Goal: Task Accomplishment & Management: Use online tool/utility

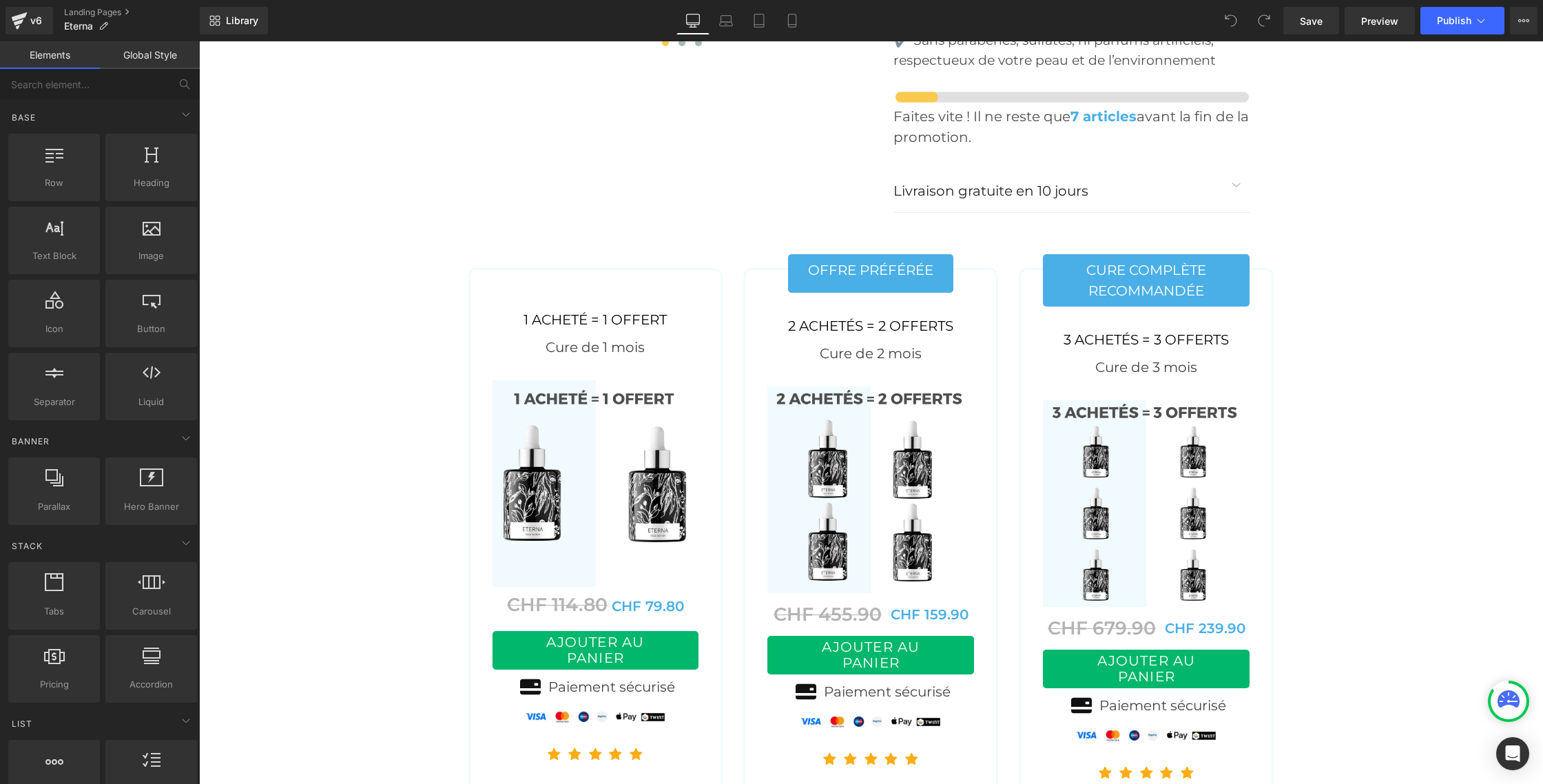
scroll to position [5547, 0]
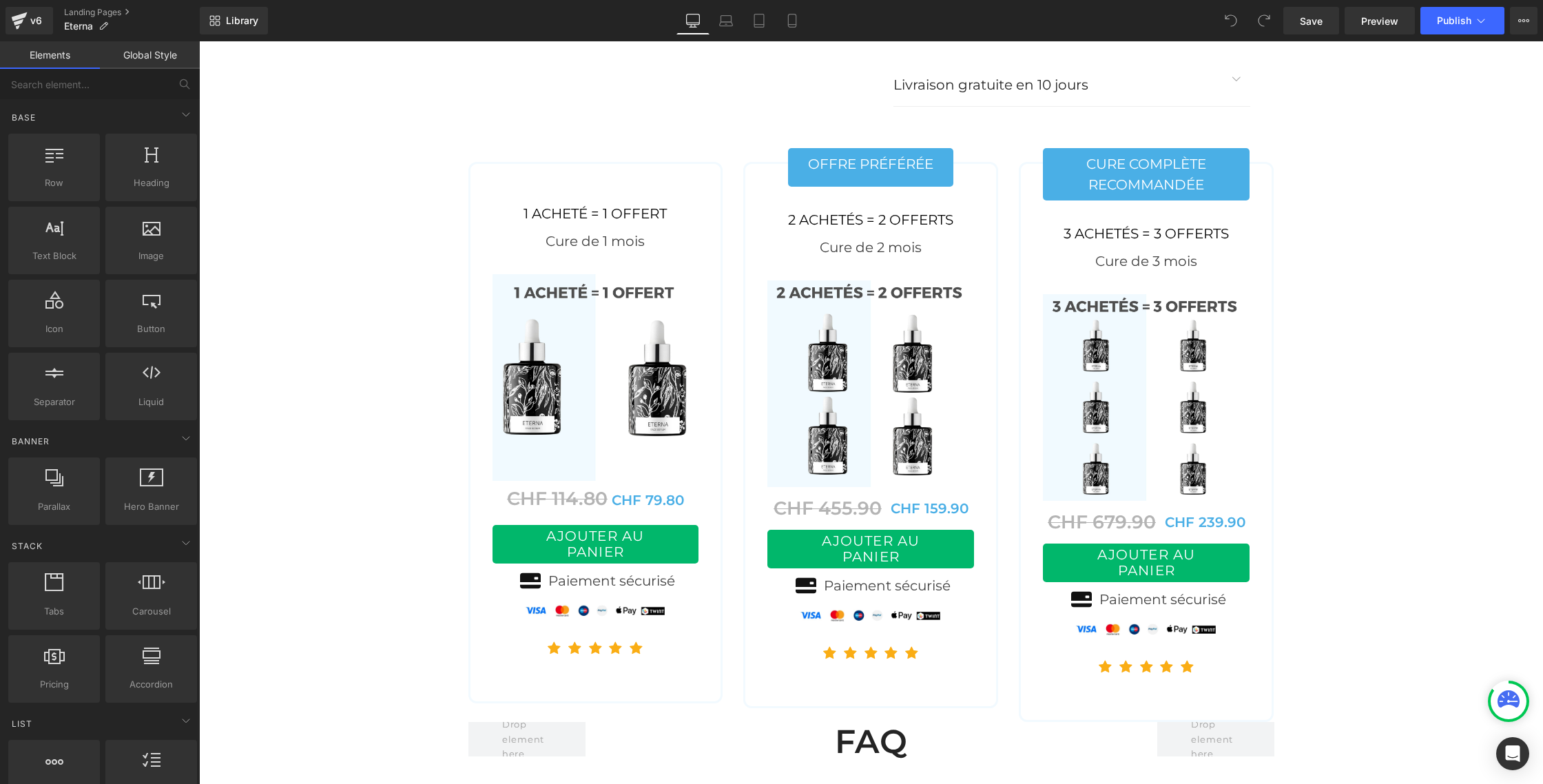
click at [603, 354] on img at bounding box center [596, 378] width 206 height 206
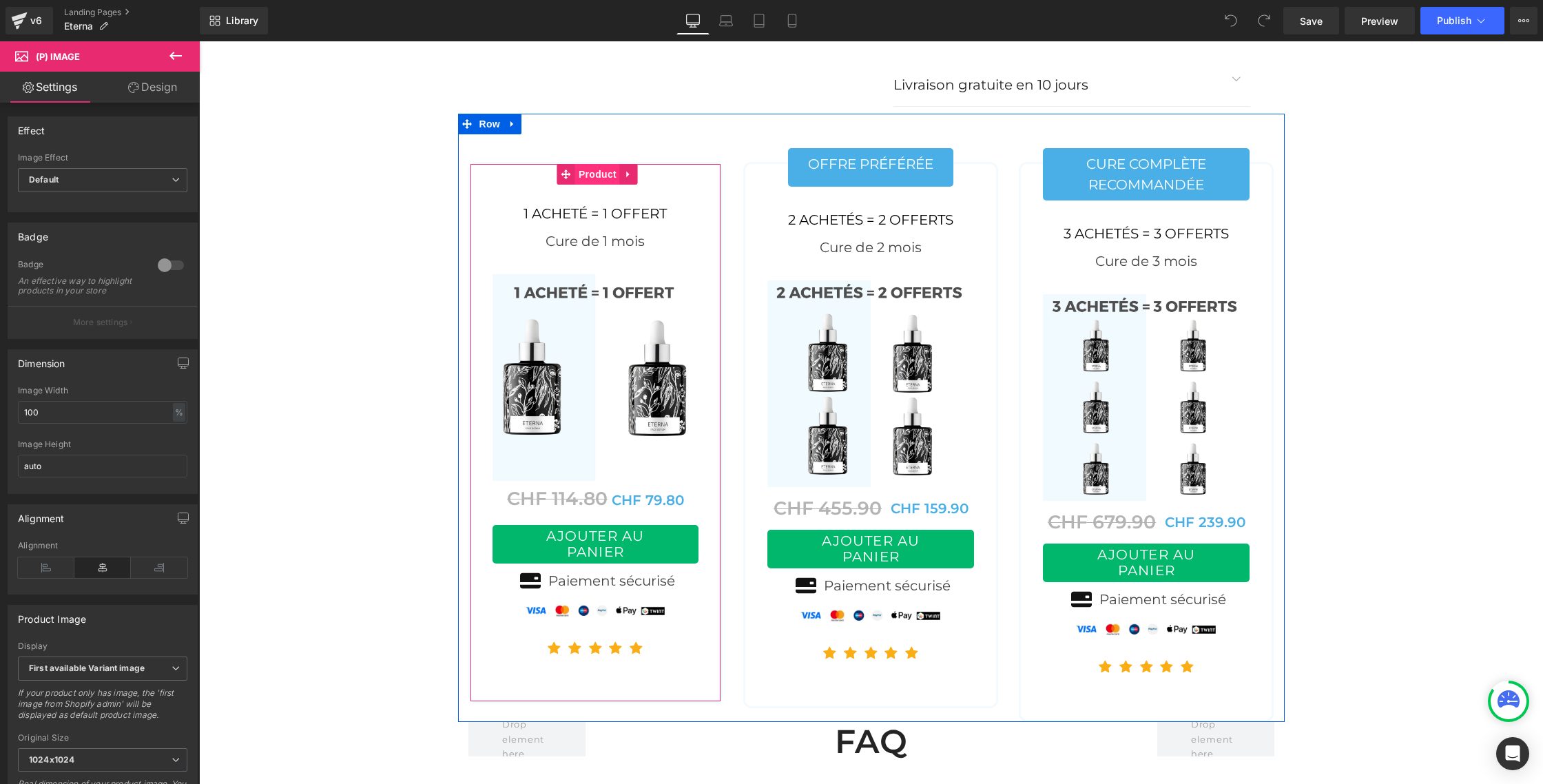
click at [596, 164] on span "Product" at bounding box center [597, 174] width 45 height 20
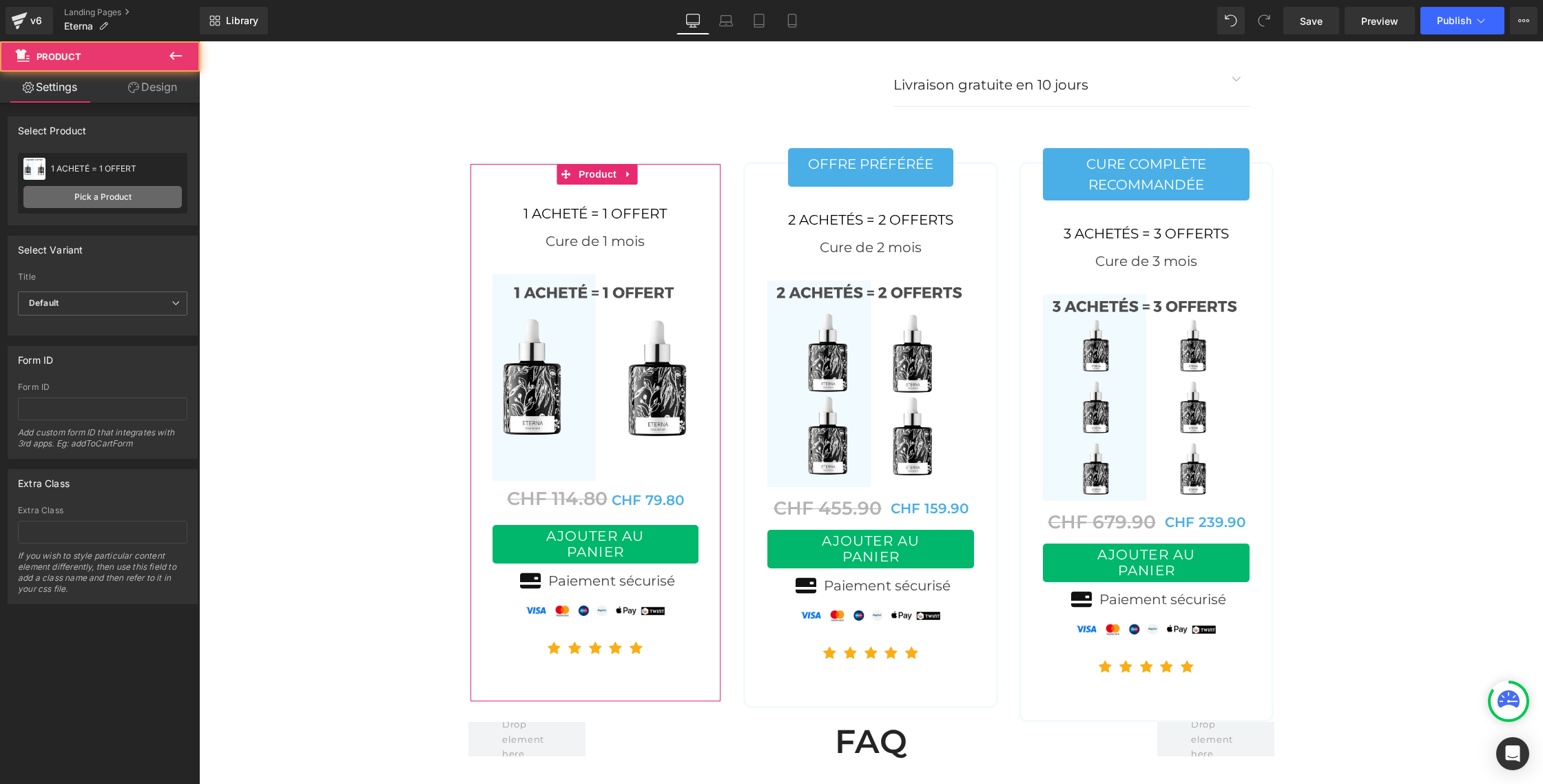
click at [115, 188] on link "Pick a Product" at bounding box center [102, 197] width 158 height 22
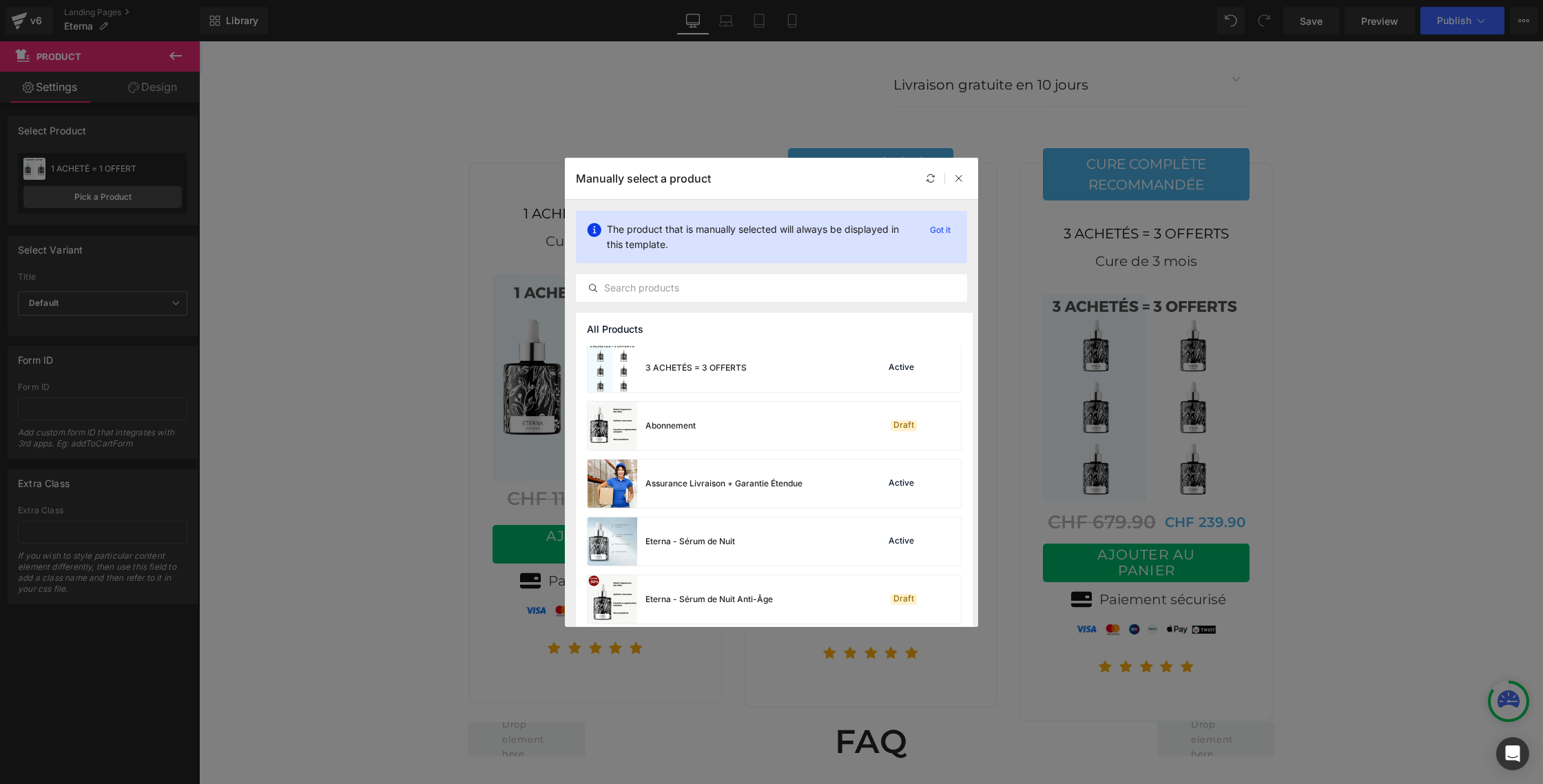
scroll to position [235, 0]
click at [666, 535] on div "Eterna - Sérum de Nuit" at bounding box center [690, 540] width 89 height 12
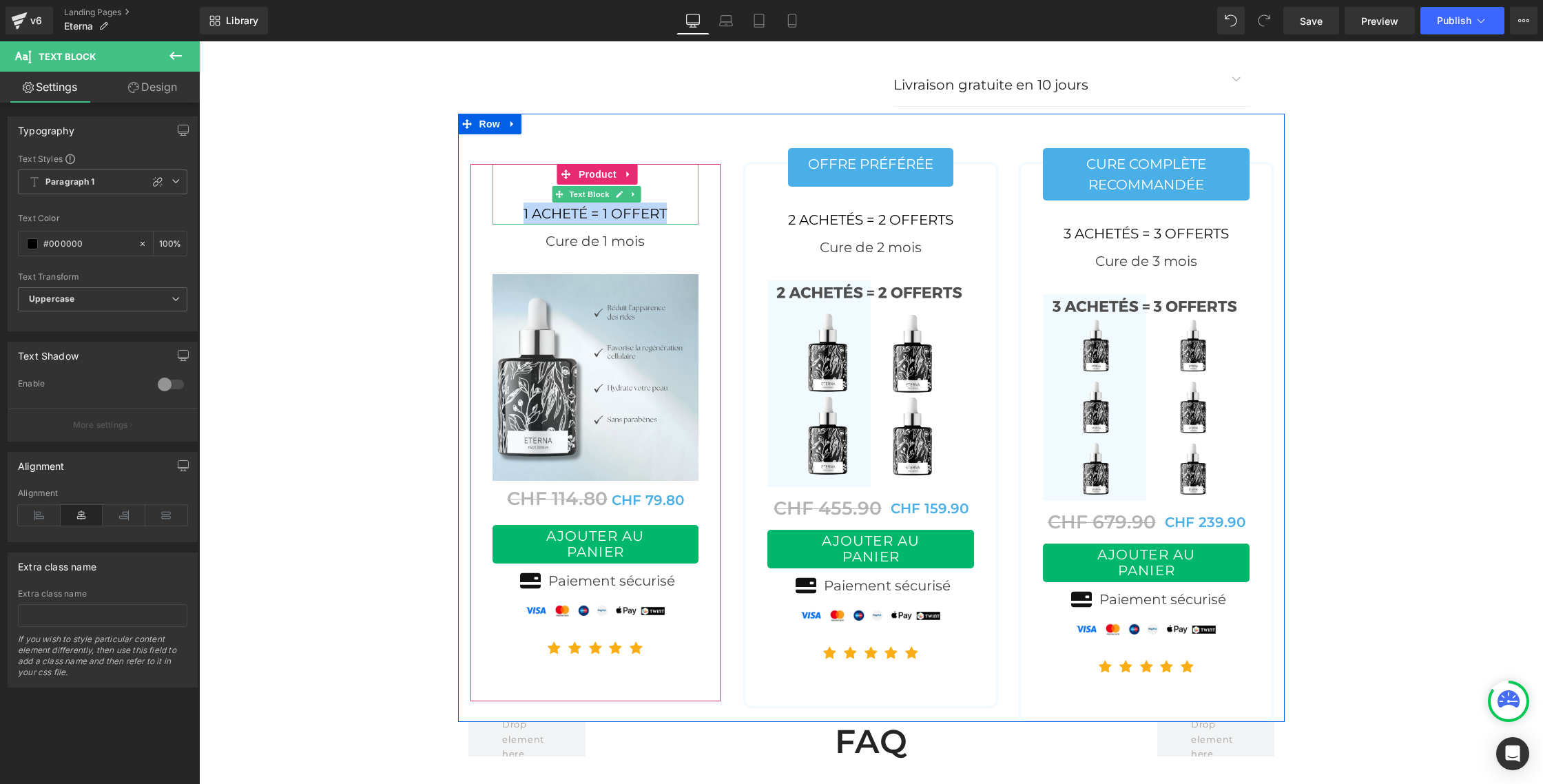
drag, startPoint x: 666, startPoint y: 170, endPoint x: 524, endPoint y: 168, distance: 142.0
click at [524, 168] on div "1 acheté = 1 offert" at bounding box center [596, 193] width 206 height 60
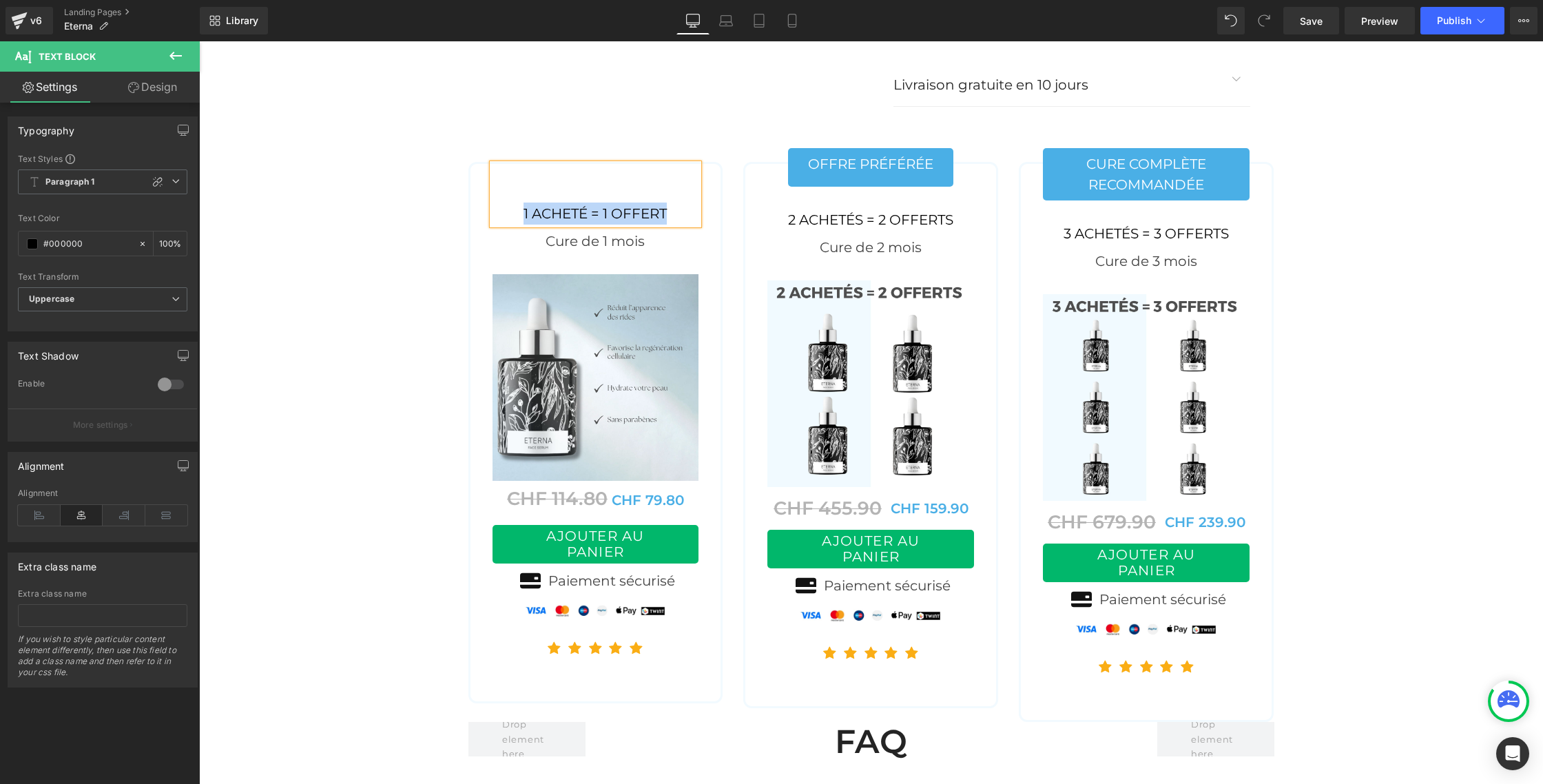
click at [554, 164] on div "1 acheté = 1 offert" at bounding box center [596, 193] width 206 height 60
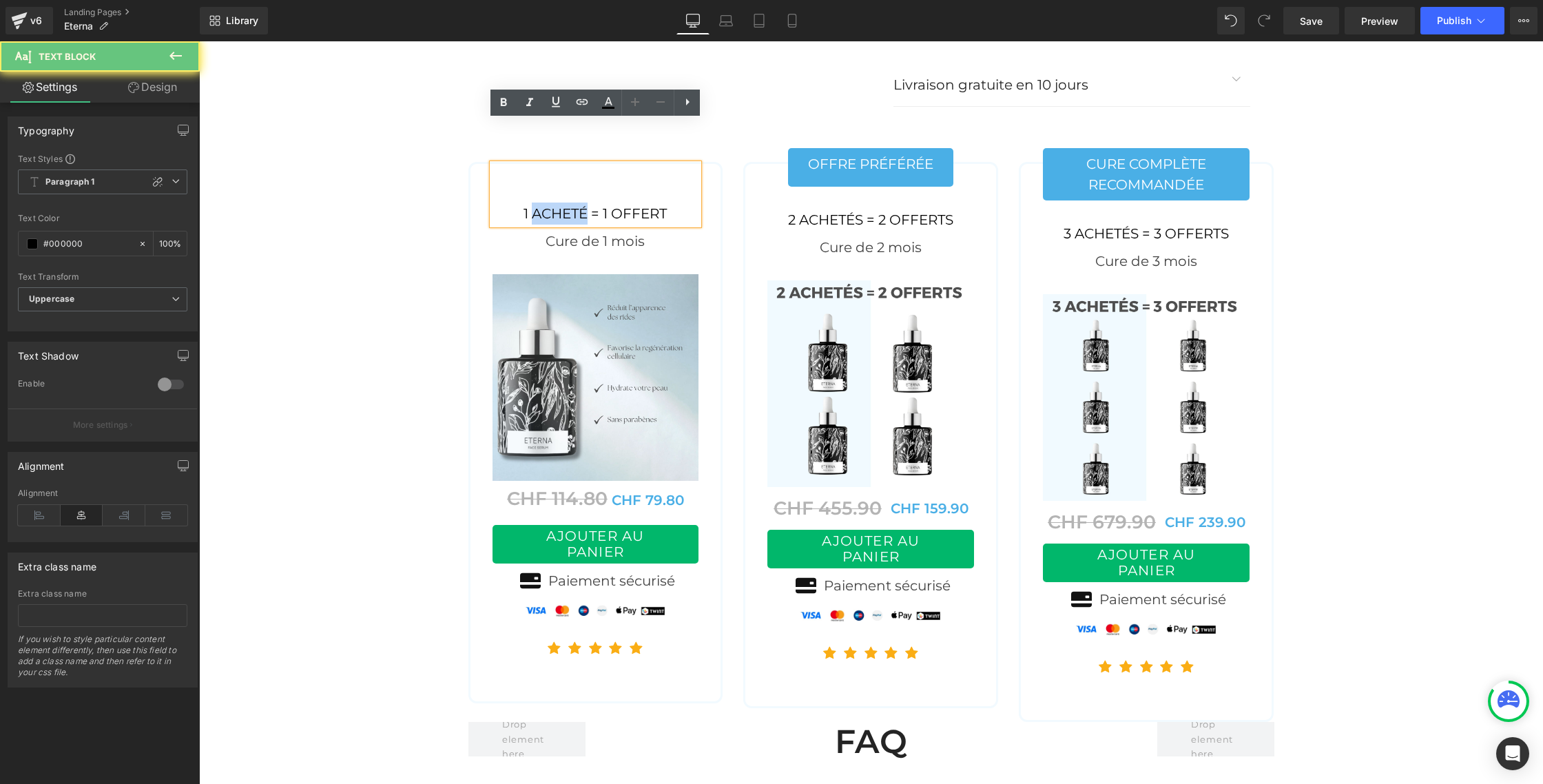
click at [554, 164] on div "1 acheté = 1 offert" at bounding box center [596, 193] width 206 height 60
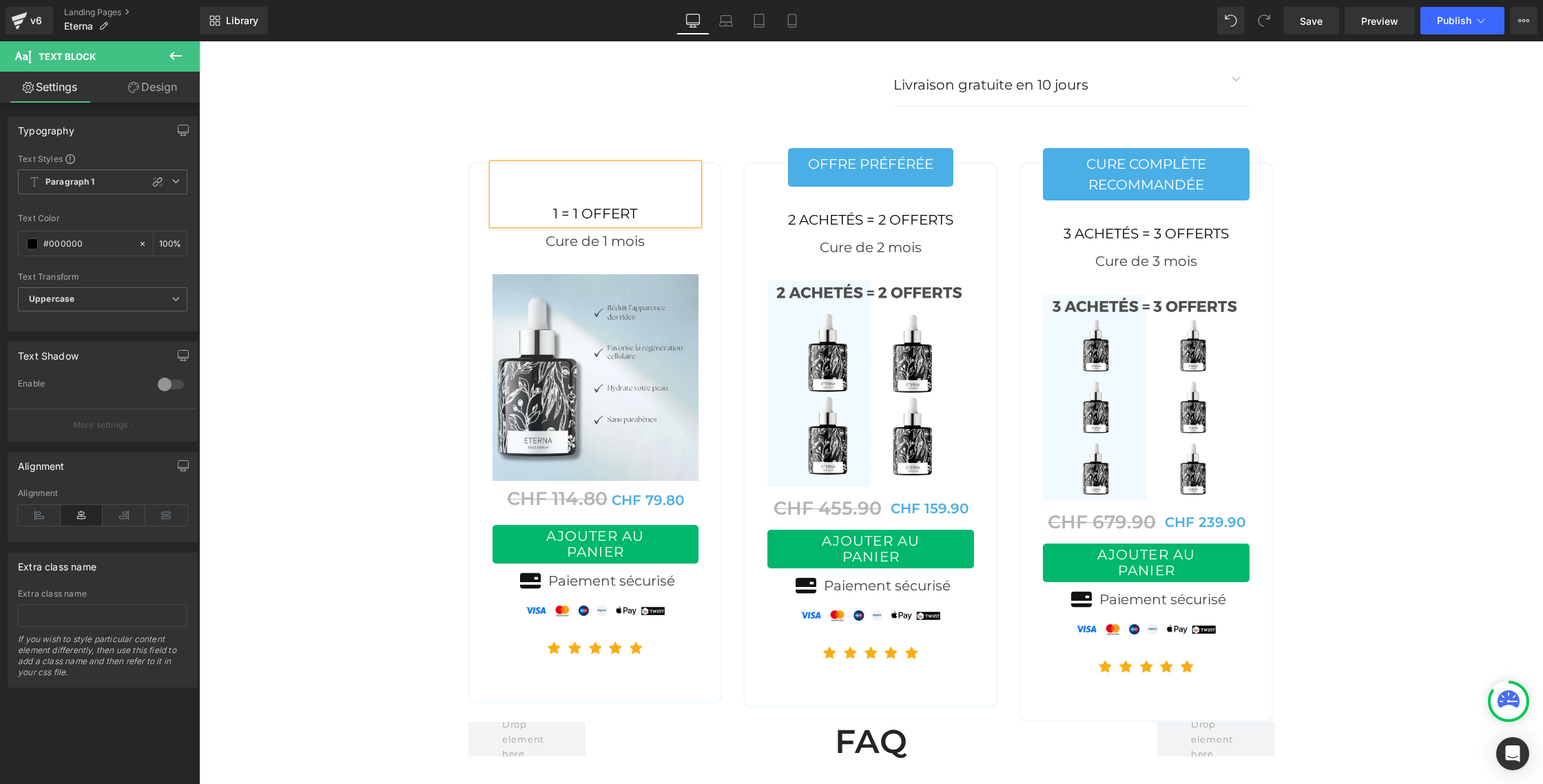
click at [603, 166] on div "1 = 1 offert" at bounding box center [596, 193] width 206 height 60
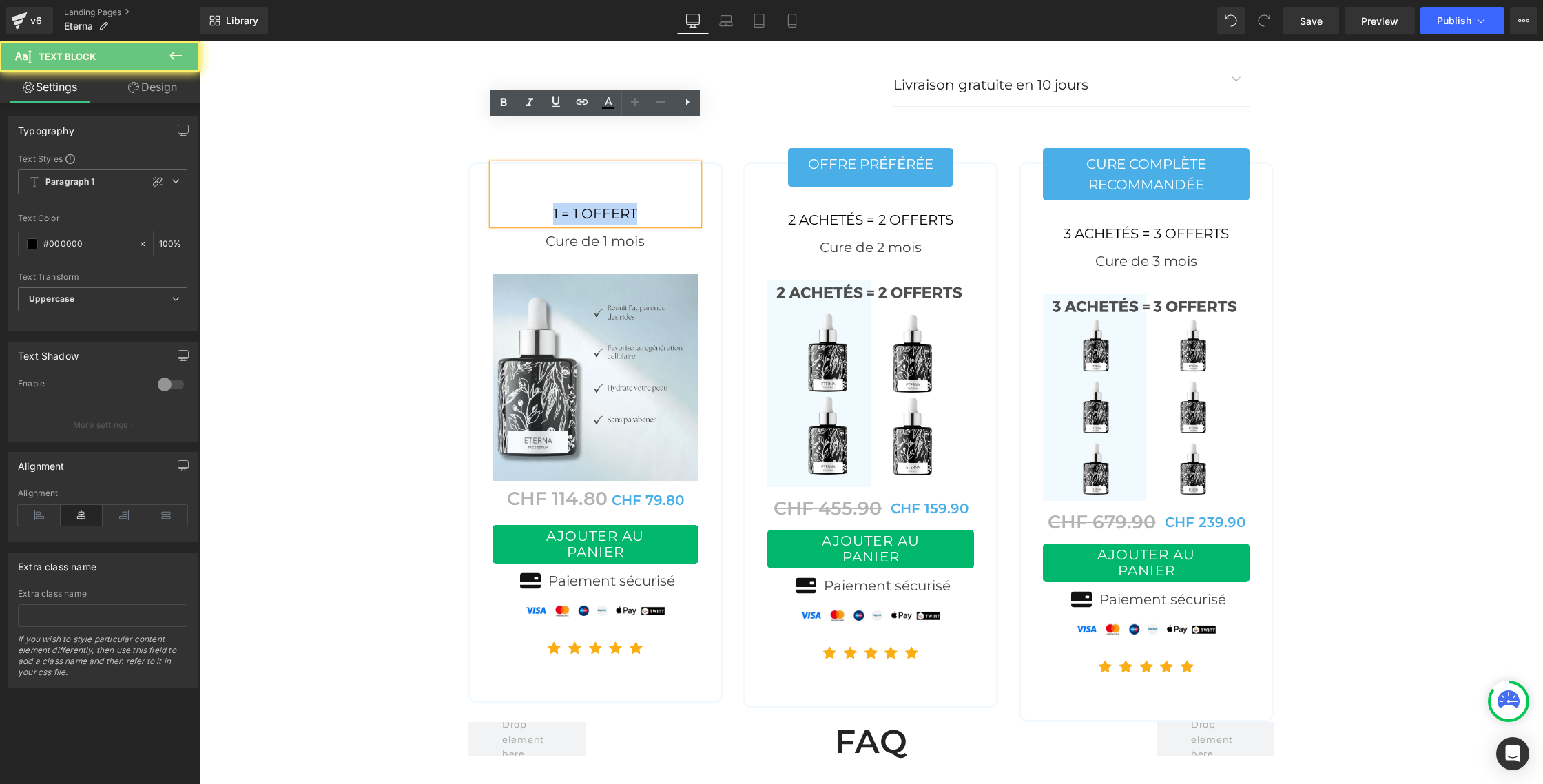
click at [603, 166] on div "1 = 1 offert" at bounding box center [596, 193] width 206 height 60
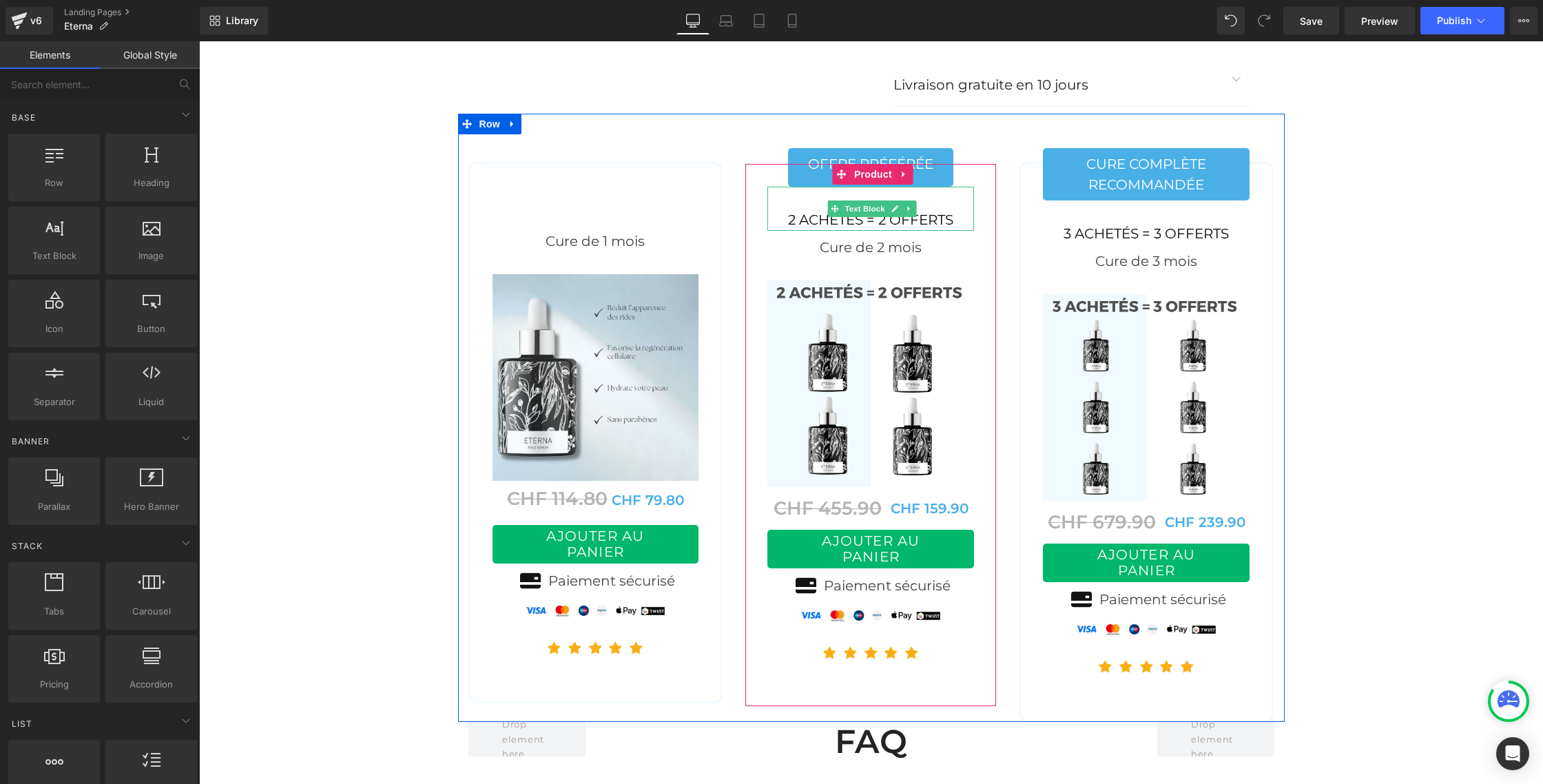
click at [881, 187] on div "2 ACHETÉS = 2 OFFERTS" at bounding box center [871, 208] width 206 height 44
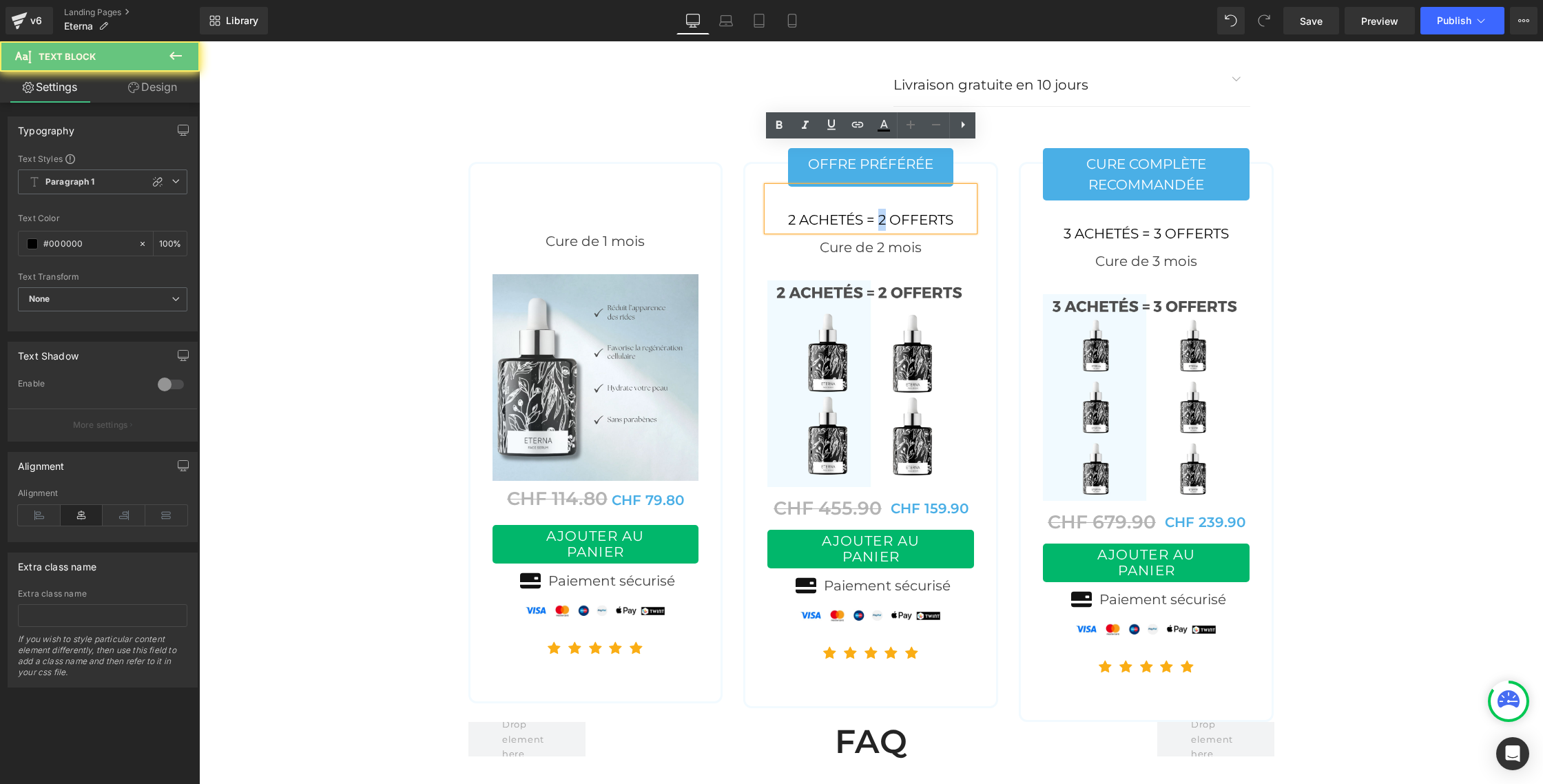
drag, startPoint x: 886, startPoint y: 179, endPoint x: 878, endPoint y: 179, distance: 8.0
click at [878, 187] on div "2 ACHETÉS = 2 OFFERTS" at bounding box center [871, 208] width 206 height 44
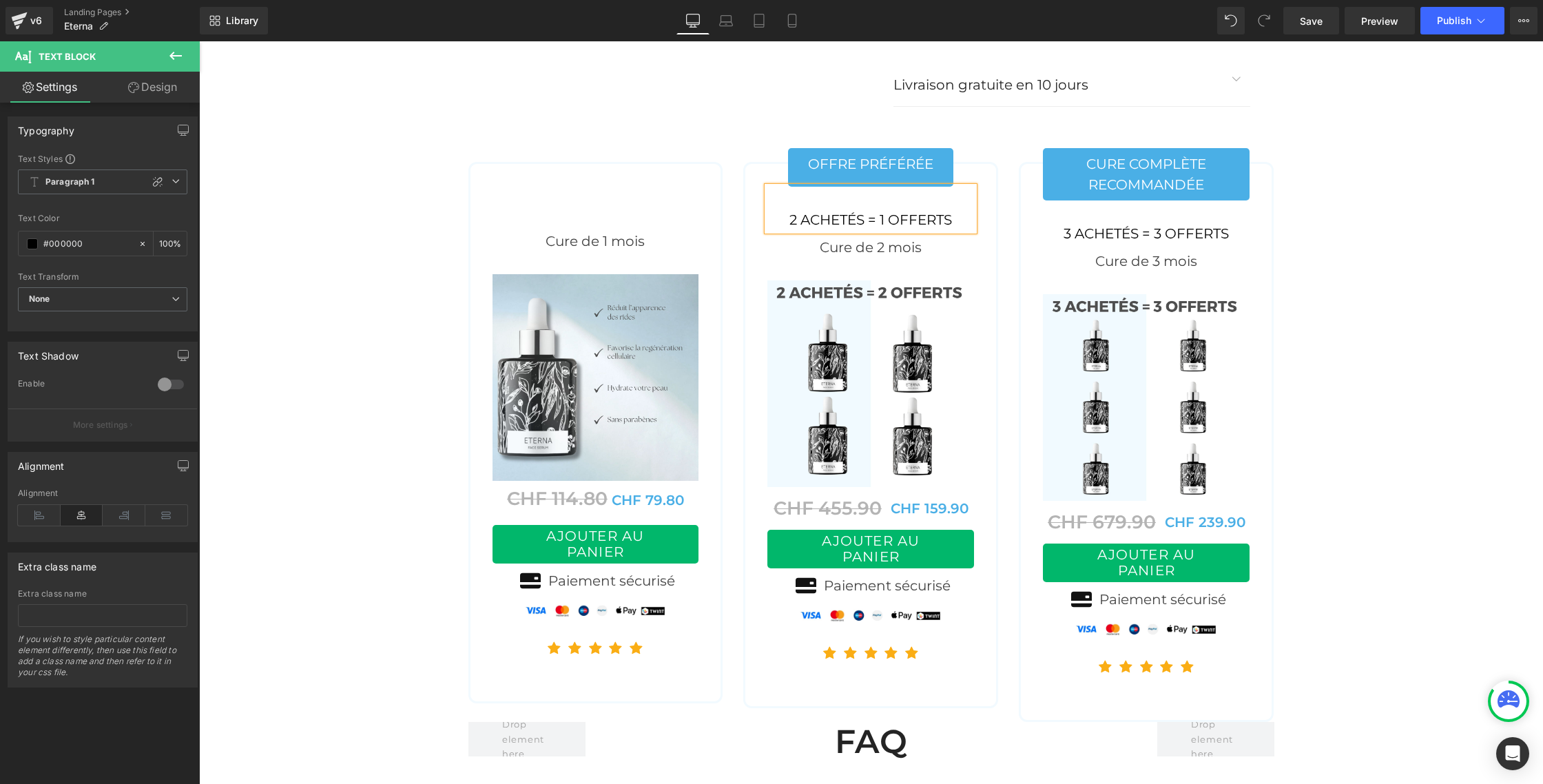
click at [955, 187] on div "2 ACHETÉS = 1 OFFERTS" at bounding box center [871, 208] width 206 height 44
click at [1163, 201] on div "3 ACHETÉS = 3 OFFERTS" at bounding box center [1146, 222] width 206 height 44
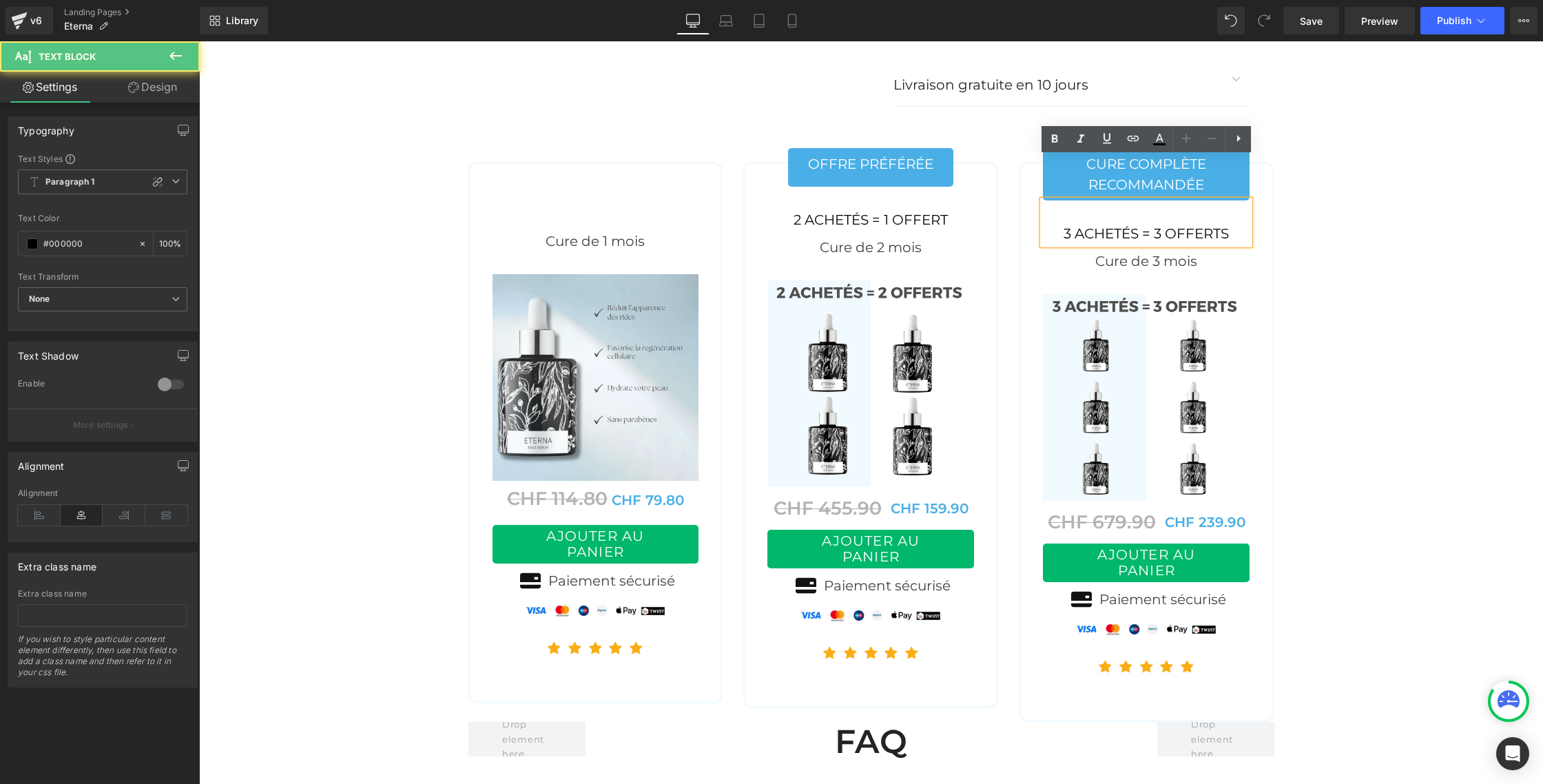
click at [1162, 201] on div "3 ACHETÉS = 3 OFFERTS" at bounding box center [1146, 222] width 206 height 44
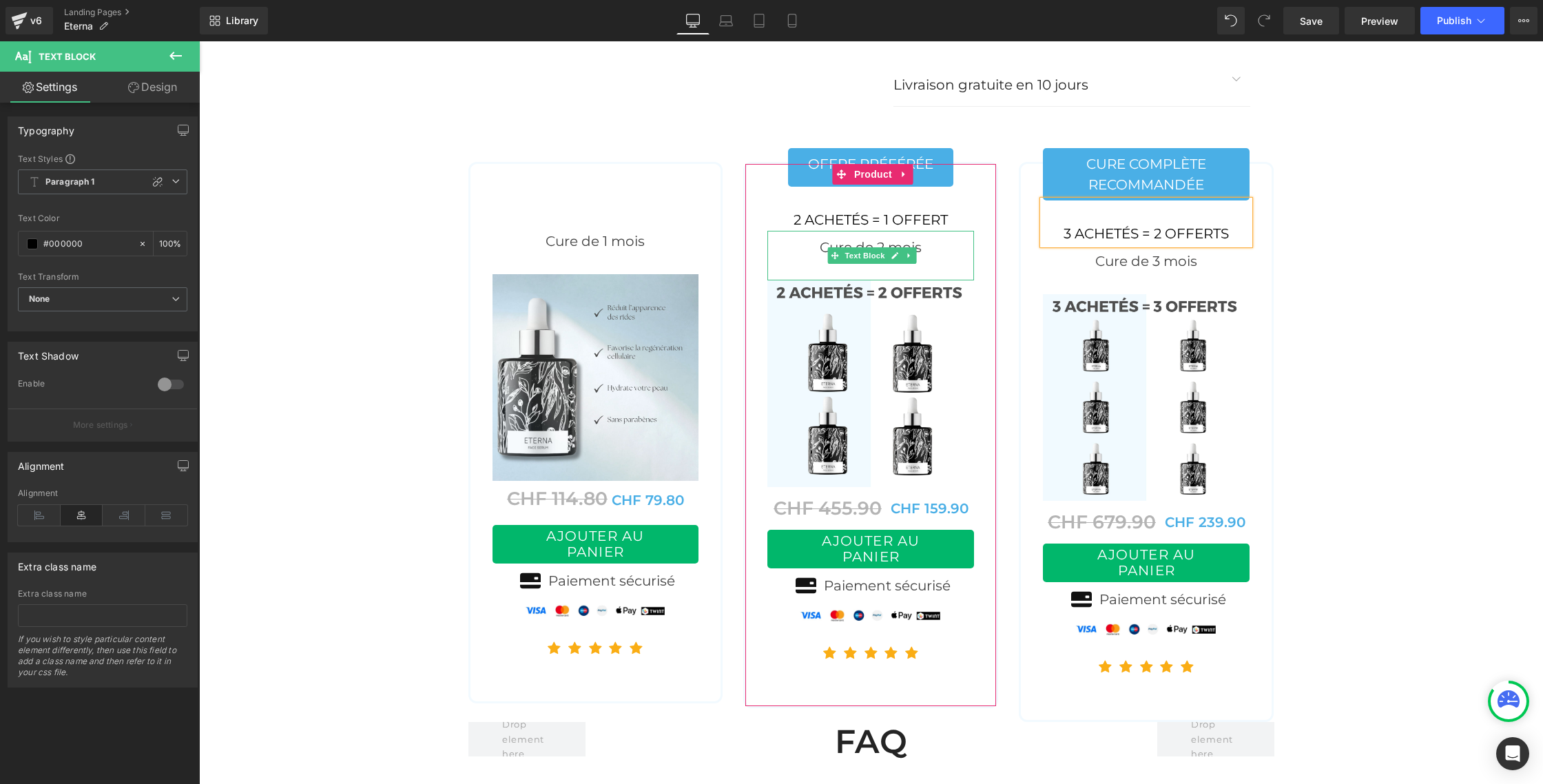
click at [869, 231] on div "Cure de 2 mois" at bounding box center [871, 255] width 206 height 49
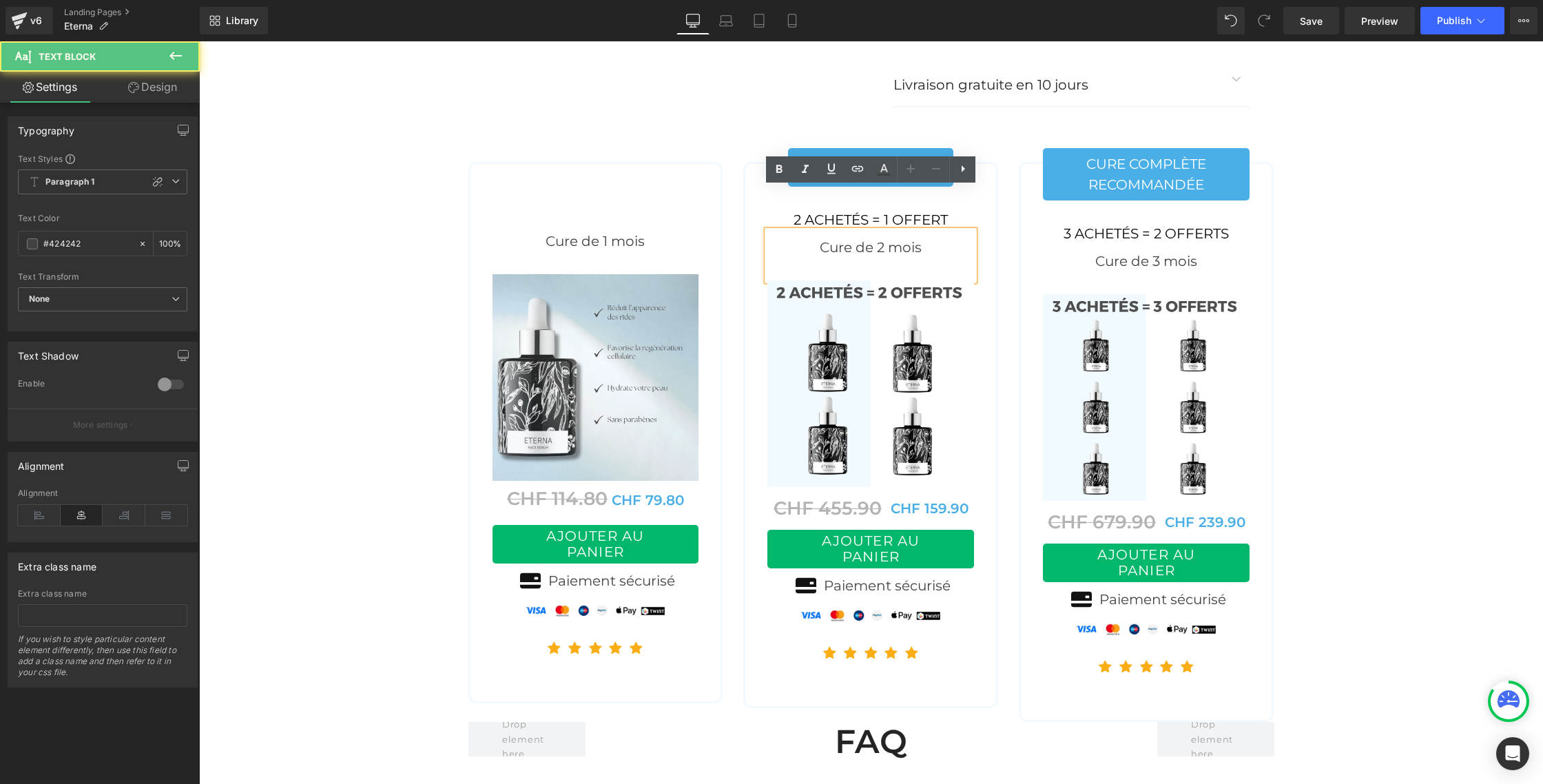
click at [887, 231] on div "Cure de 2 mois" at bounding box center [871, 255] width 206 height 49
click at [883, 231] on div "Cure de 2 mois" at bounding box center [871, 255] width 206 height 49
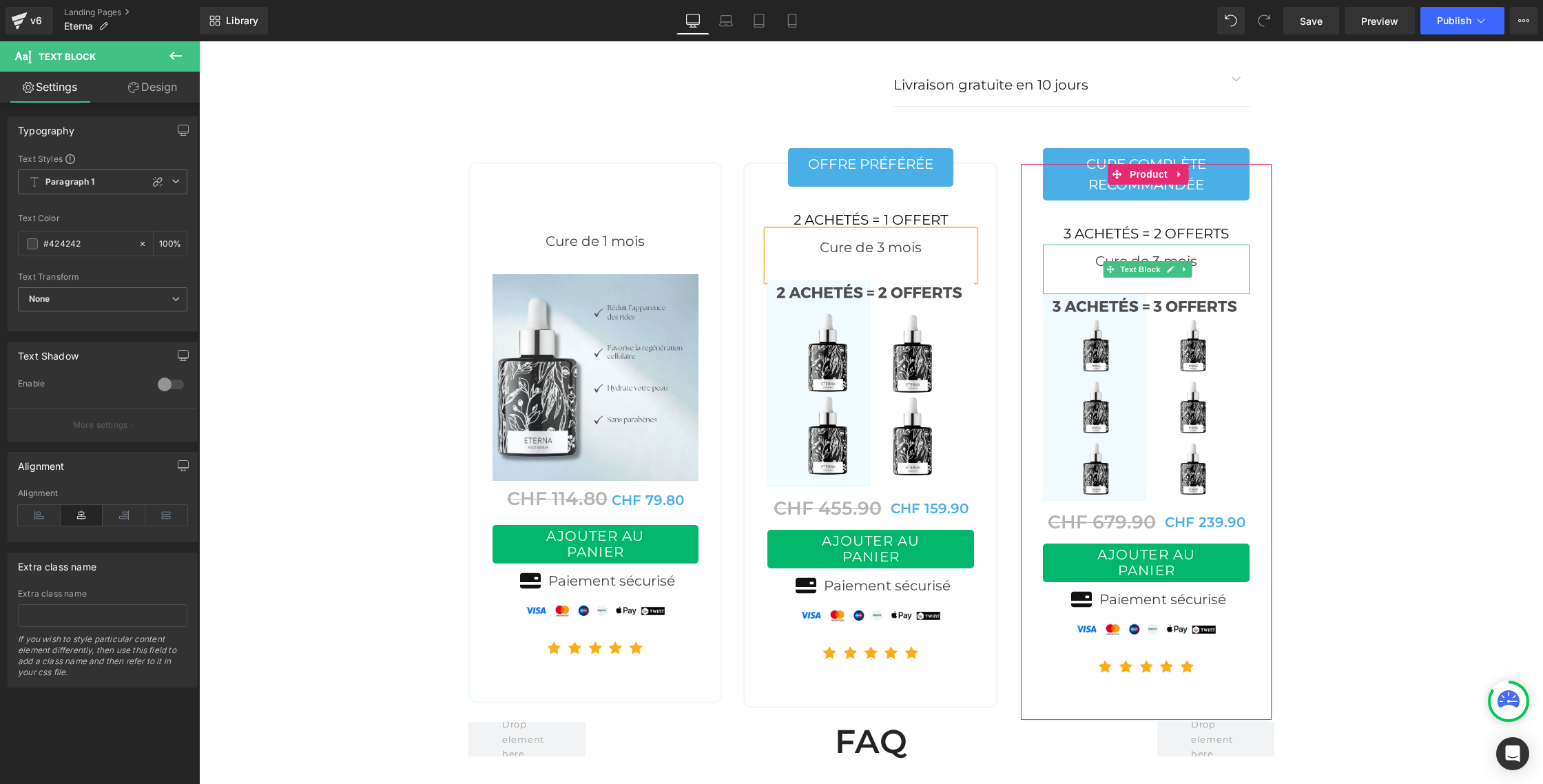
click at [1160, 245] on div "Cure de 3 mois" at bounding box center [1146, 269] width 206 height 49
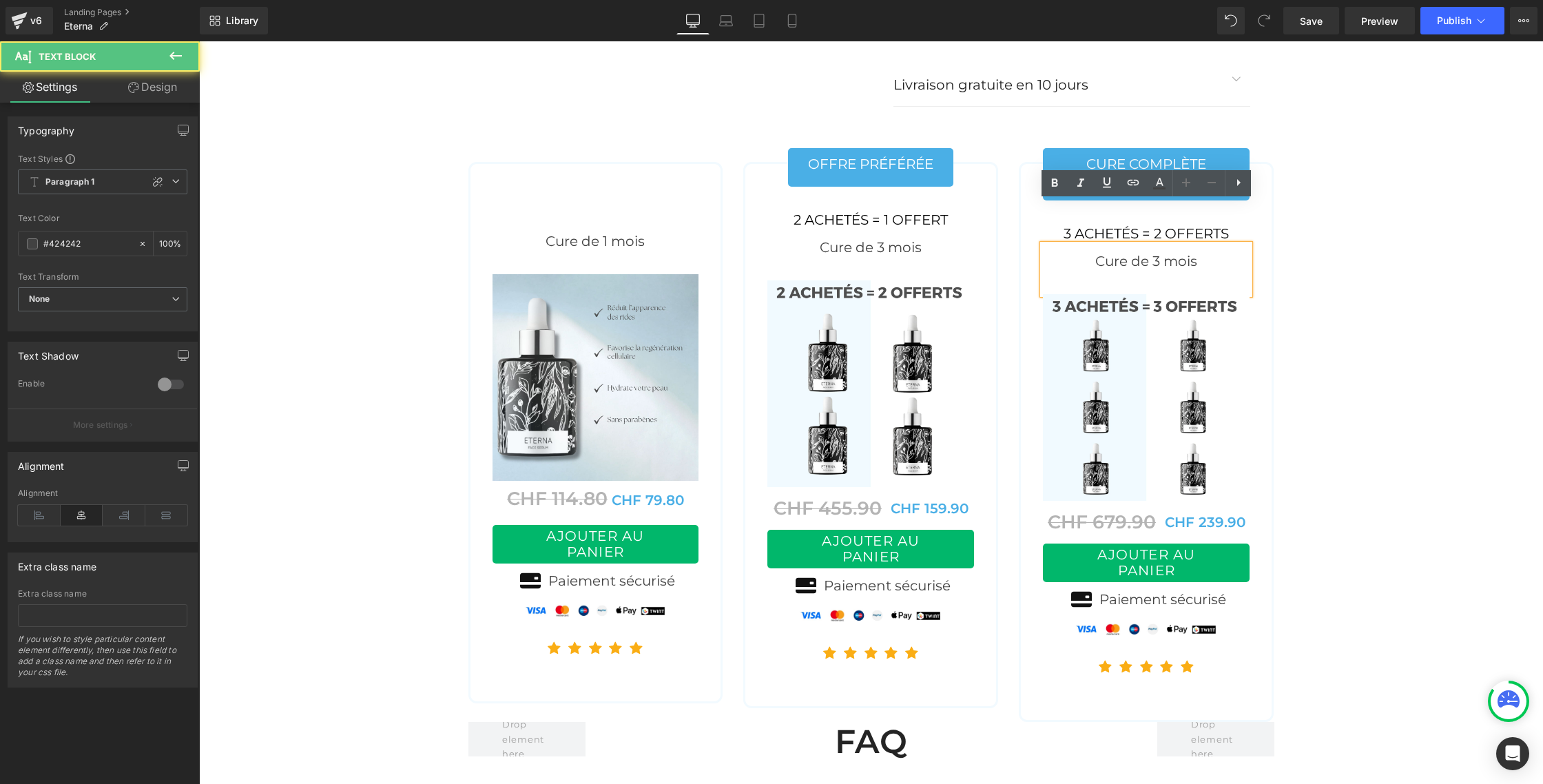
click at [1159, 245] on div "Cure de 3 mois" at bounding box center [1146, 269] width 206 height 49
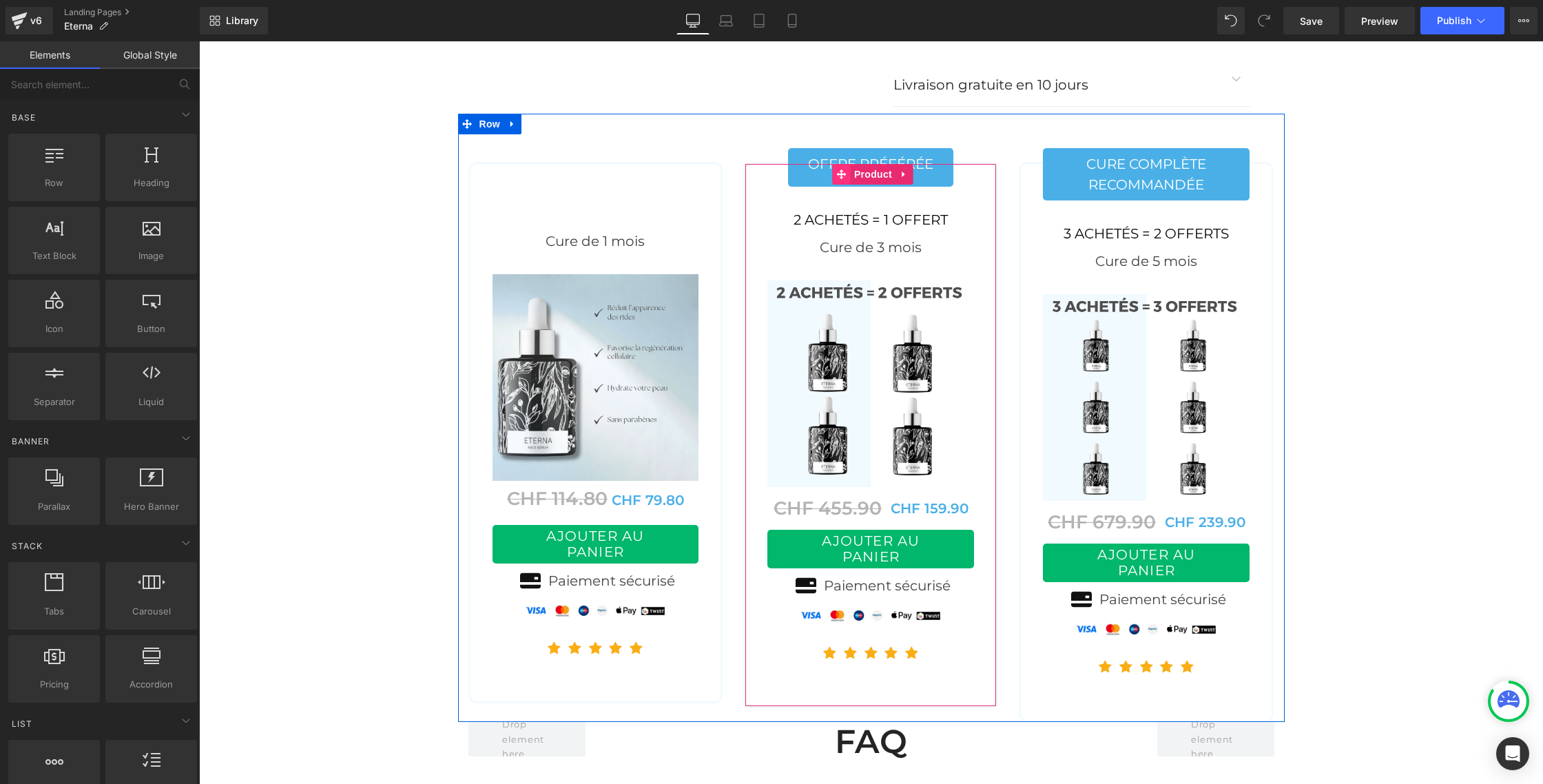
drag, startPoint x: 876, startPoint y: 137, endPoint x: 841, endPoint y: 134, distance: 35.1
click at [876, 164] on span "Product" at bounding box center [873, 174] width 45 height 20
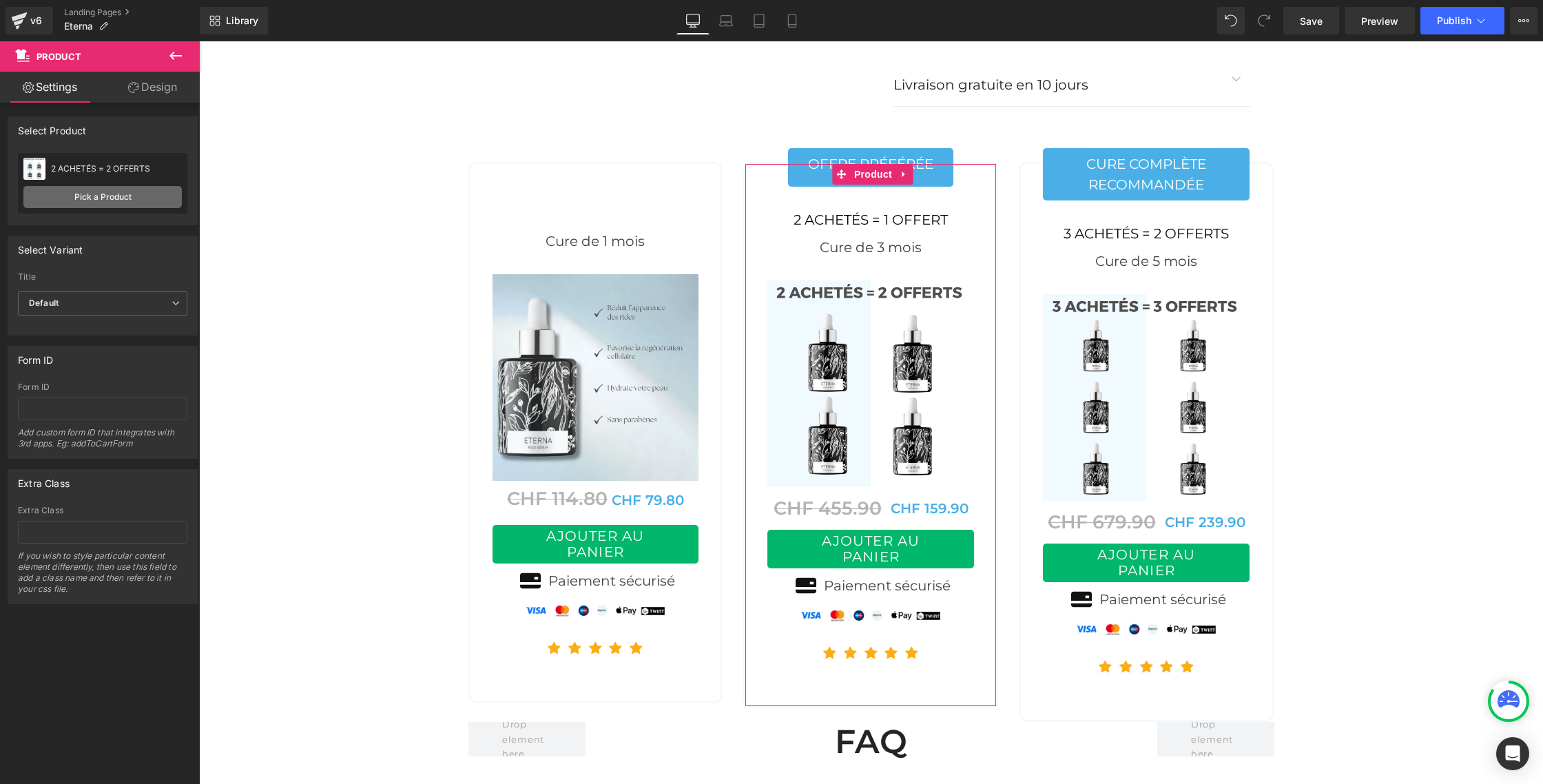
click at [131, 190] on link "Pick a Product" at bounding box center [102, 197] width 158 height 22
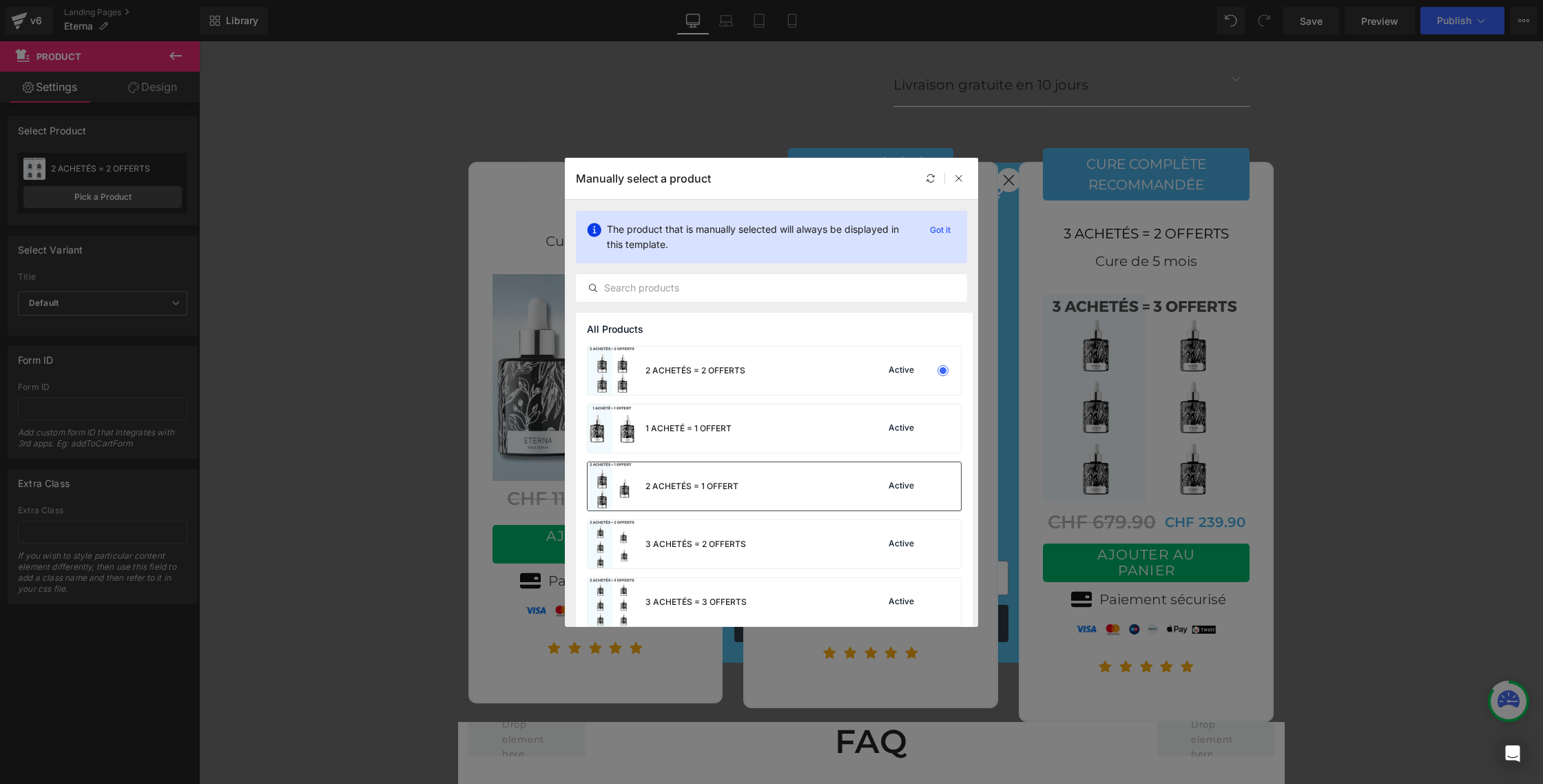
click at [671, 485] on div "2 ACHETÉS = 1 OFFERT" at bounding box center [692, 485] width 93 height 12
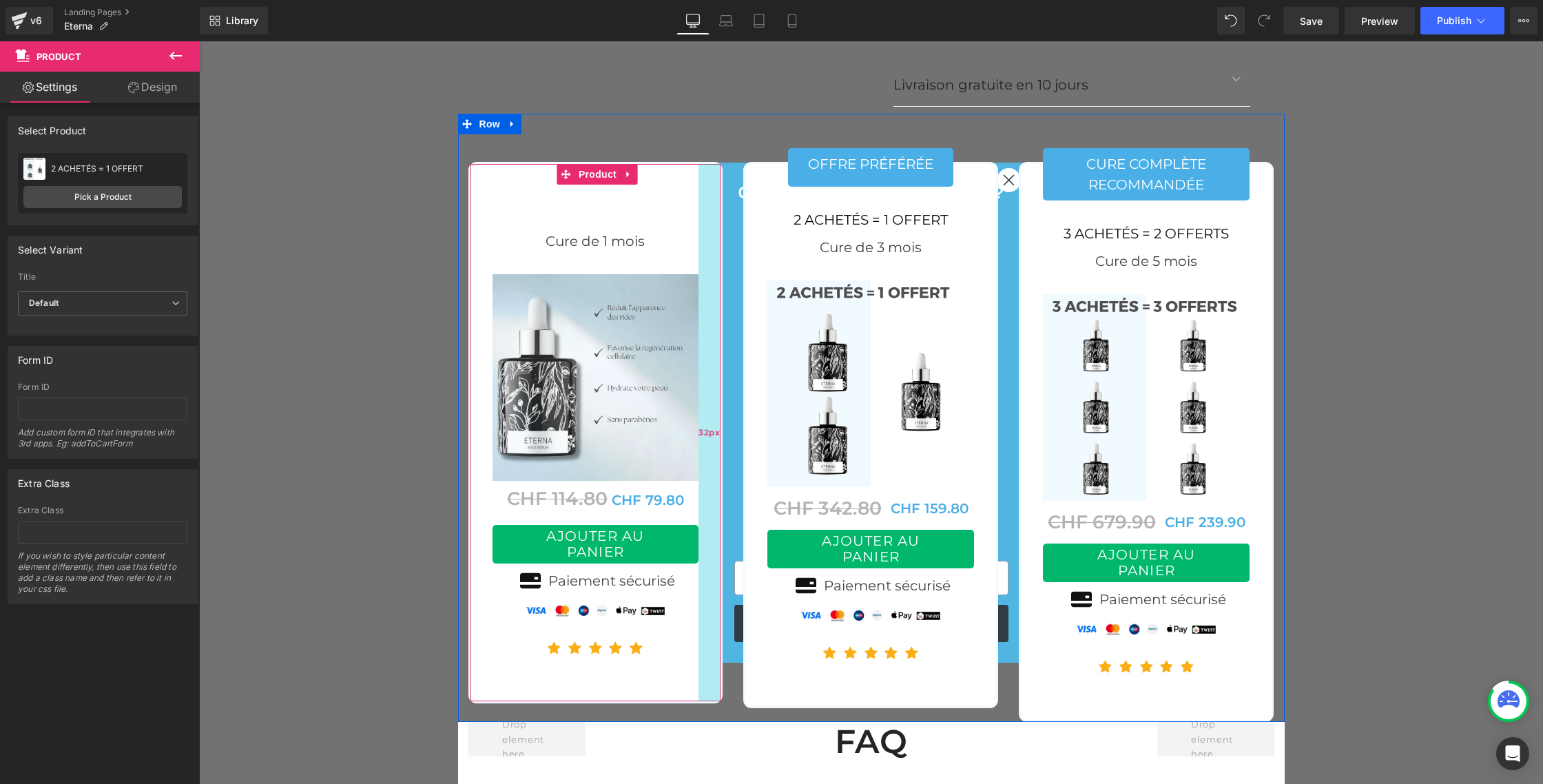
scroll to position [5551, 0]
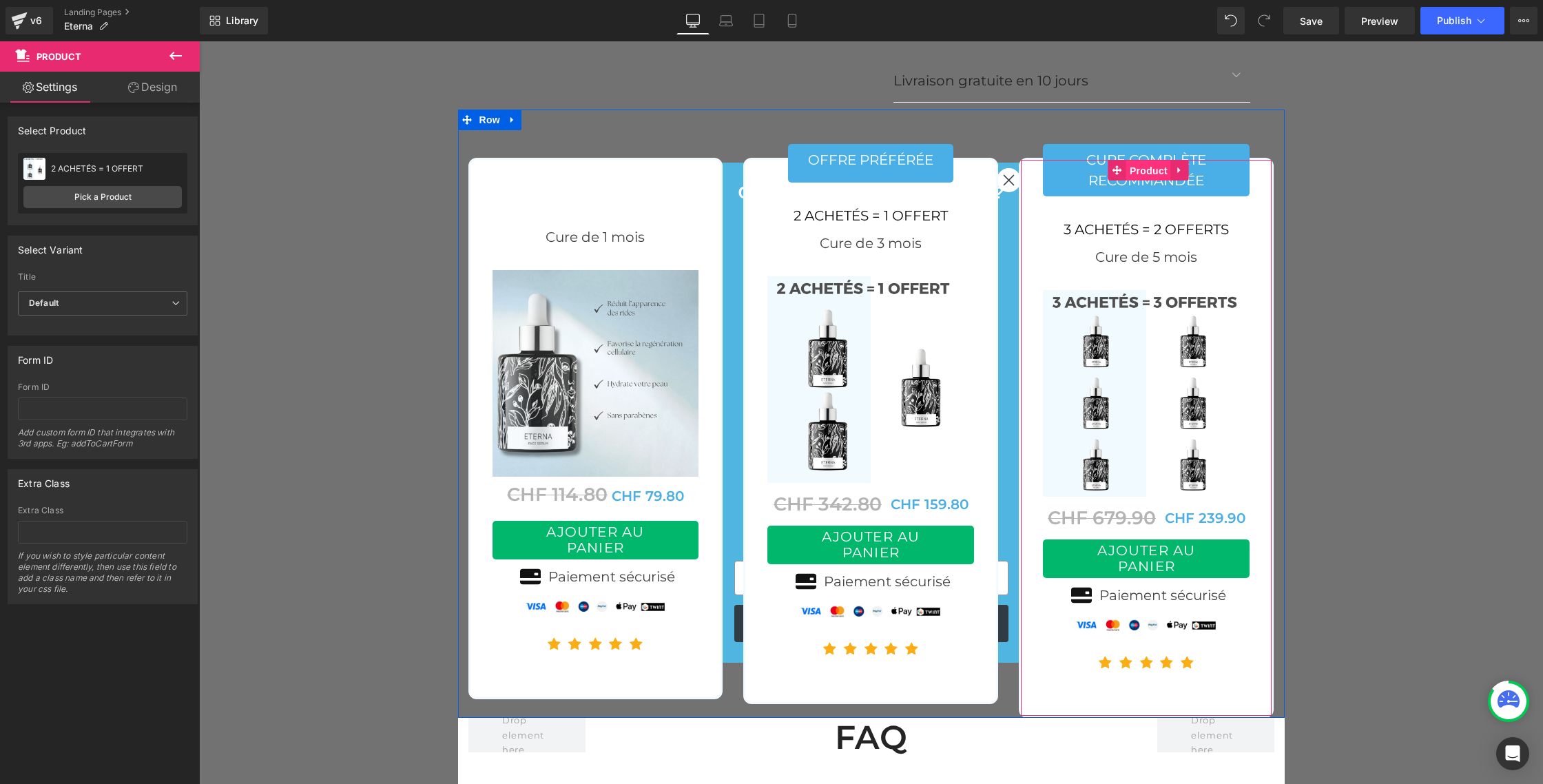
click at [1156, 161] on span "Product" at bounding box center [1149, 171] width 45 height 20
click at [108, 194] on link "Pick a Product" at bounding box center [102, 197] width 158 height 22
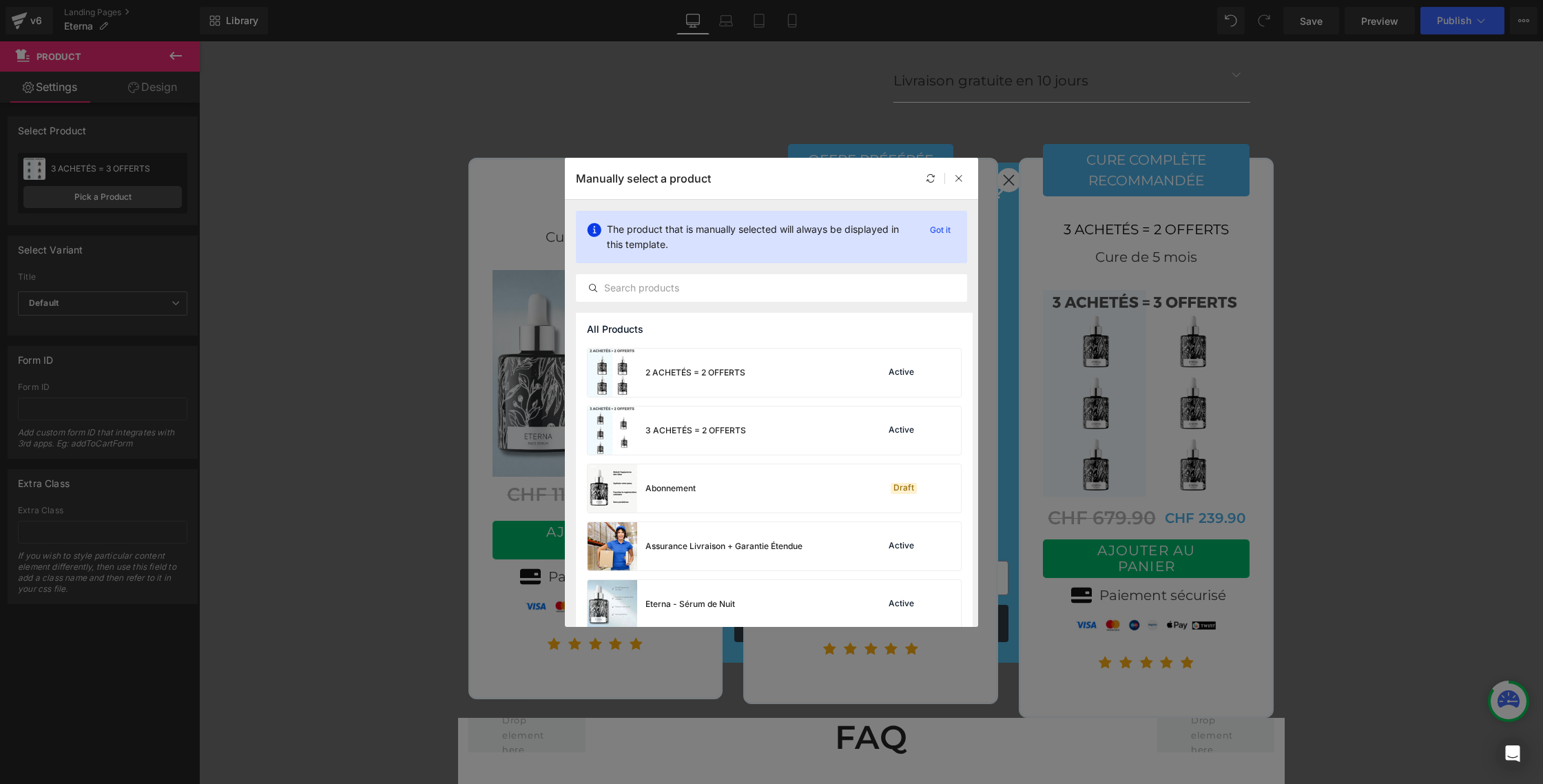
scroll to position [194, 0]
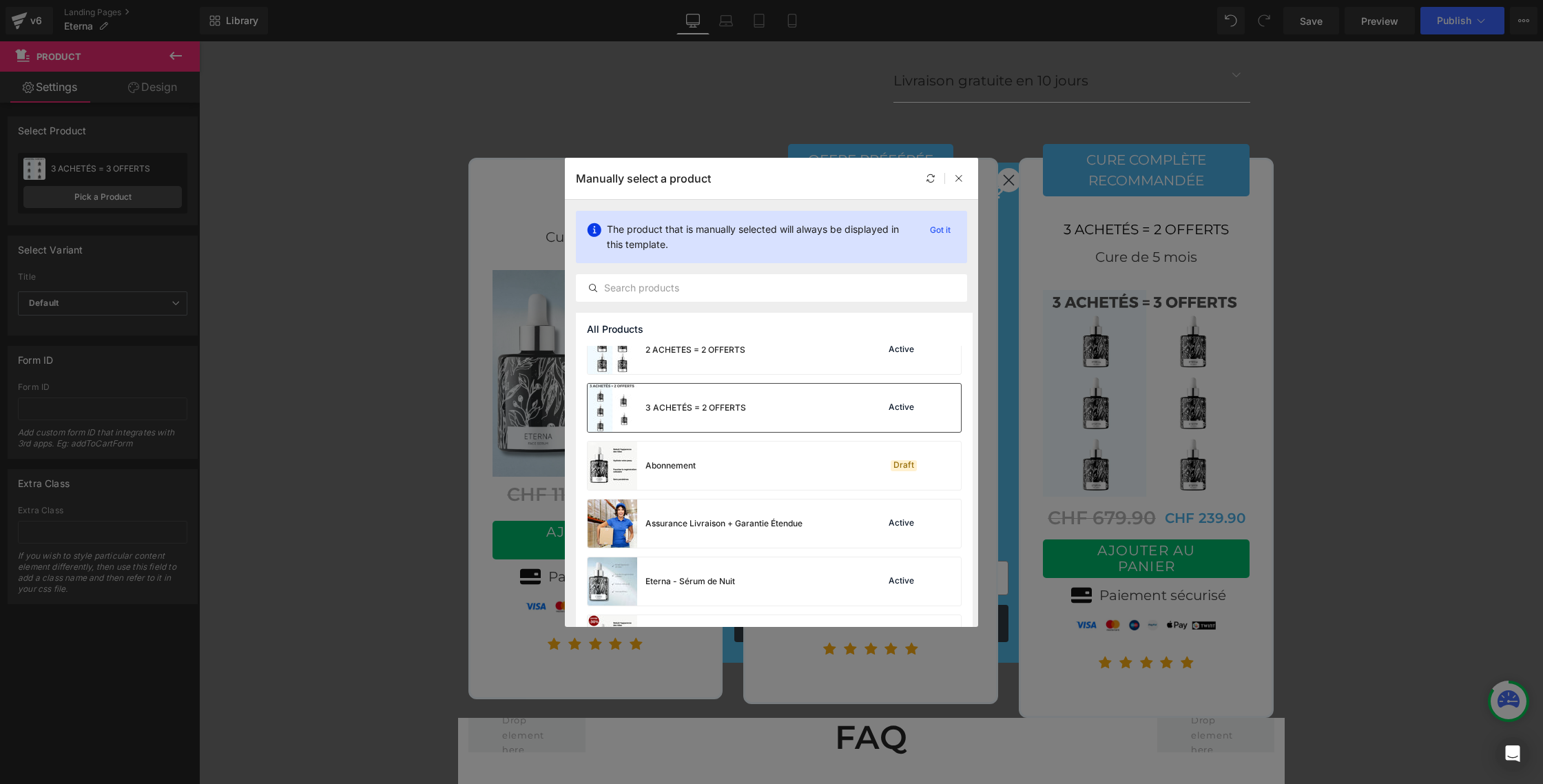
click at [605, 405] on img at bounding box center [612, 408] width 49 height 48
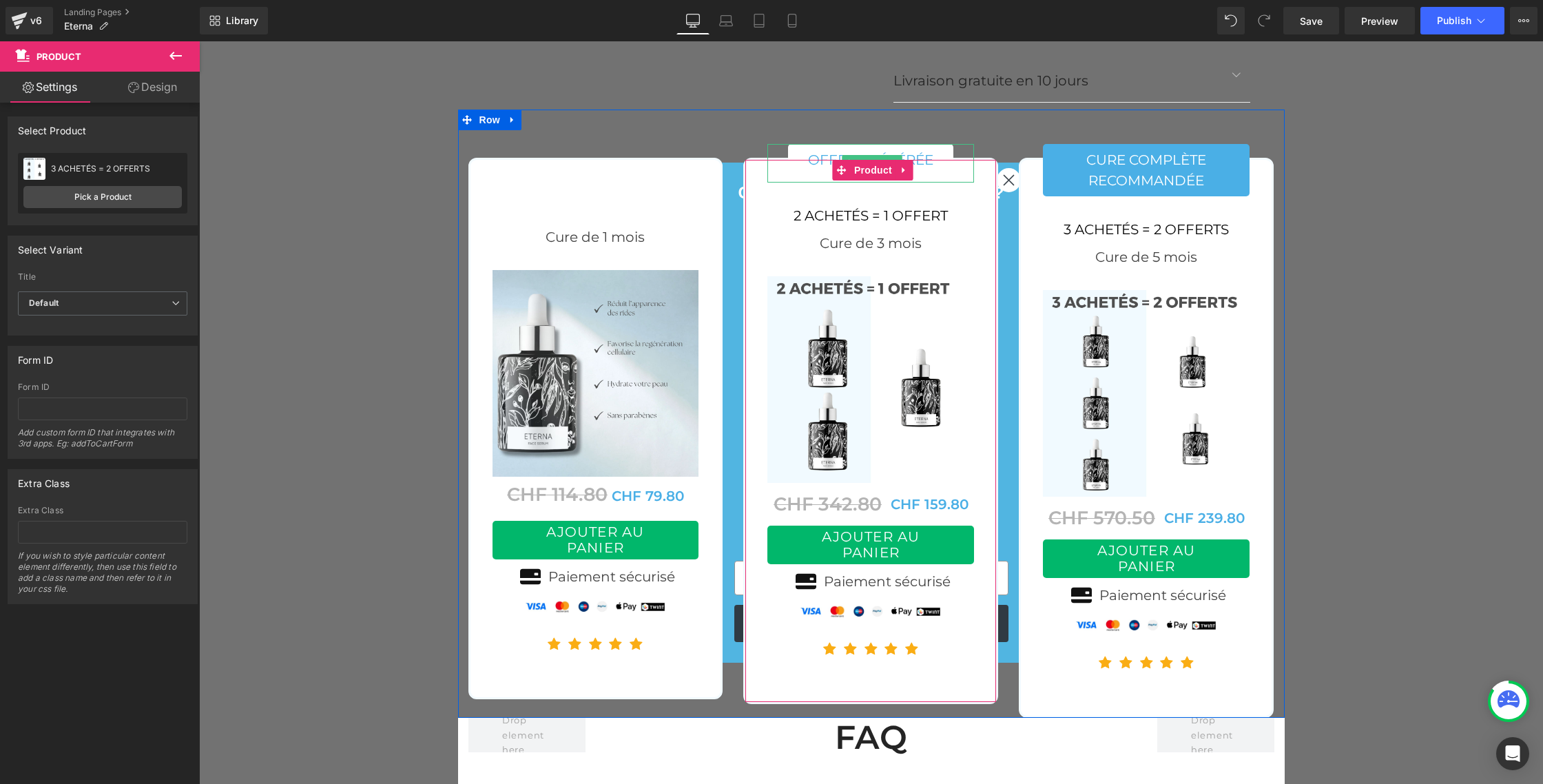
click at [814, 144] on link "offre préférée" at bounding box center [871, 163] width 166 height 38
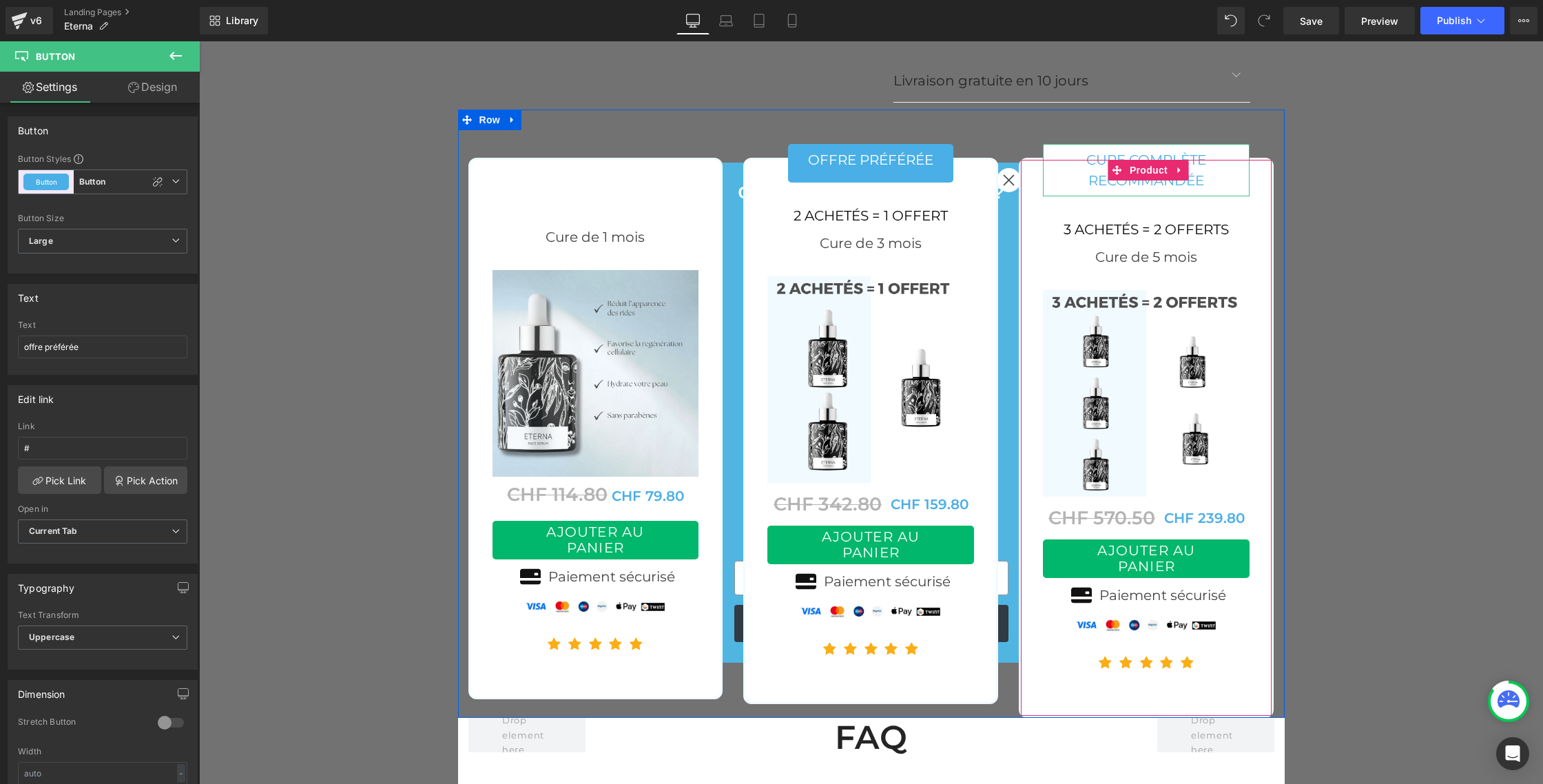
click at [1057, 144] on link "cure complète recommandée" at bounding box center [1146, 170] width 206 height 52
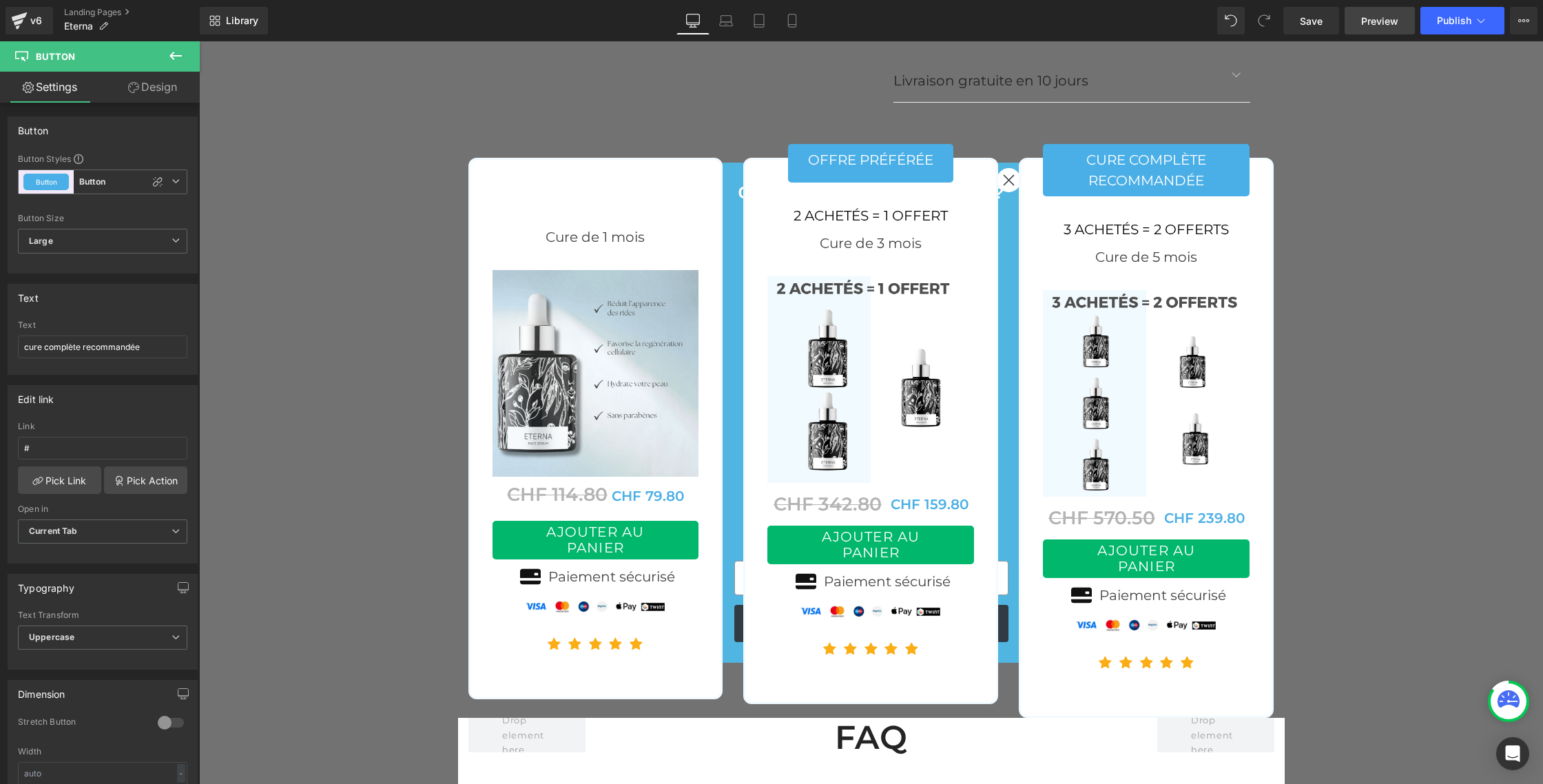
click at [1403, 29] on link "Preview" at bounding box center [1380, 20] width 71 height 28
click at [858, 155] on span "Button" at bounding box center [872, 164] width 32 height 17
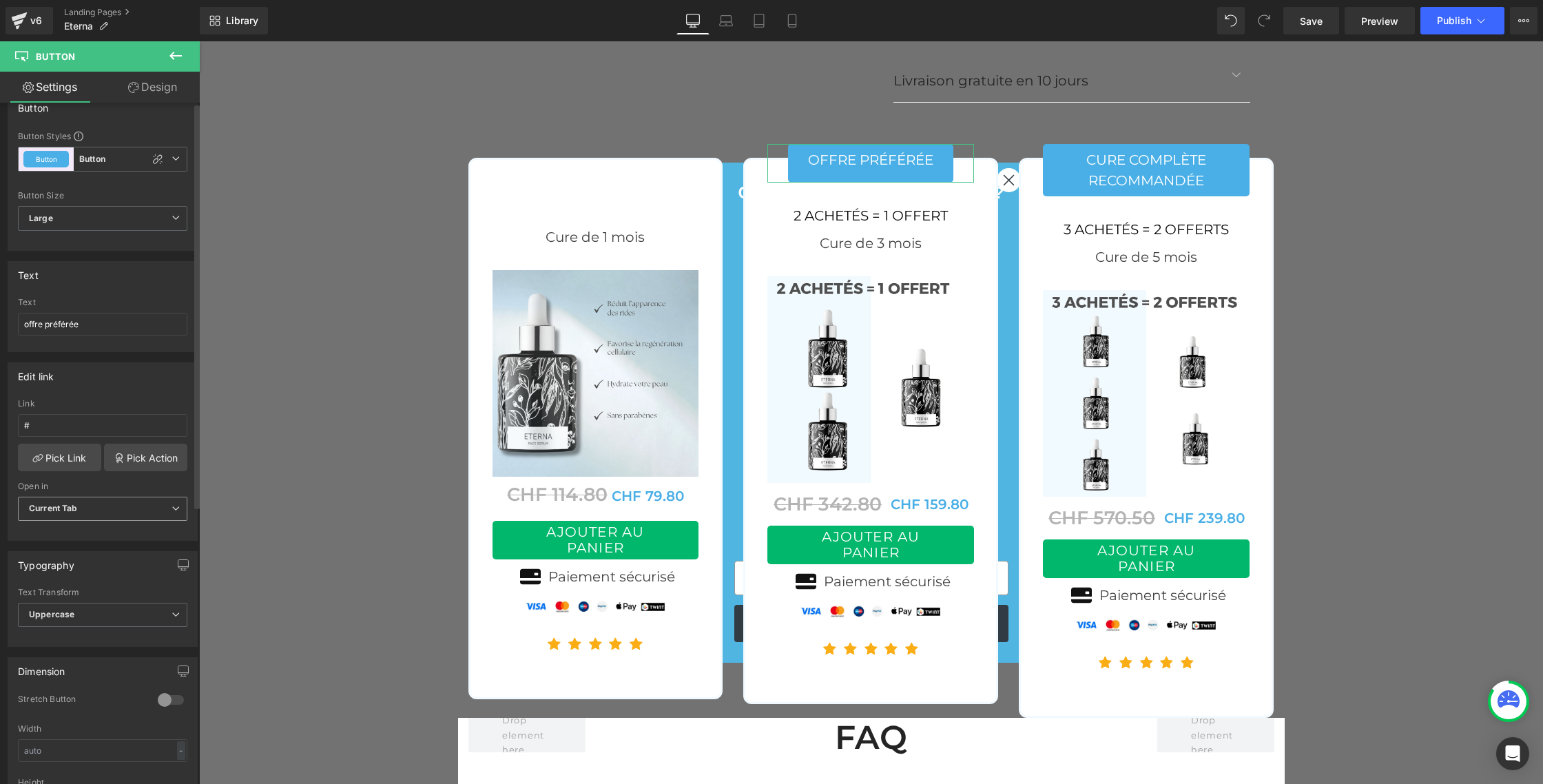
scroll to position [0, 0]
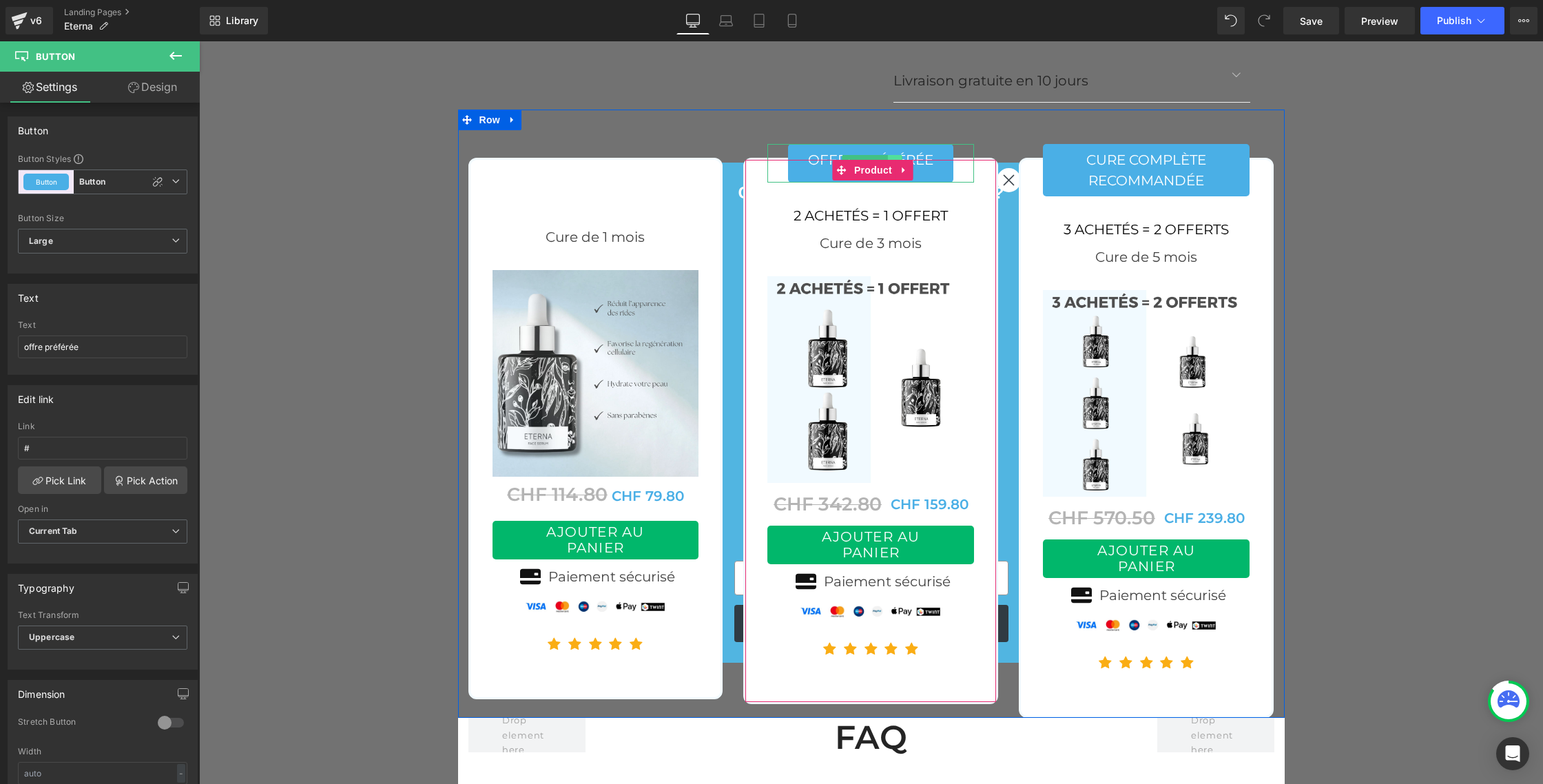
click at [898, 155] on link at bounding box center [896, 164] width 15 height 17
click at [885, 155] on link at bounding box center [888, 164] width 15 height 17
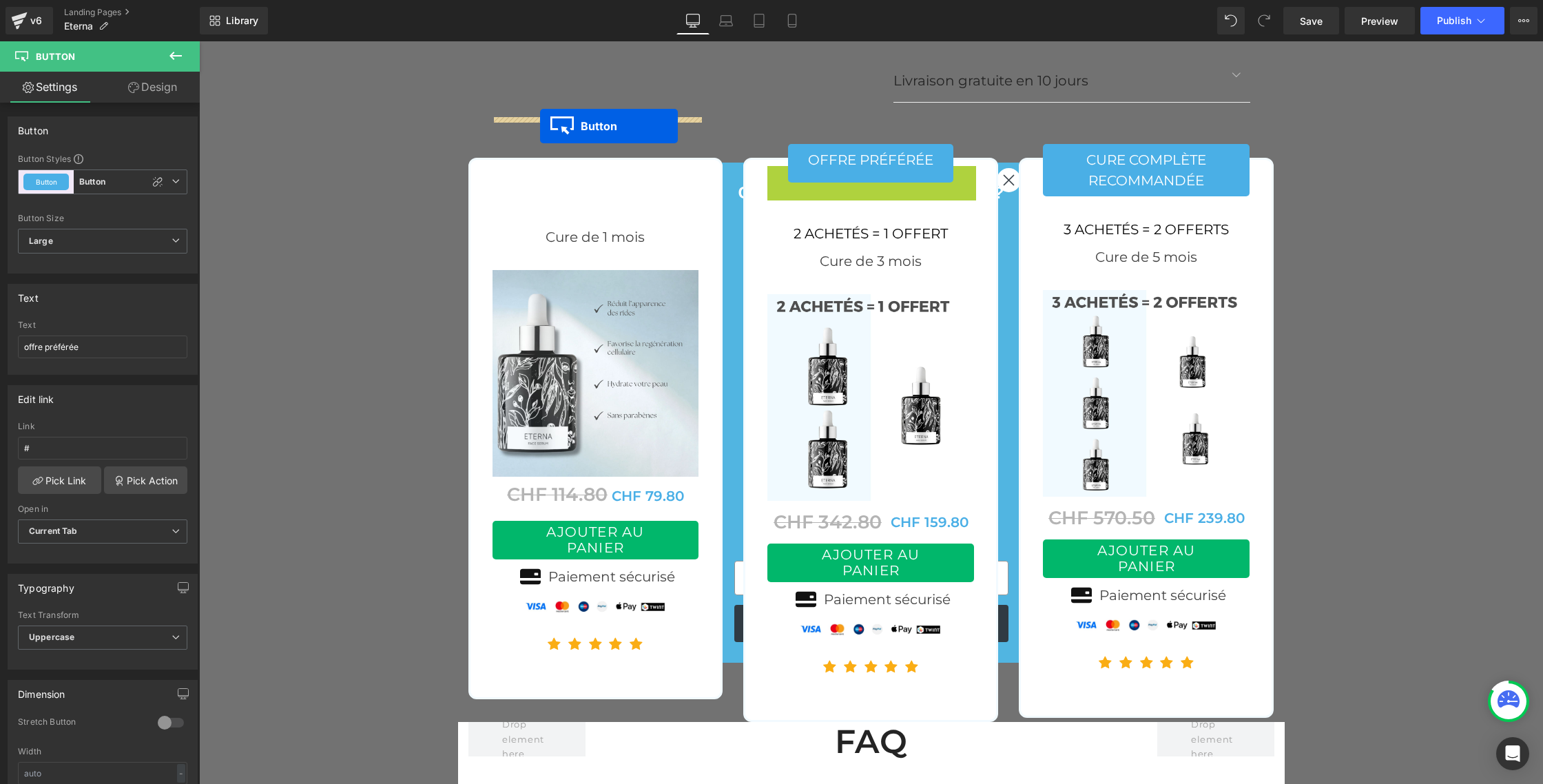
drag, startPoint x: 849, startPoint y: 145, endPoint x: 540, endPoint y: 126, distance: 309.6
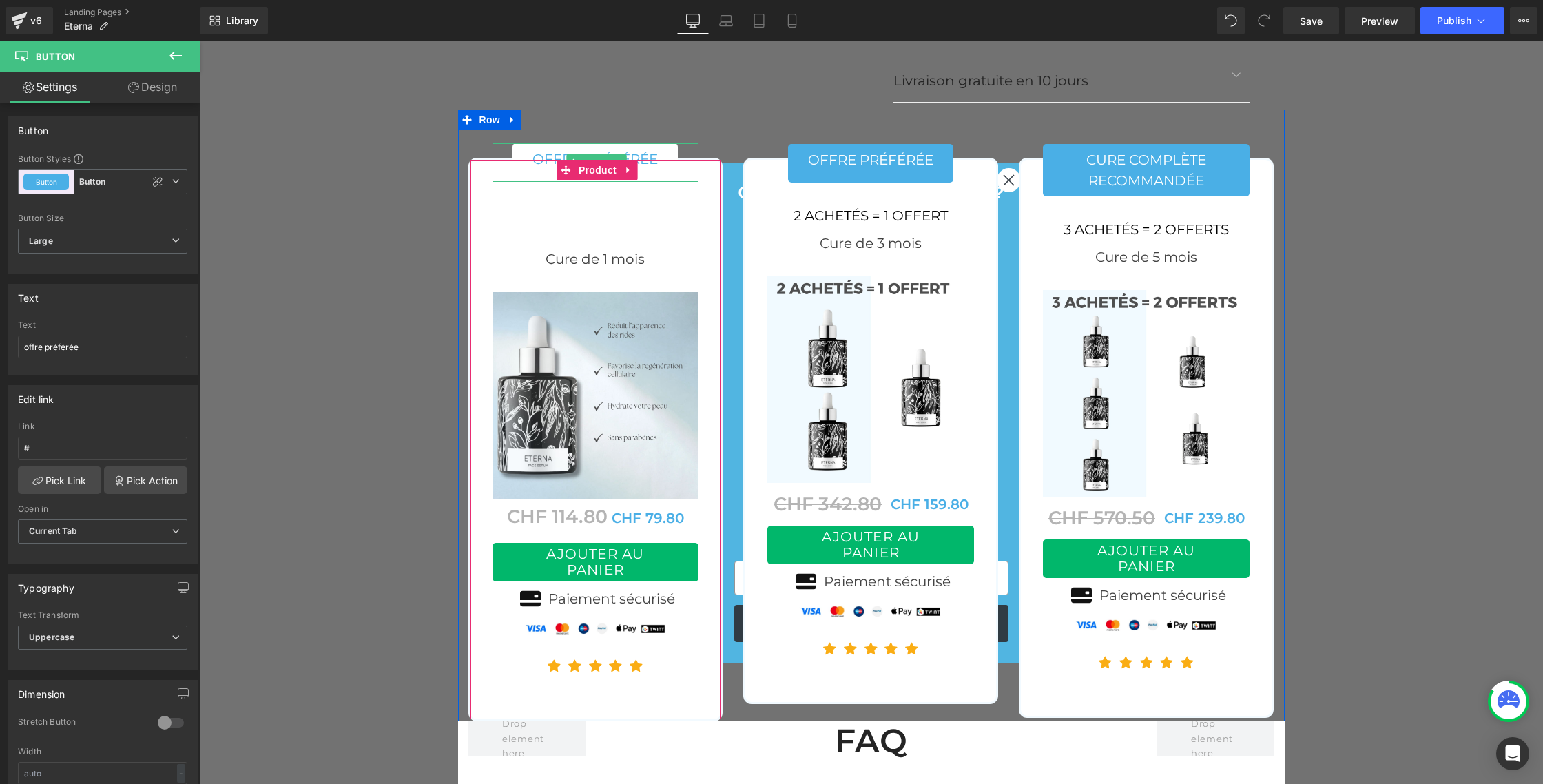
click at [525, 143] on link "offre préférée" at bounding box center [595, 162] width 166 height 38
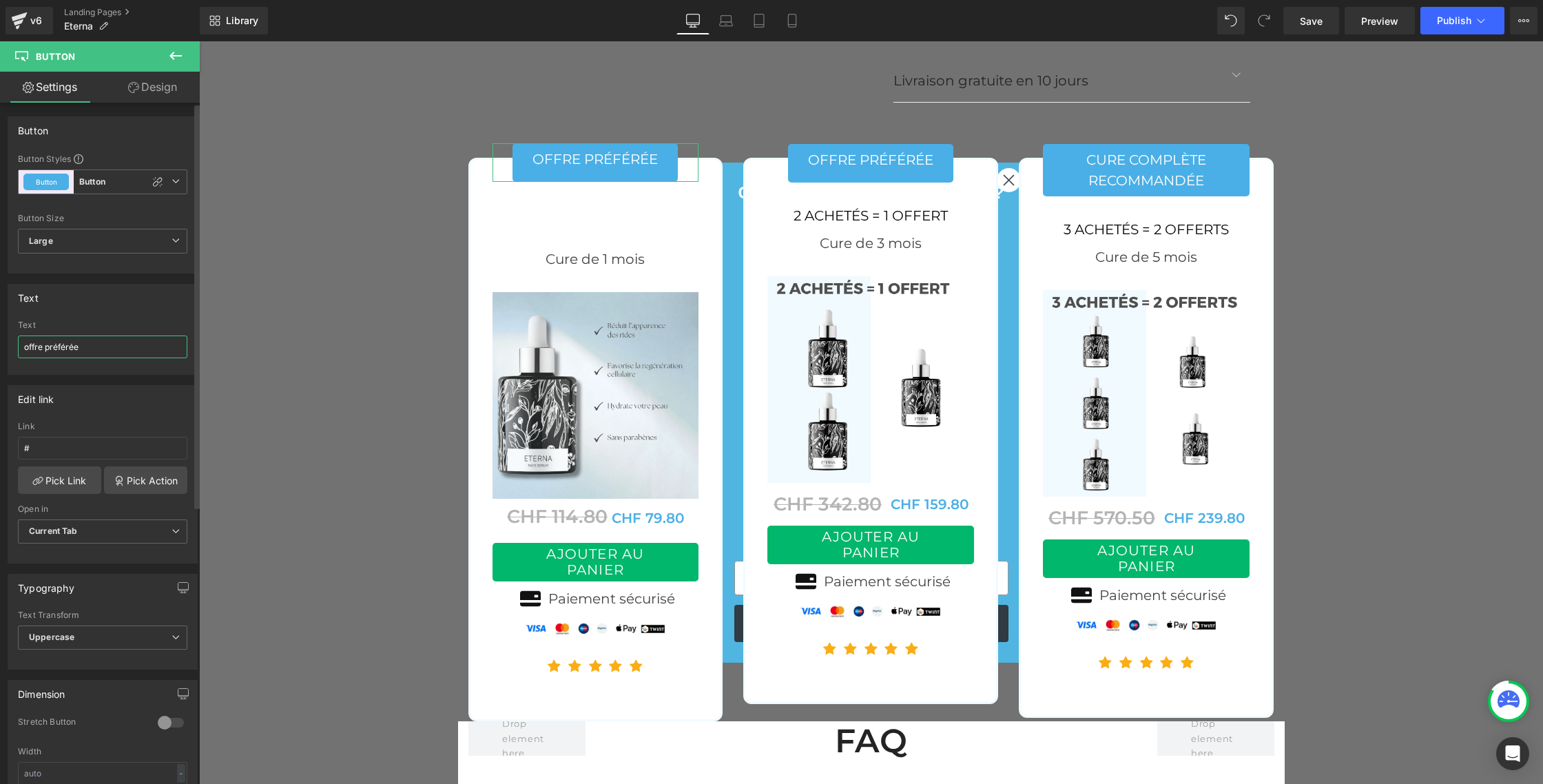
drag, startPoint x: 90, startPoint y: 350, endPoint x: 0, endPoint y: 341, distance: 90.4
click at [0, 341] on div "Text offre préférée Text offre préférée" at bounding box center [102, 324] width 206 height 101
paste input "Essai 1 mois"
type input "Essai 1 mois"
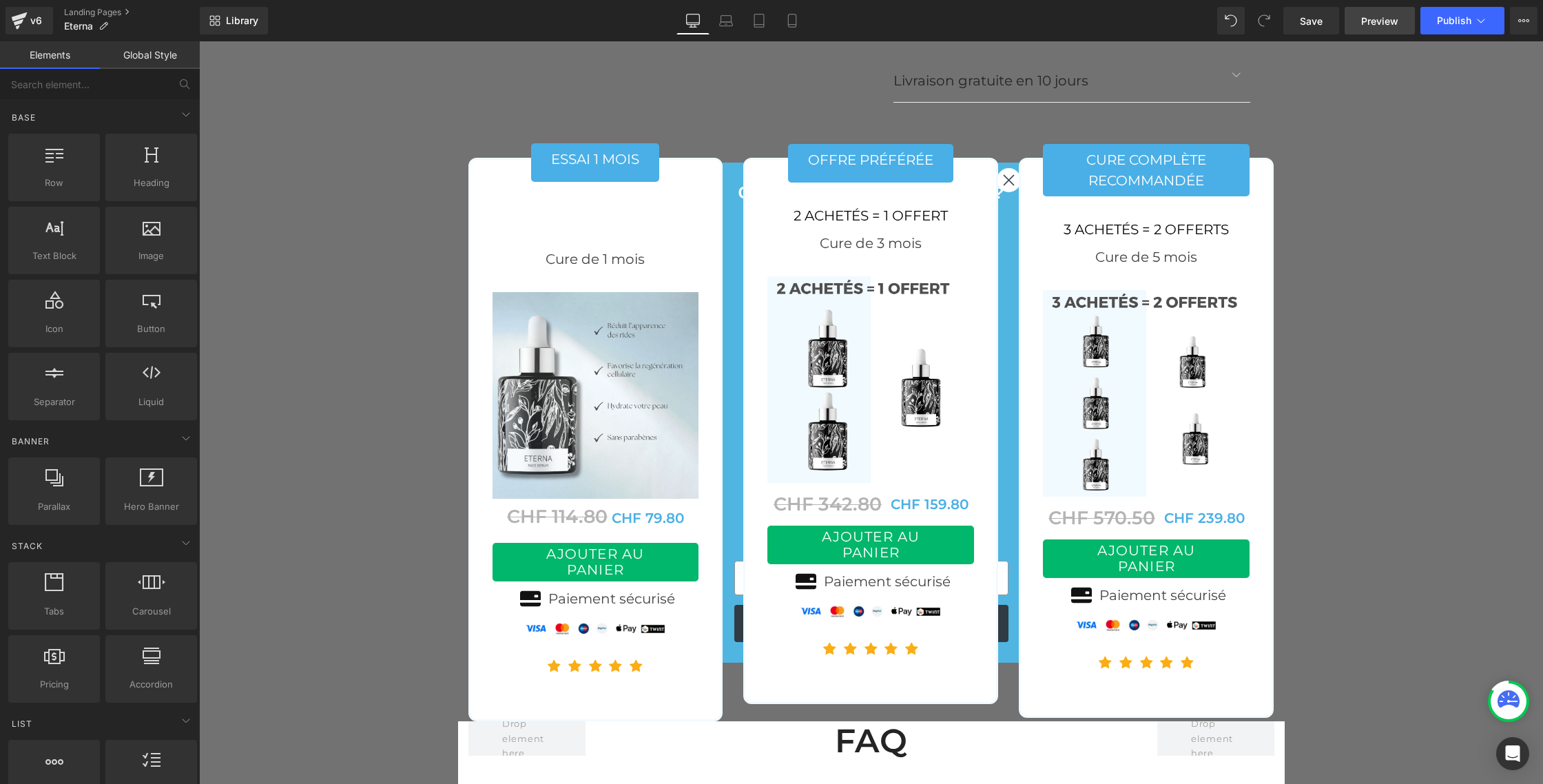
click at [1361, 24] on link "Preview" at bounding box center [1380, 20] width 71 height 28
click at [1317, 20] on span "Save" at bounding box center [1311, 21] width 22 height 15
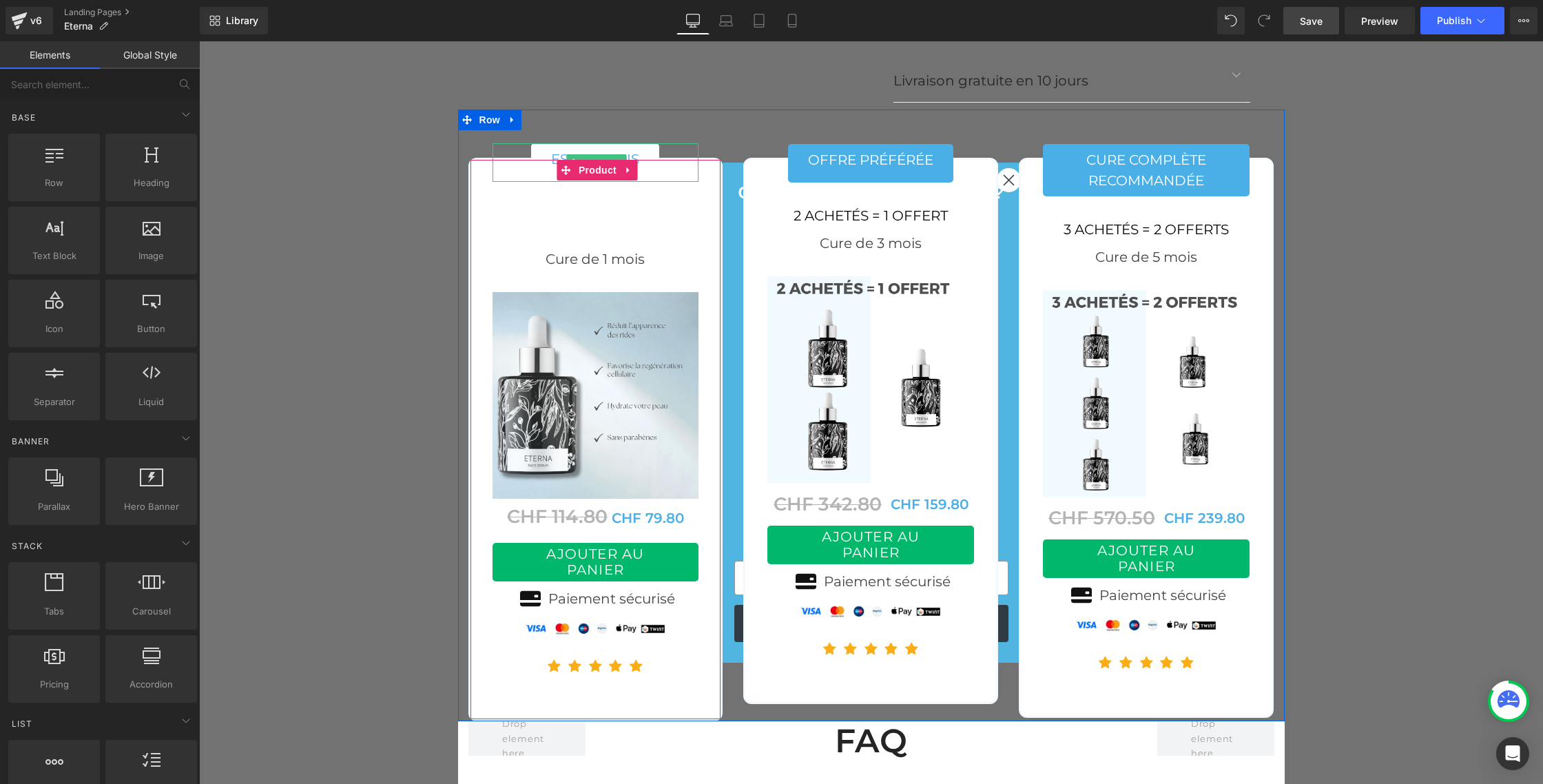
click at [549, 143] on link "Essai 1 mois" at bounding box center [595, 162] width 128 height 38
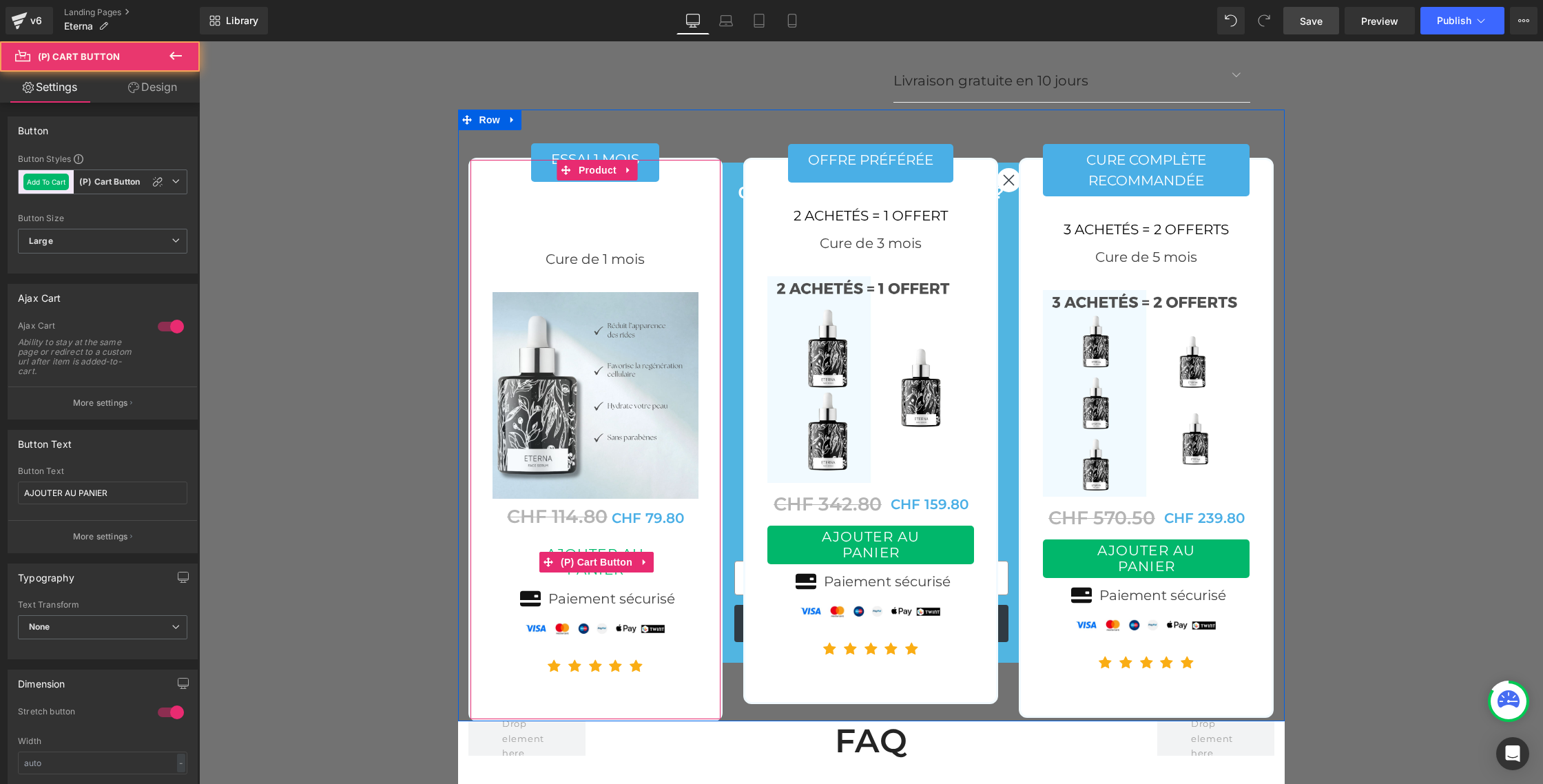
click at [685, 543] on button "AJOUTER AU PANIER" at bounding box center [596, 562] width 206 height 38
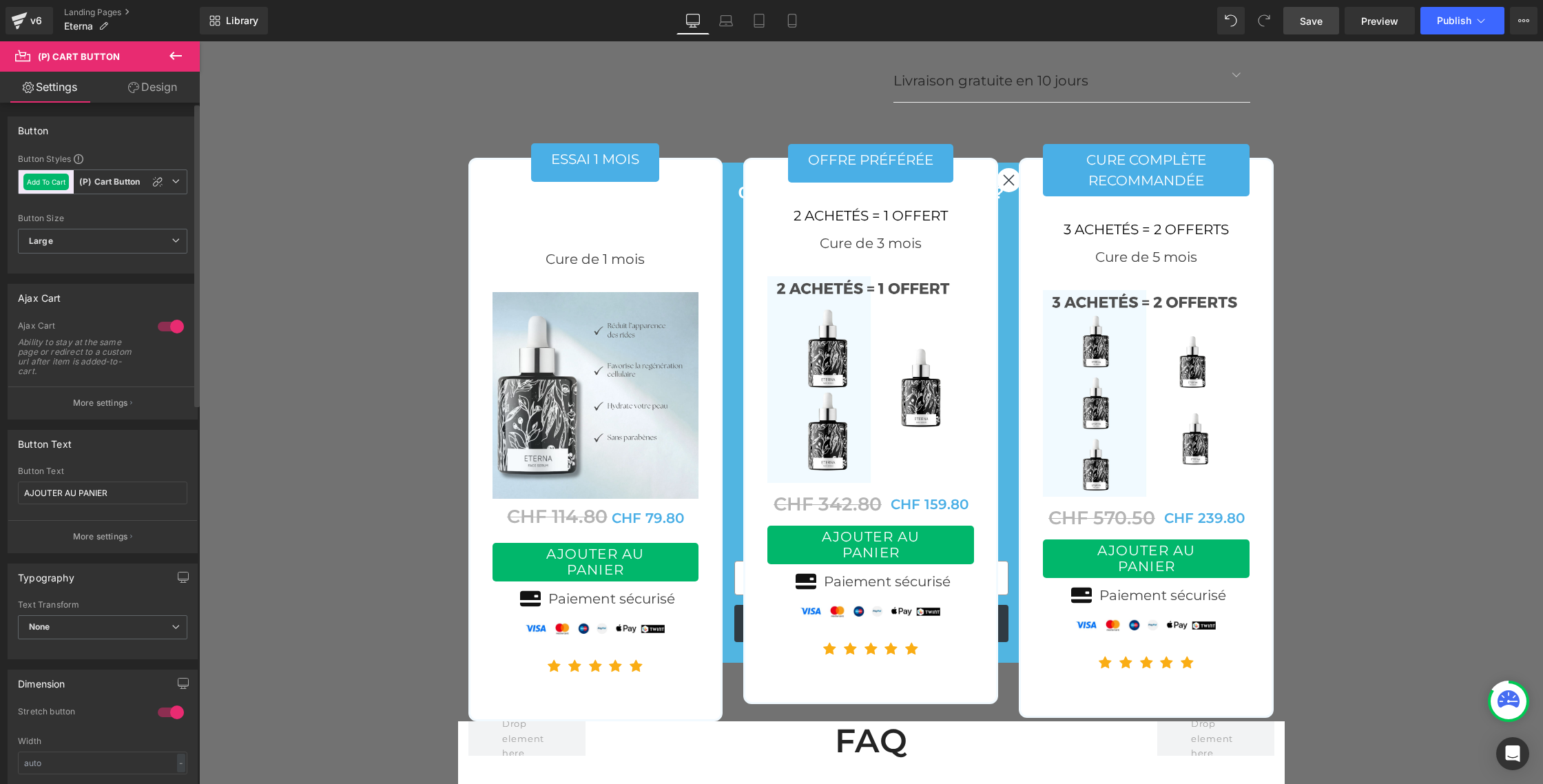
drag, startPoint x: 100, startPoint y: 407, endPoint x: 108, endPoint y: 405, distance: 8.2
click at [100, 407] on p "More settings" at bounding box center [100, 403] width 55 height 12
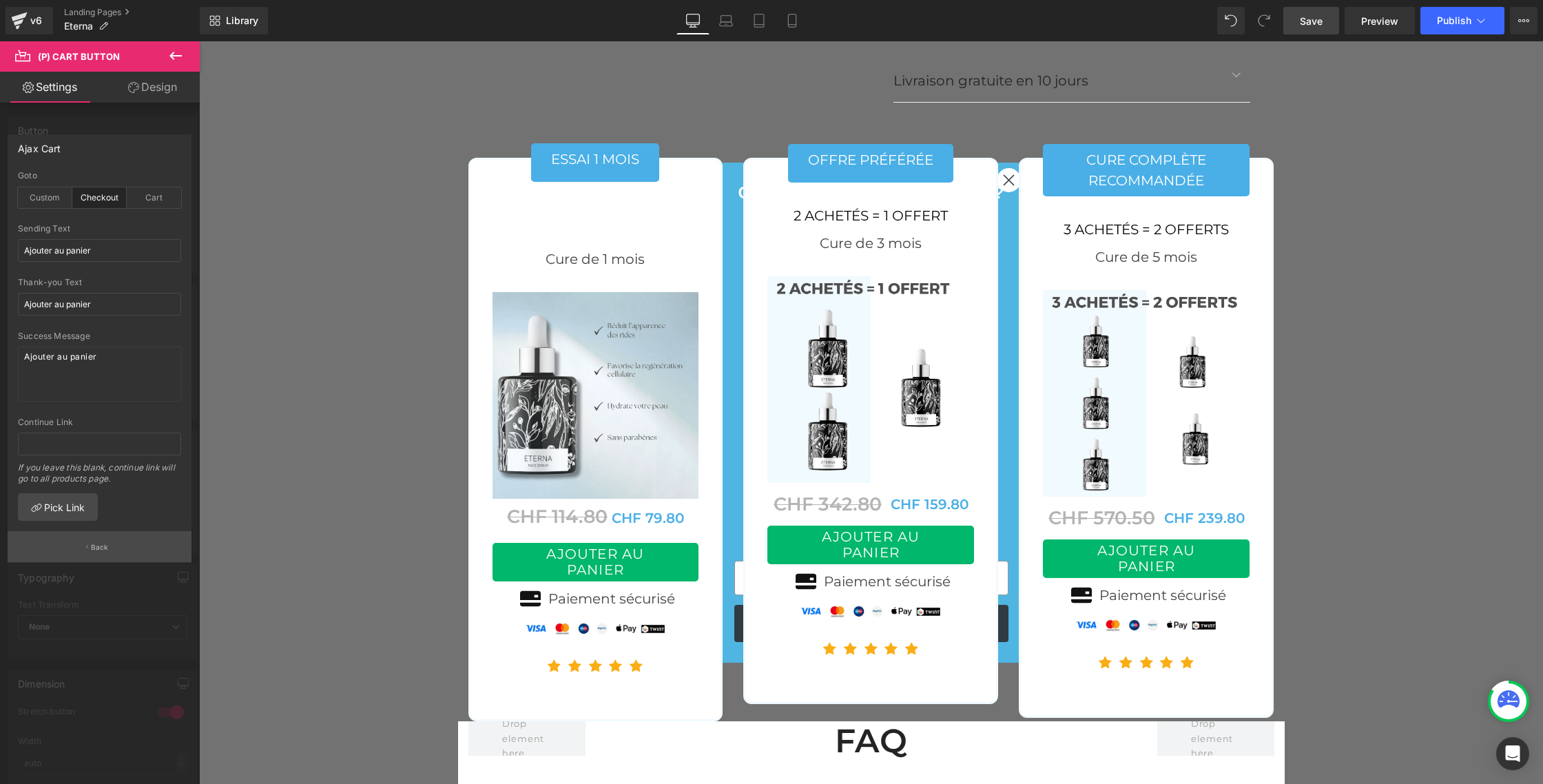
click at [65, 547] on button "Back" at bounding box center [100, 546] width 184 height 31
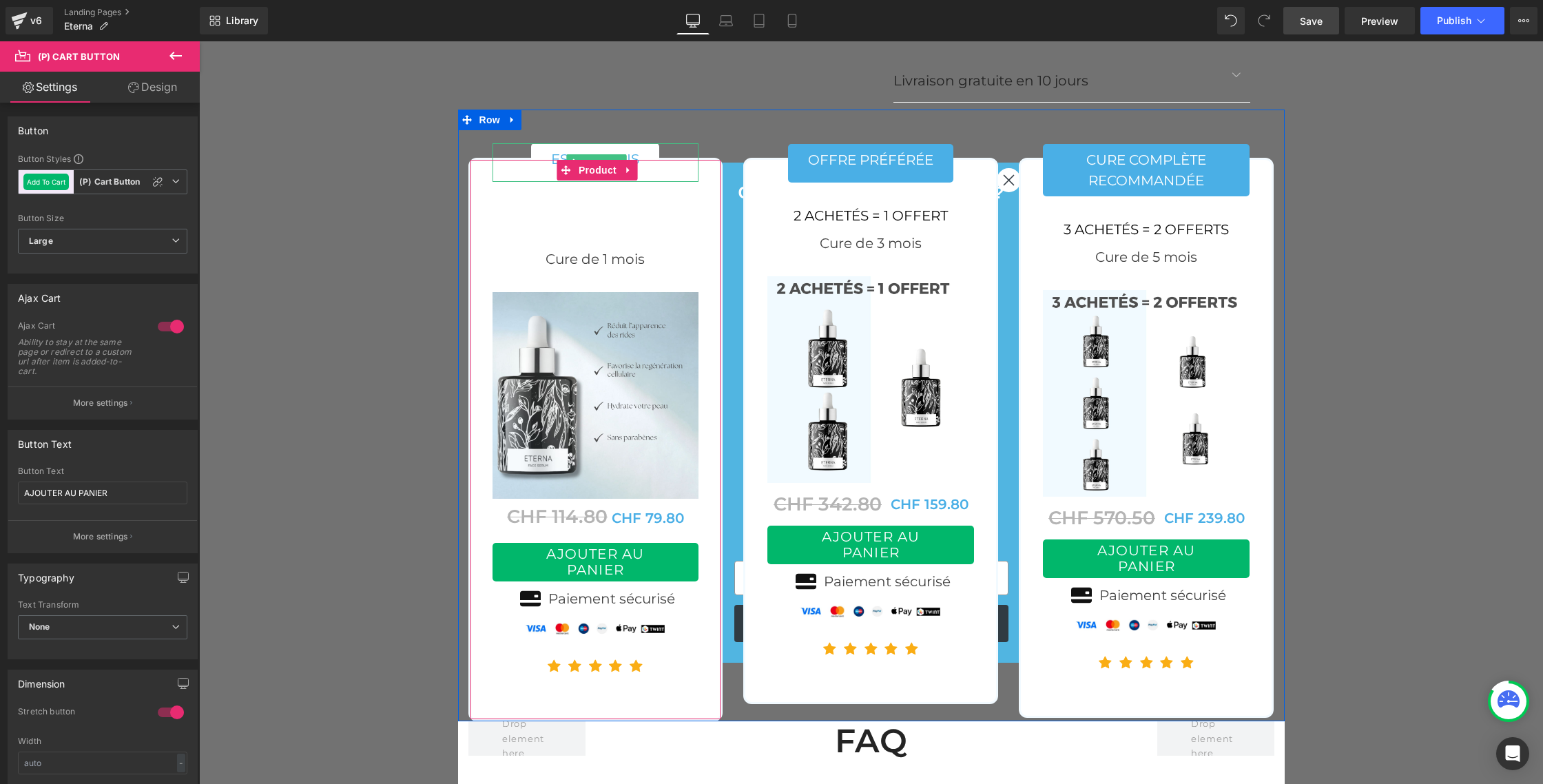
click at [540, 143] on link "Essai 1 mois" at bounding box center [595, 162] width 128 height 38
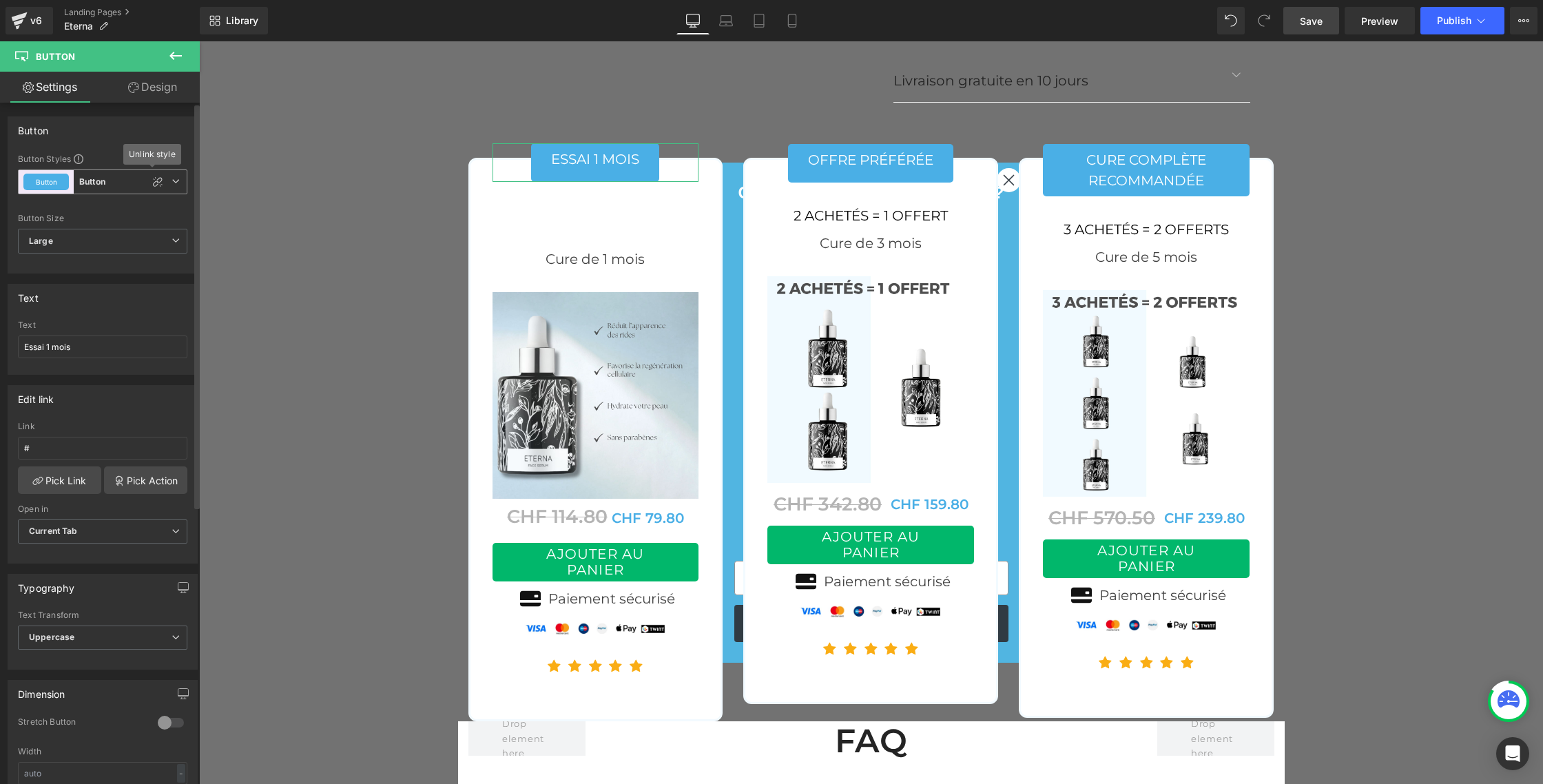
click at [171, 179] on icon at bounding box center [175, 180] width 8 height 8
click at [166, 179] on icon at bounding box center [170, 180] width 8 height 8
click at [153, 179] on icon at bounding box center [158, 182] width 11 height 11
click at [177, 59] on icon at bounding box center [176, 56] width 17 height 17
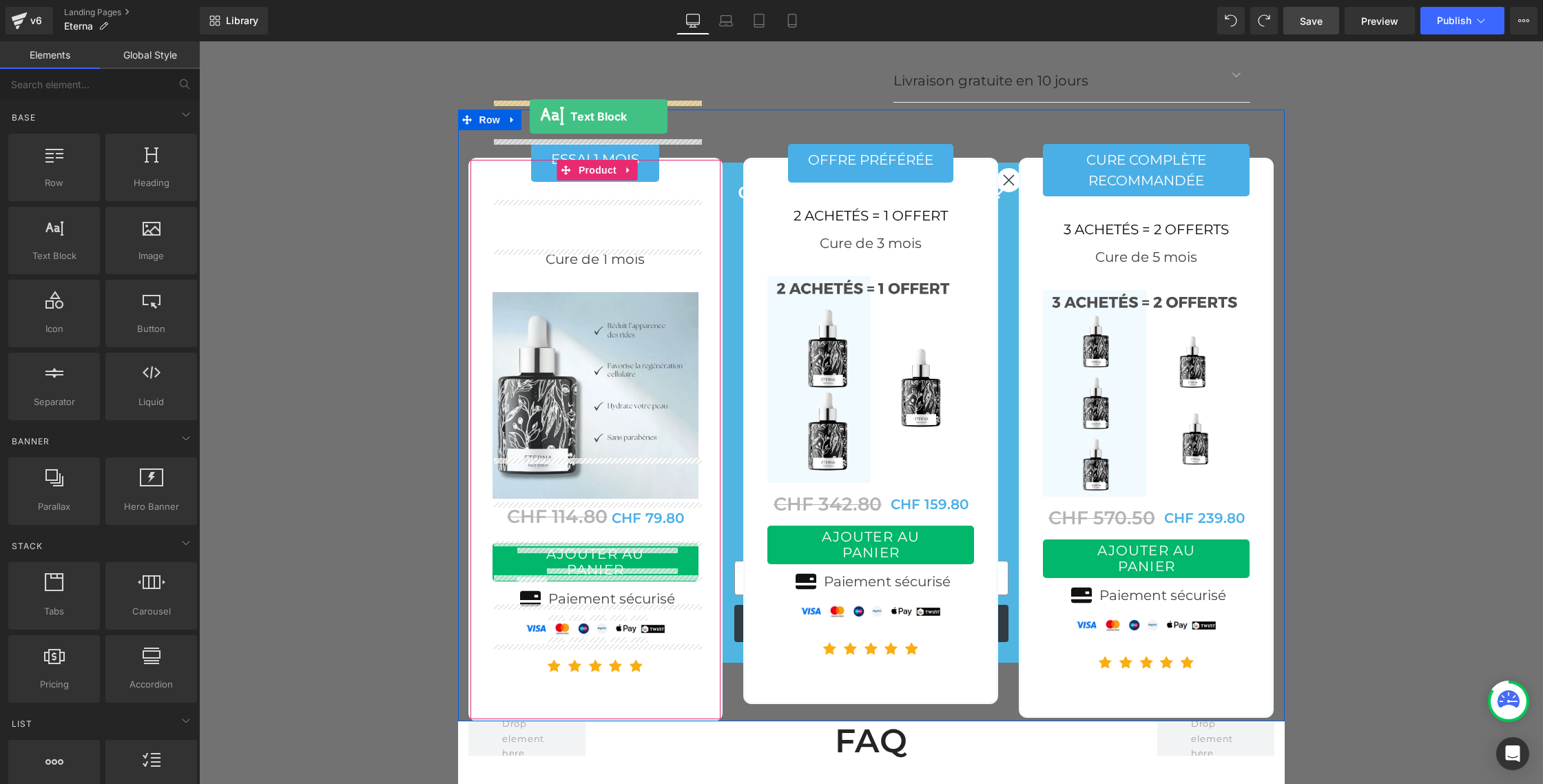
drag, startPoint x: 251, startPoint y: 279, endPoint x: 530, endPoint y: 116, distance: 323.1
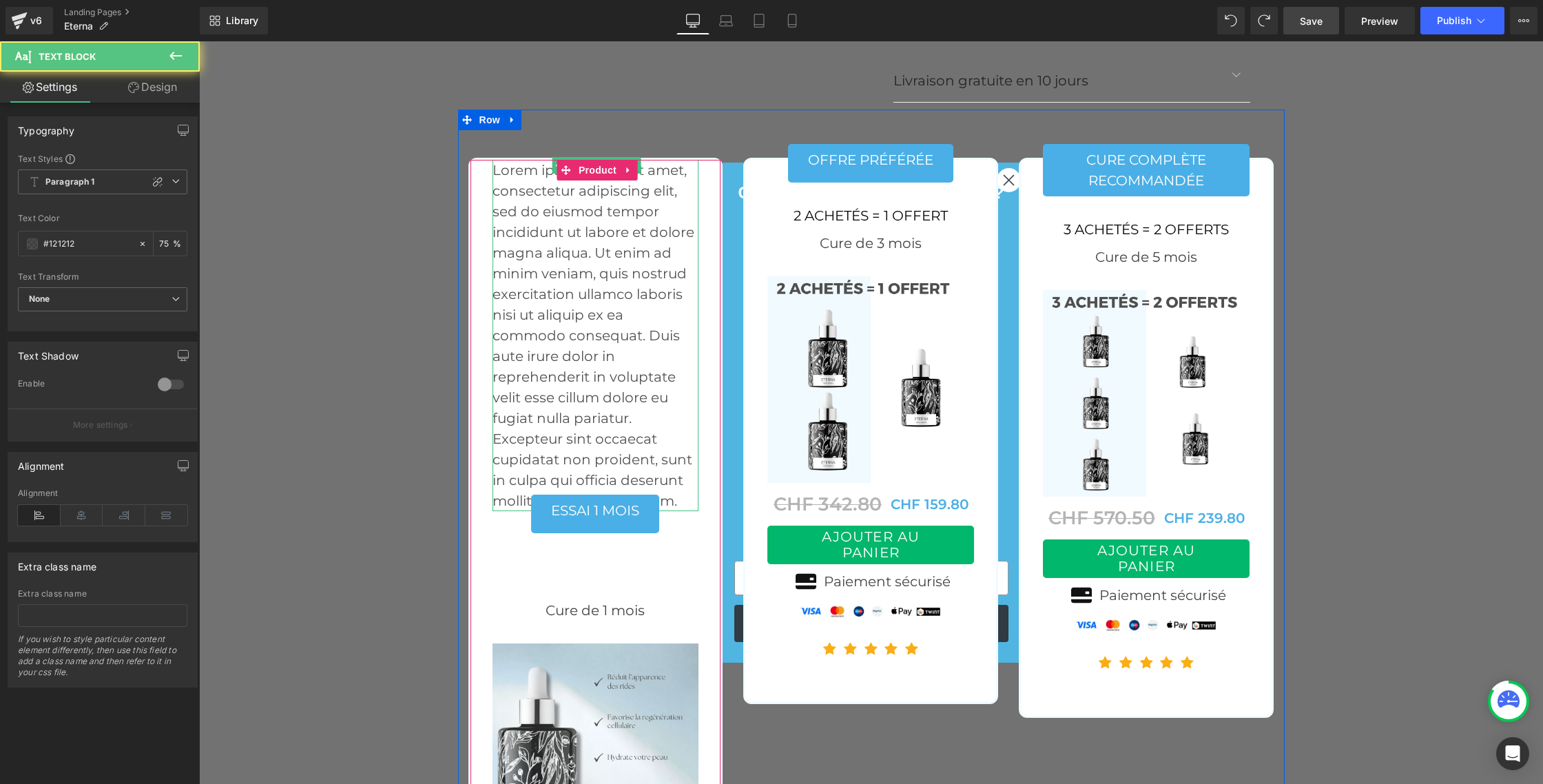
click at [525, 164] on p "Lorem ipsum dolor sit amet, consectetur adipiscing elit, sed do eiusmod tempor …" at bounding box center [596, 336] width 206 height 352
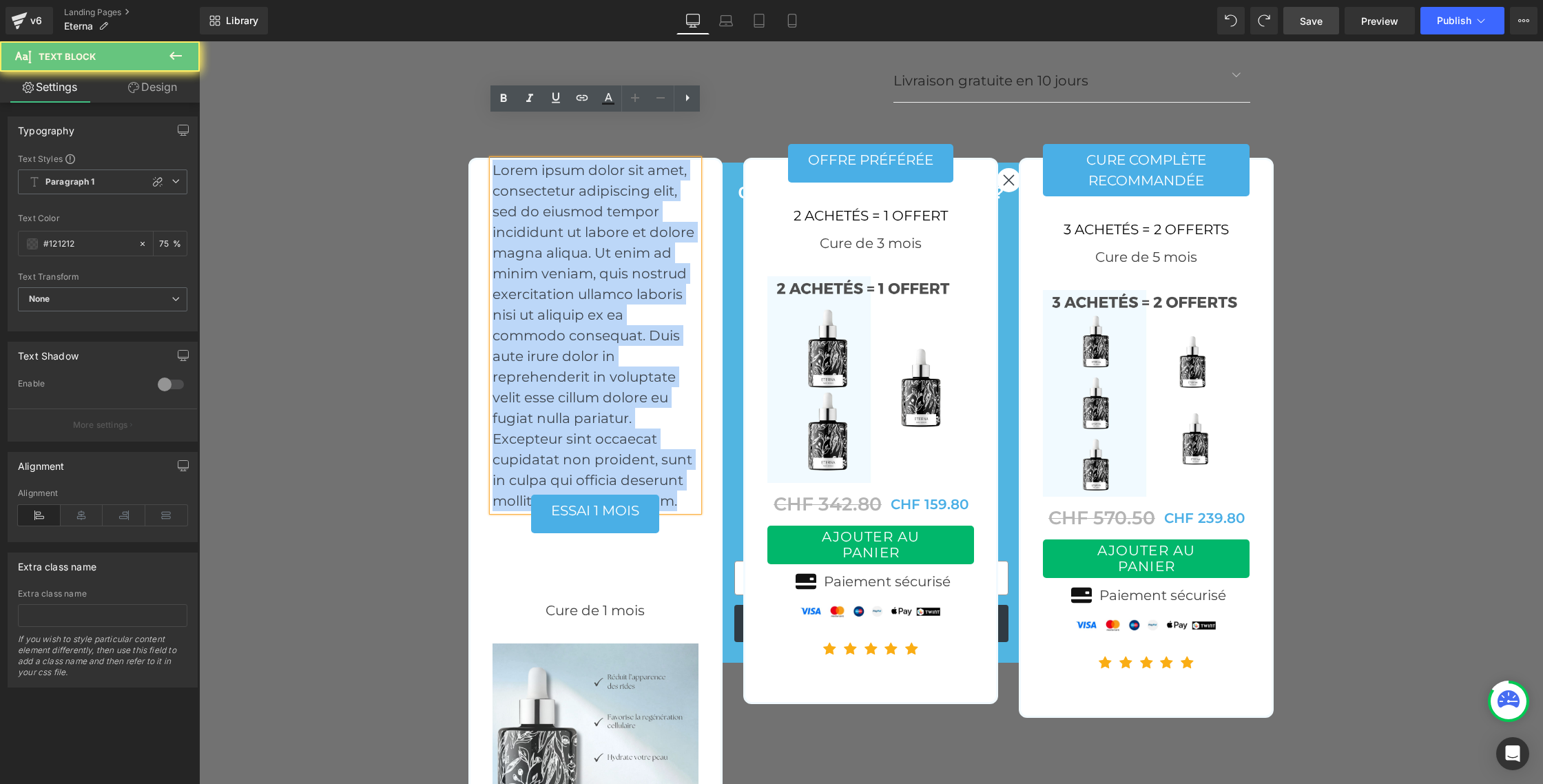
click at [525, 164] on p "Lorem ipsum dolor sit amet, consectetur adipiscing elit, sed do eiusmod tempor …" at bounding box center [596, 336] width 206 height 352
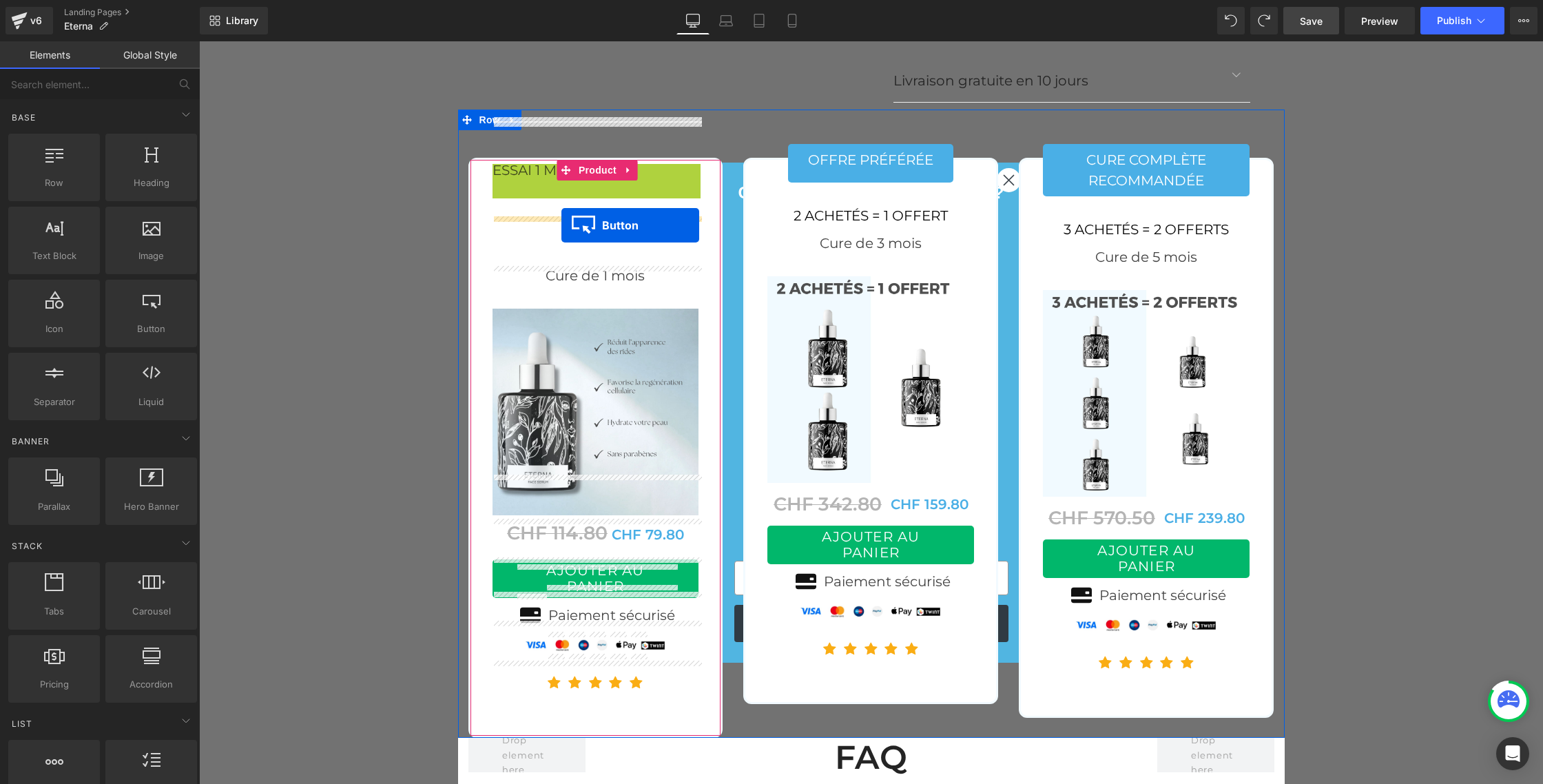
drag, startPoint x: 574, startPoint y: 145, endPoint x: 562, endPoint y: 225, distance: 80.9
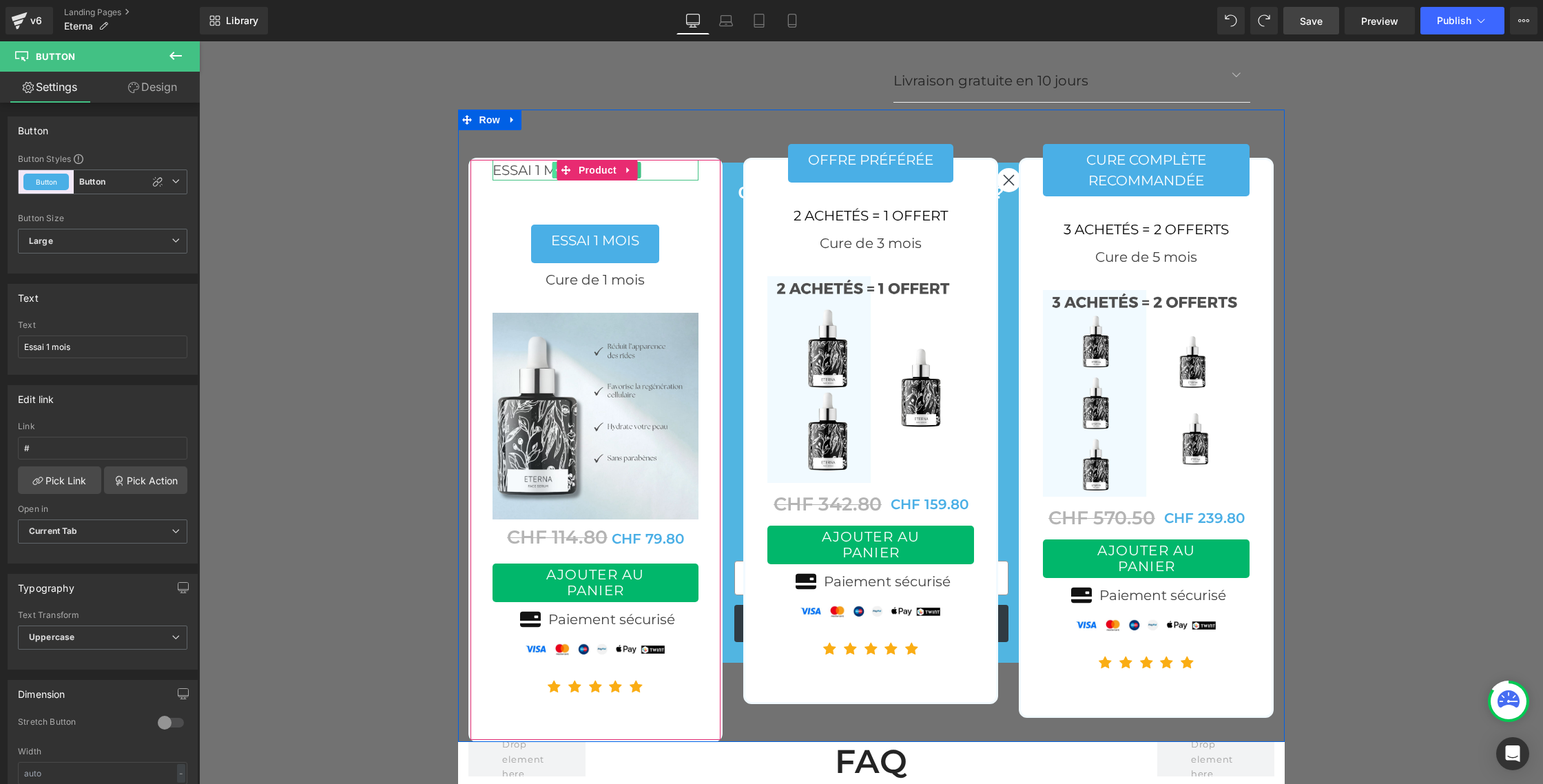
click at [555, 166] on icon at bounding box center [559, 170] width 7 height 8
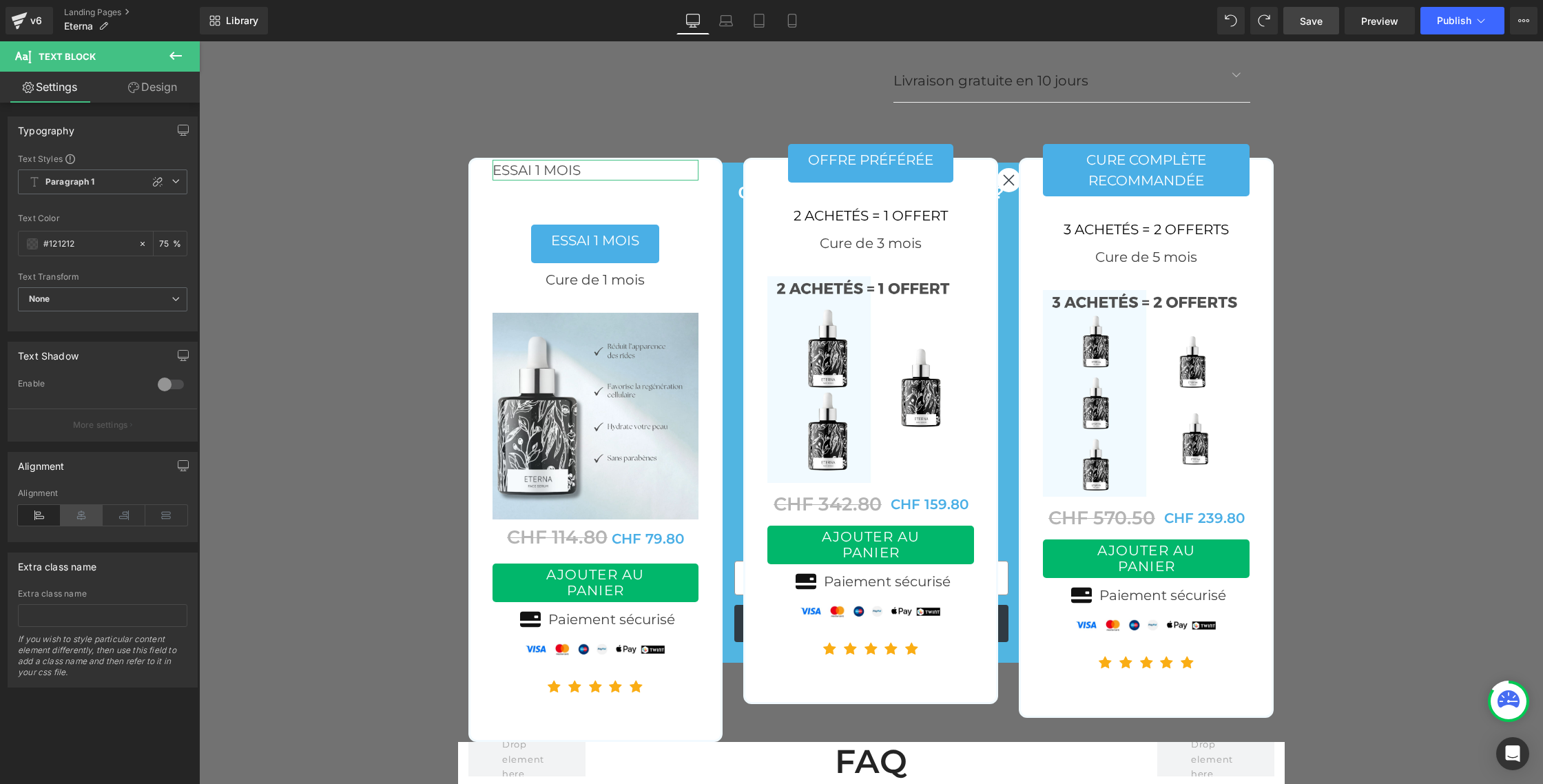
click at [73, 517] on icon at bounding box center [82, 515] width 43 height 20
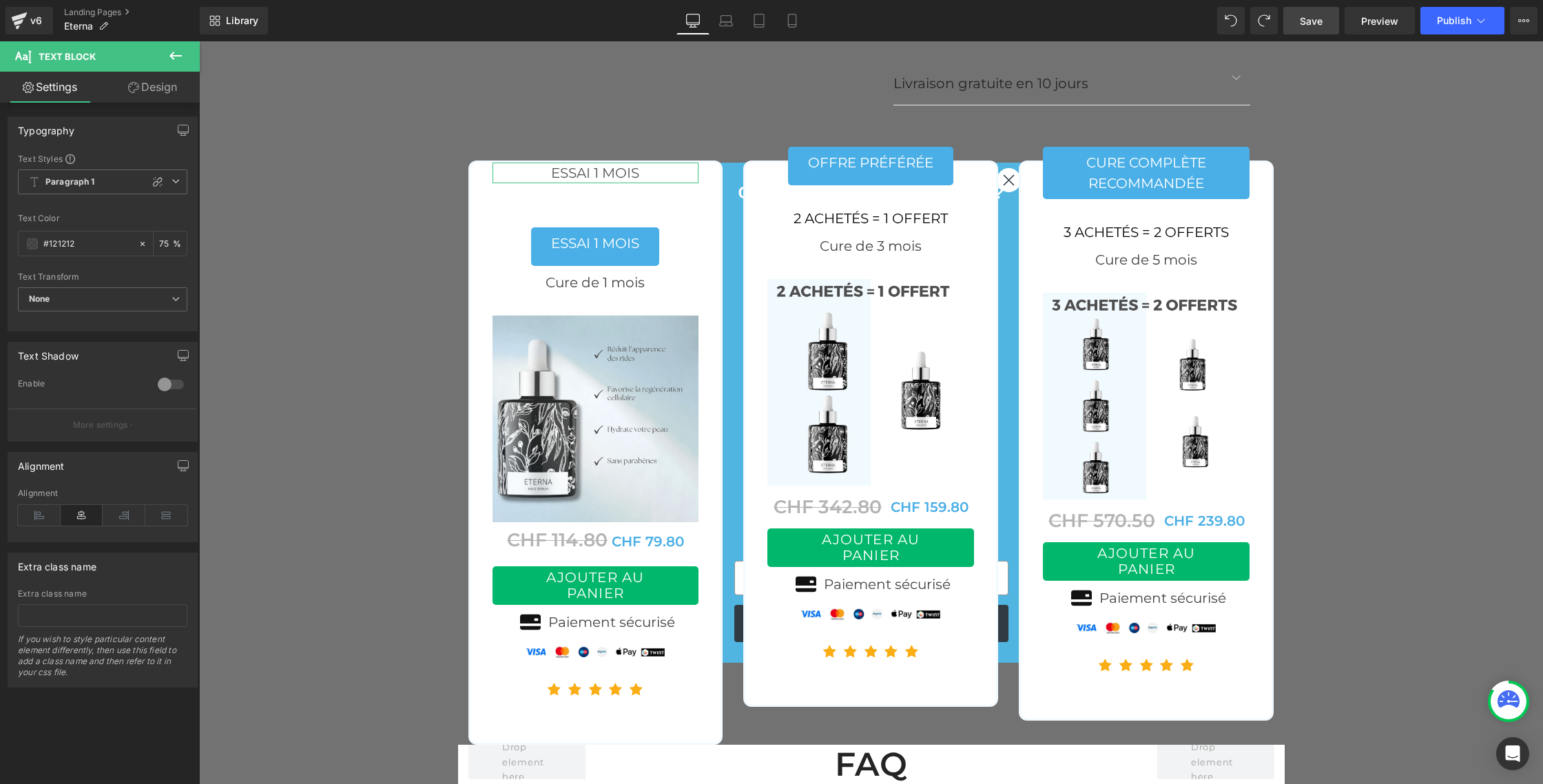
click at [153, 86] on link "Design" at bounding box center [152, 86] width 100 height 31
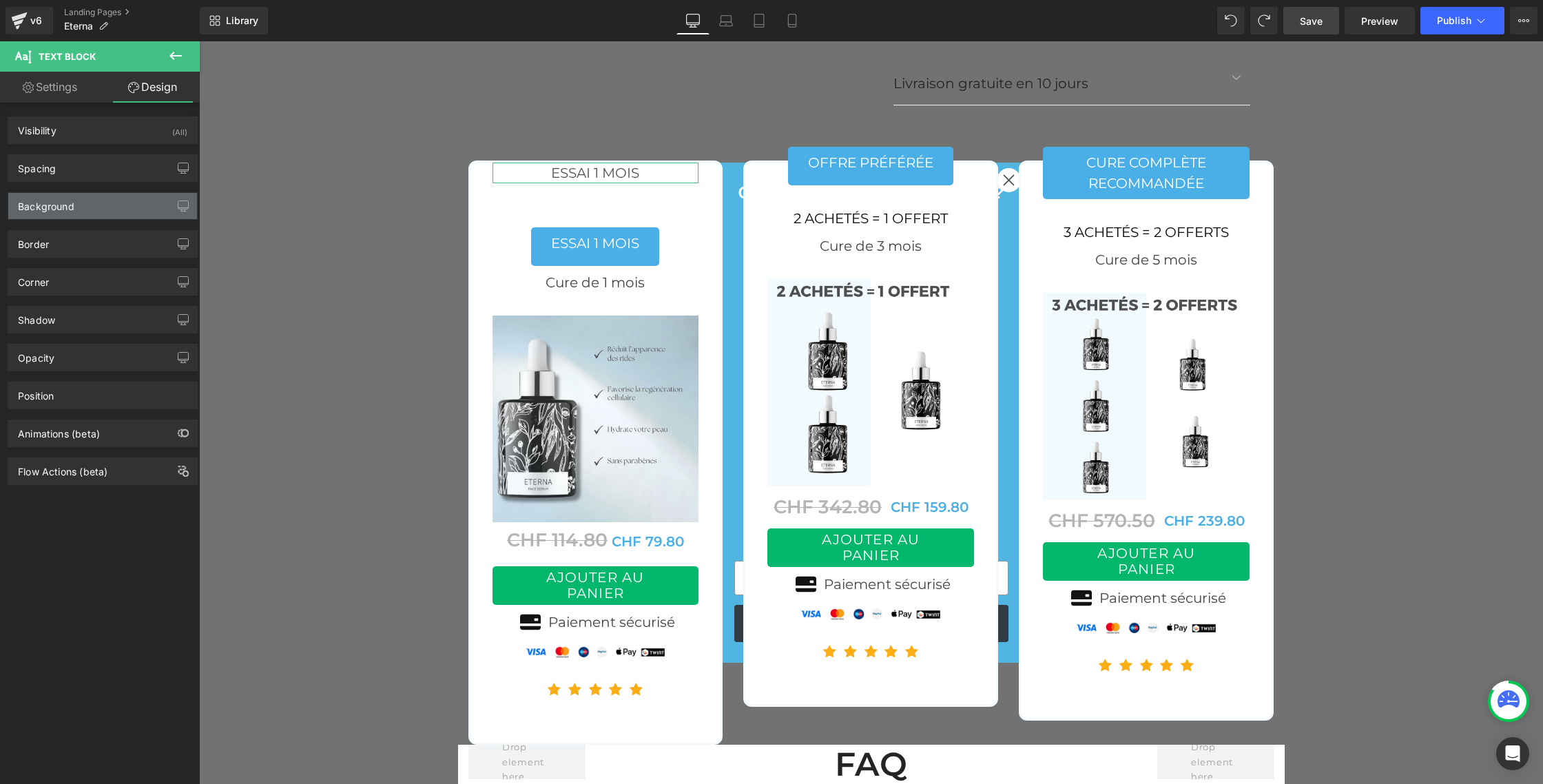
click at [60, 202] on div "Background" at bounding box center [46, 202] width 57 height 20
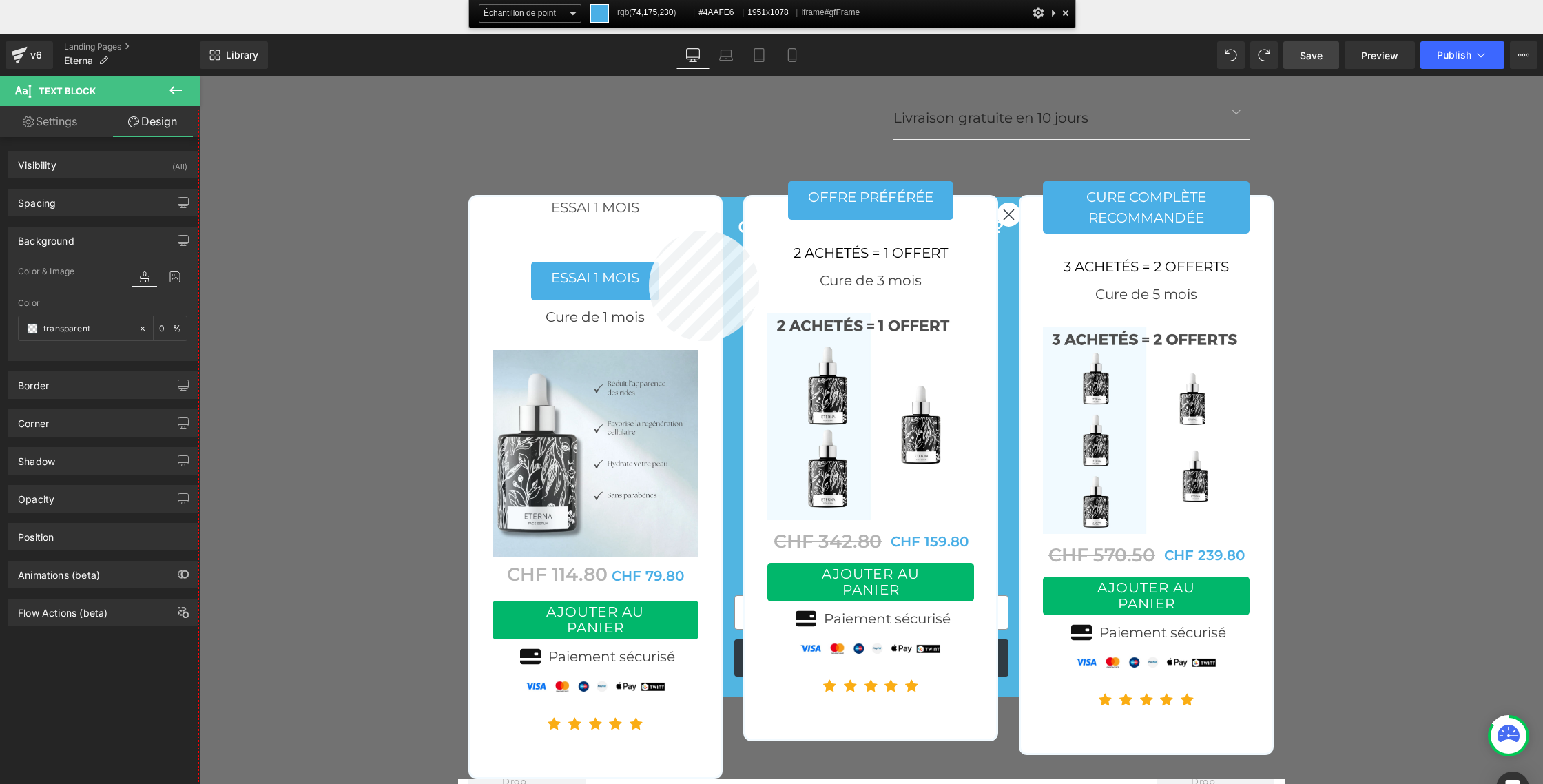
click at [649, 231] on div at bounding box center [871, 482] width 1344 height 742
click at [79, 328] on input "transparent" at bounding box center [87, 328] width 88 height 15
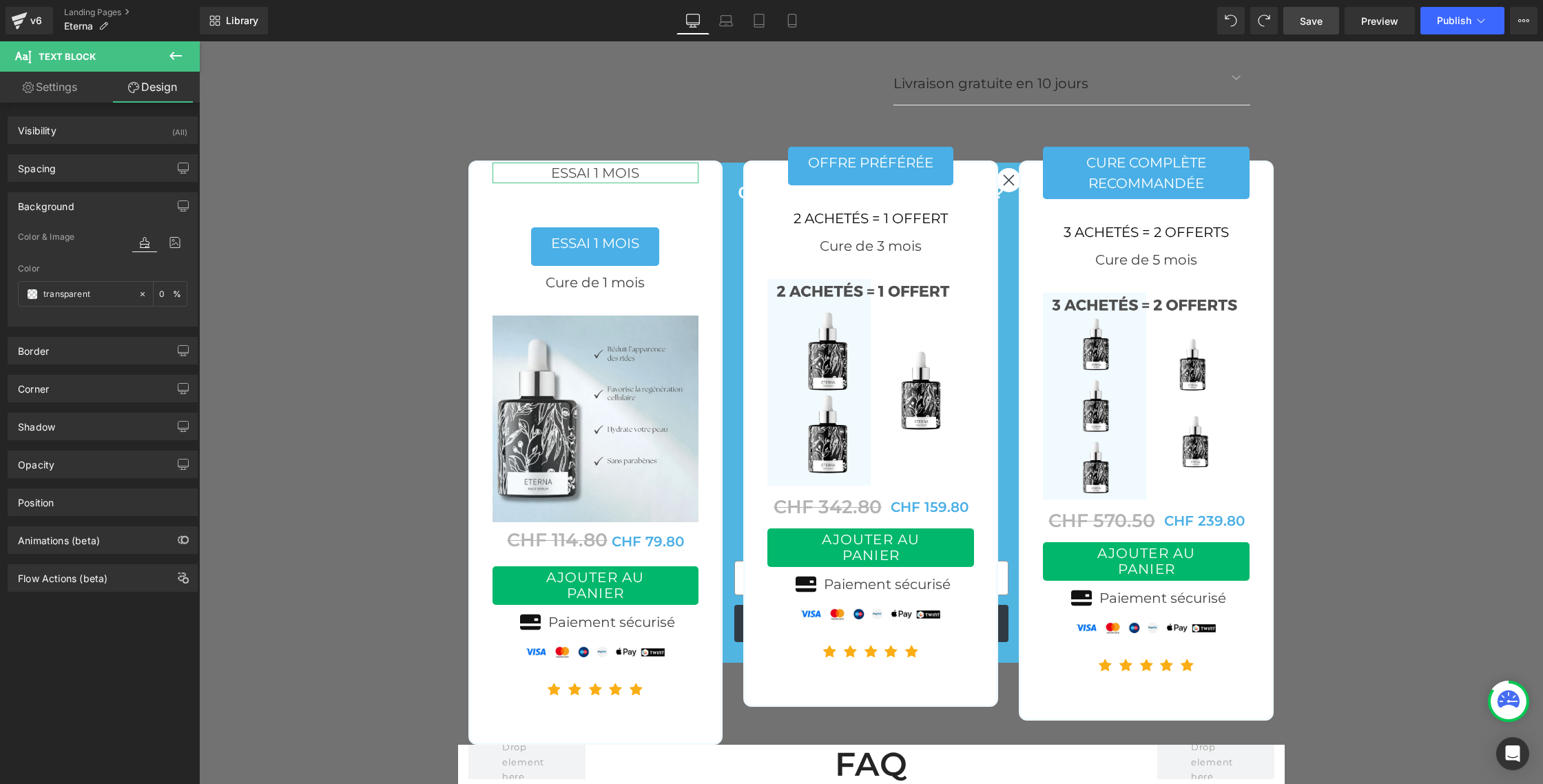
click at [79, 328] on div "Border Border Style Custom Border Solid Border Dashed Border Dotted Custom Cust…" at bounding box center [102, 345] width 206 height 38
click at [65, 300] on input "transparent" at bounding box center [87, 294] width 88 height 15
click at [65, 299] on input "transparent" at bounding box center [87, 294] width 88 height 15
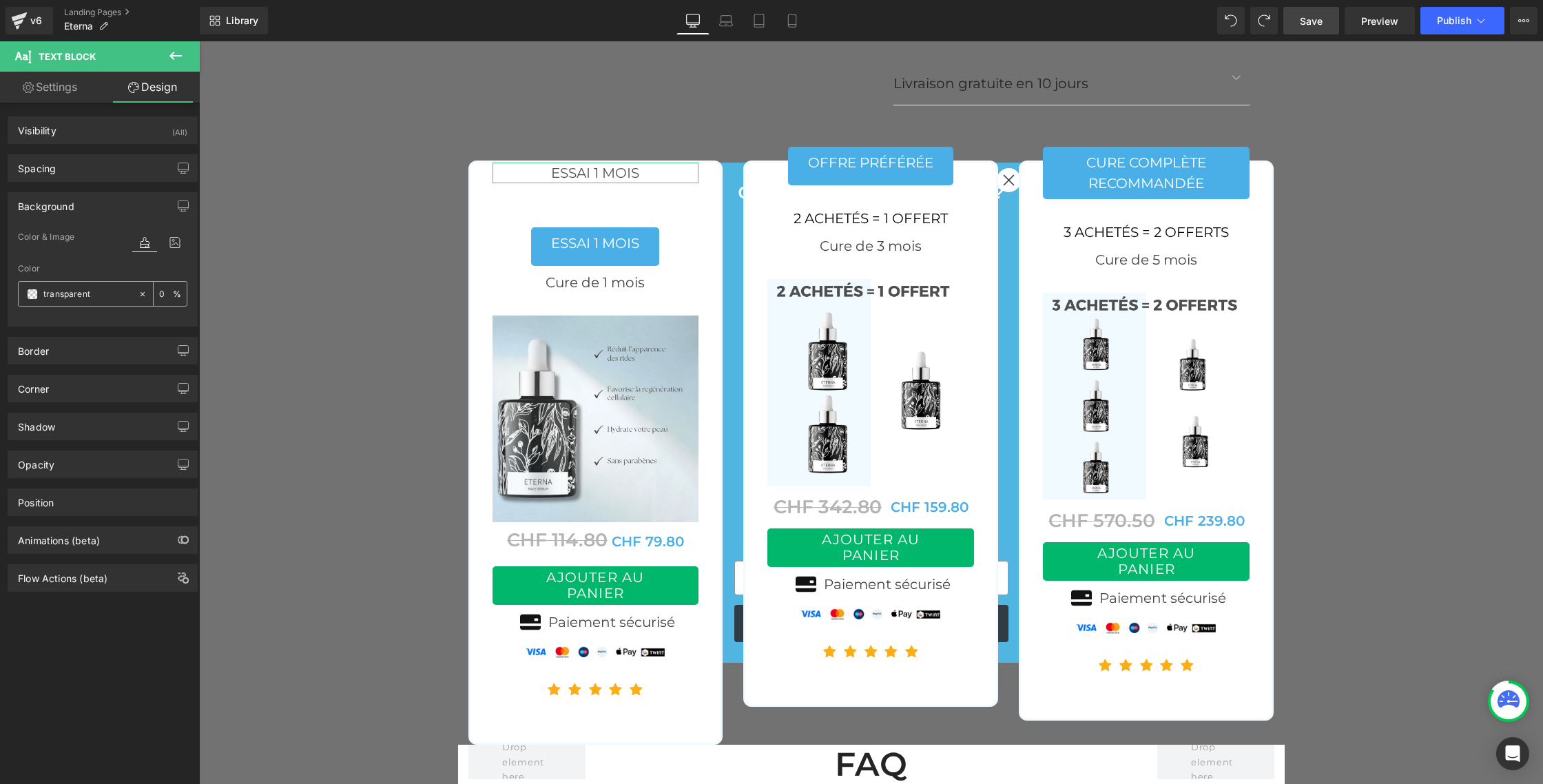
paste input "#4AAFE6"
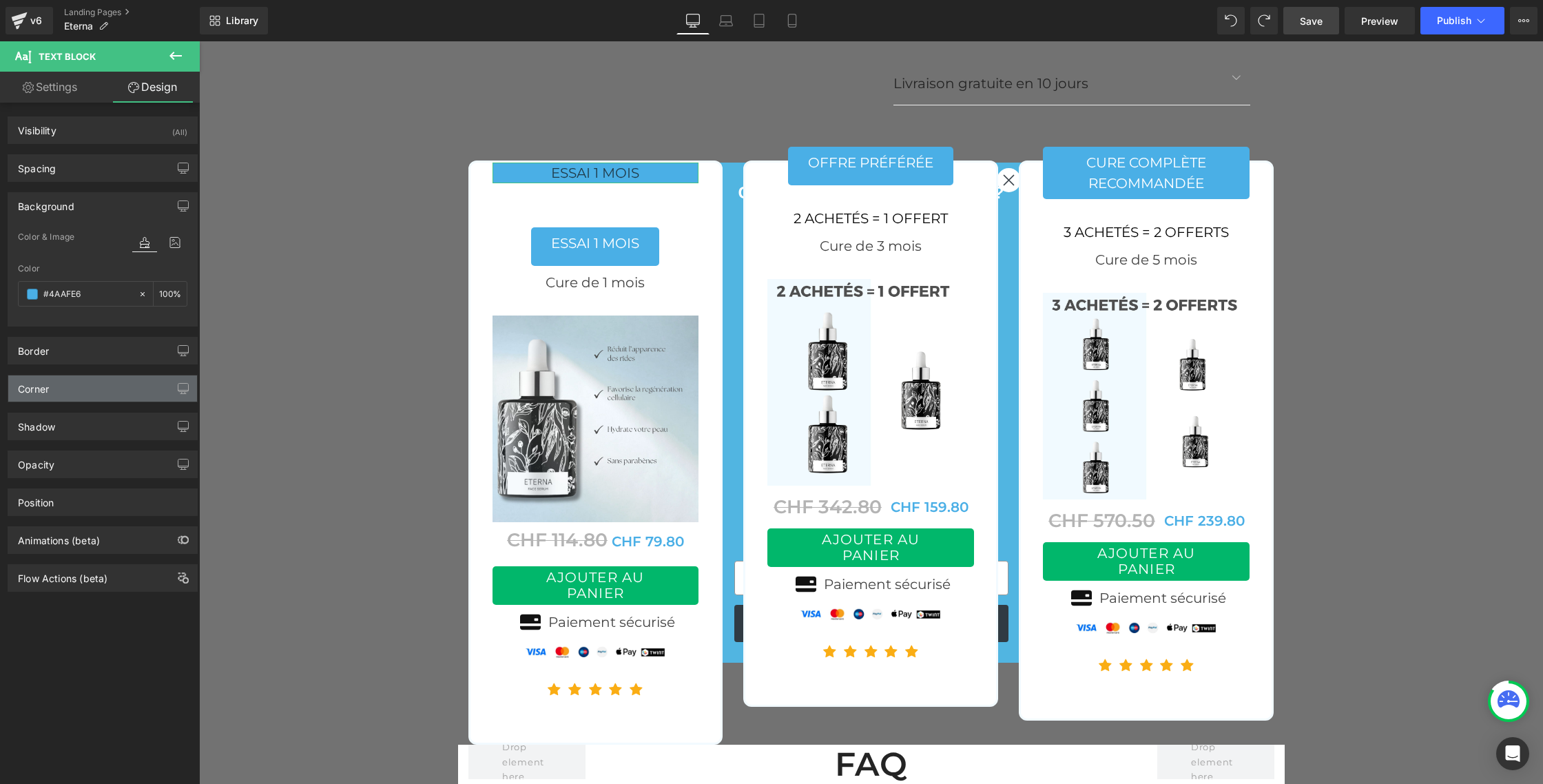
type input "#4AAFE6"
click at [81, 397] on div "Corner" at bounding box center [102, 389] width 189 height 26
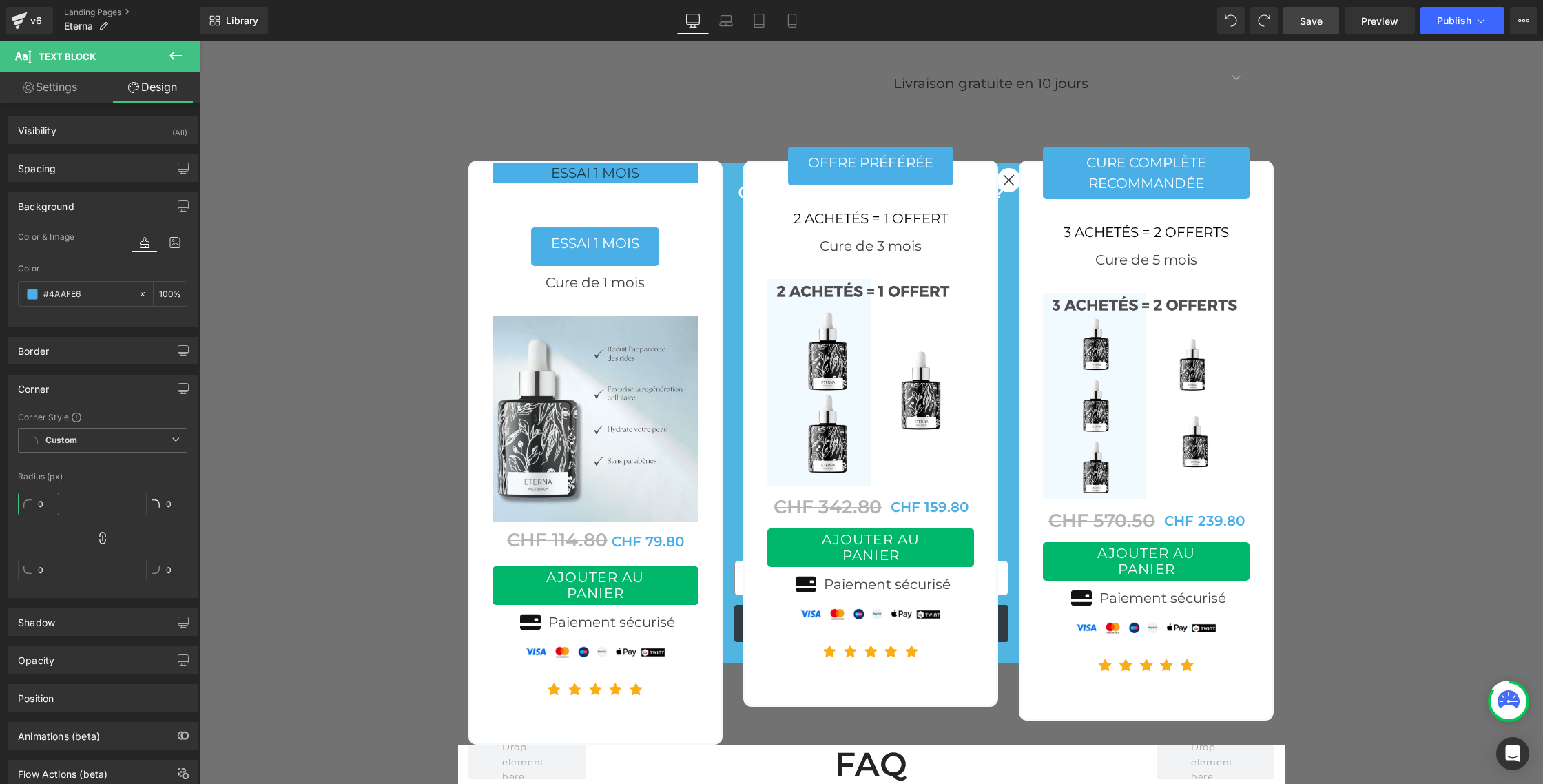
click at [47, 503] on input "0" at bounding box center [38, 504] width 41 height 22
type input "1"
type input "5"
click at [71, 92] on link "Settings" at bounding box center [49, 86] width 100 height 31
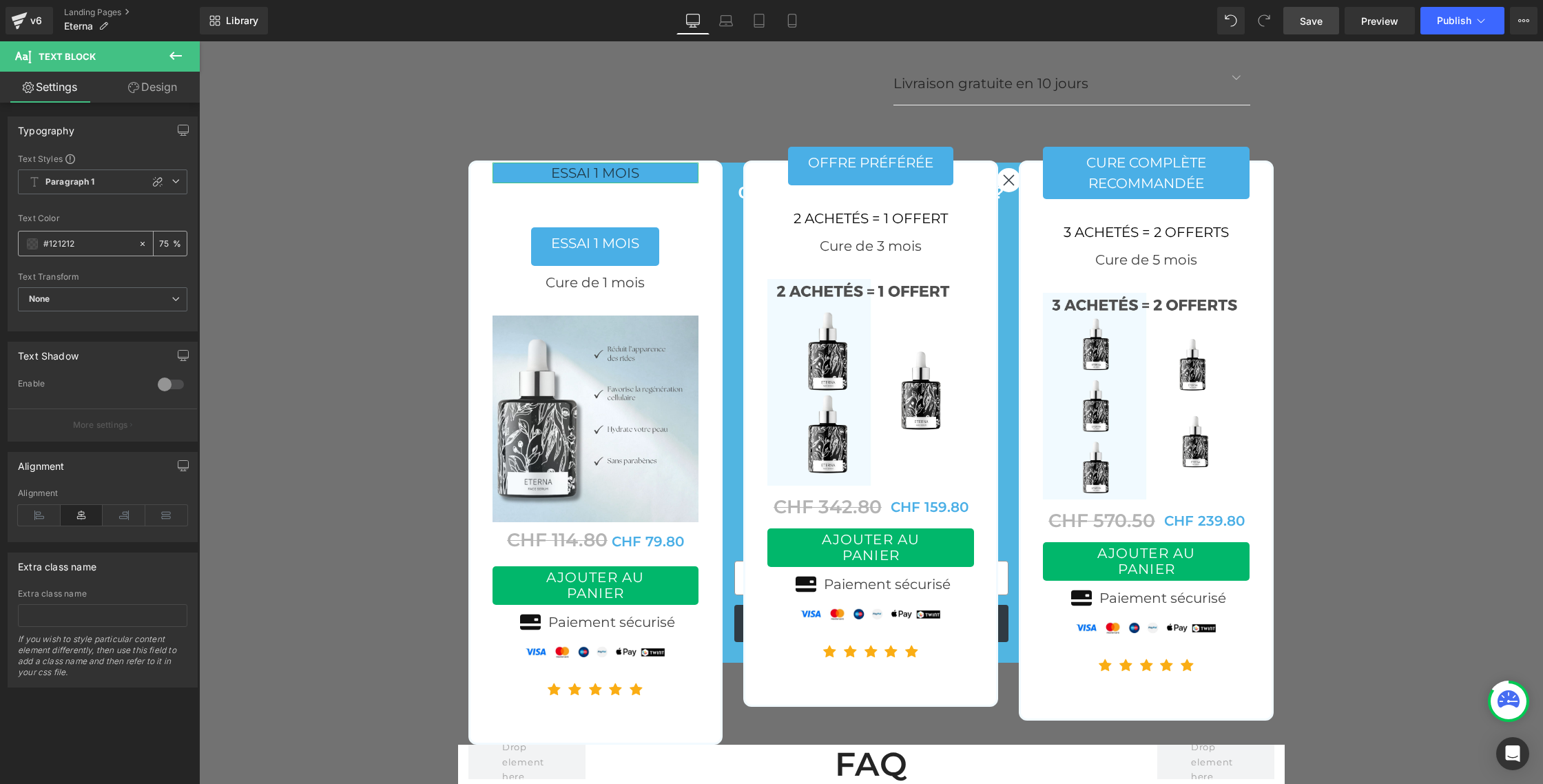
drag, startPoint x: 68, startPoint y: 243, endPoint x: 29, endPoint y: 236, distance: 39.6
click at [29, 236] on div "#121212" at bounding box center [78, 244] width 119 height 24
click at [33, 243] on span at bounding box center [33, 244] width 11 height 11
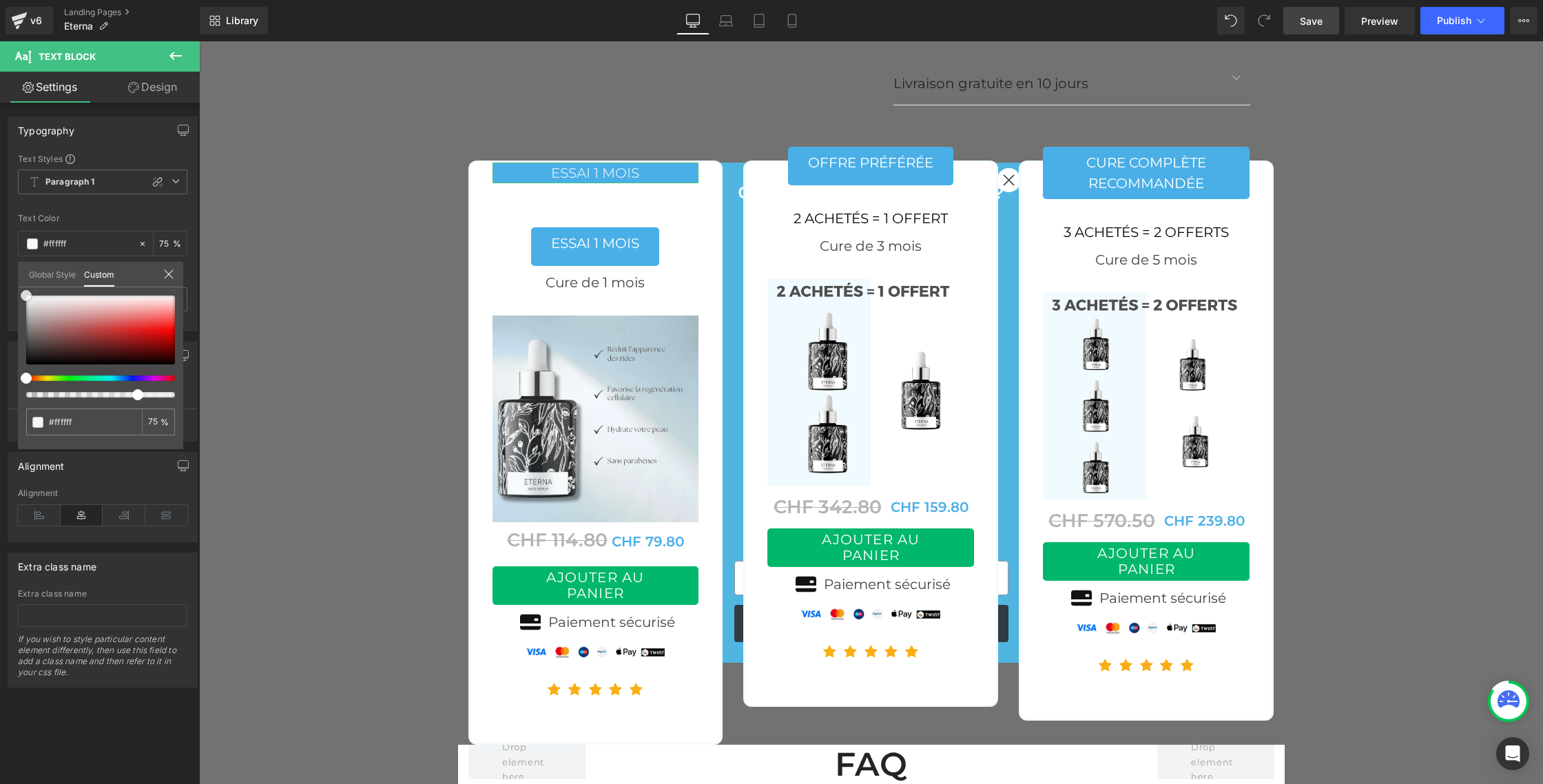
drag, startPoint x: 23, startPoint y: 348, endPoint x: 22, endPoint y: 293, distance: 55.0
click at [22, 293] on span at bounding box center [26, 296] width 11 height 11
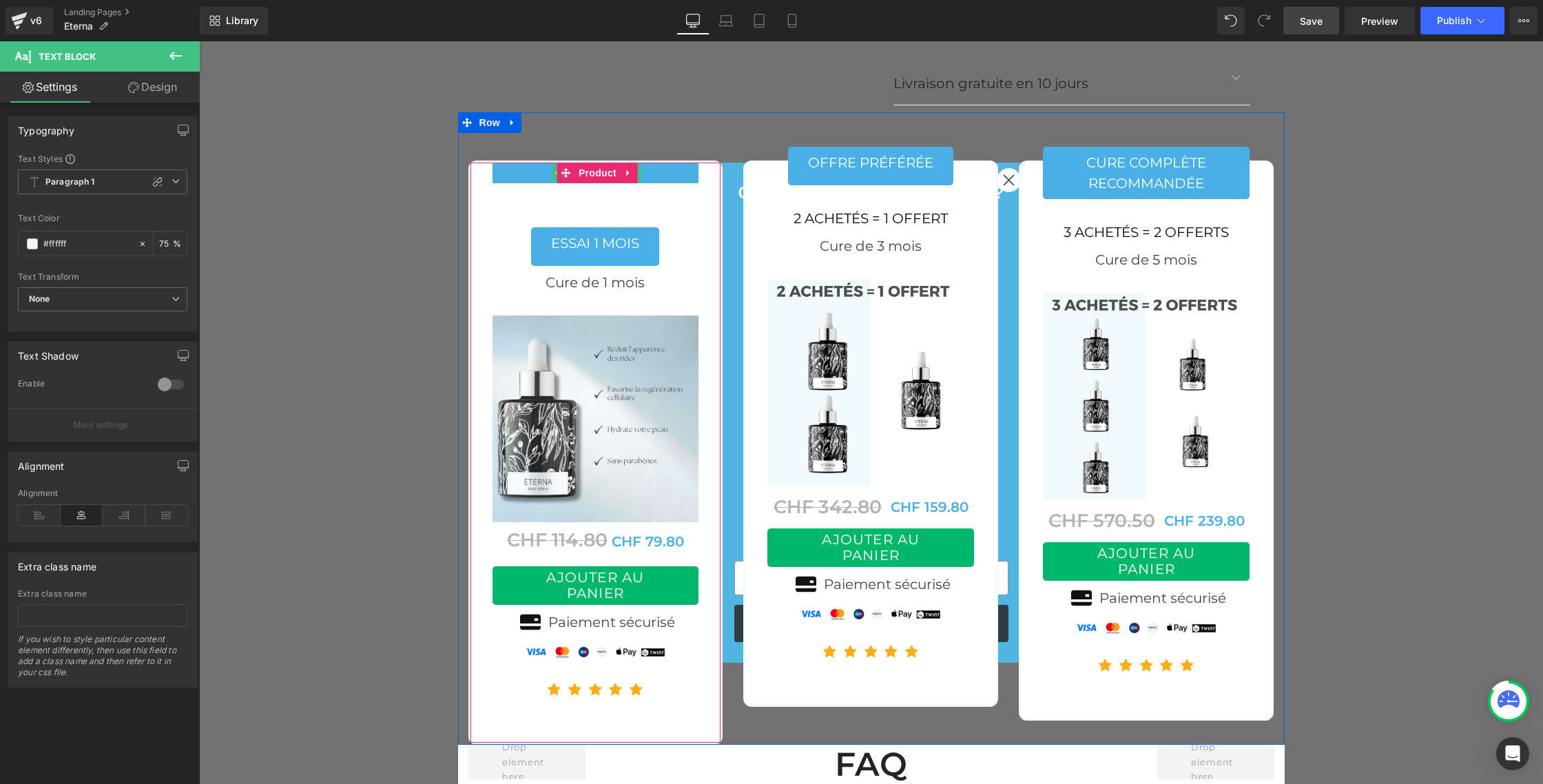
click at [551, 163] on p "ESSAI 1 MOIS" at bounding box center [596, 173] width 206 height 20
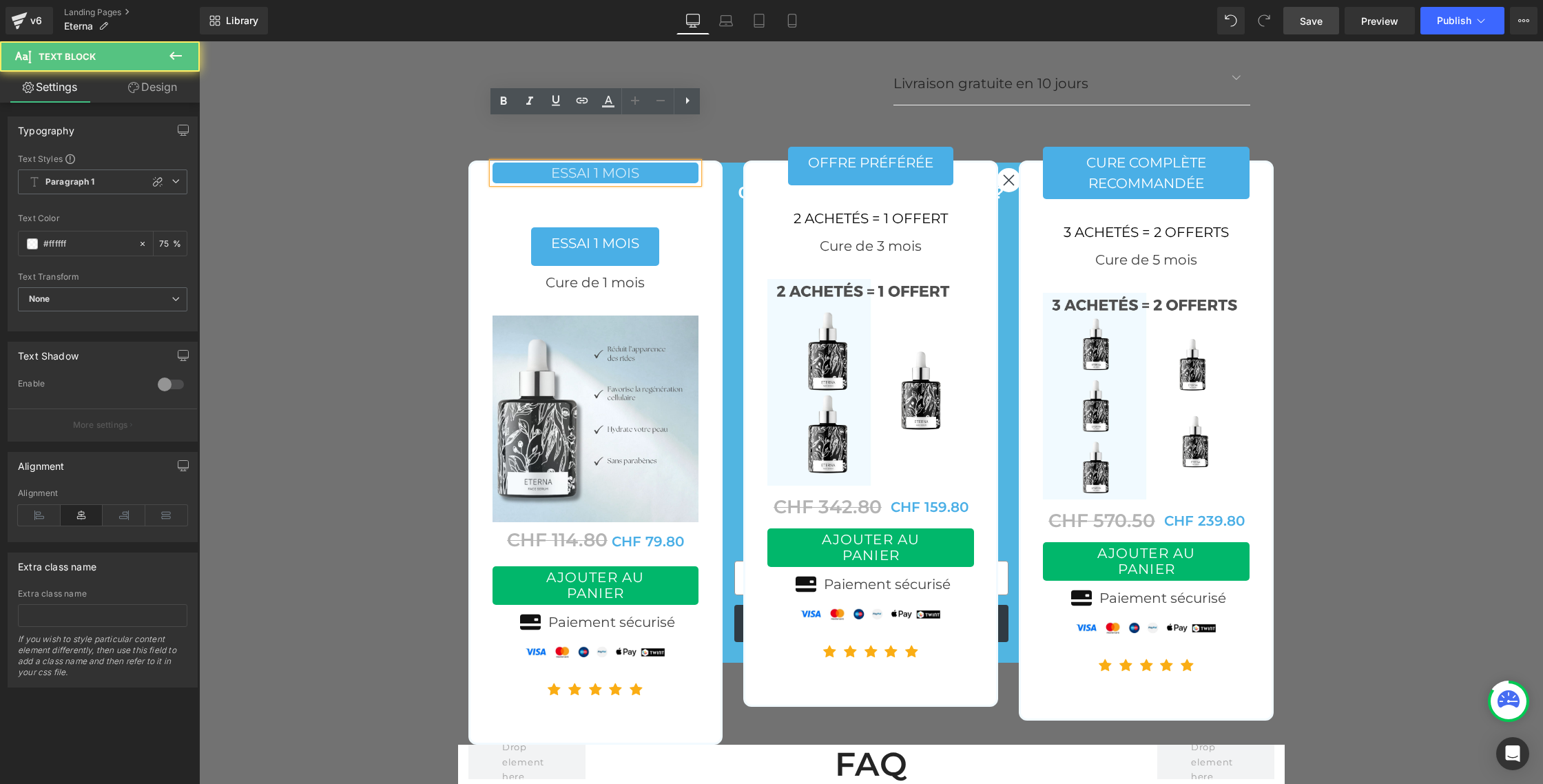
click at [546, 163] on p "ESSAI 1 MOIS" at bounding box center [596, 173] width 206 height 20
click at [504, 100] on icon at bounding box center [503, 100] width 7 height 8
click at [505, 102] on icon at bounding box center [503, 100] width 7 height 8
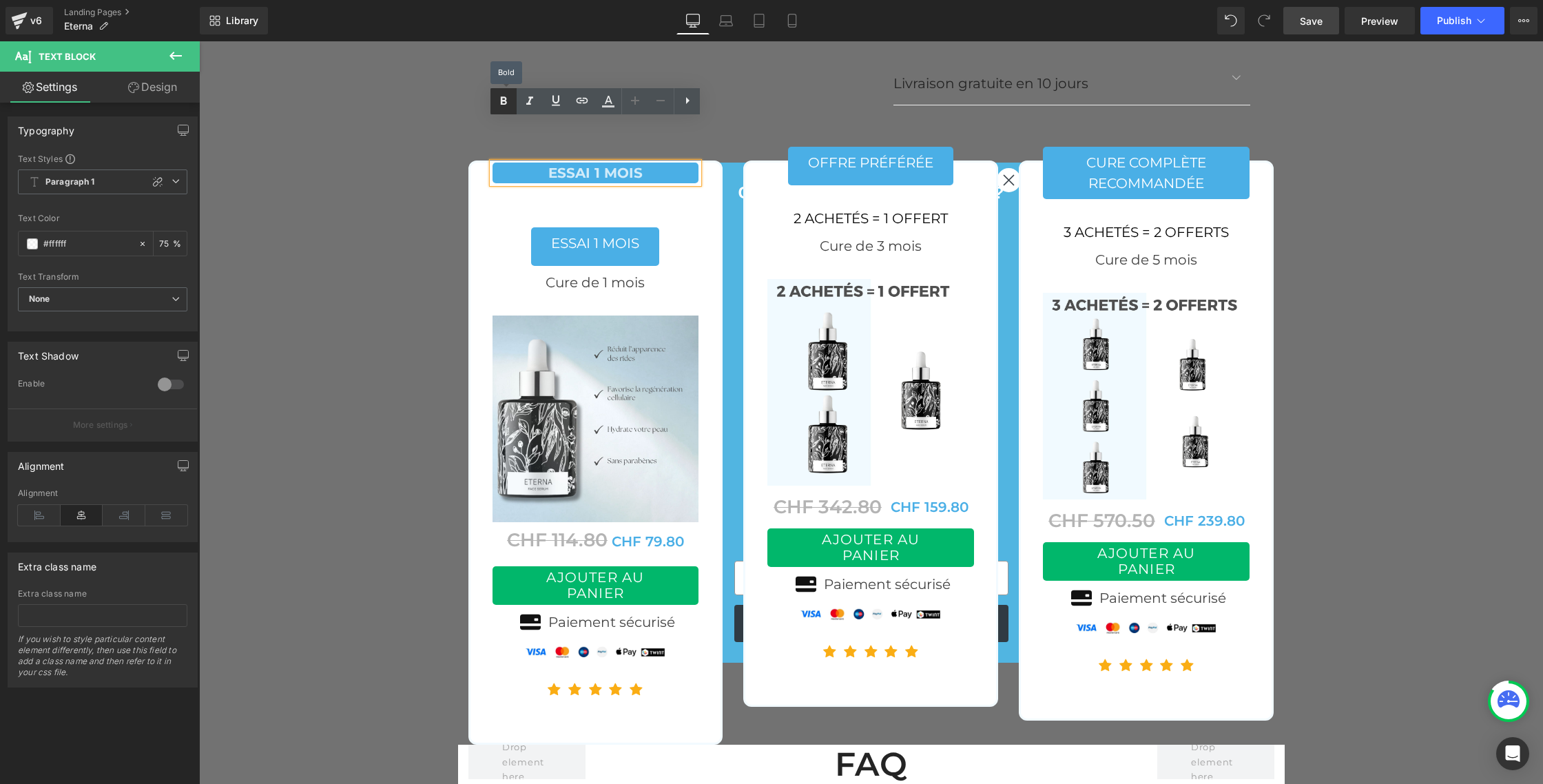
click at [505, 102] on icon at bounding box center [503, 100] width 7 height 8
click at [552, 165] on strong "ESSAI 1 MOIS" at bounding box center [595, 173] width 94 height 17
click at [505, 100] on icon at bounding box center [503, 100] width 7 height 8
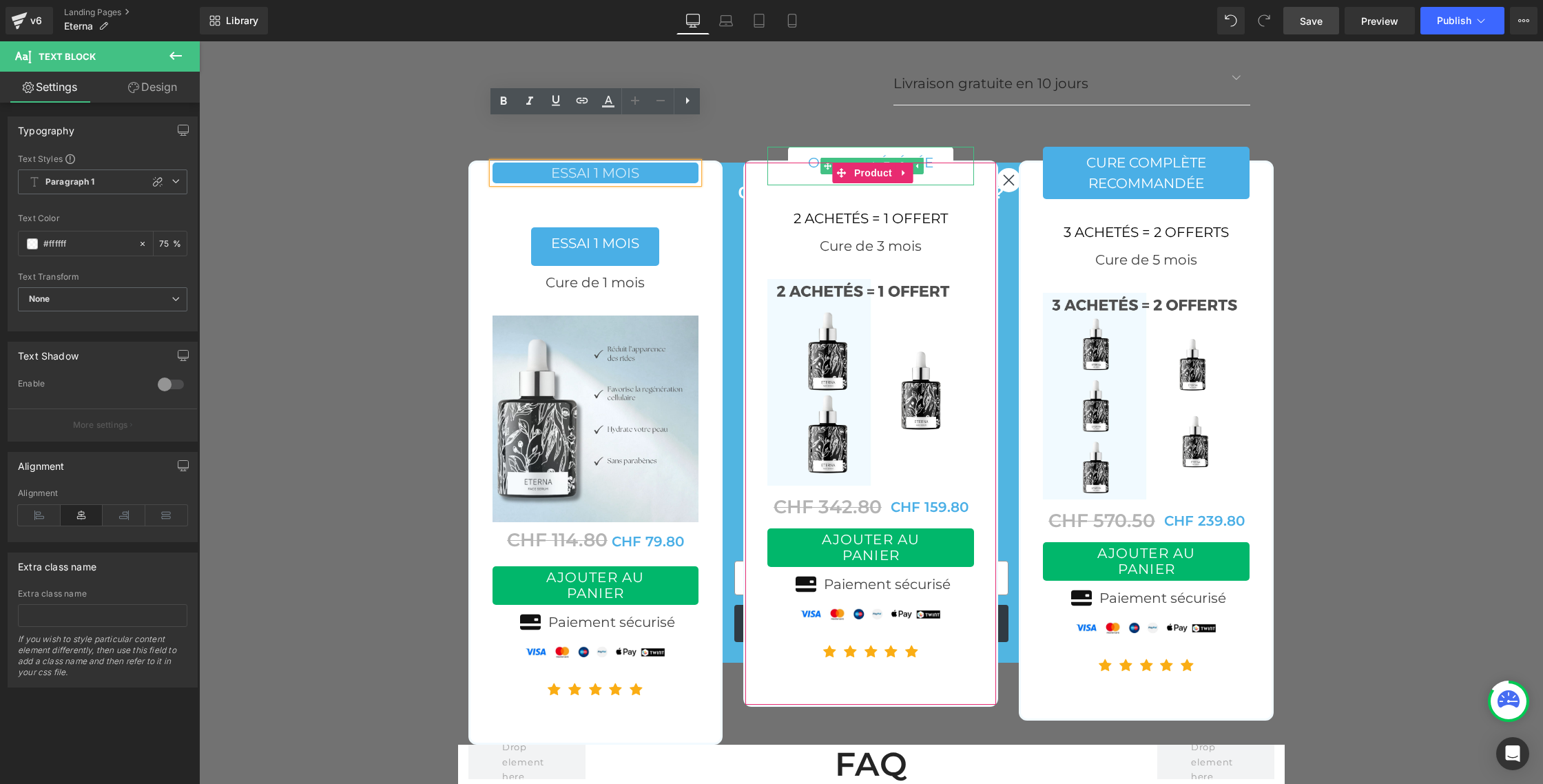
click at [814, 147] on link "offre préférée" at bounding box center [871, 166] width 166 height 38
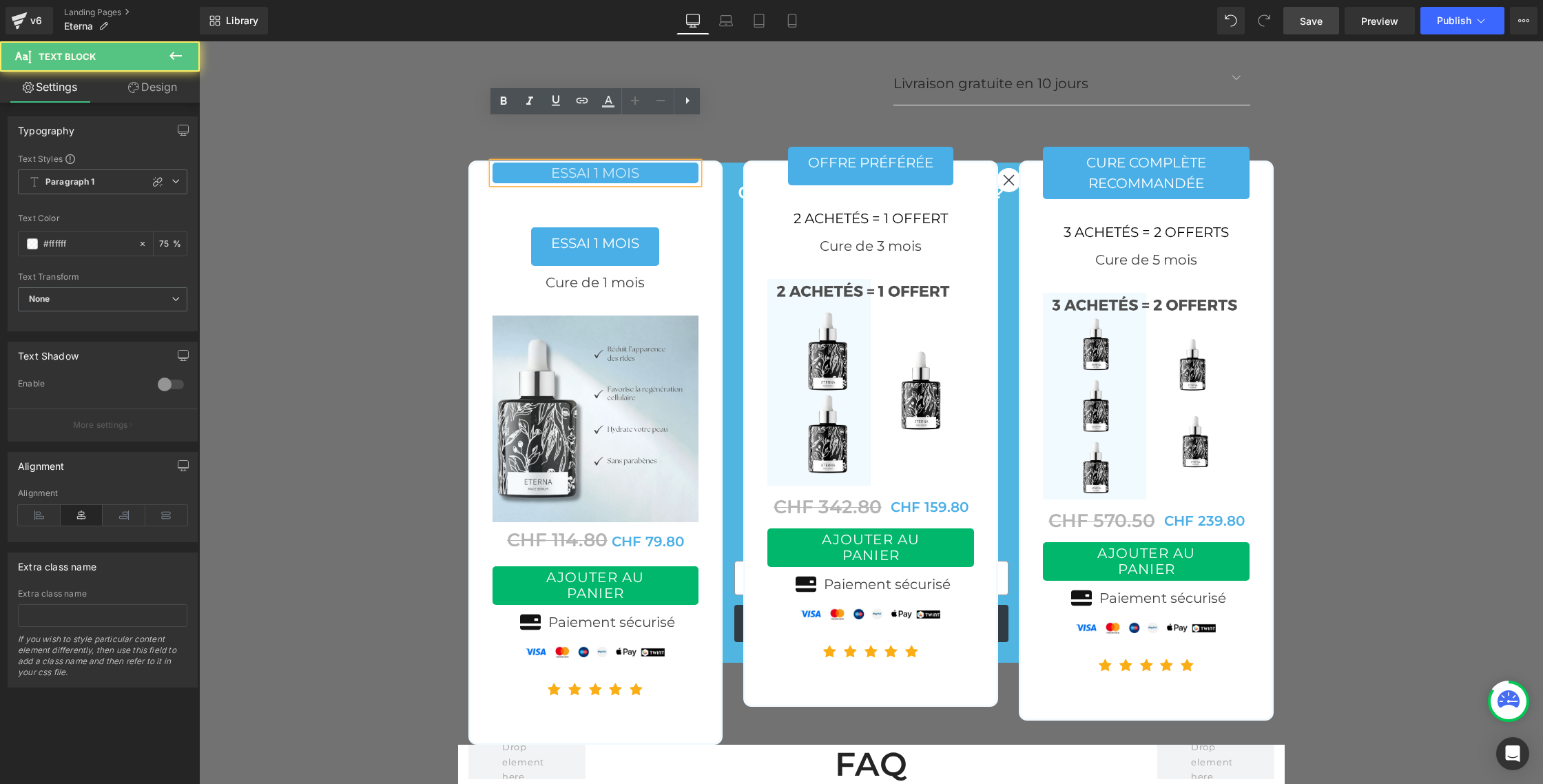
click at [564, 163] on p "ESSAI 1 MOIS" at bounding box center [596, 173] width 206 height 20
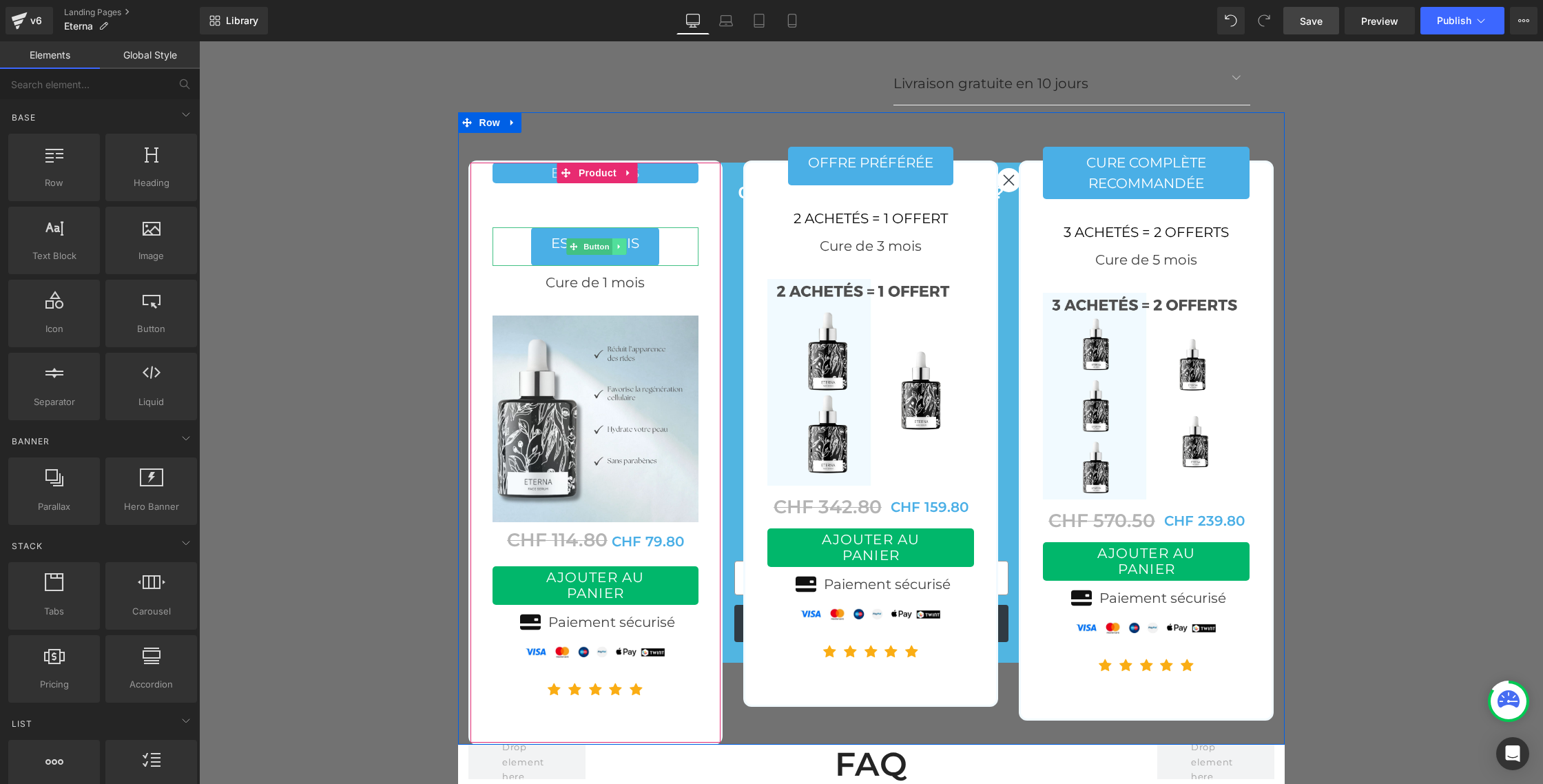
click at [619, 245] on icon at bounding box center [619, 246] width 2 height 5
click at [630, 238] on link at bounding box center [627, 246] width 15 height 17
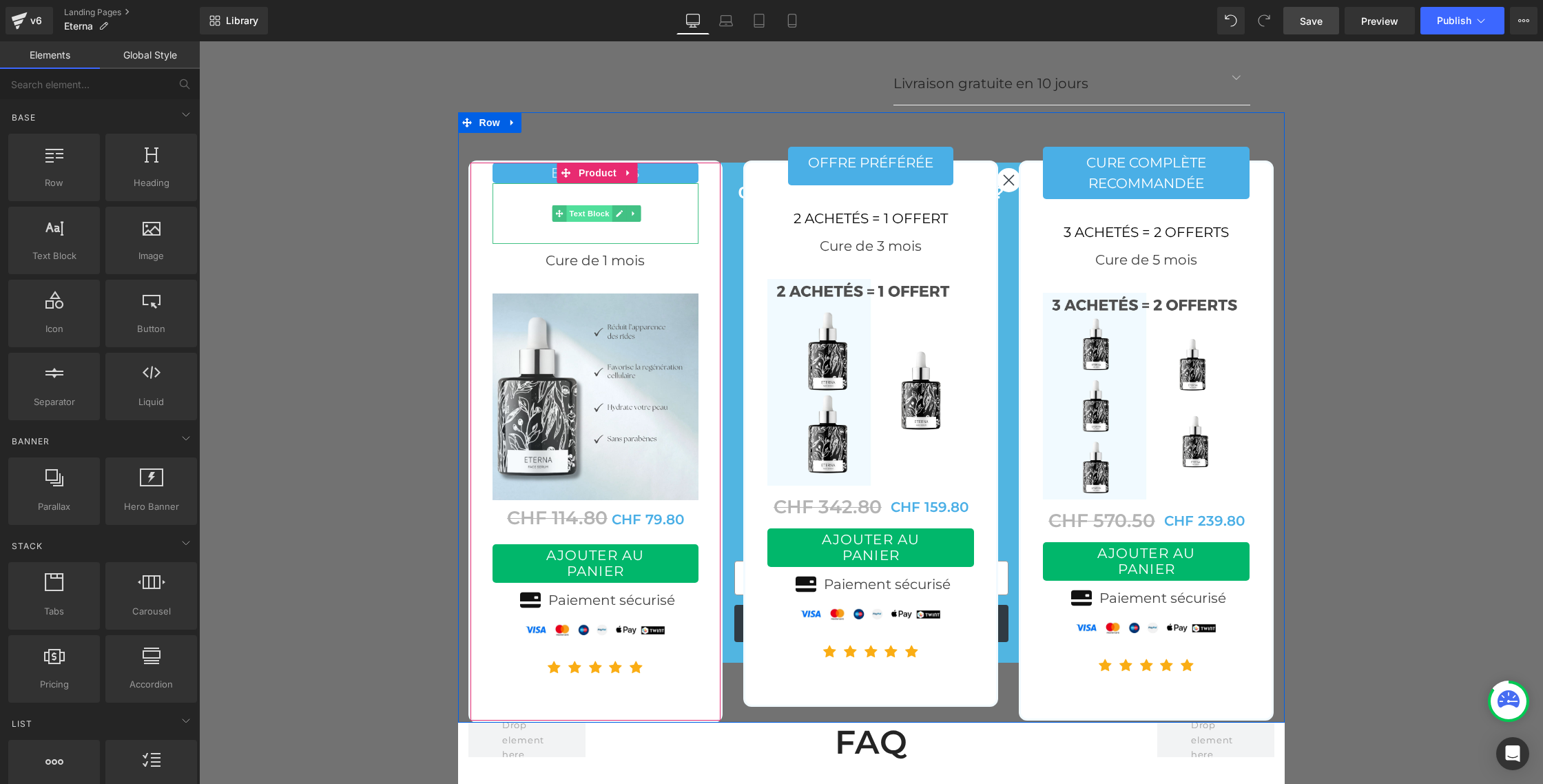
click at [582, 206] on span "Text Block" at bounding box center [589, 214] width 46 height 17
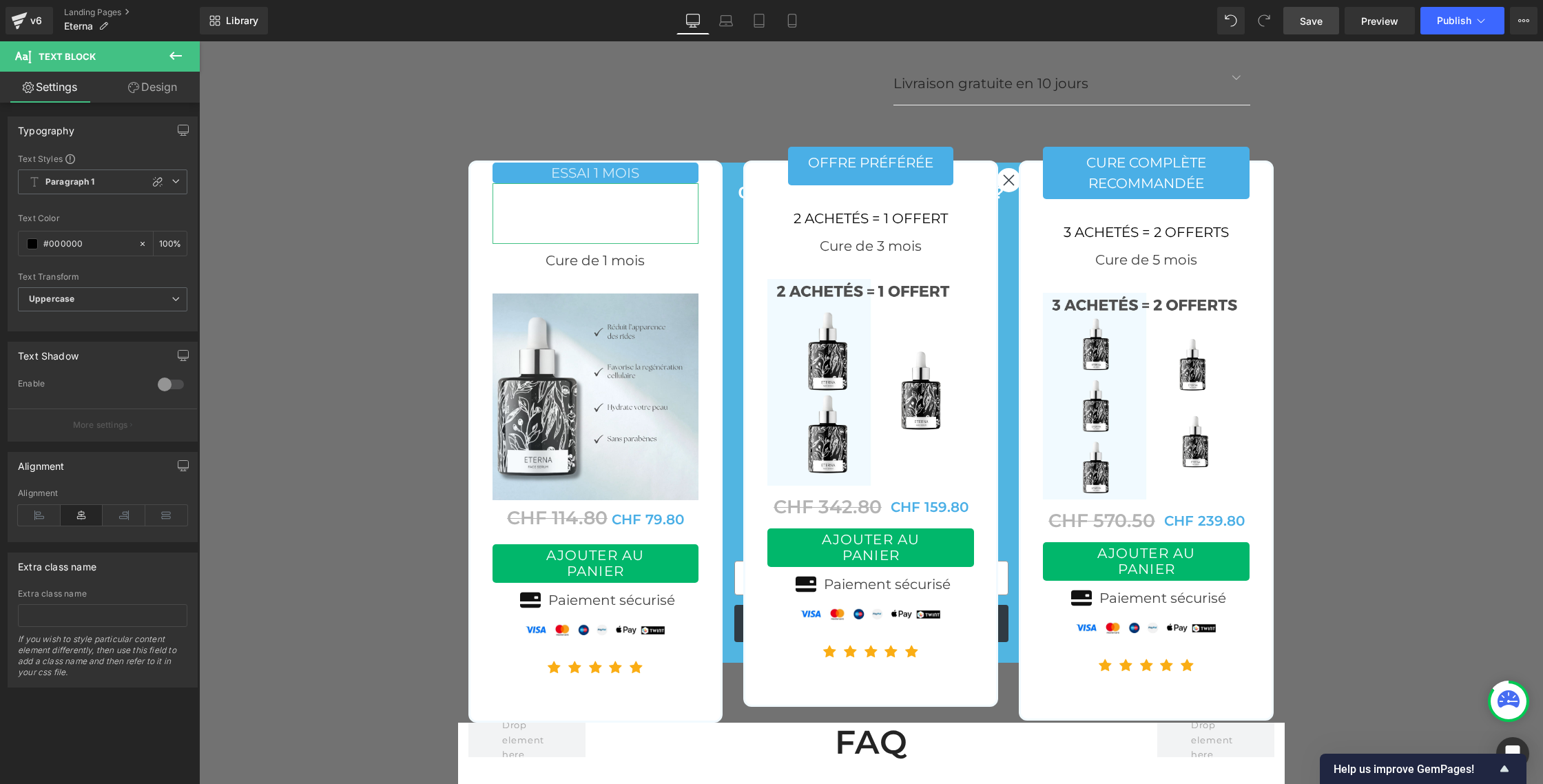
click at [155, 86] on link "Design" at bounding box center [152, 86] width 100 height 31
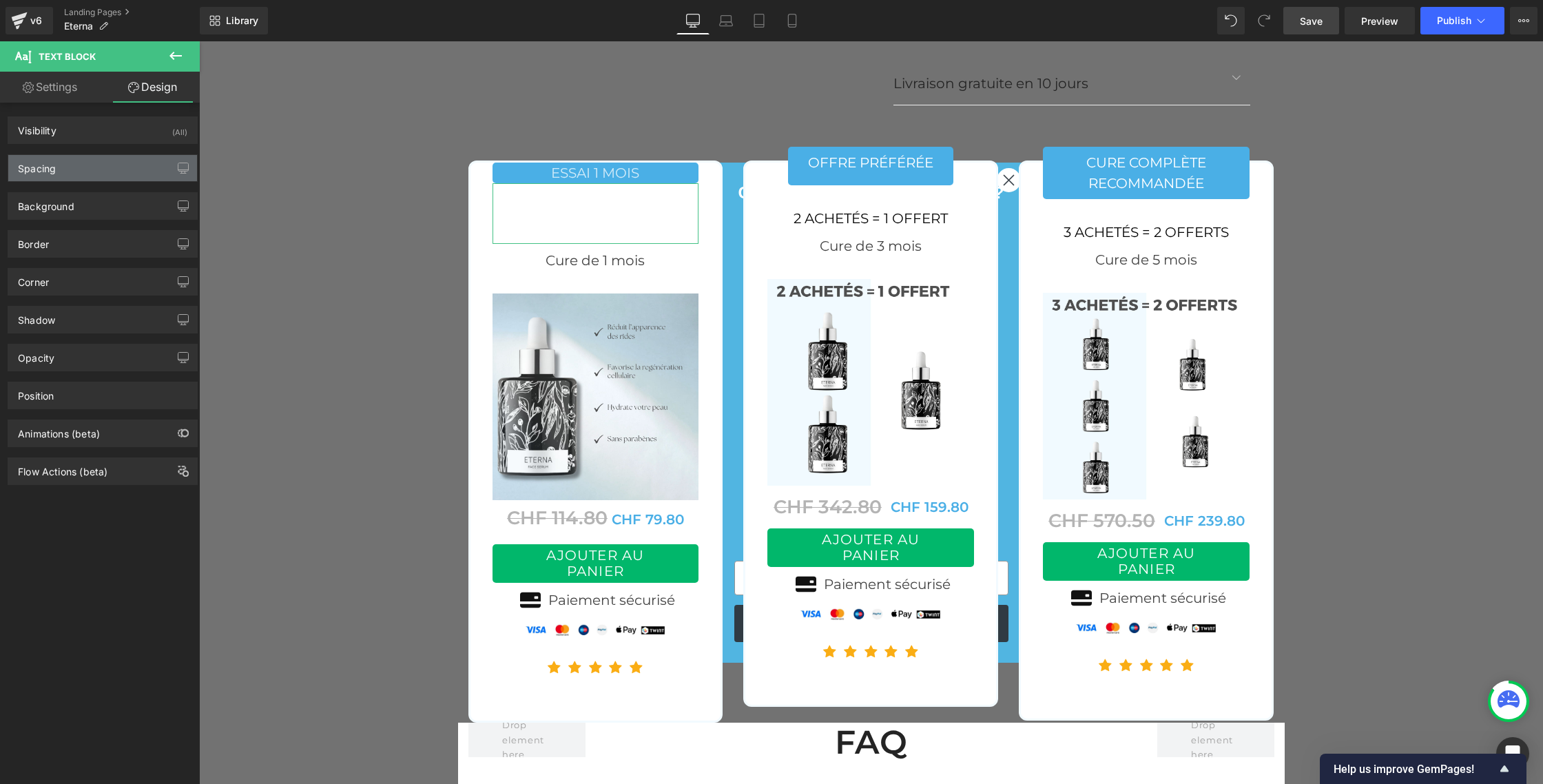
click at [68, 171] on div "Spacing" at bounding box center [102, 168] width 189 height 26
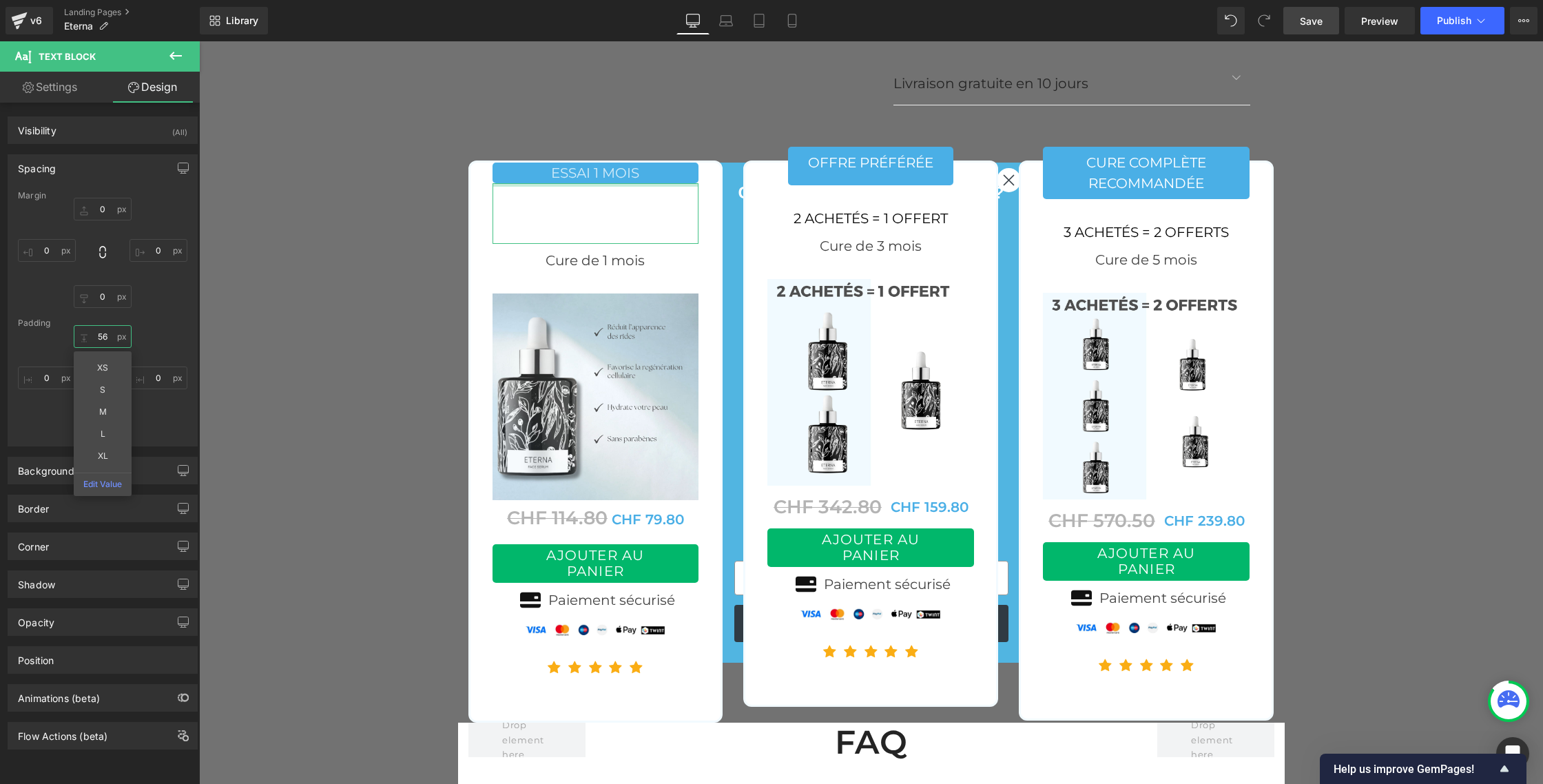
click at [100, 337] on input "56" at bounding box center [102, 337] width 58 height 22
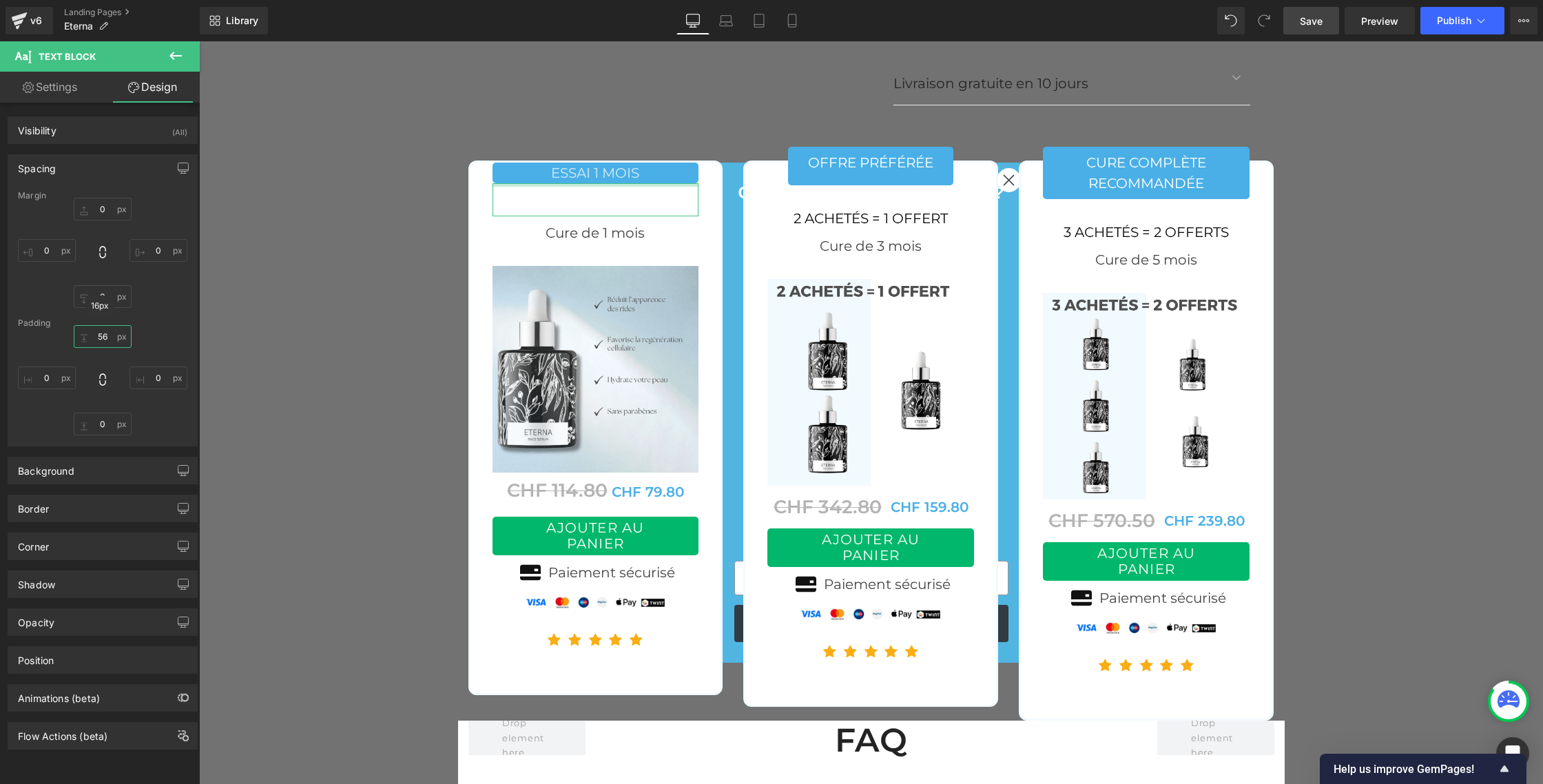
click at [102, 339] on input "56" at bounding box center [102, 337] width 58 height 22
type input "0"
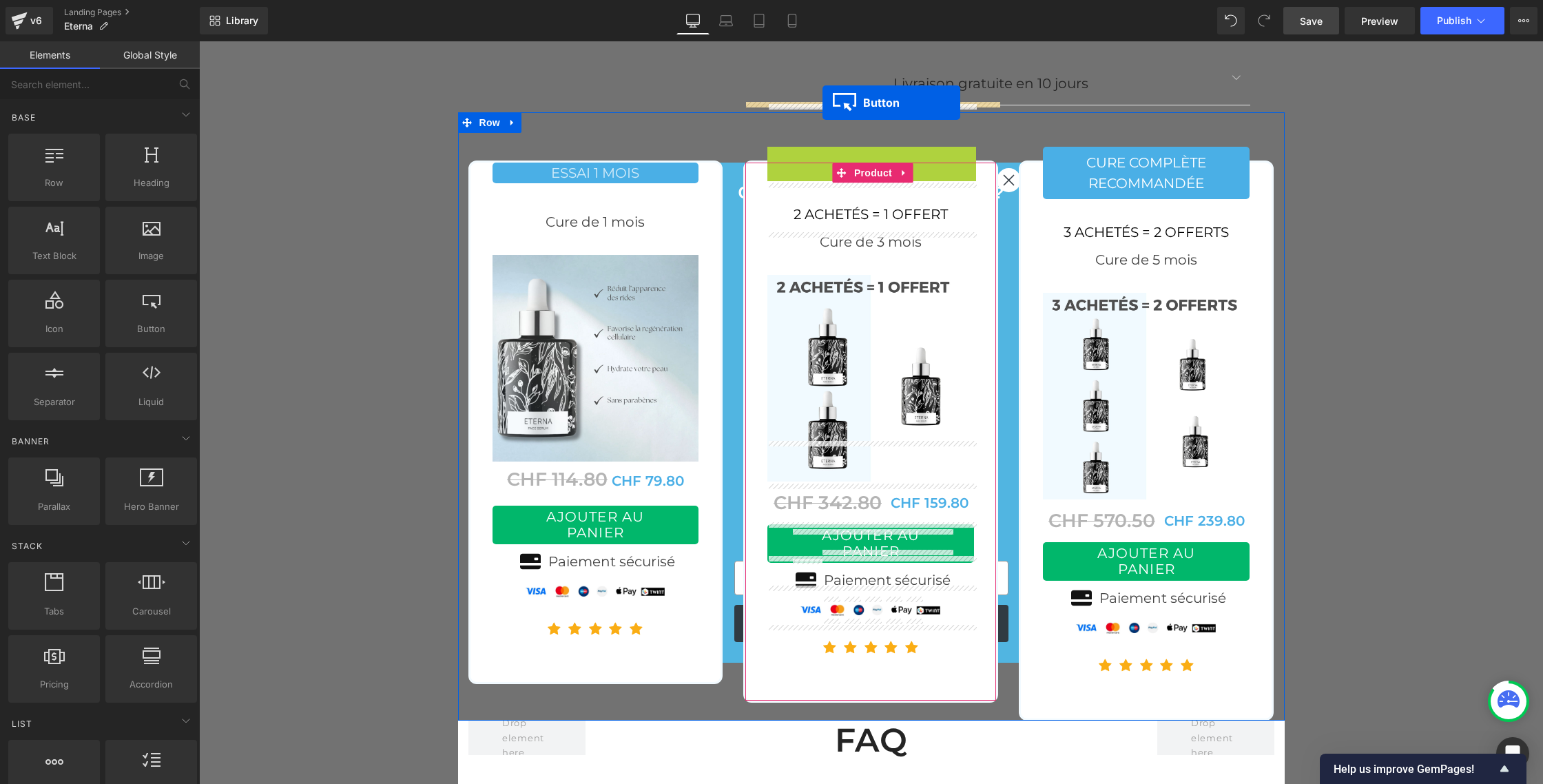
drag, startPoint x: 823, startPoint y: 124, endPoint x: 822, endPoint y: 102, distance: 22.0
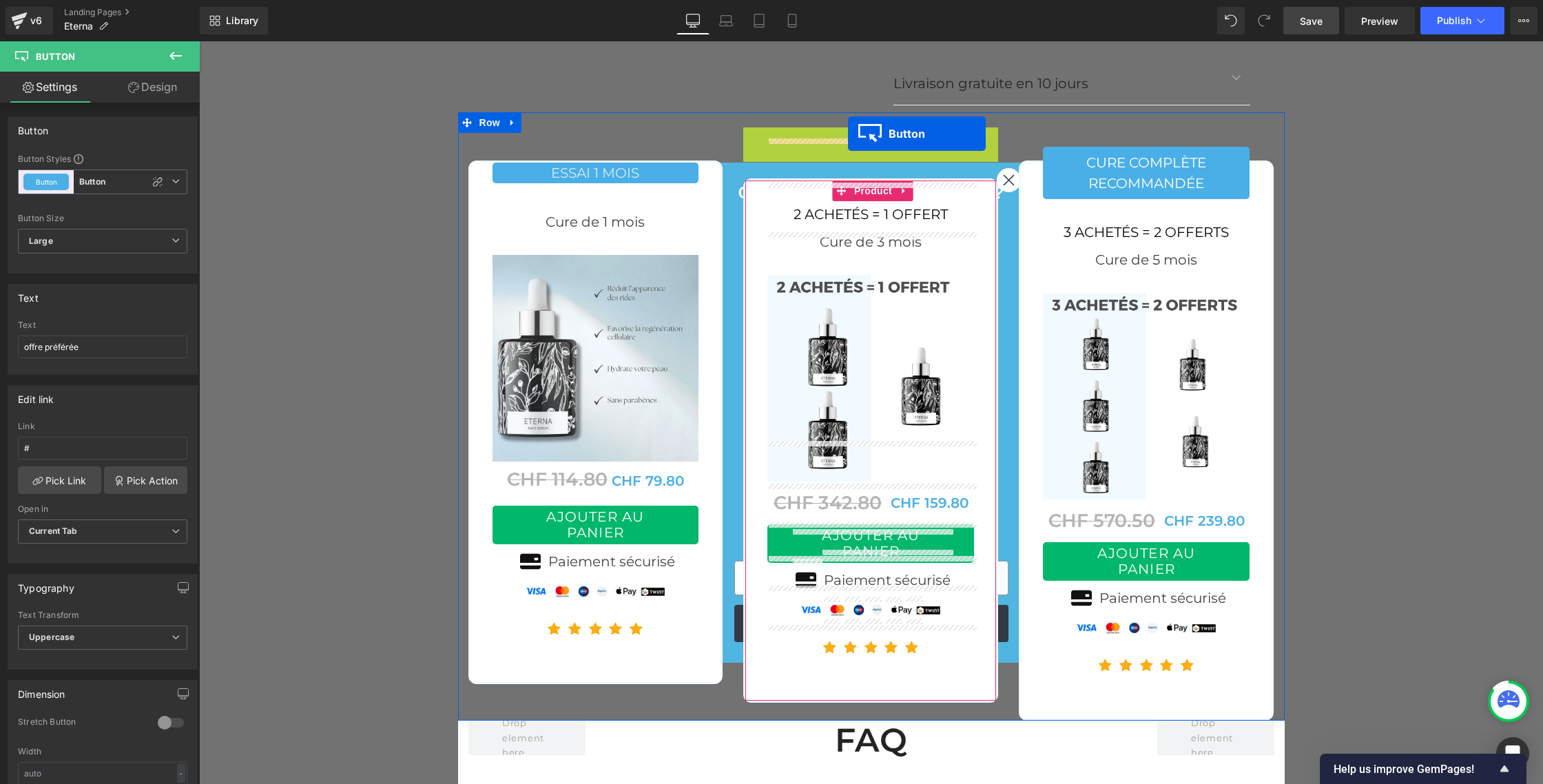
drag, startPoint x: 845, startPoint y: 103, endPoint x: 847, endPoint y: 134, distance: 31.1
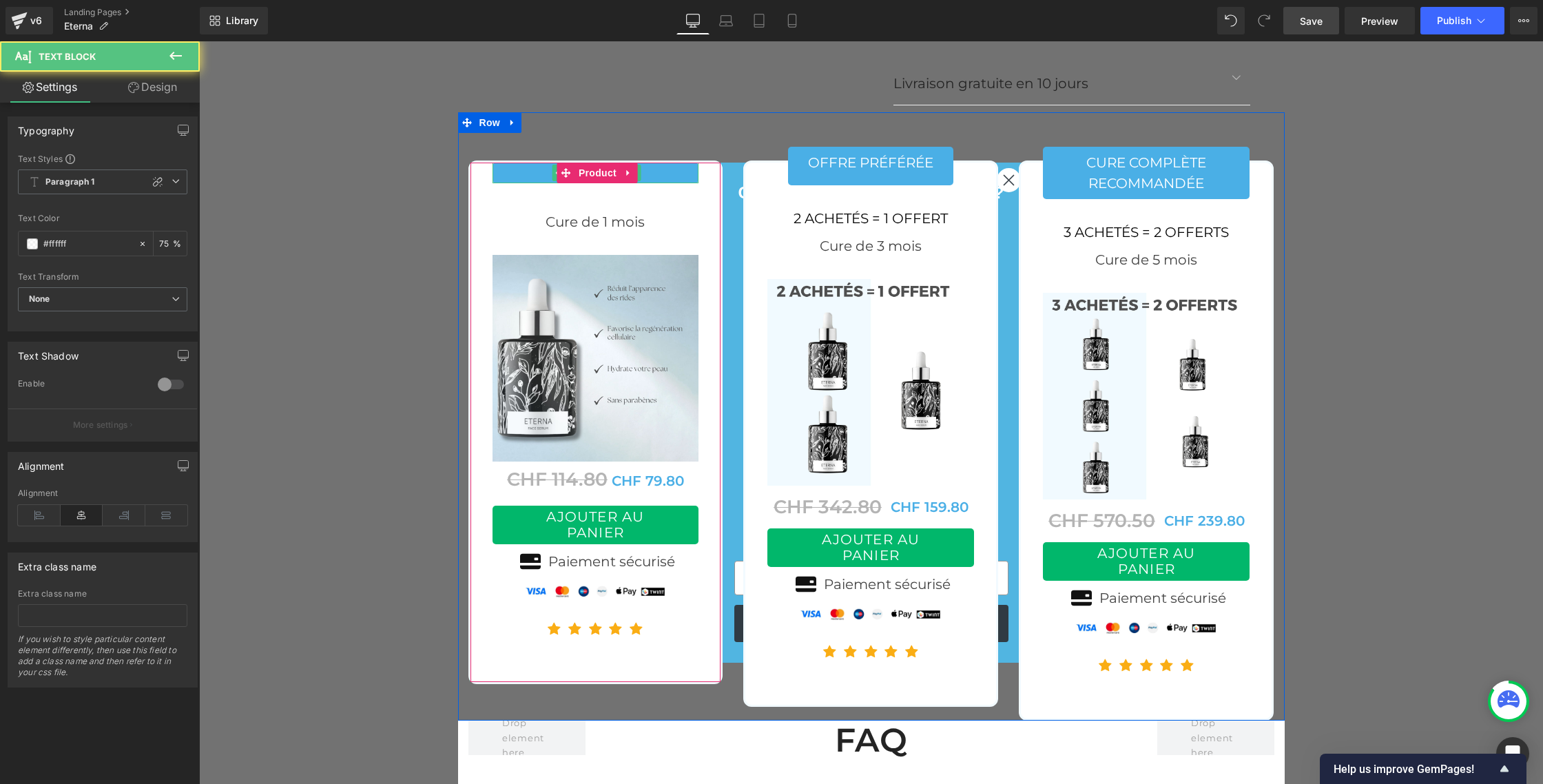
click at [536, 163] on p "ESSAI 1 MOIS" at bounding box center [596, 173] width 206 height 20
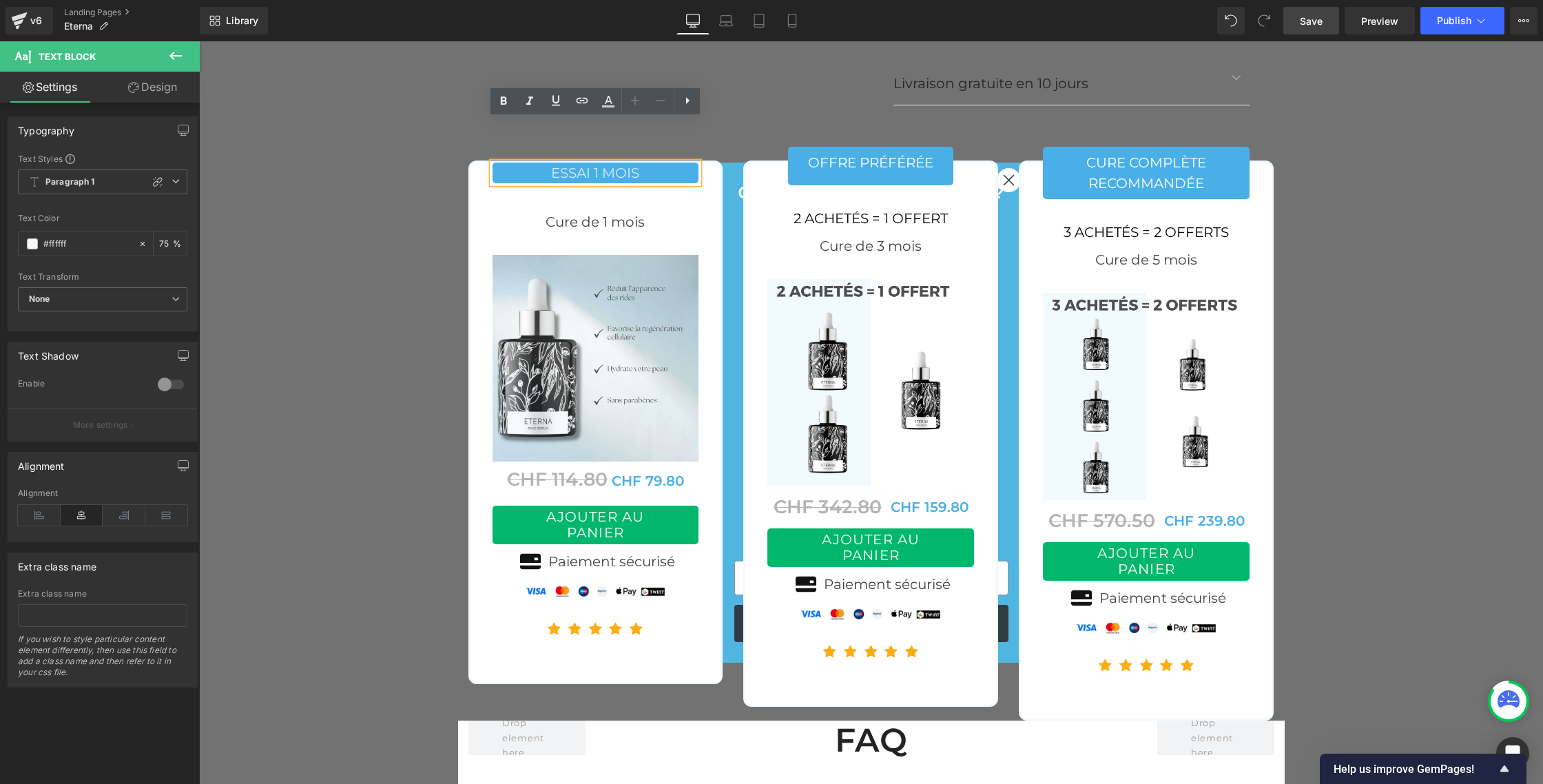
click at [513, 206] on div "Cure de 1 mois" at bounding box center [596, 230] width 206 height 49
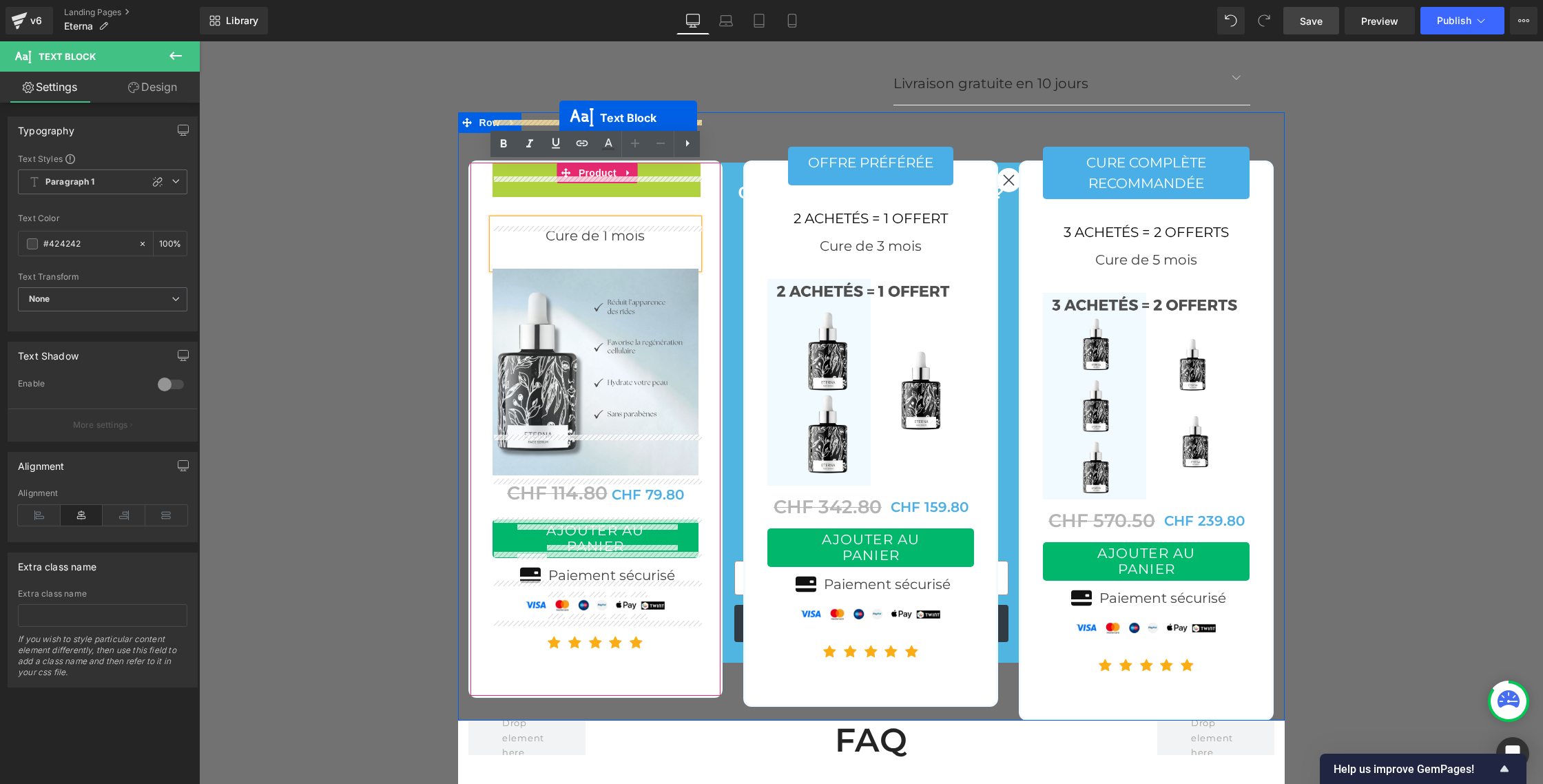
drag, startPoint x: 560, startPoint y: 126, endPoint x: 559, endPoint y: 118, distance: 8.1
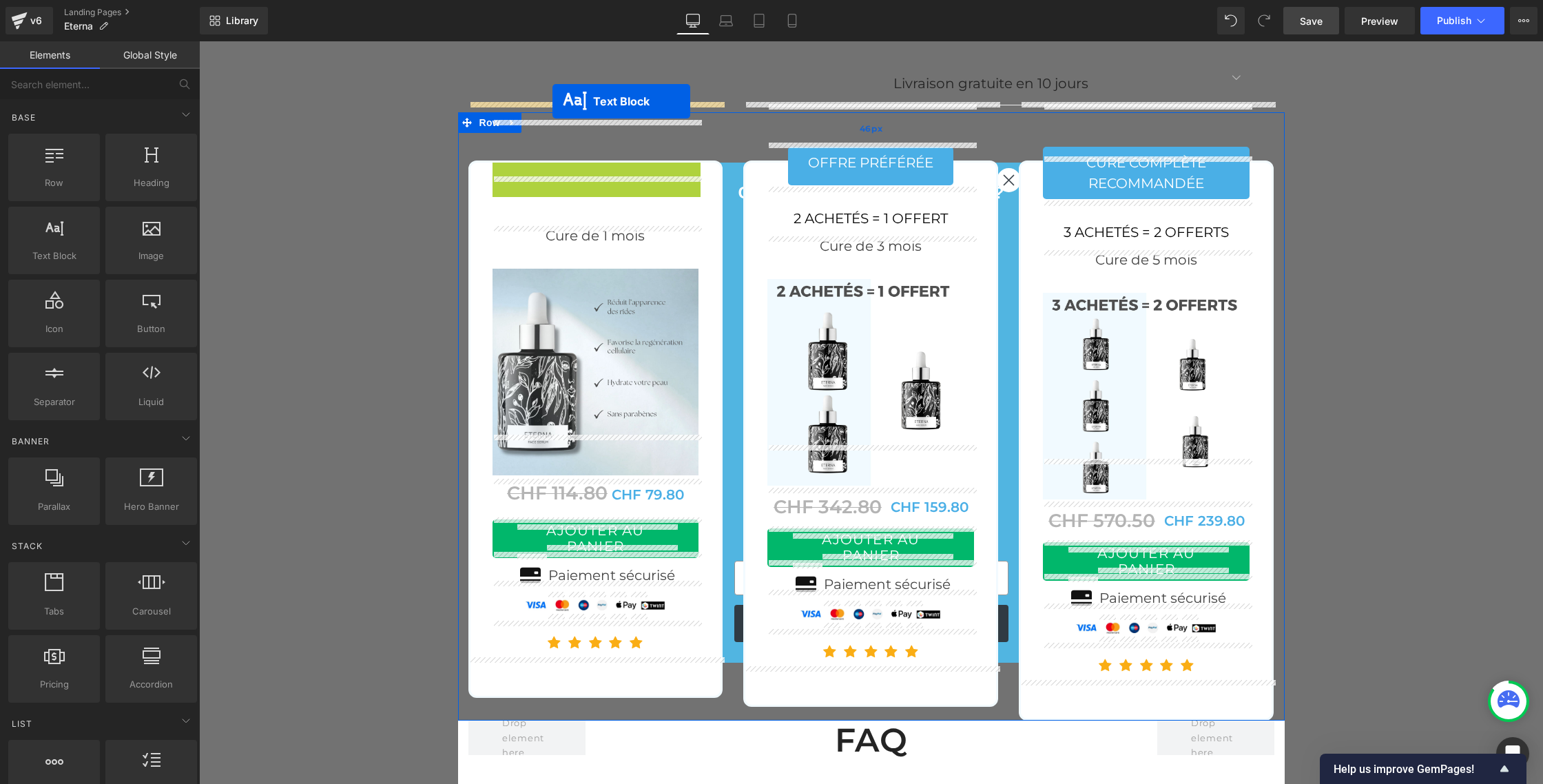
drag, startPoint x: 553, startPoint y: 130, endPoint x: 552, endPoint y: 101, distance: 29.0
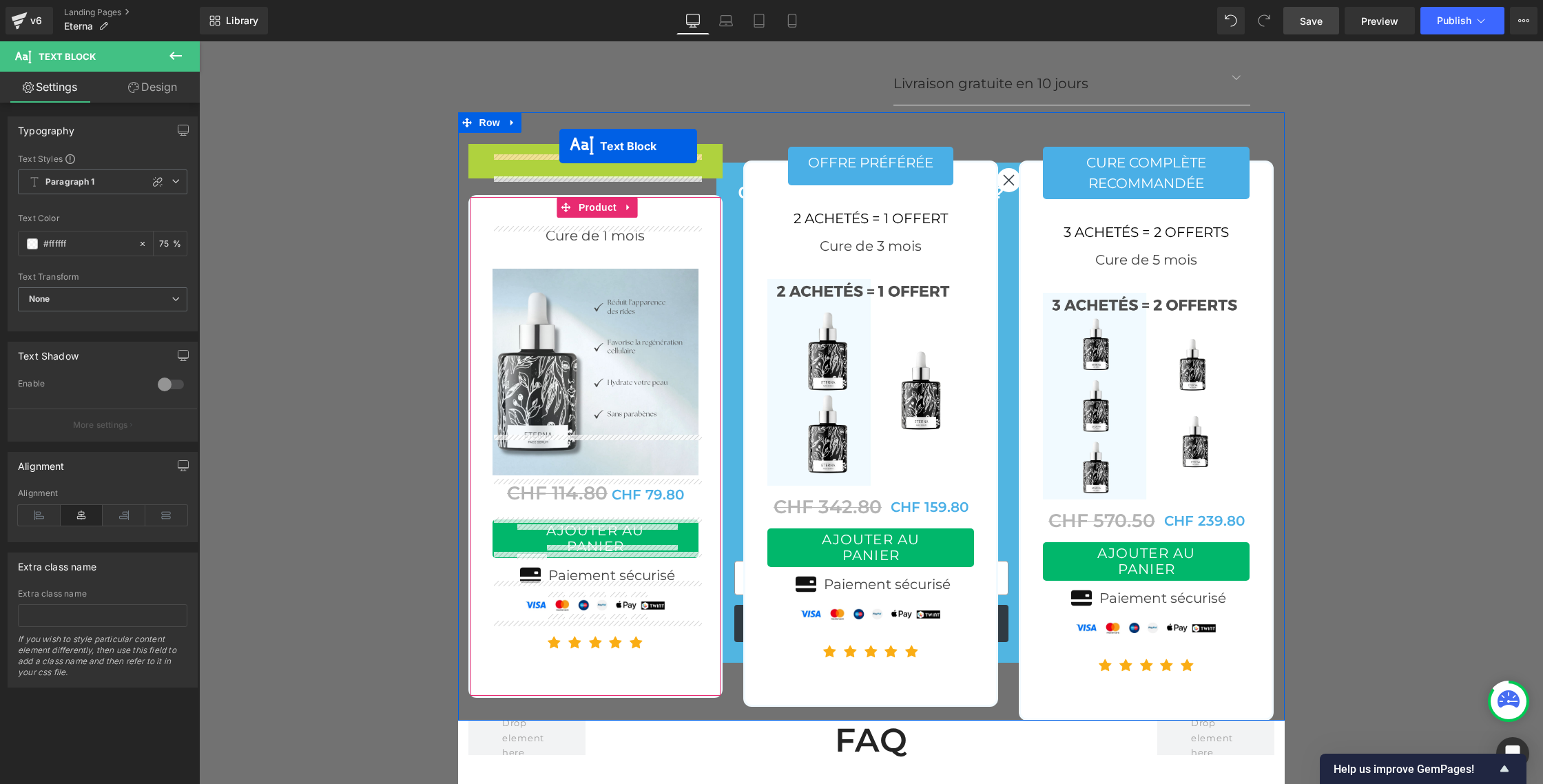
drag, startPoint x: 560, startPoint y: 115, endPoint x: 559, endPoint y: 145, distance: 30.0
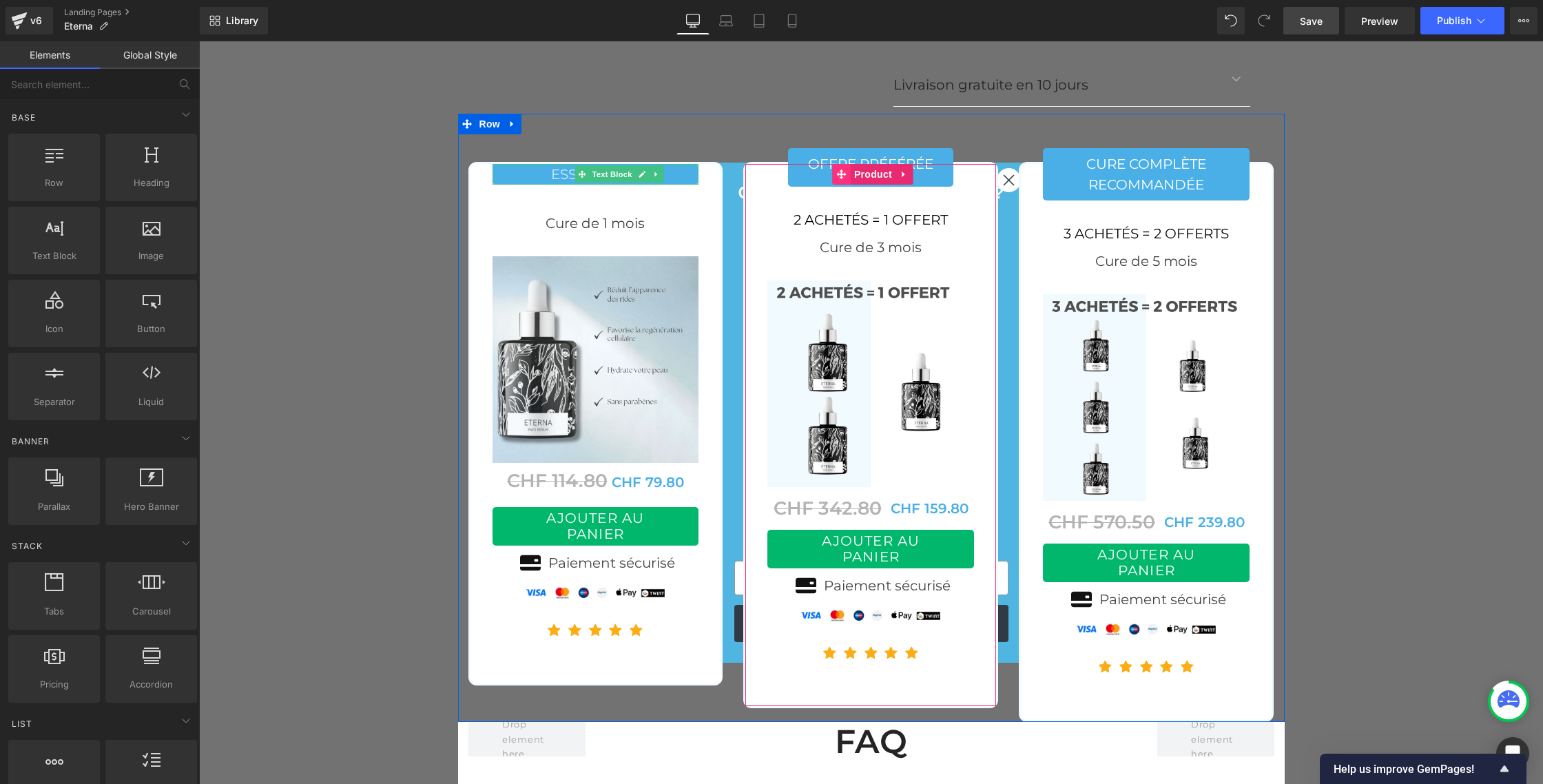
click at [832, 164] on span at bounding box center [841, 174] width 18 height 20
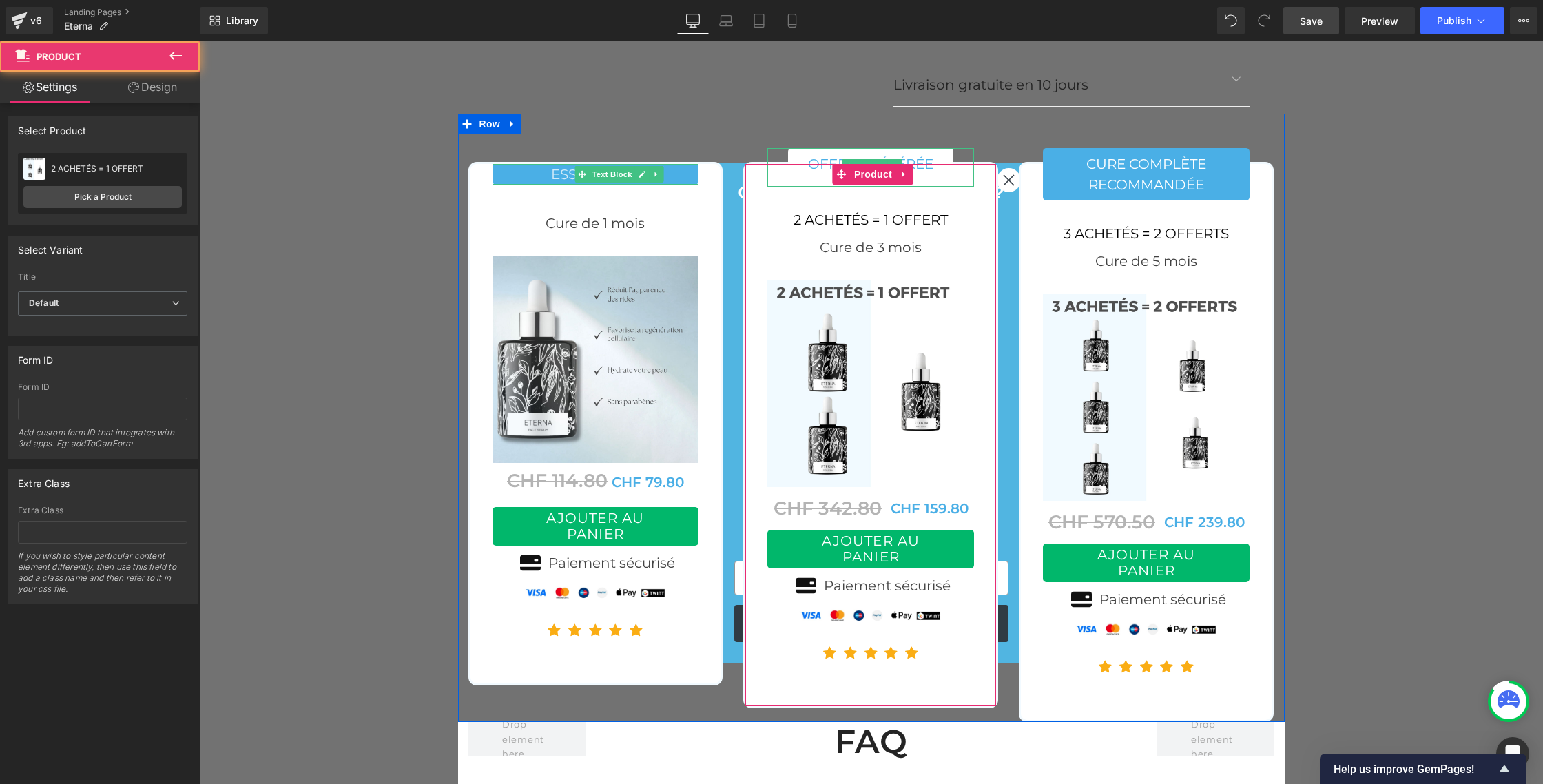
click at [809, 148] on link "offre préférée" at bounding box center [871, 166] width 166 height 38
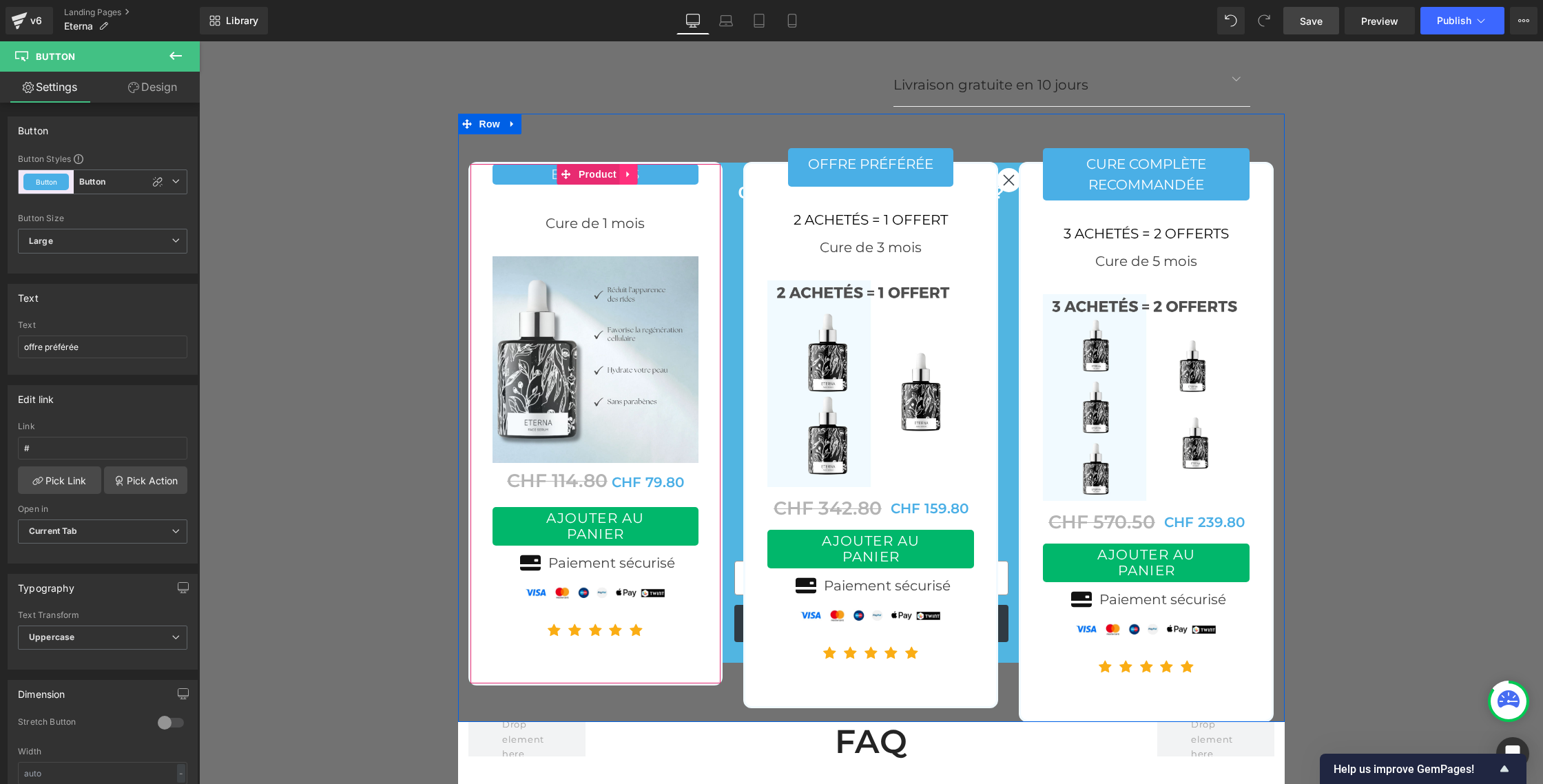
click at [633, 164] on link at bounding box center [629, 174] width 18 height 20
click at [619, 169] on icon at bounding box center [619, 174] width 9 height 9
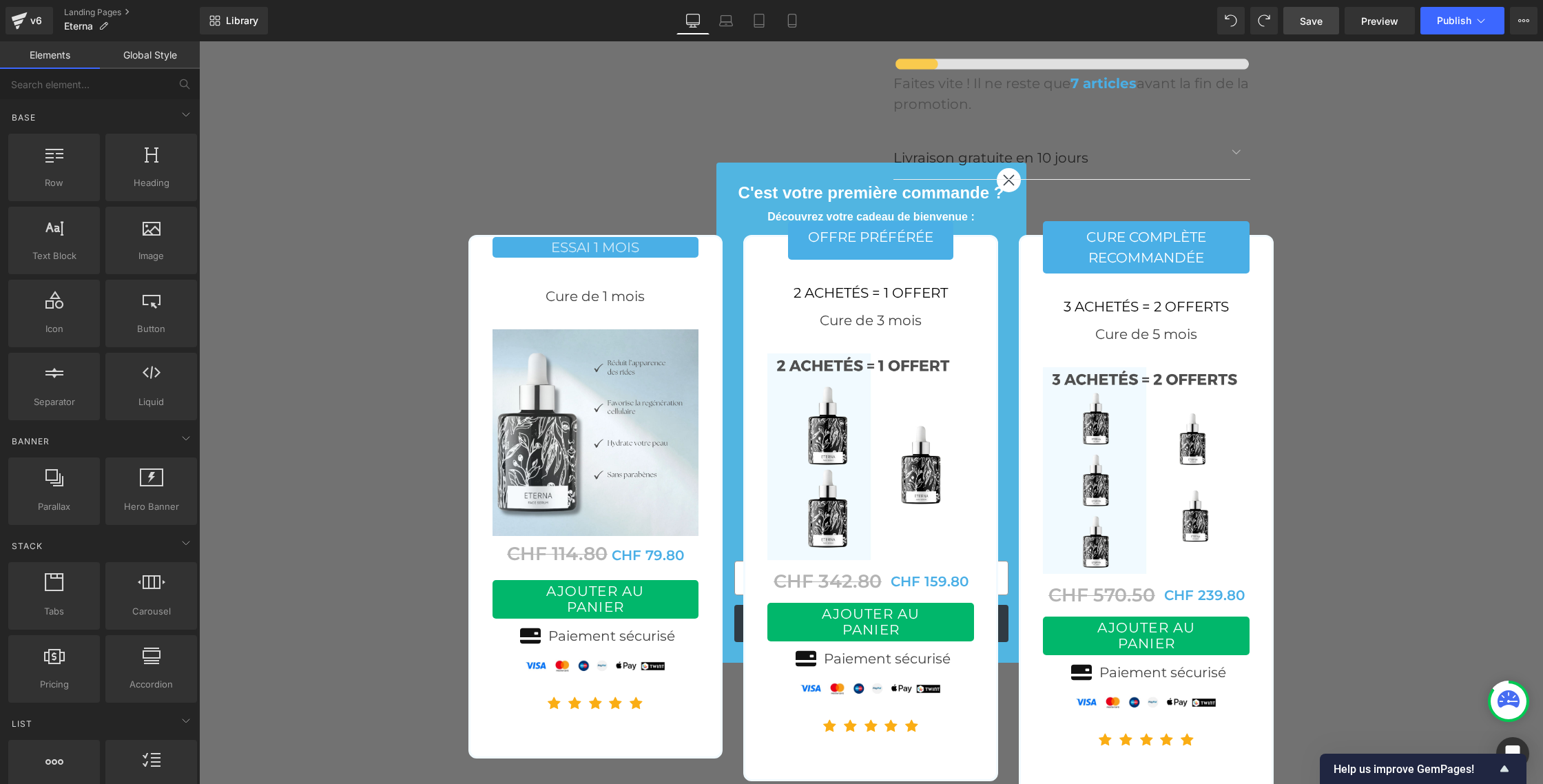
scroll to position [5429, 0]
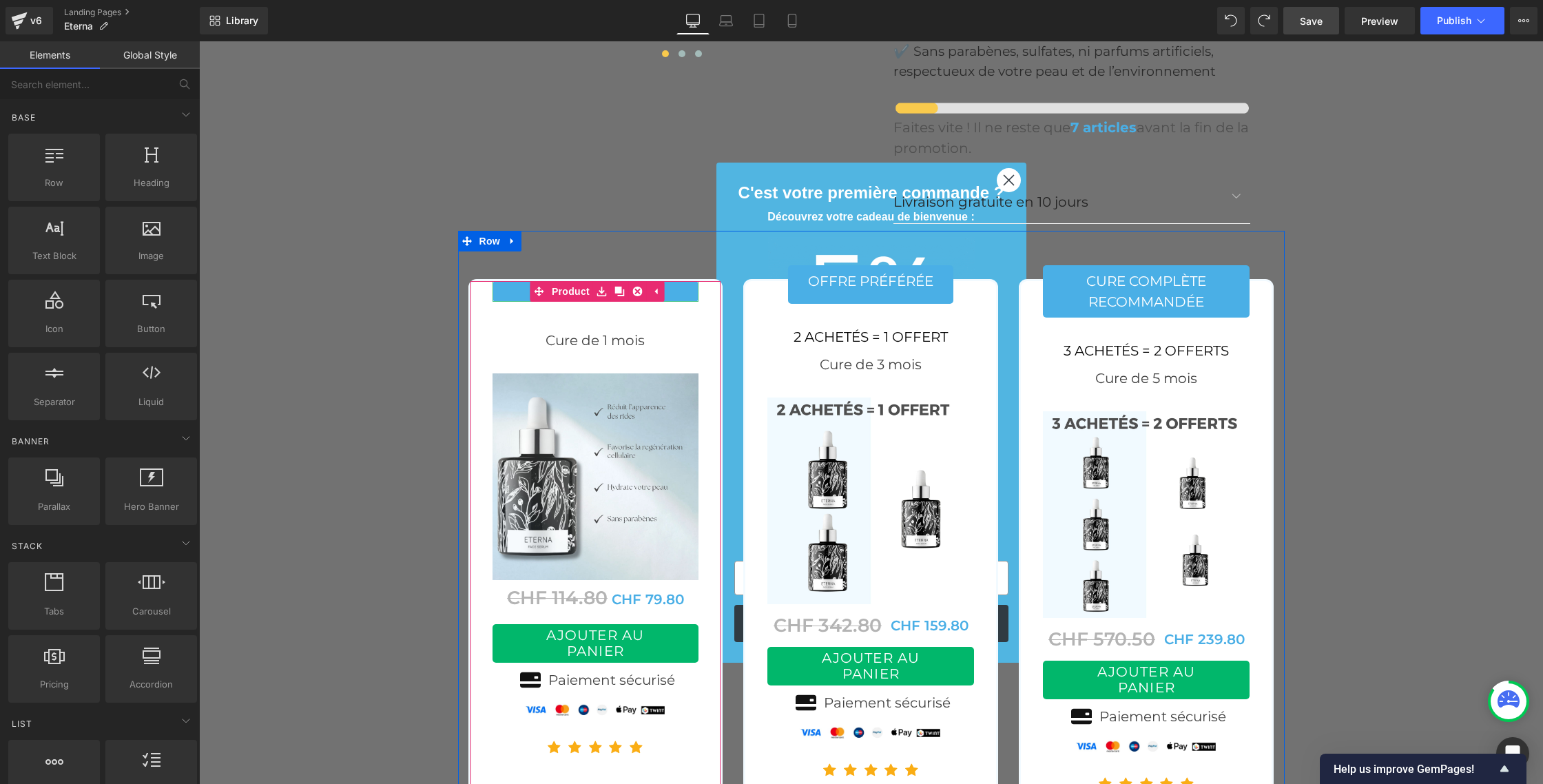
click at [519, 281] on p "ESSAI 1 MOIS" at bounding box center [596, 291] width 206 height 20
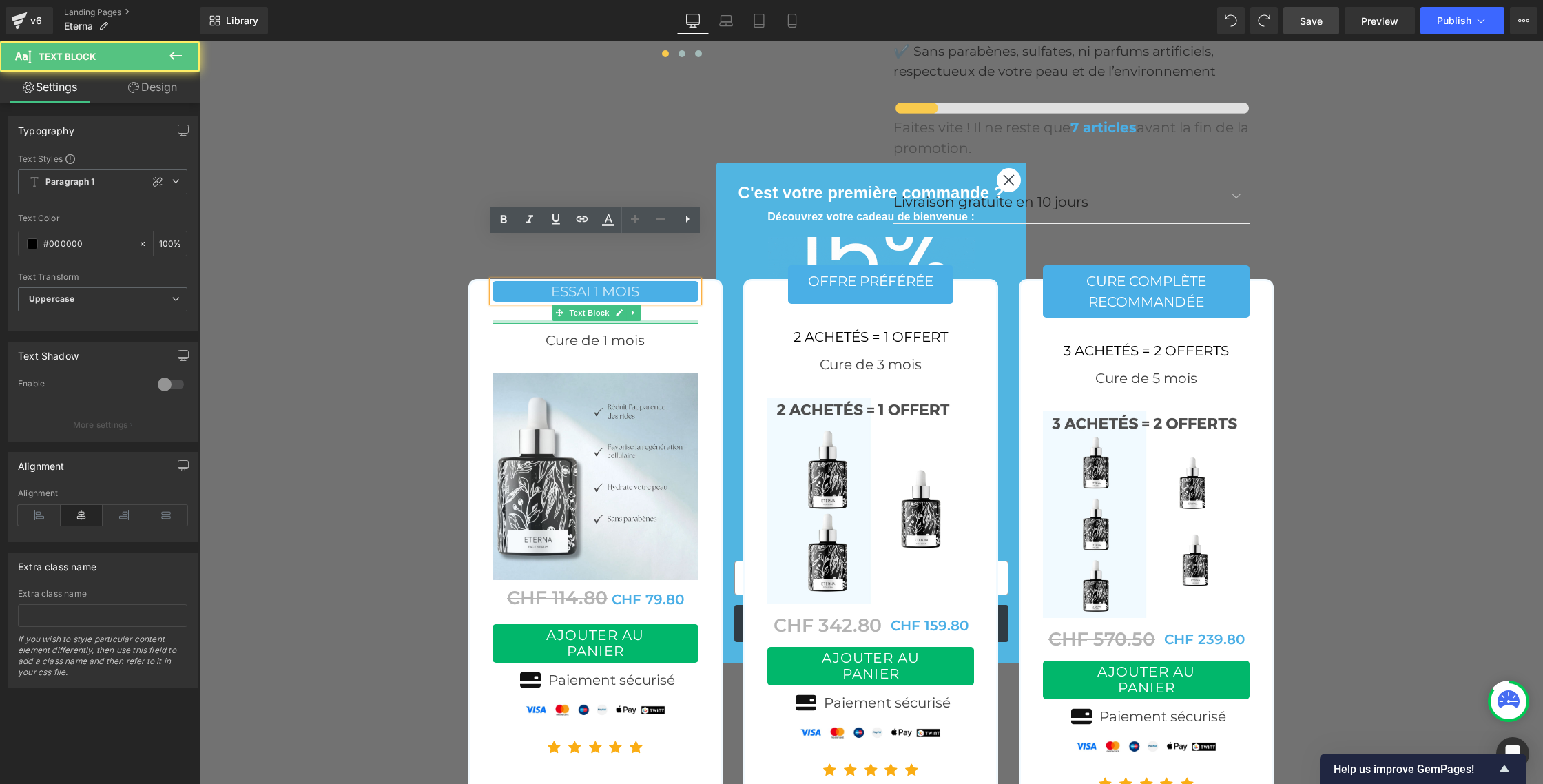
drag, startPoint x: 512, startPoint y: 279, endPoint x: 519, endPoint y: 272, distance: 9.9
click at [512, 301] on div "Text Block" at bounding box center [596, 312] width 206 height 22
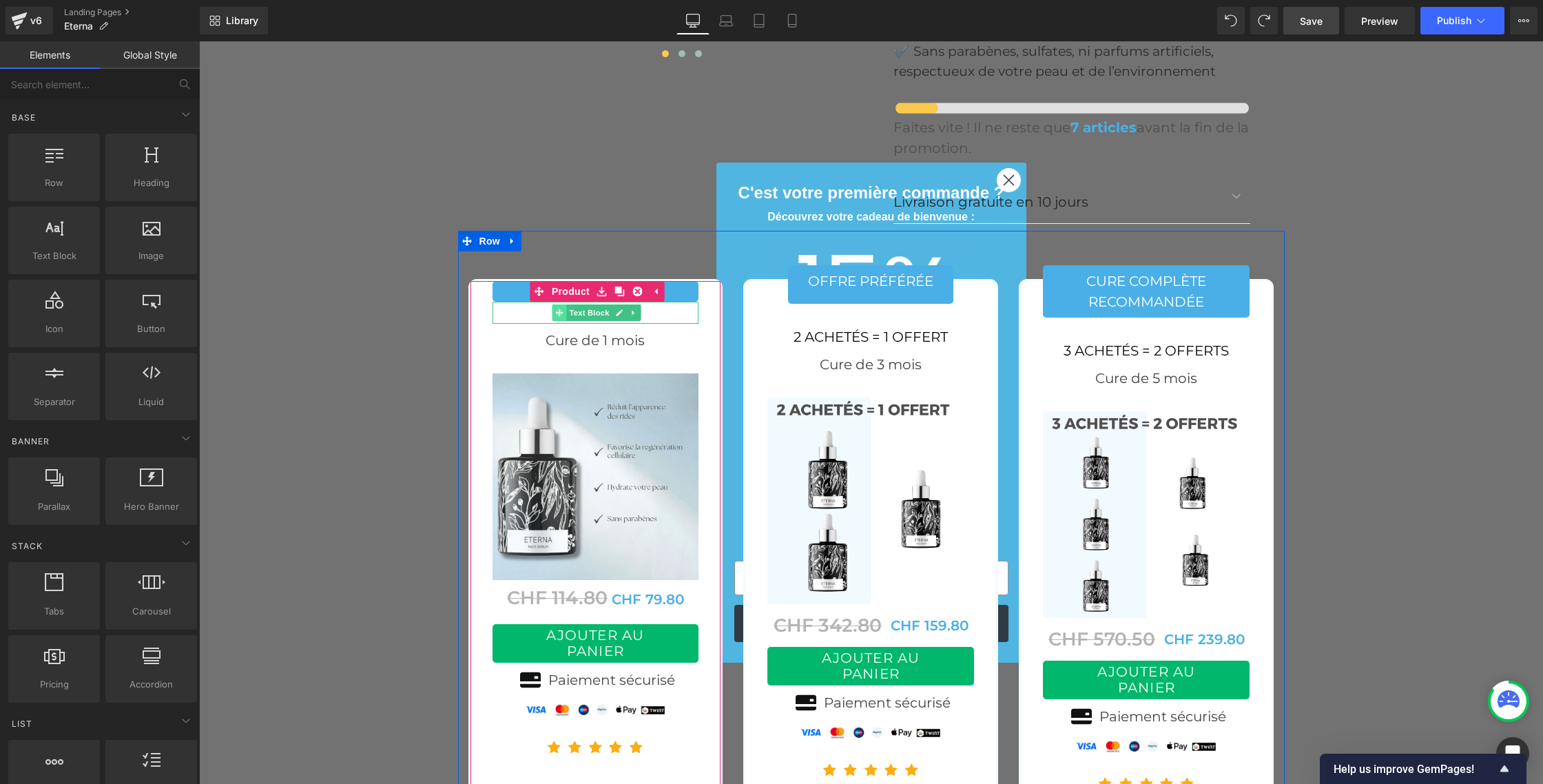
click at [557, 309] on icon at bounding box center [559, 312] width 7 height 8
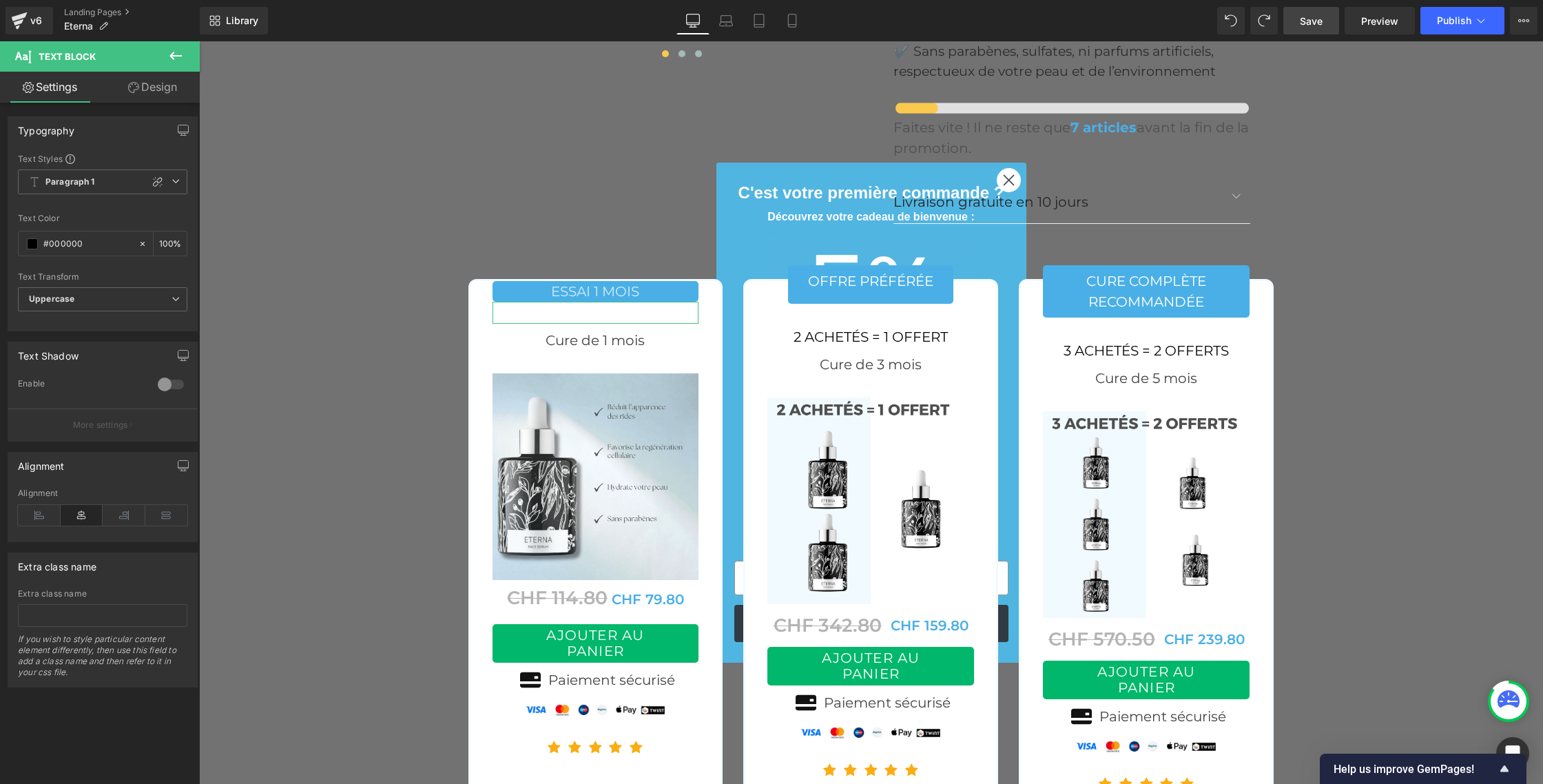
click at [139, 82] on link "Design" at bounding box center [152, 86] width 100 height 31
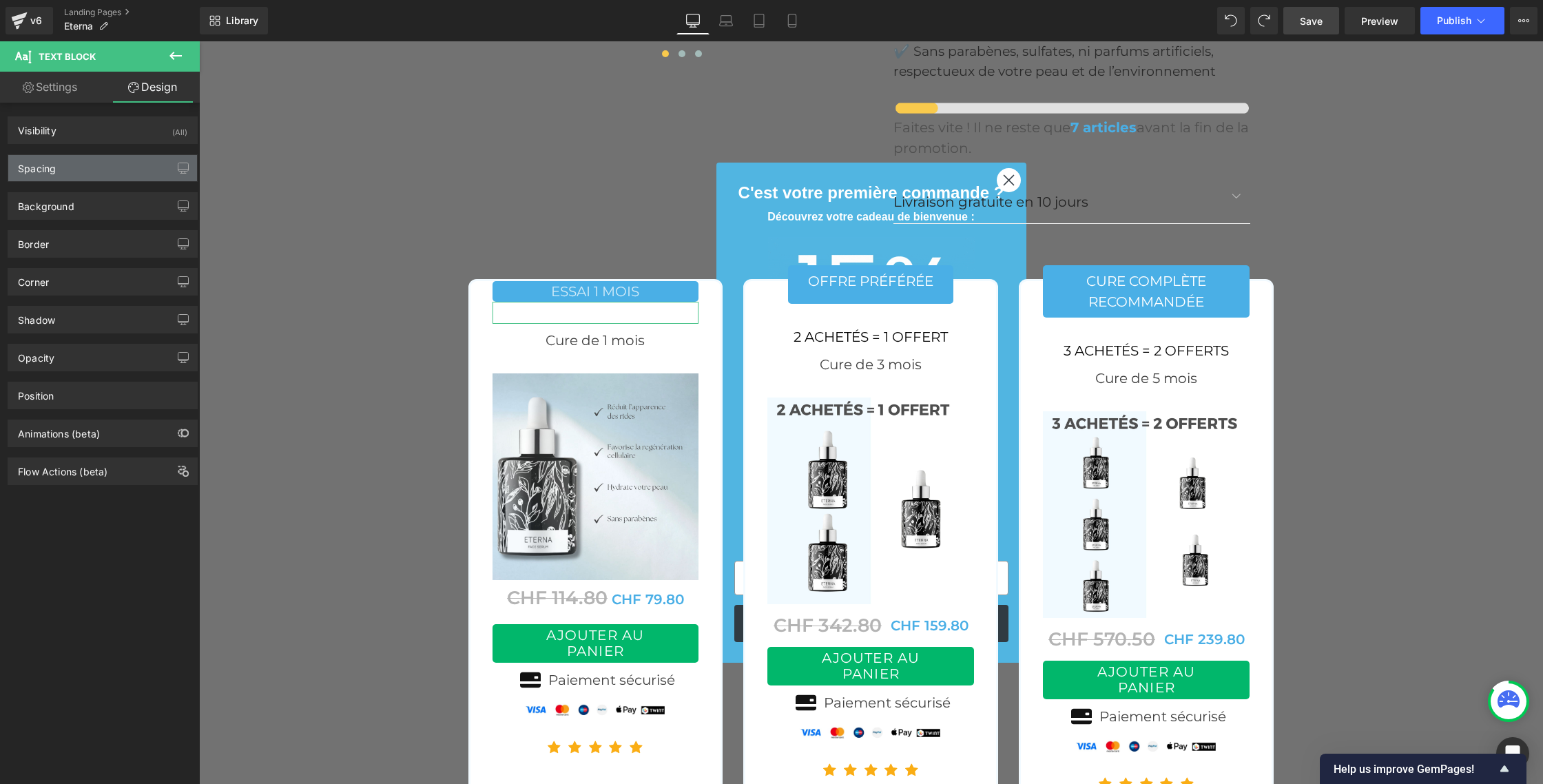
click at [93, 176] on div "Spacing" at bounding box center [102, 168] width 189 height 26
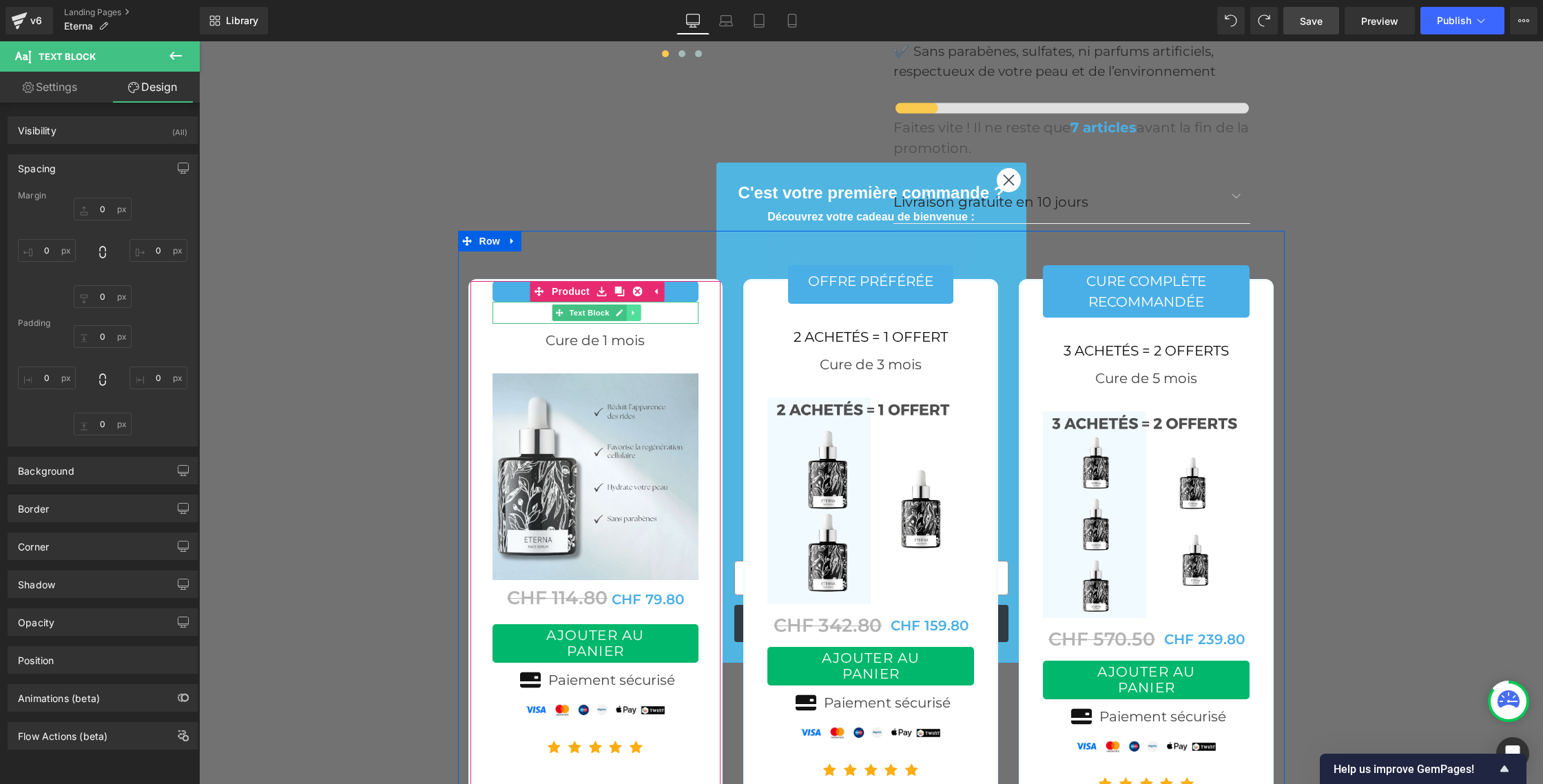
click at [632, 311] on icon at bounding box center [632, 312] width 2 height 5
click at [631, 304] on link at bounding box center [627, 312] width 15 height 17
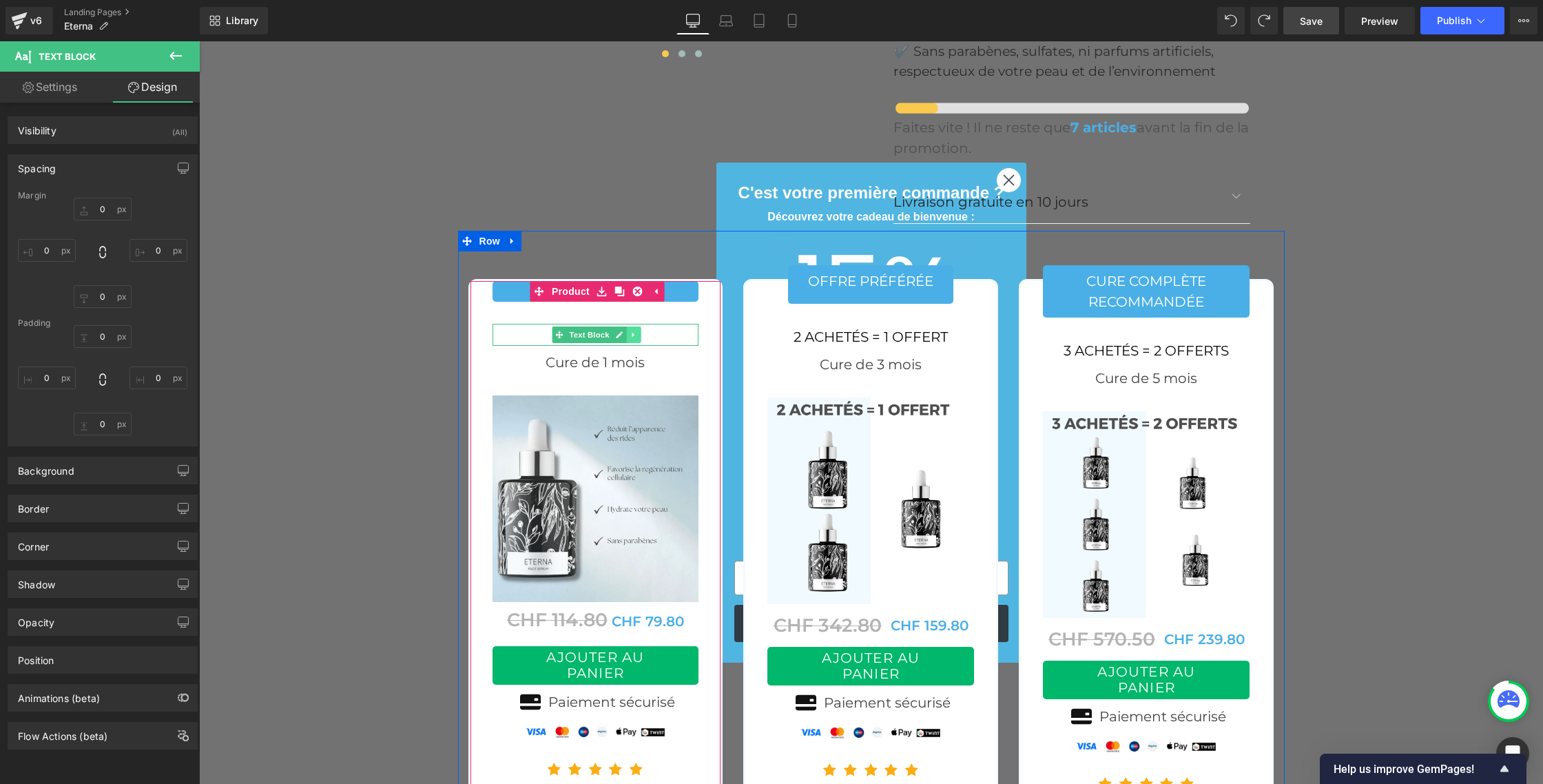
click at [632, 333] on icon at bounding box center [632, 335] width 2 height 5
click at [645, 326] on link at bounding box center [641, 335] width 15 height 17
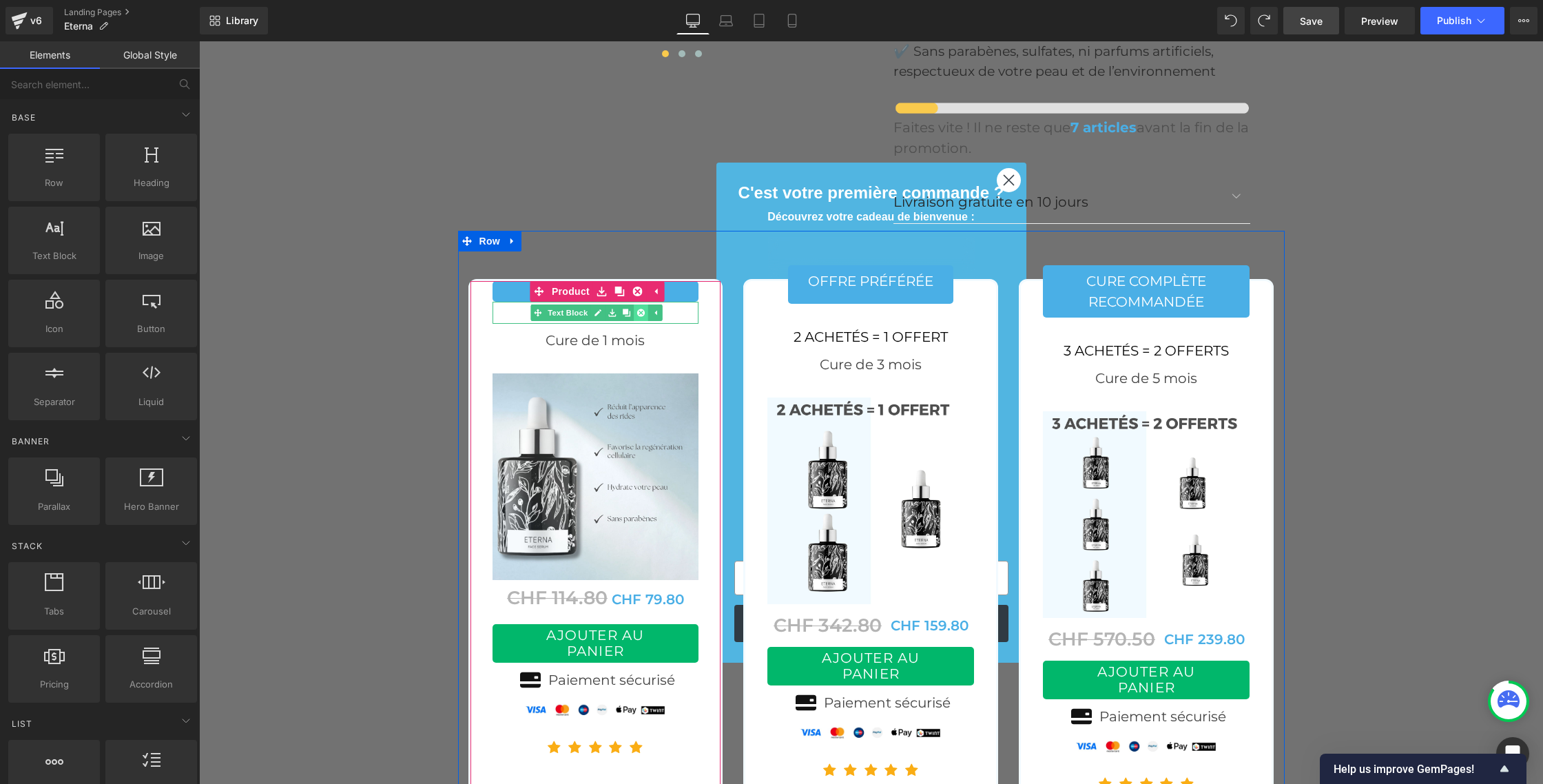
click at [639, 310] on icon at bounding box center [641, 313] width 7 height 7
click at [504, 281] on p "ESSAI 1 MOIS" at bounding box center [596, 291] width 206 height 20
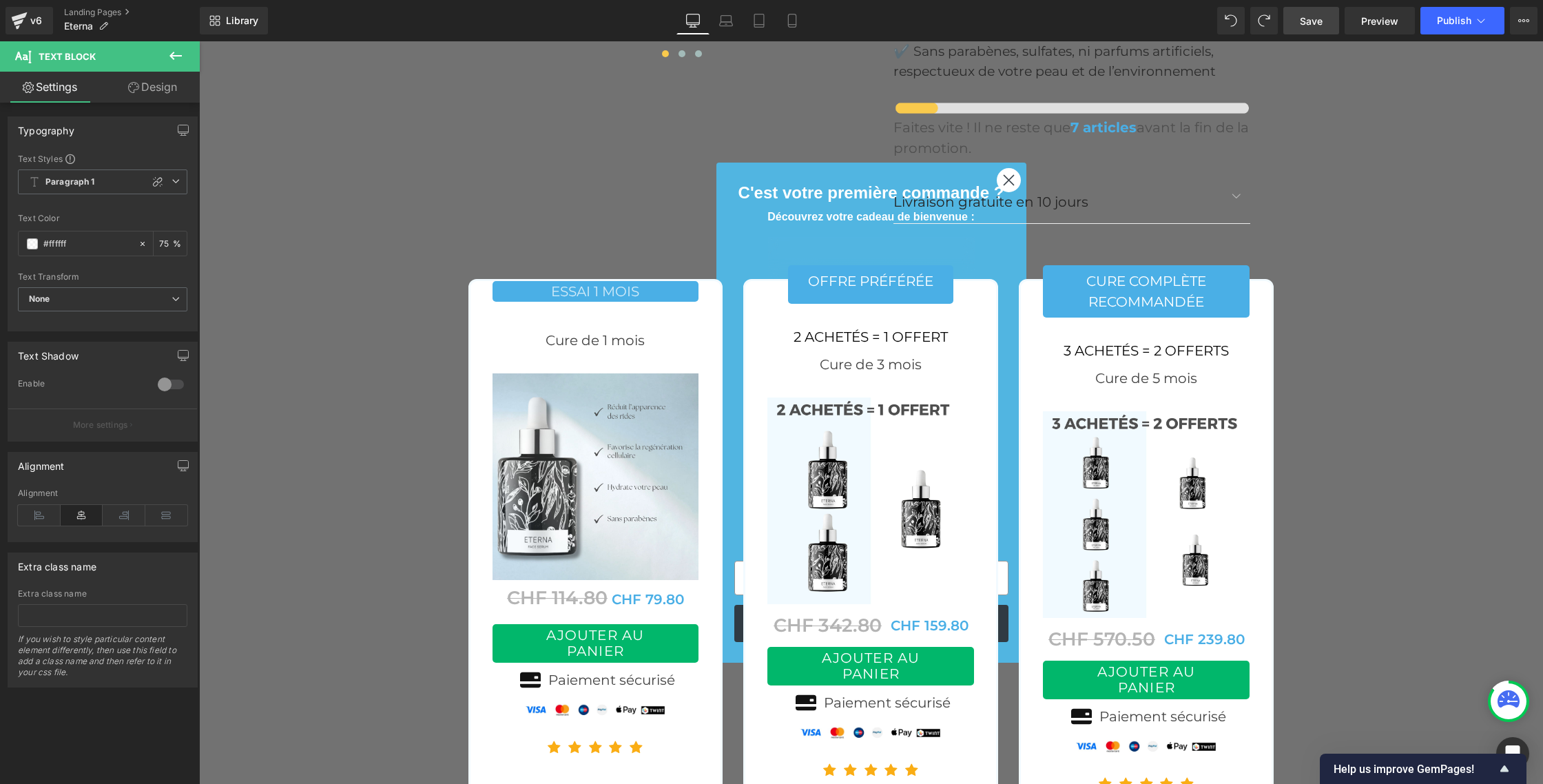
click at [153, 86] on link "Design" at bounding box center [152, 86] width 100 height 31
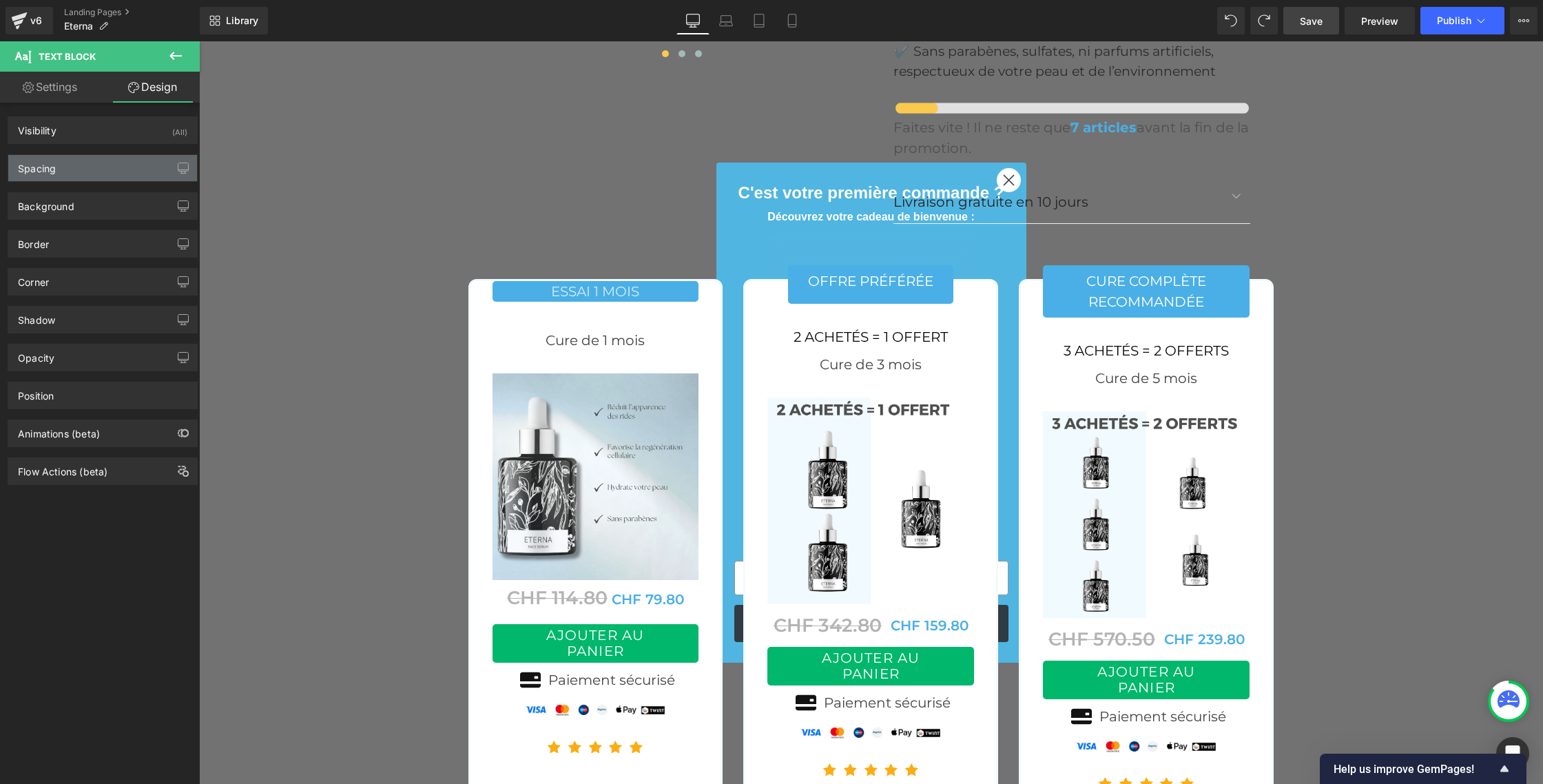
click at [83, 166] on div "Spacing" at bounding box center [102, 168] width 189 height 26
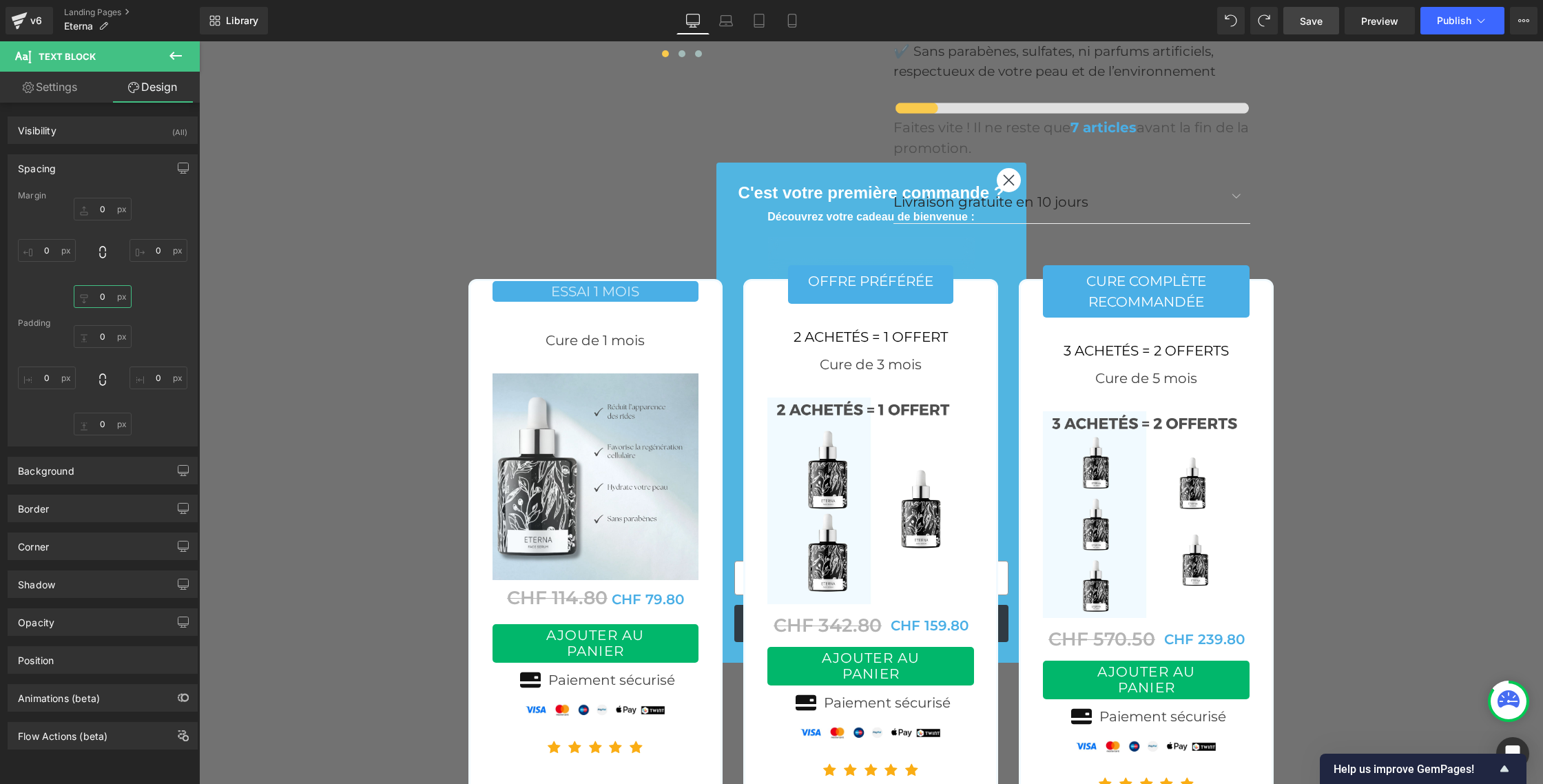
click at [100, 296] on input "0" at bounding box center [102, 297] width 58 height 22
drag, startPoint x: 19, startPoint y: 286, endPoint x: 34, endPoint y: 299, distance: 19.8
click at [19, 286] on div "0 0 0 XS S M L XL Edit Value 0" at bounding box center [102, 253] width 169 height 111
click at [97, 337] on input "0" at bounding box center [102, 337] width 58 height 22
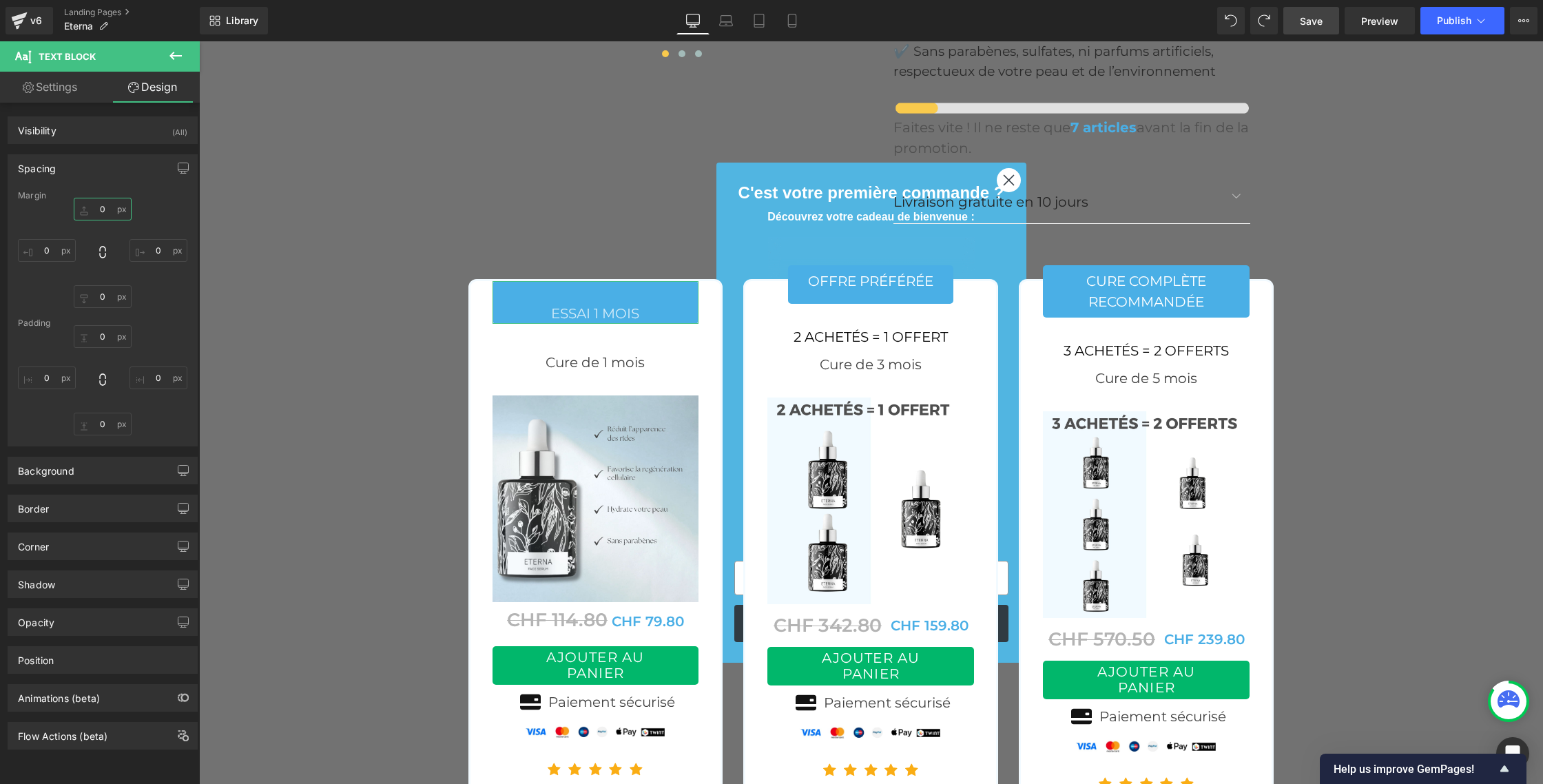
click at [102, 208] on input "0" at bounding box center [102, 209] width 58 height 22
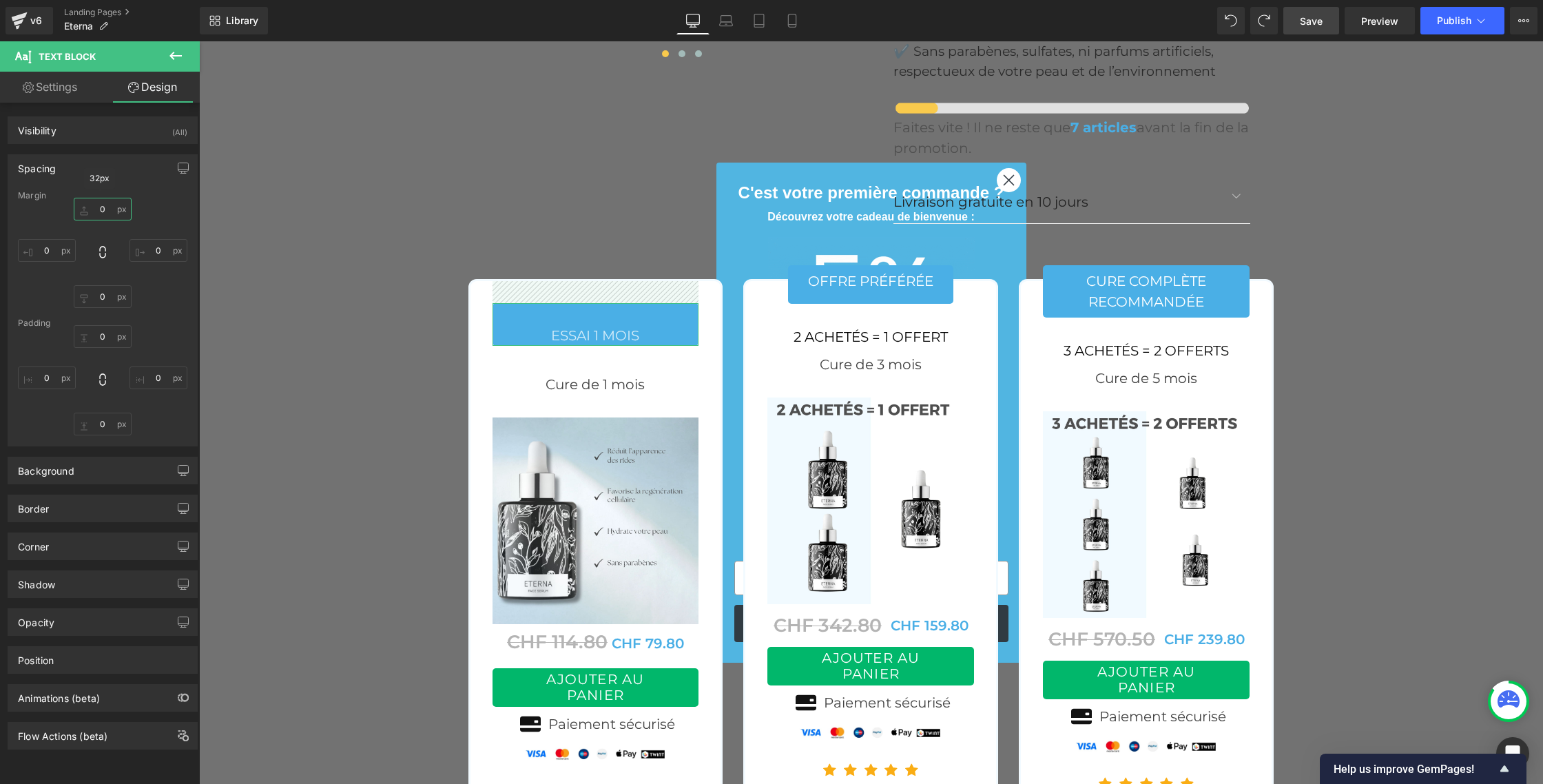
click at [98, 203] on input "0" at bounding box center [102, 209] width 58 height 22
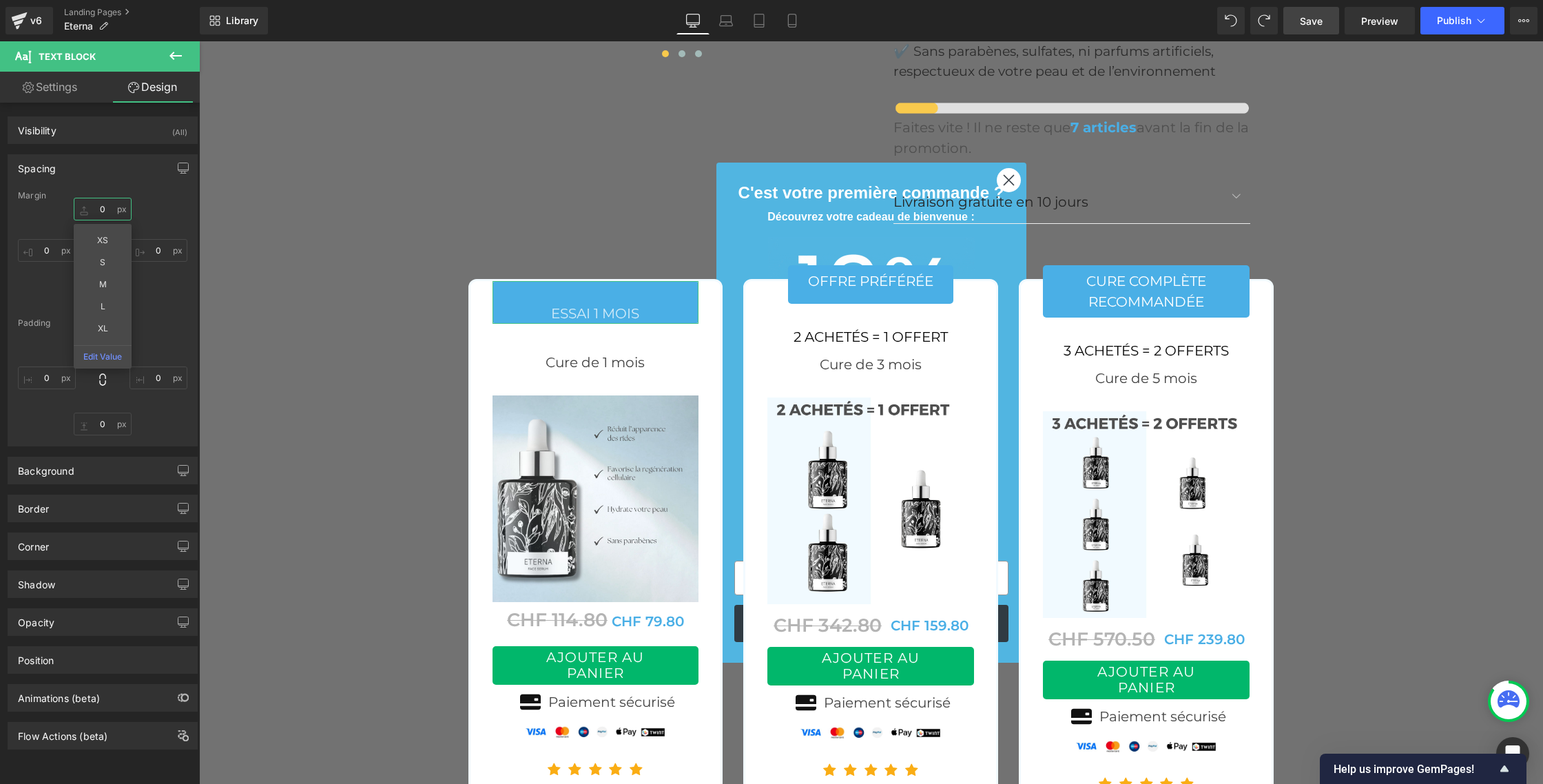
type input "0"
drag, startPoint x: 155, startPoint y: 292, endPoint x: 138, endPoint y: 290, distance: 17.1
click at [155, 292] on div "0 0 0 0" at bounding box center [102, 253] width 169 height 111
click at [104, 297] on input "0" at bounding box center [102, 297] width 58 height 22
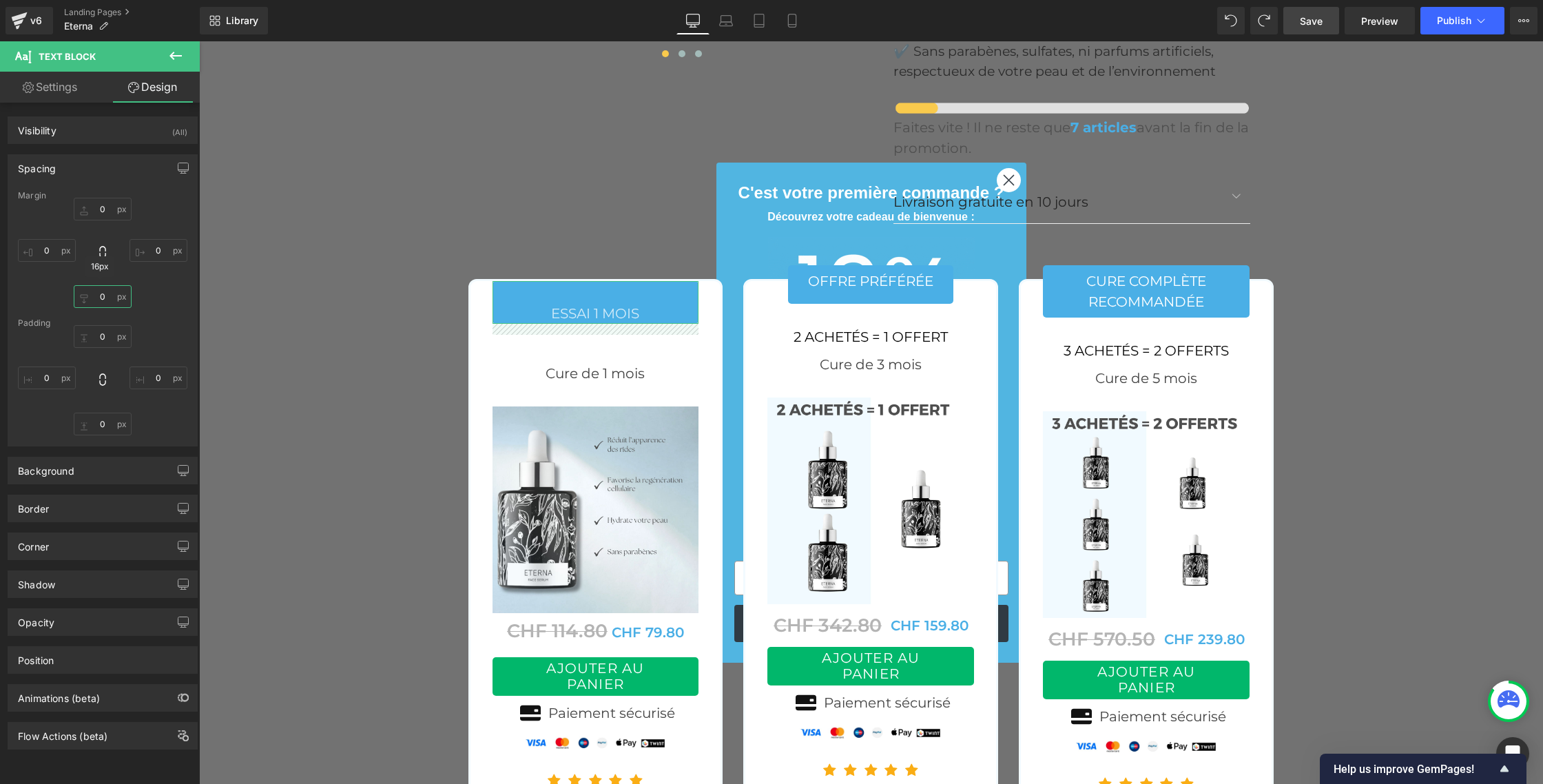
click at [105, 295] on input "0" at bounding box center [102, 297] width 58 height 22
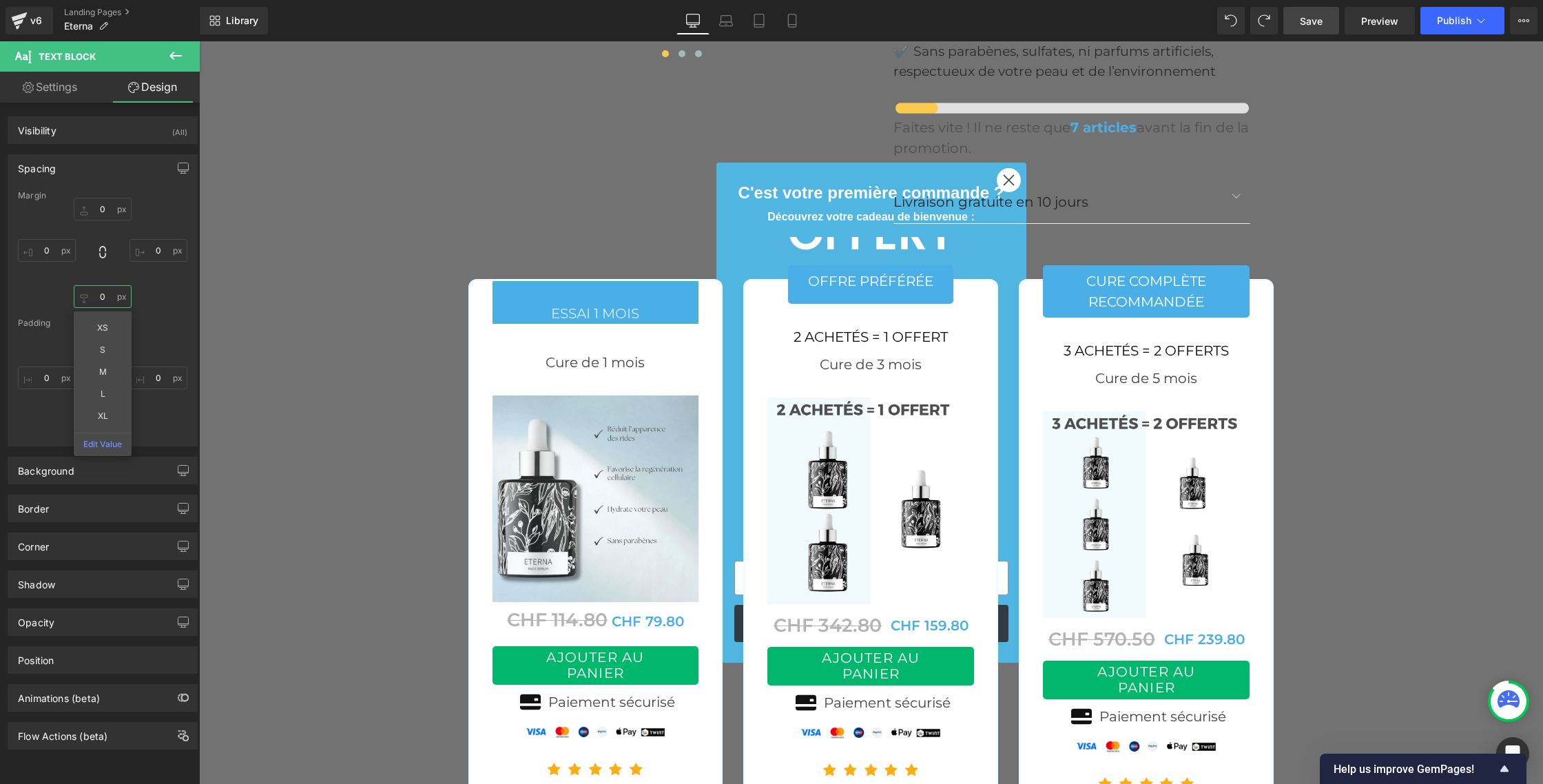
type input "0"
click at [148, 296] on div "0 0 0 XS S M L XL Edit Value 0" at bounding box center [102, 253] width 169 height 111
click at [57, 93] on link "Settings" at bounding box center [49, 86] width 100 height 31
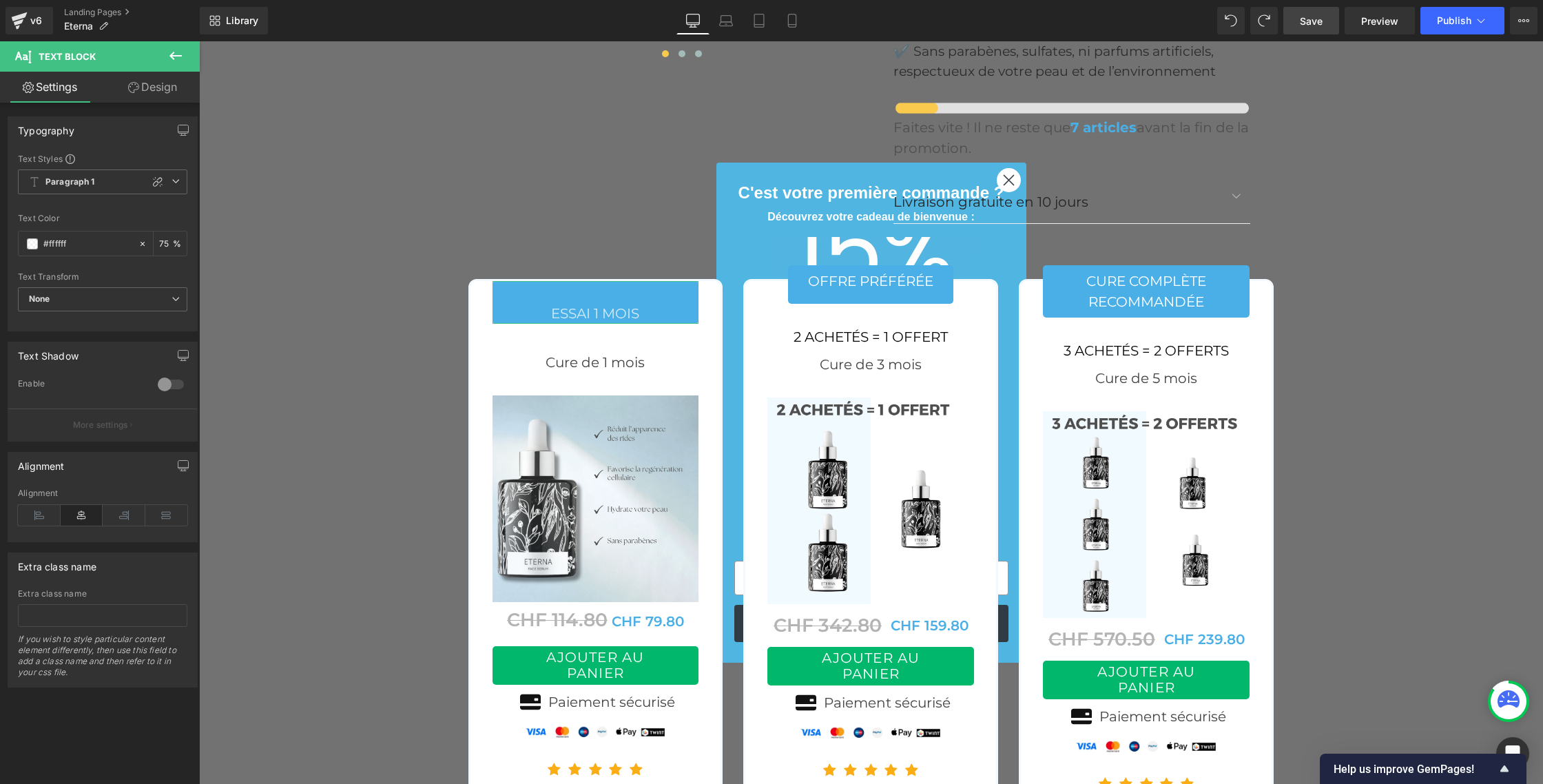
click at [166, 99] on link "Design" at bounding box center [152, 86] width 100 height 31
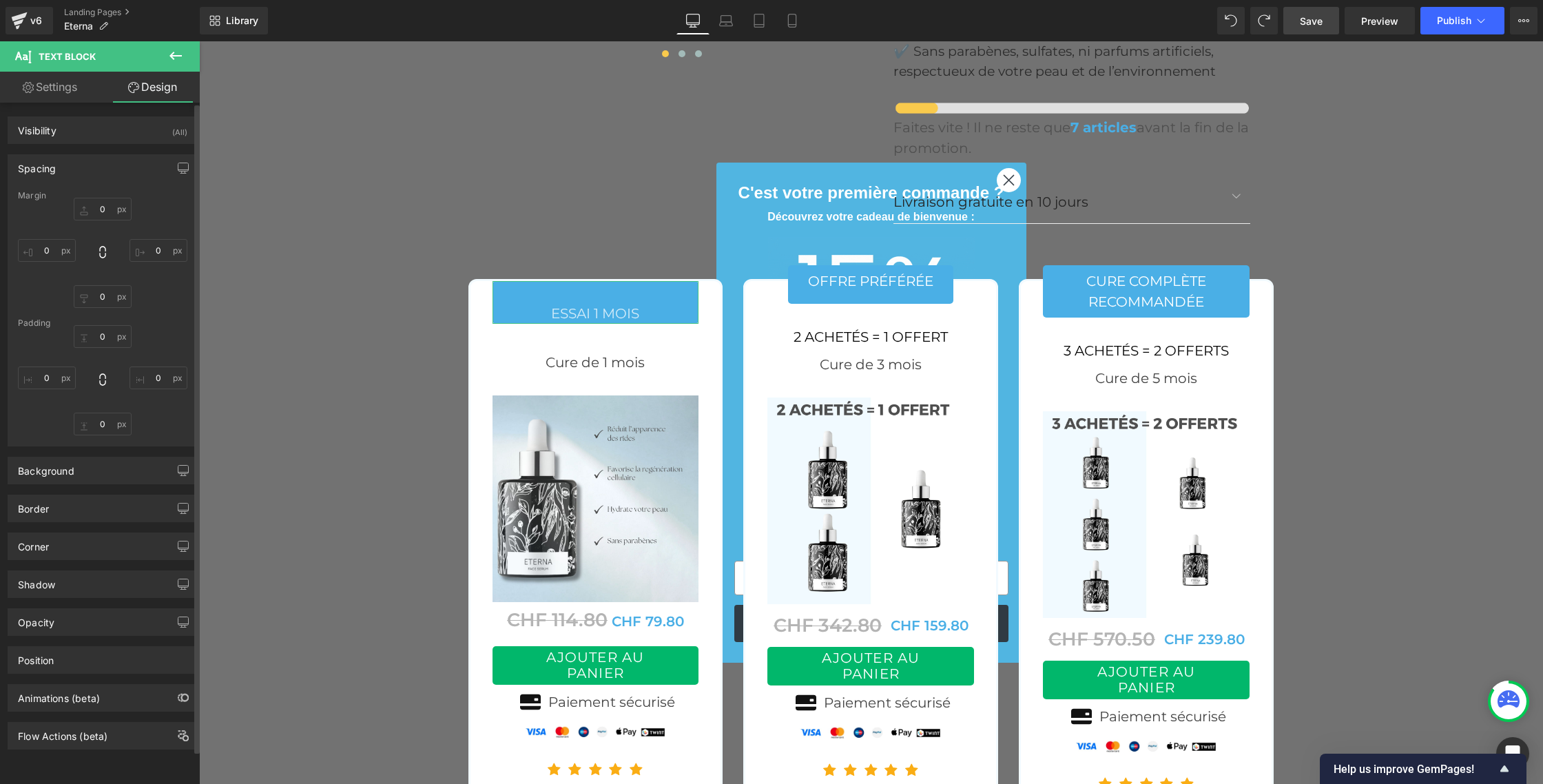
scroll to position [0, 0]
click at [100, 344] on input "0" at bounding box center [102, 337] width 58 height 22
type input "0"
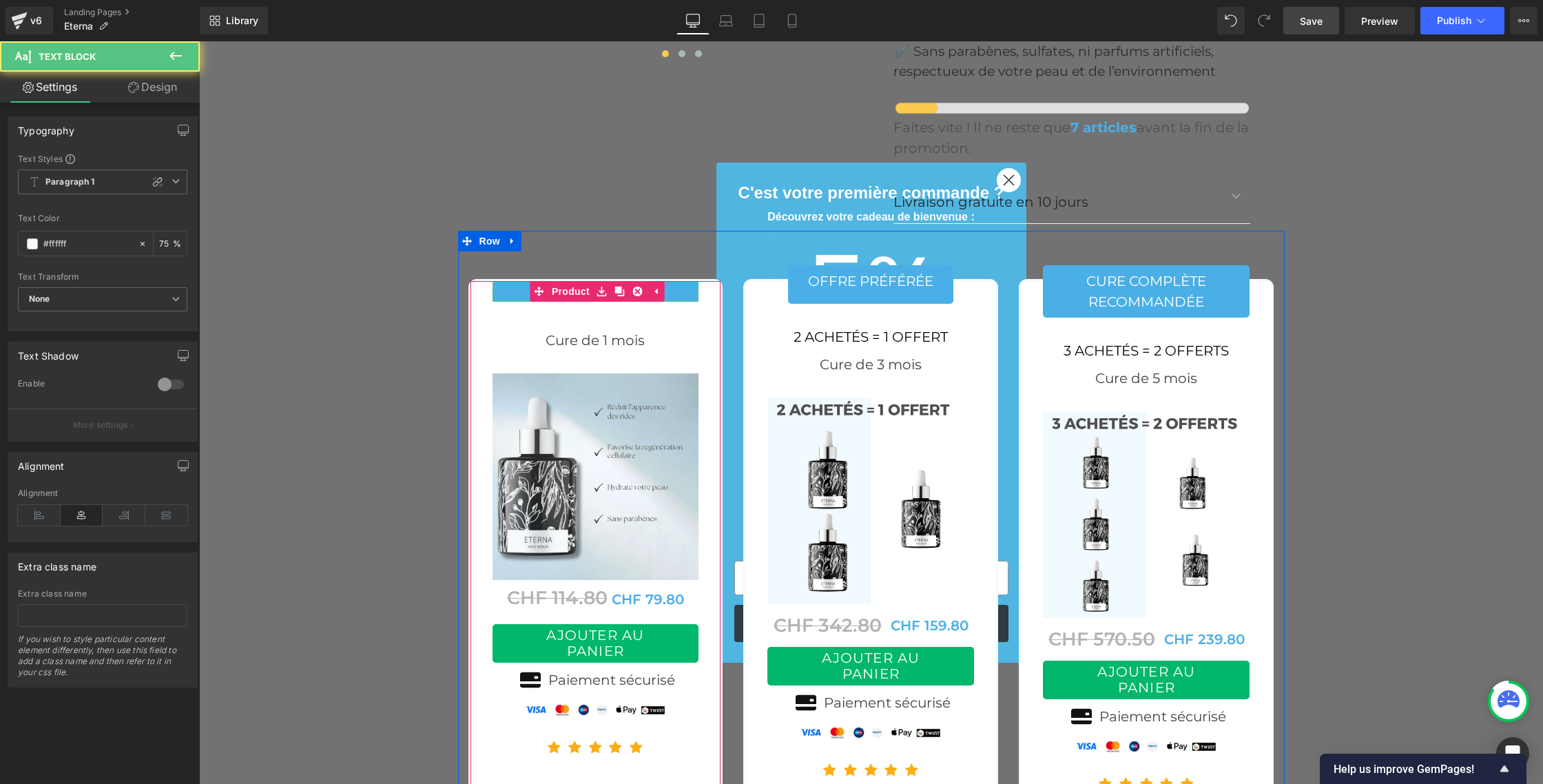
click at [509, 281] on p "ESSAI 1 MOIS" at bounding box center [596, 291] width 206 height 20
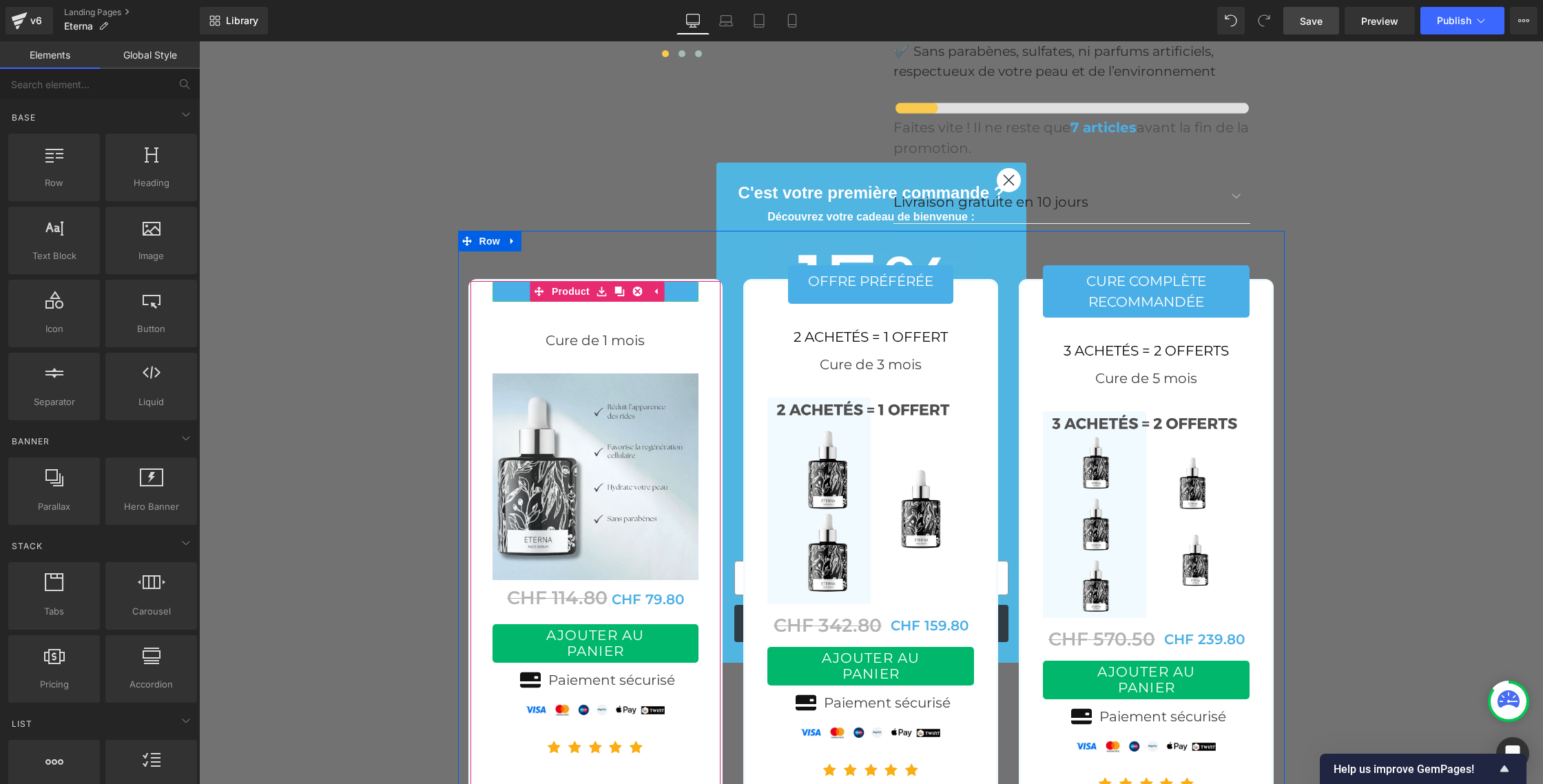
click at [516, 281] on p "ESSAI 1 MOIS" at bounding box center [596, 291] width 206 height 20
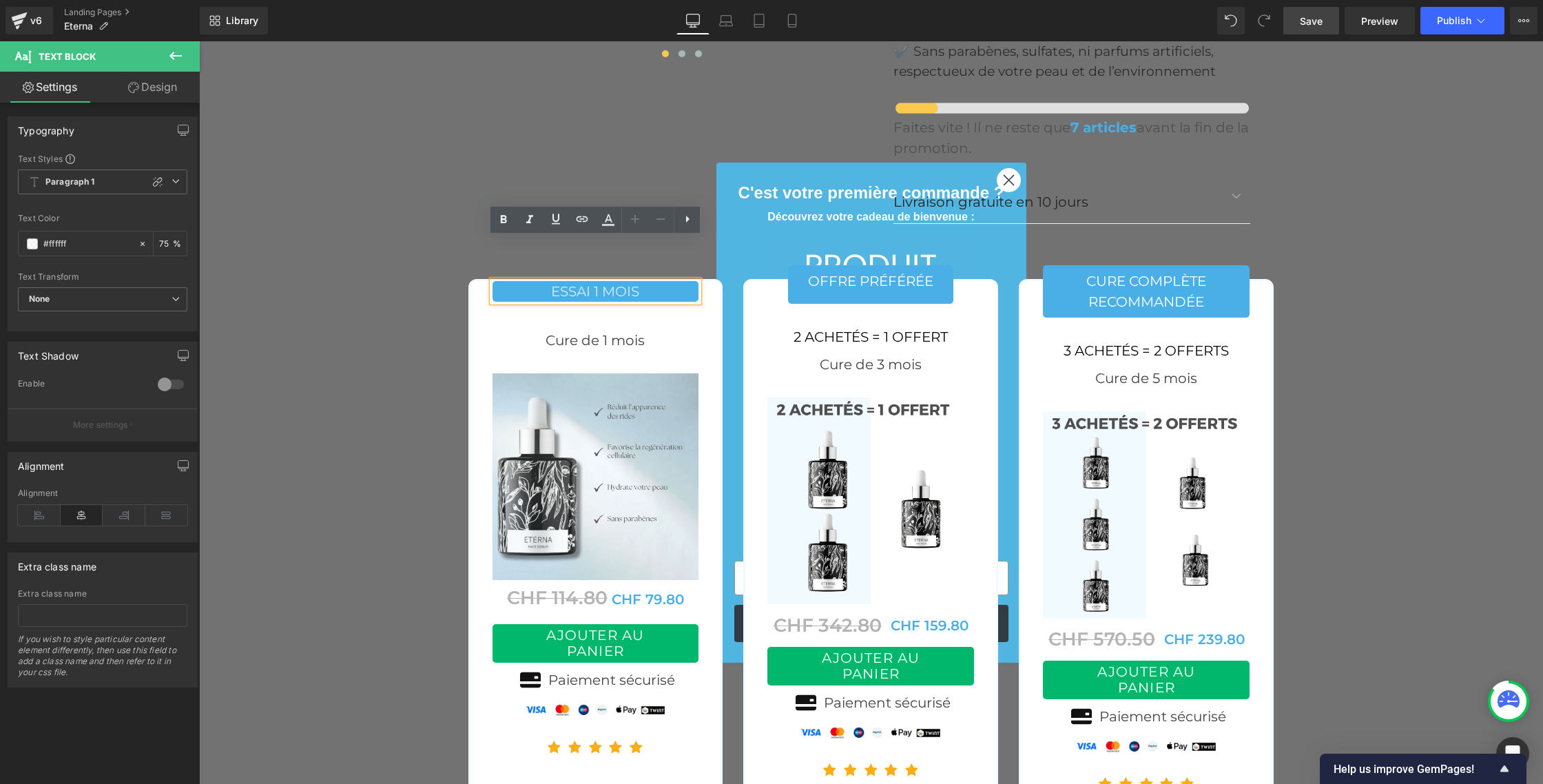
scroll to position [5432, 0]
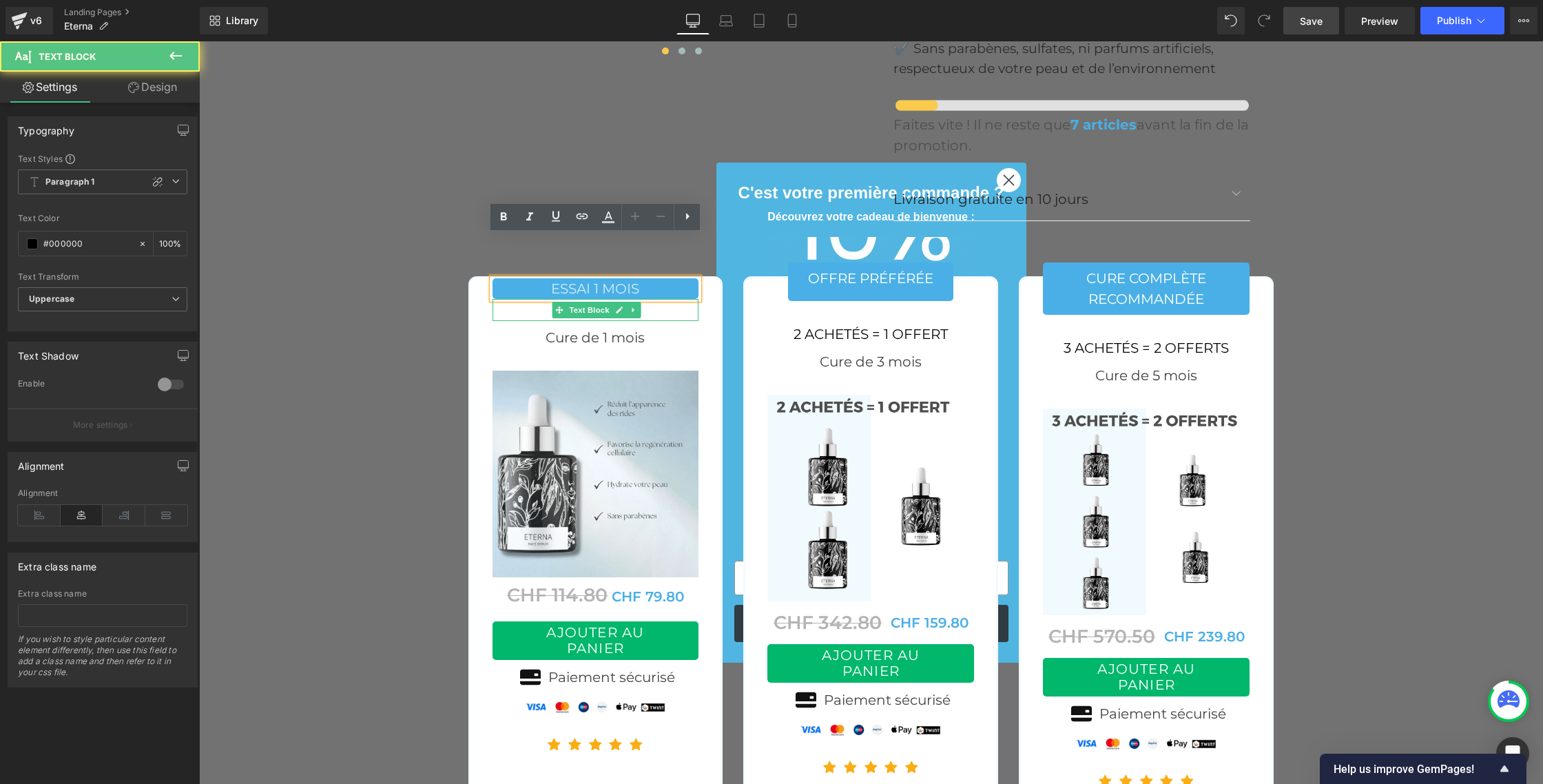
click at [502, 299] on div at bounding box center [596, 310] width 206 height 22
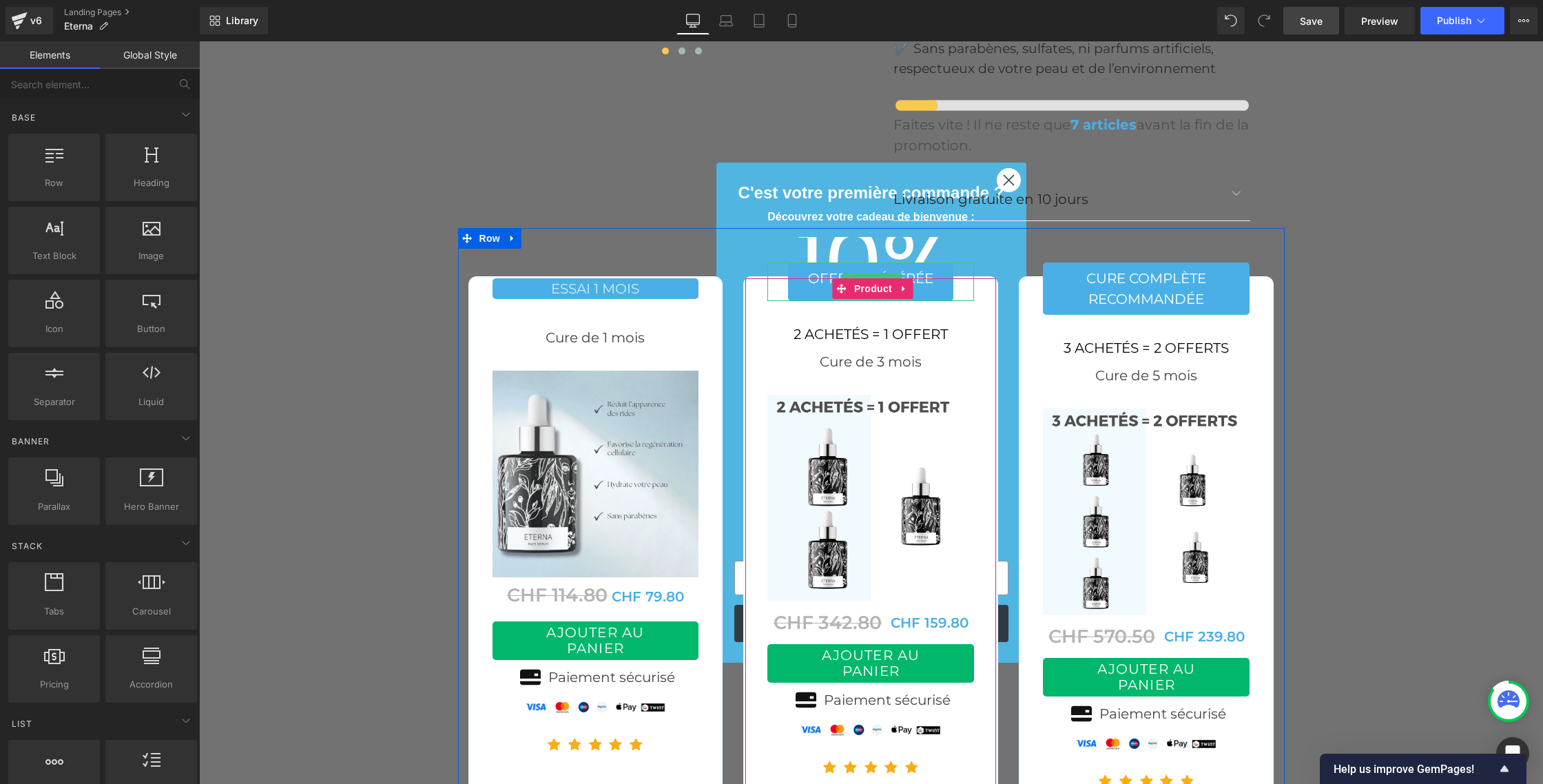
click at [773, 262] on div "offre préférée" at bounding box center [871, 281] width 206 height 38
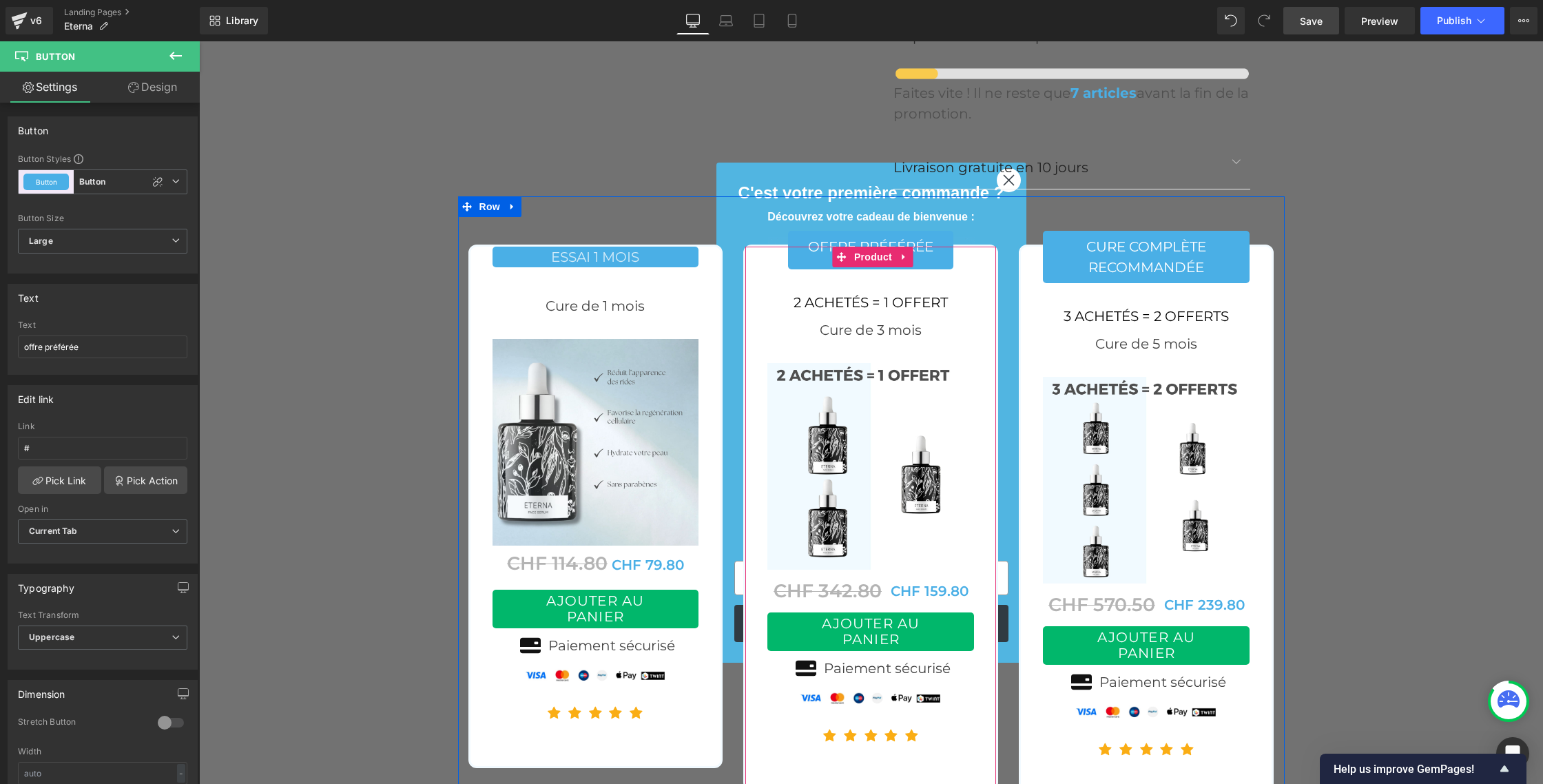
scroll to position [5463, 0]
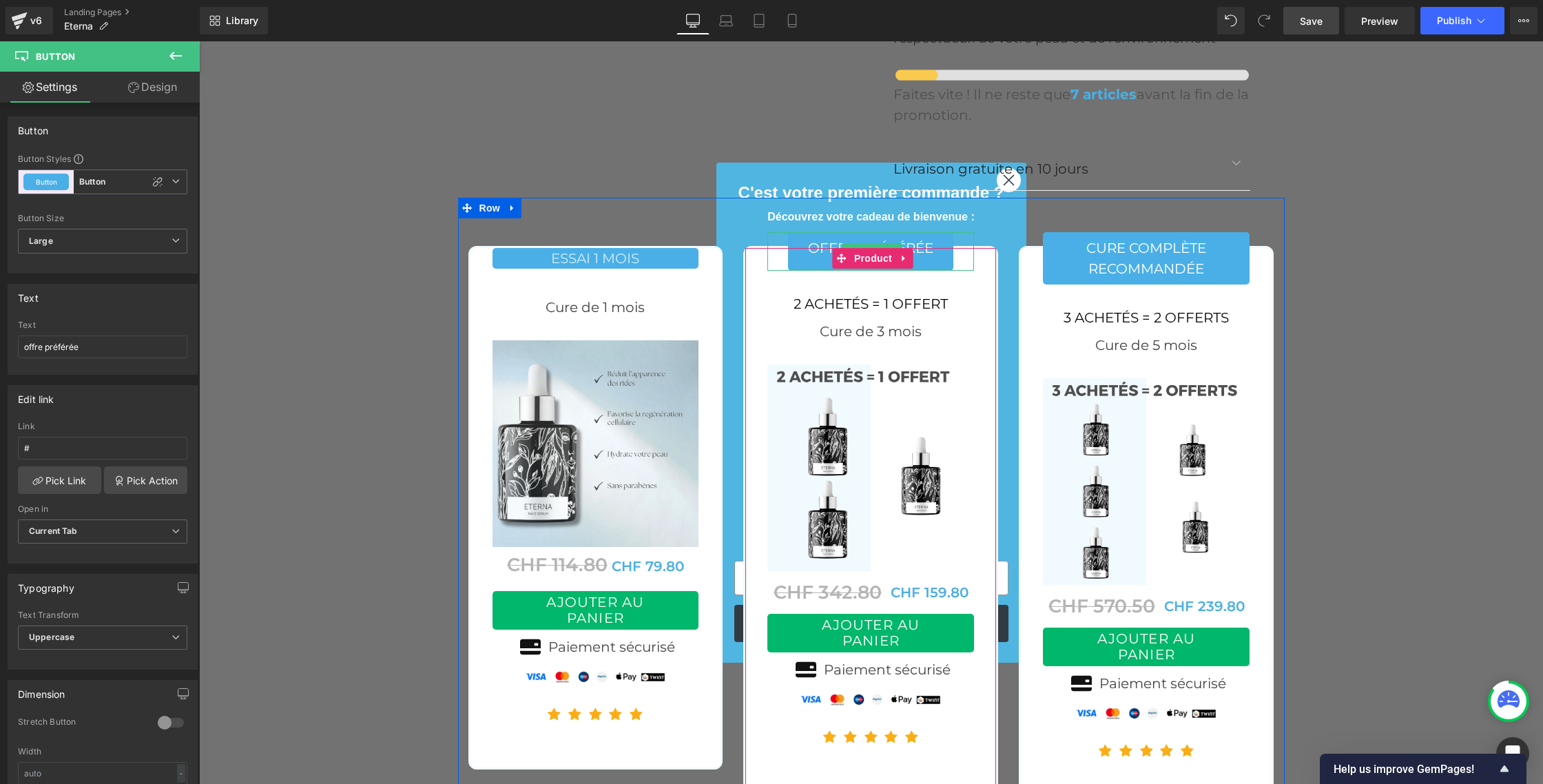
click at [784, 233] on div "offre préférée" at bounding box center [871, 251] width 206 height 38
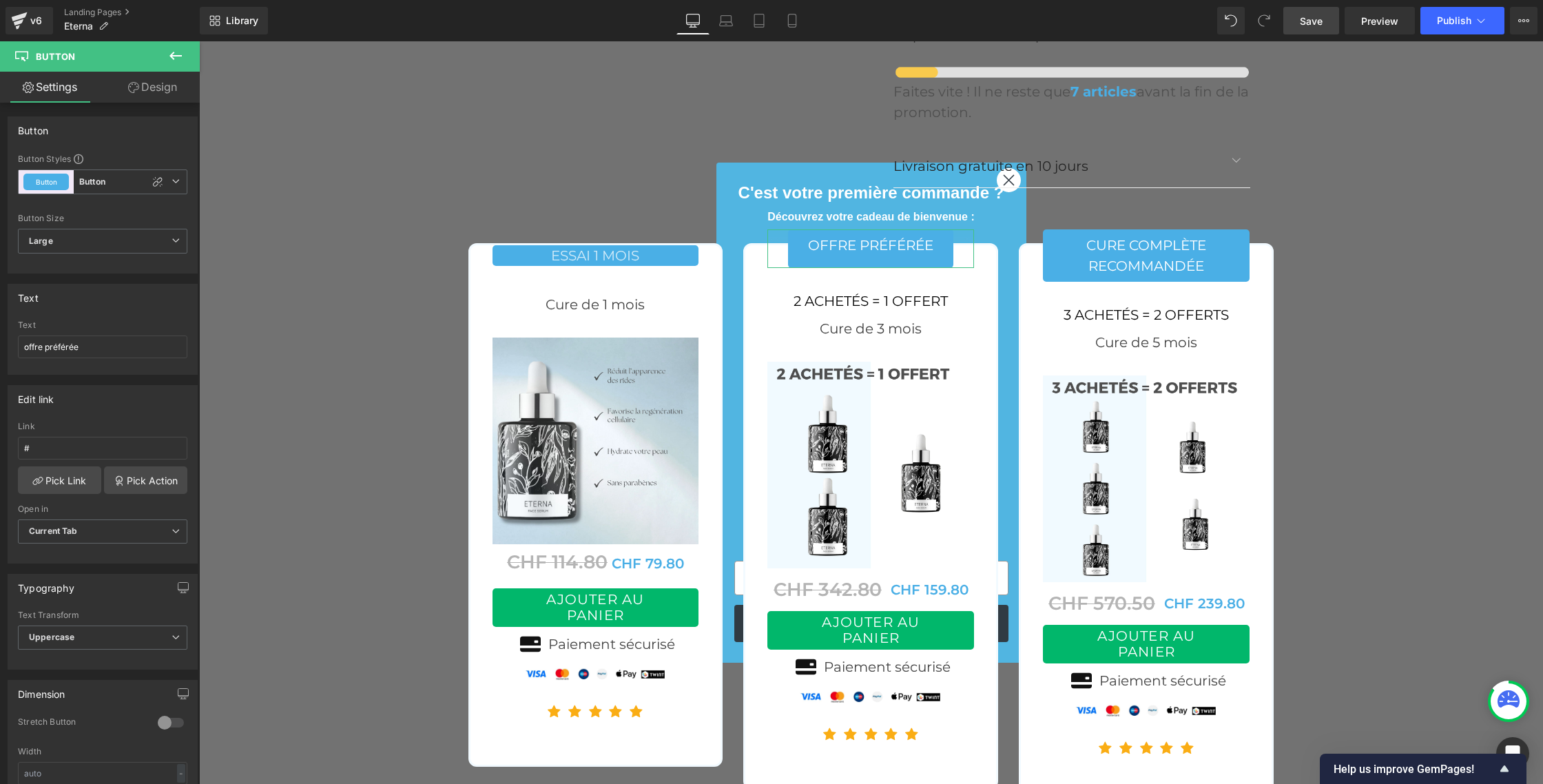
click at [151, 86] on link "Design" at bounding box center [152, 86] width 100 height 31
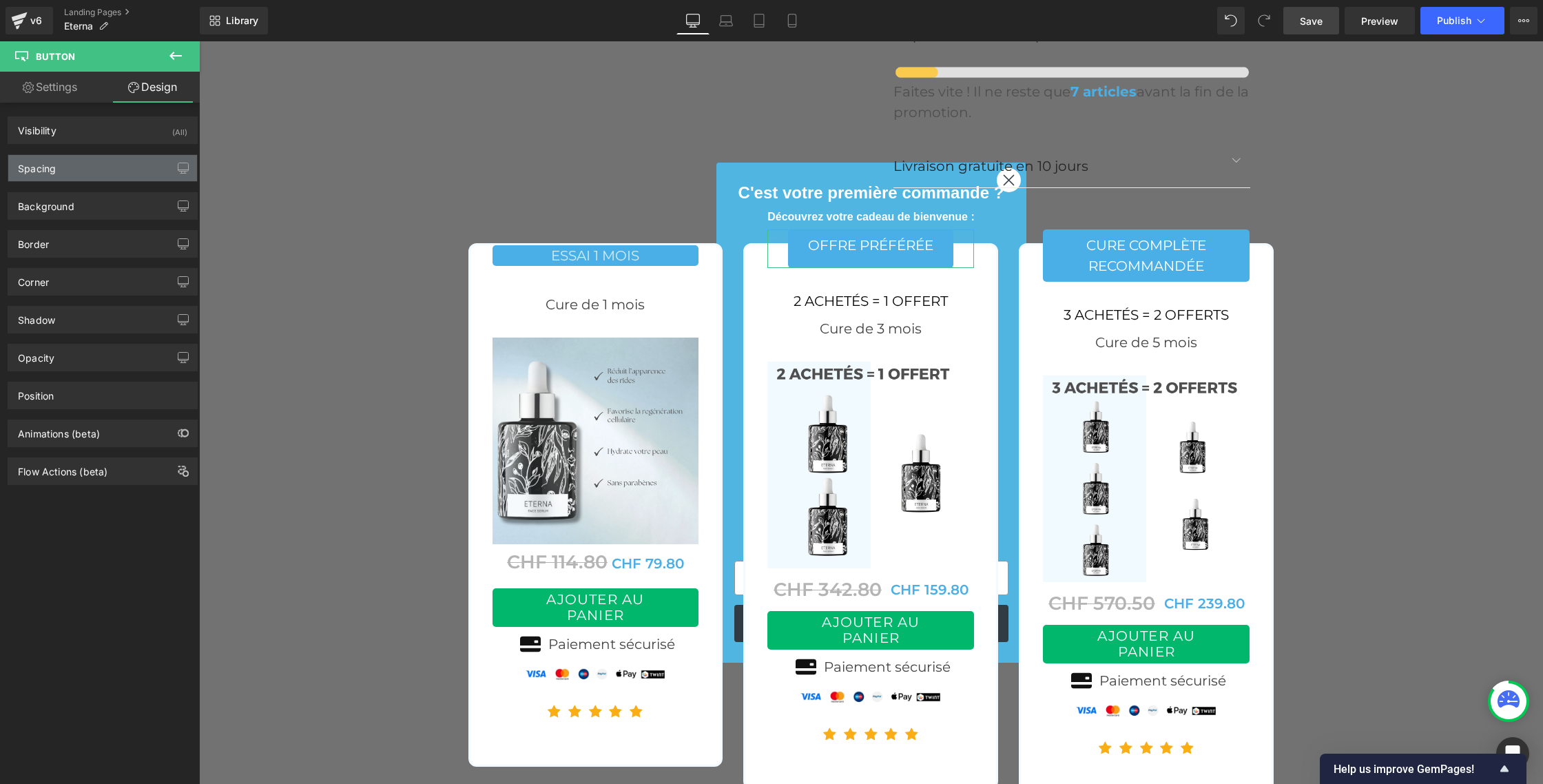
click at [93, 176] on div "Spacing" at bounding box center [102, 168] width 189 height 26
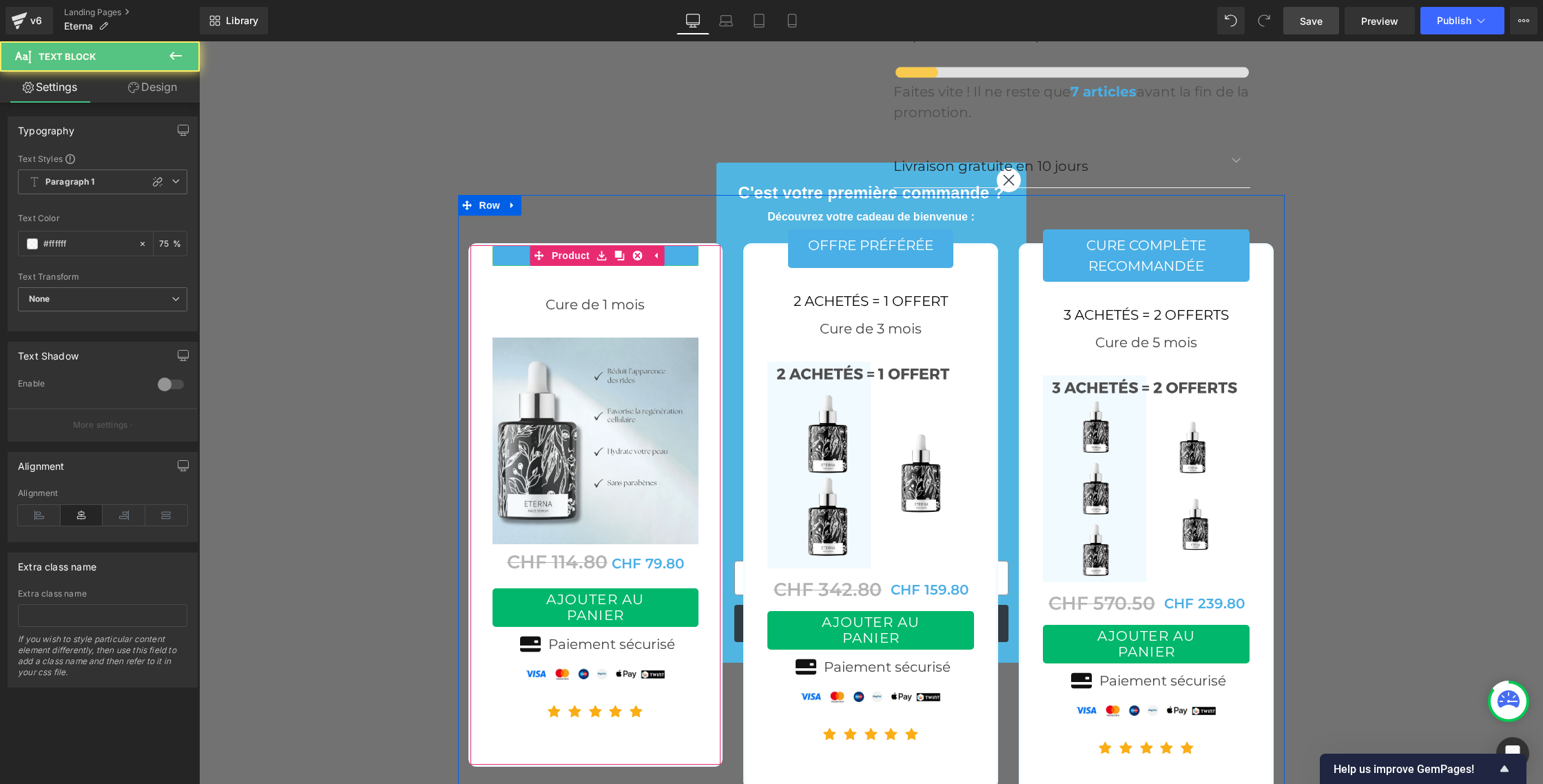
click at [509, 246] on p "ESSAI 1 MOIS" at bounding box center [596, 256] width 206 height 20
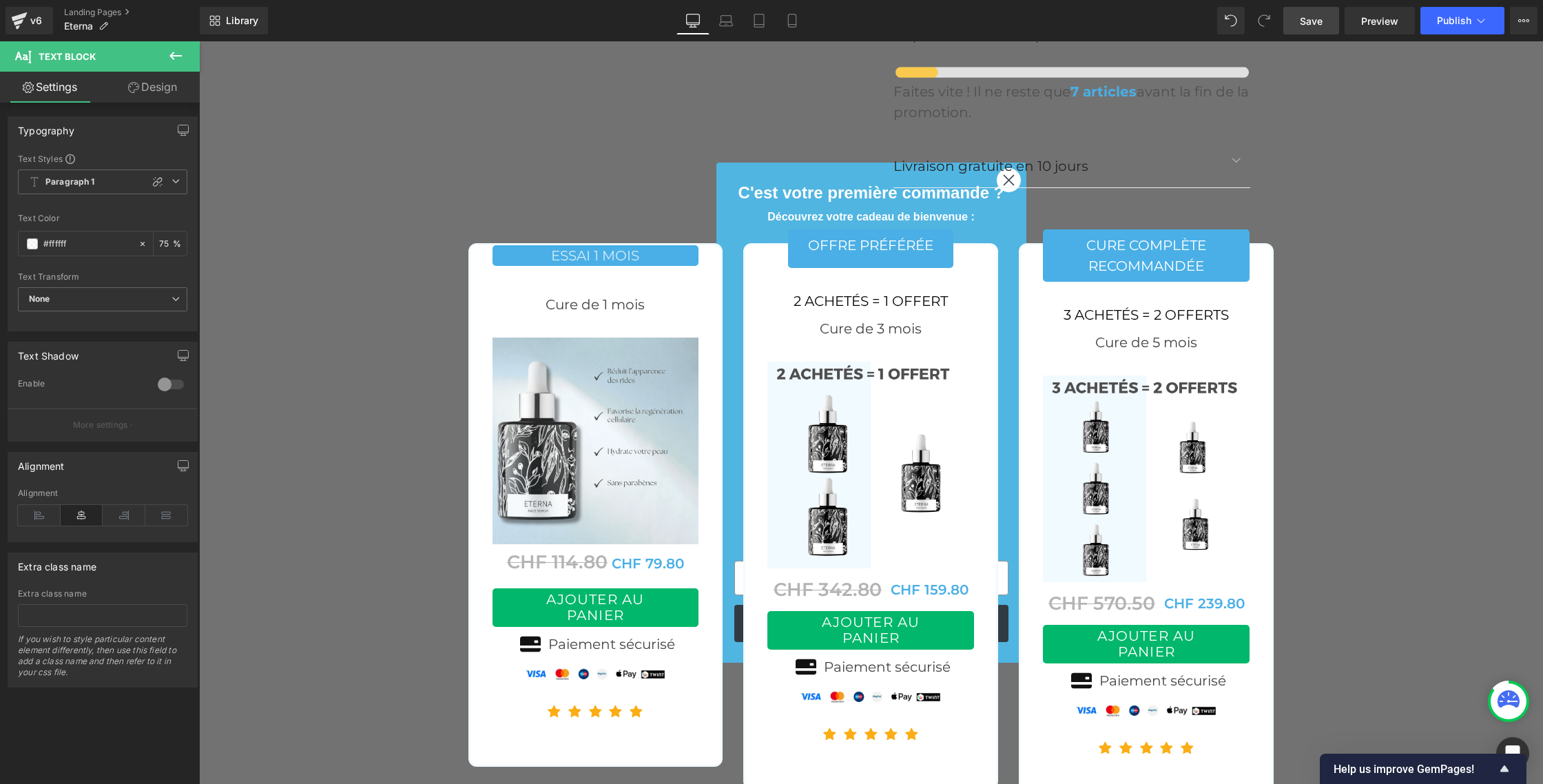
click at [154, 80] on link "Design" at bounding box center [152, 86] width 100 height 31
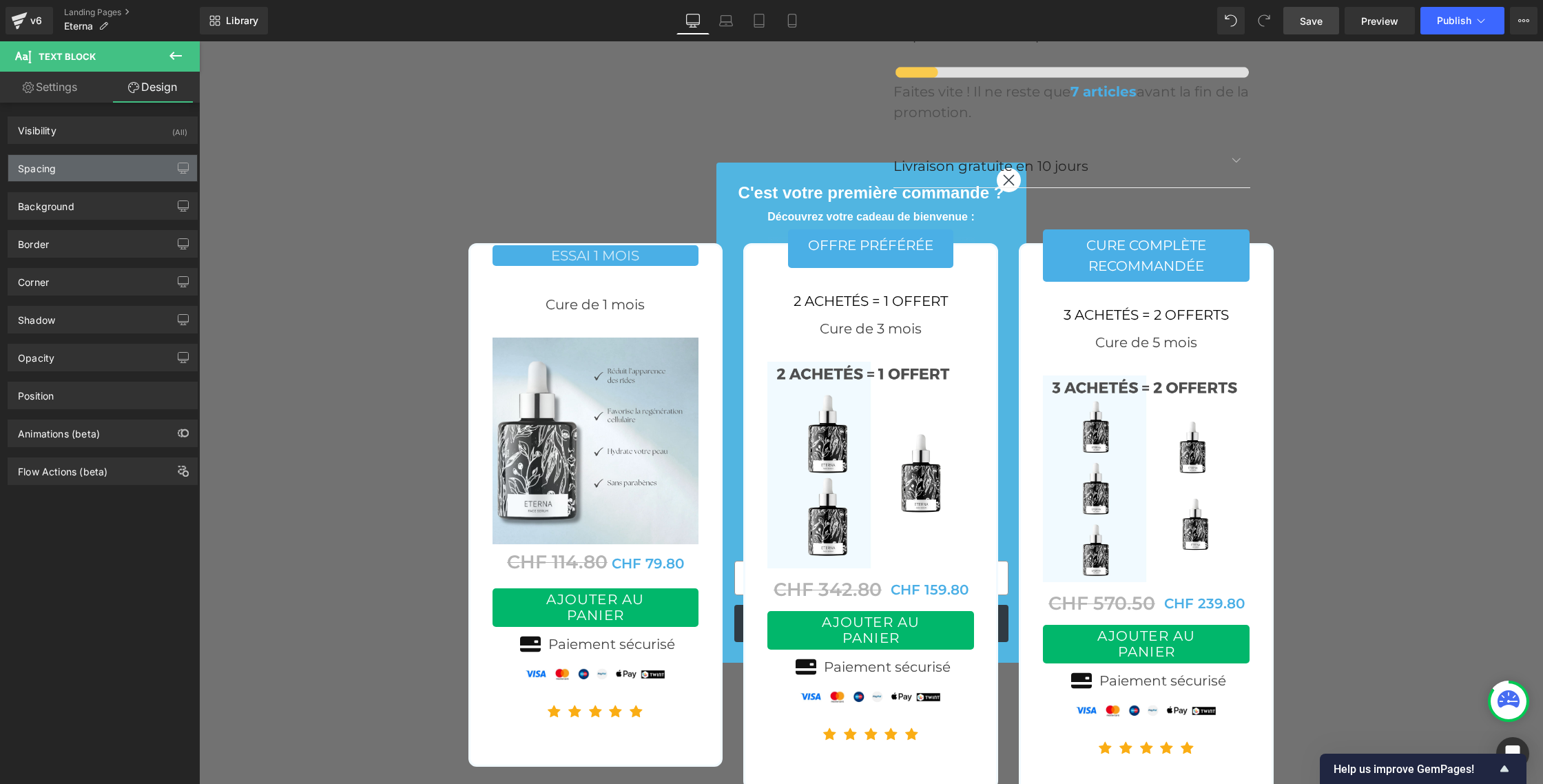
click at [65, 161] on div "Spacing" at bounding box center [102, 168] width 189 height 26
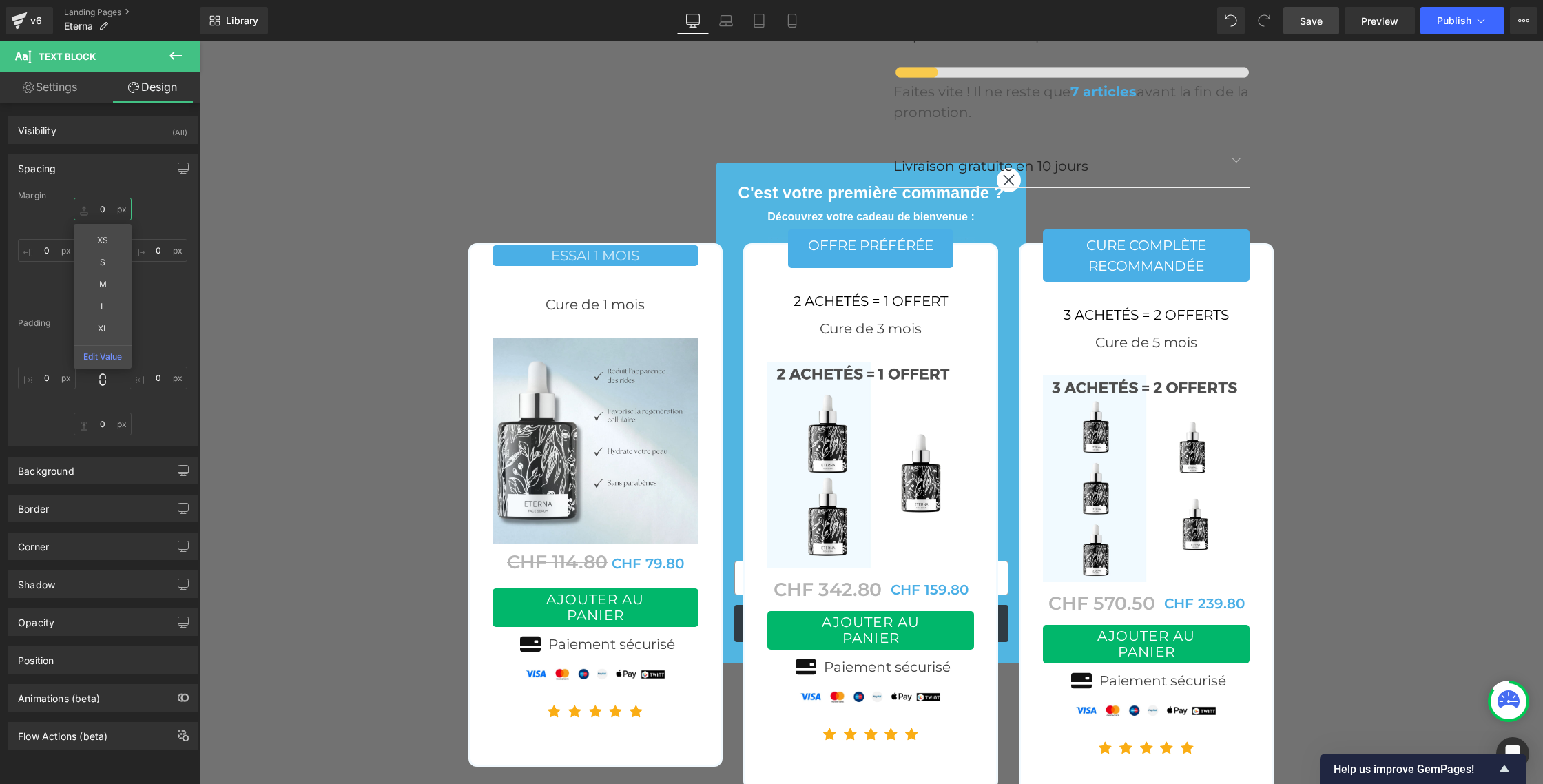
click at [104, 206] on input "0" at bounding box center [102, 209] width 58 height 22
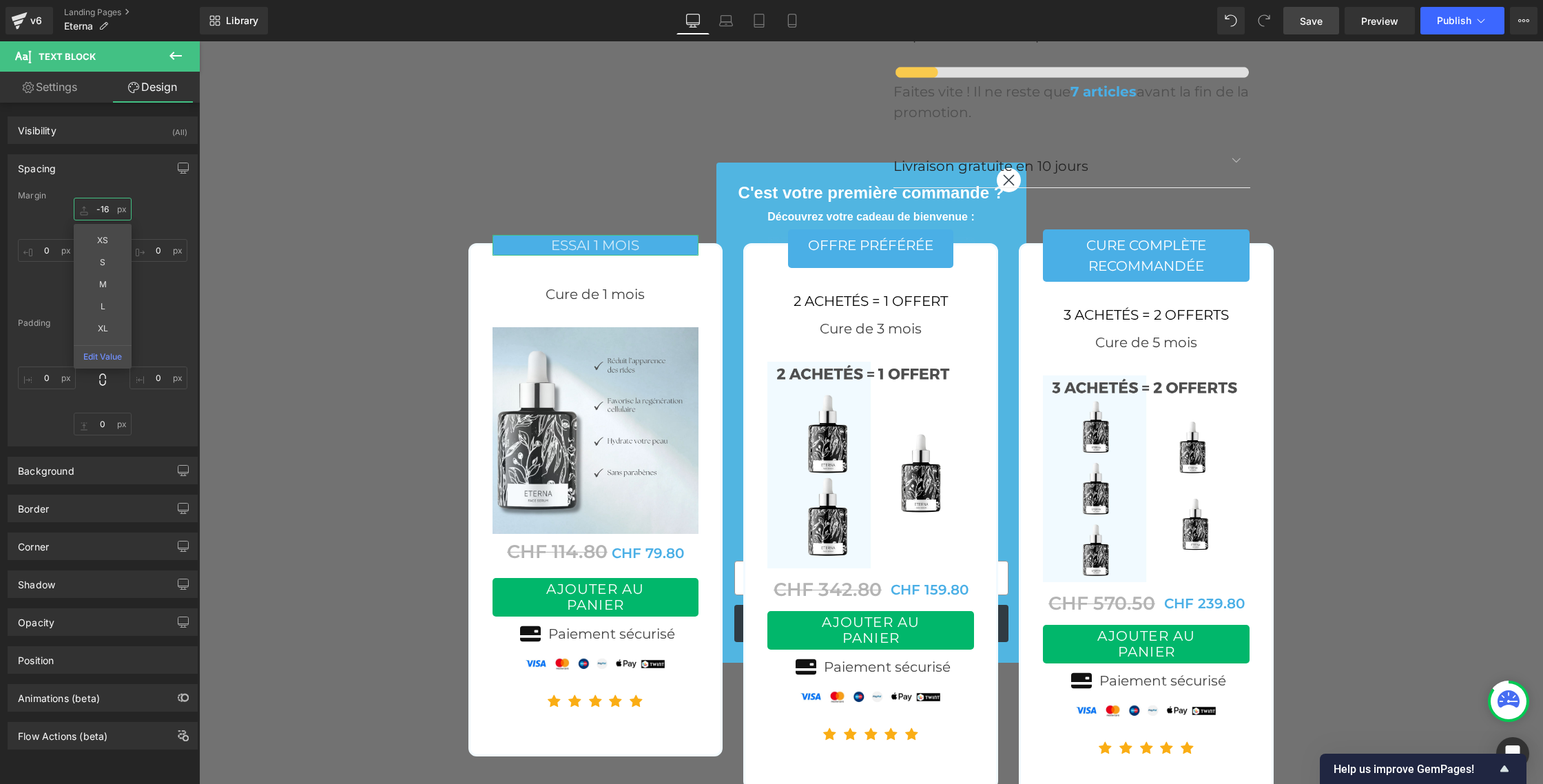
type input "-15"
click at [459, 253] on div at bounding box center [460, 499] width 4 height 608
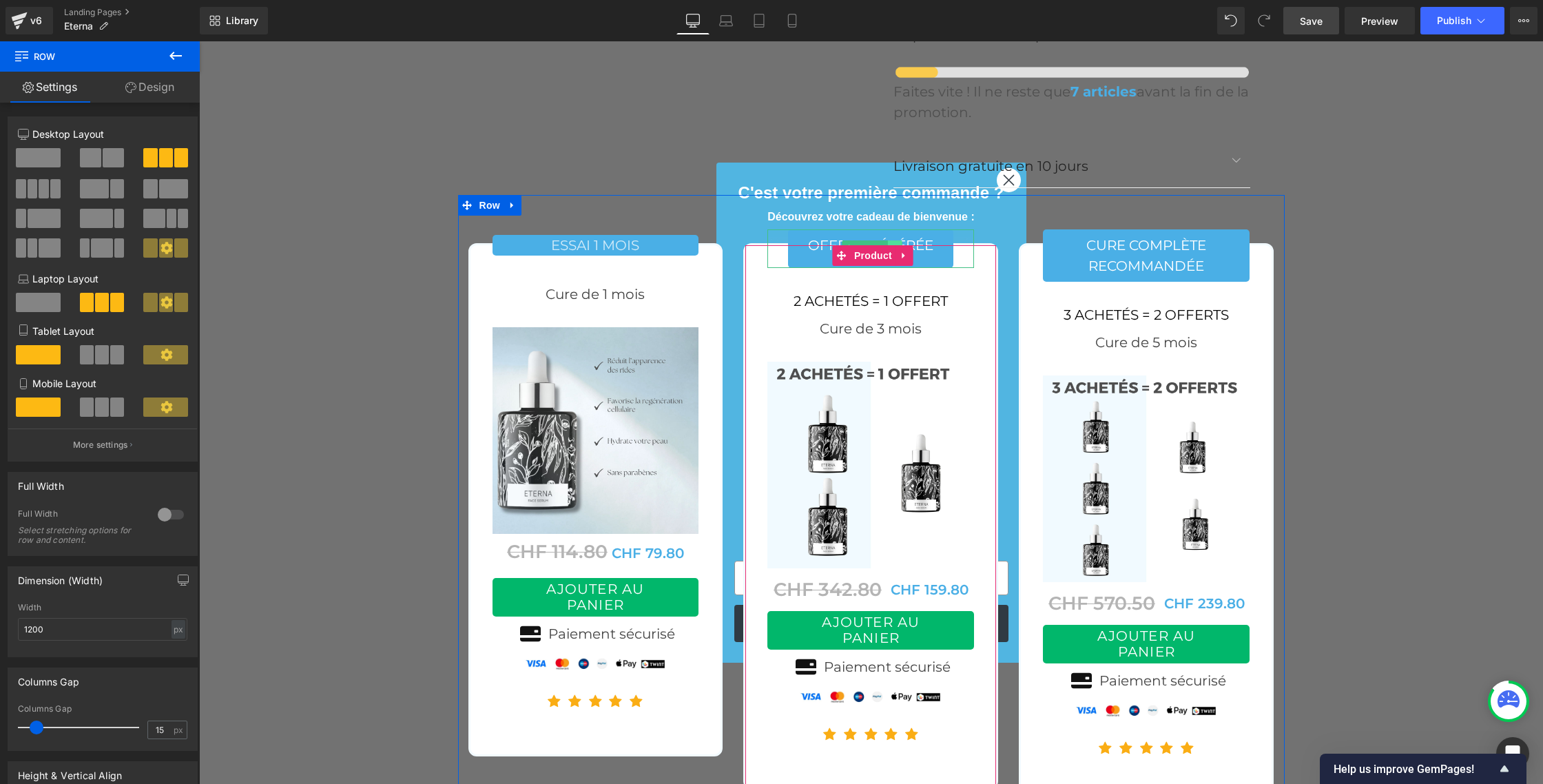
click at [894, 241] on link at bounding box center [896, 249] width 15 height 17
click at [901, 241] on link at bounding box center [902, 249] width 15 height 17
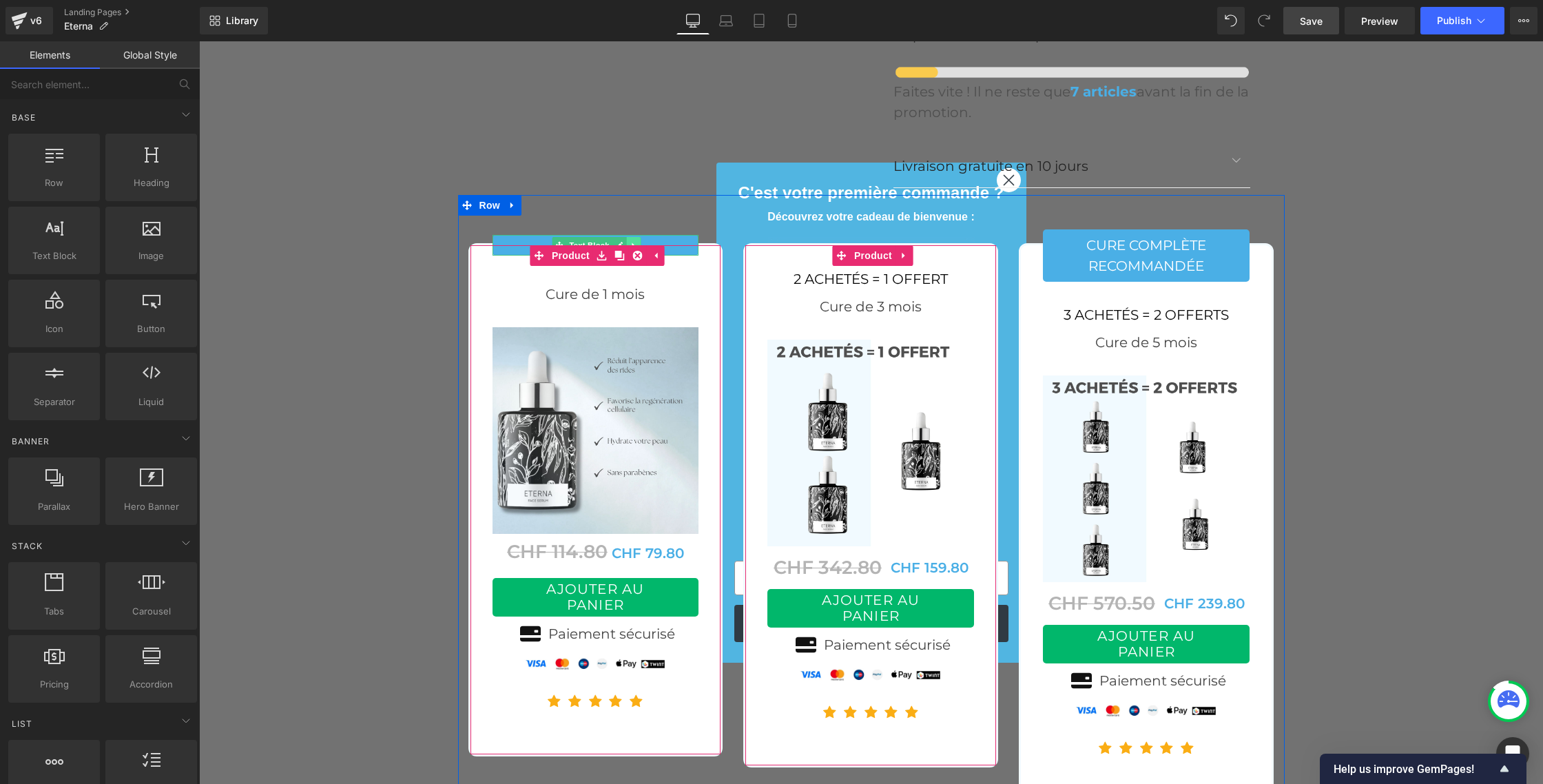
click at [631, 237] on link at bounding box center [633, 246] width 15 height 17
click at [626, 241] on icon at bounding box center [627, 245] width 7 height 8
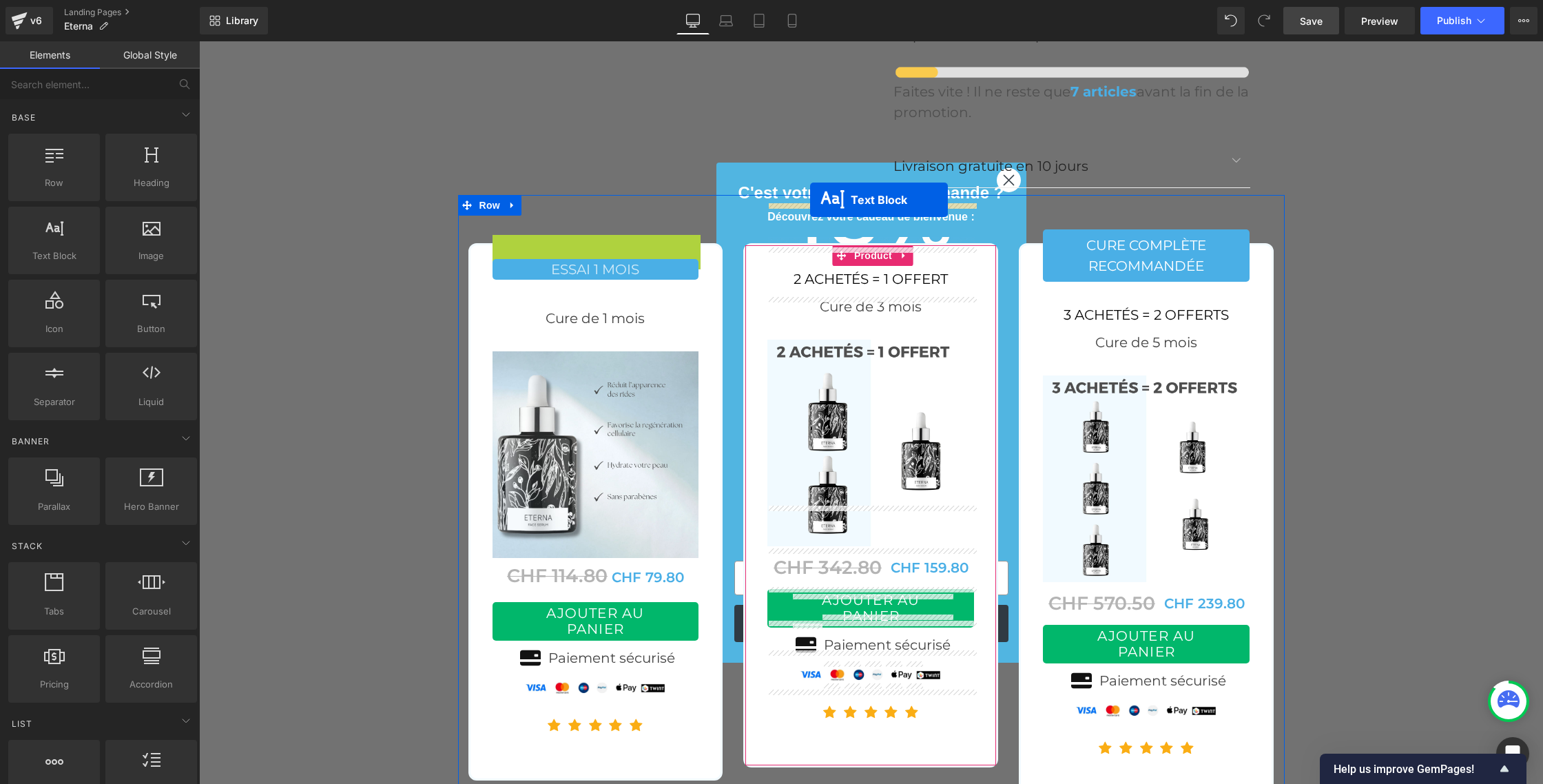
drag, startPoint x: 538, startPoint y: 197, endPoint x: 810, endPoint y: 199, distance: 272.0
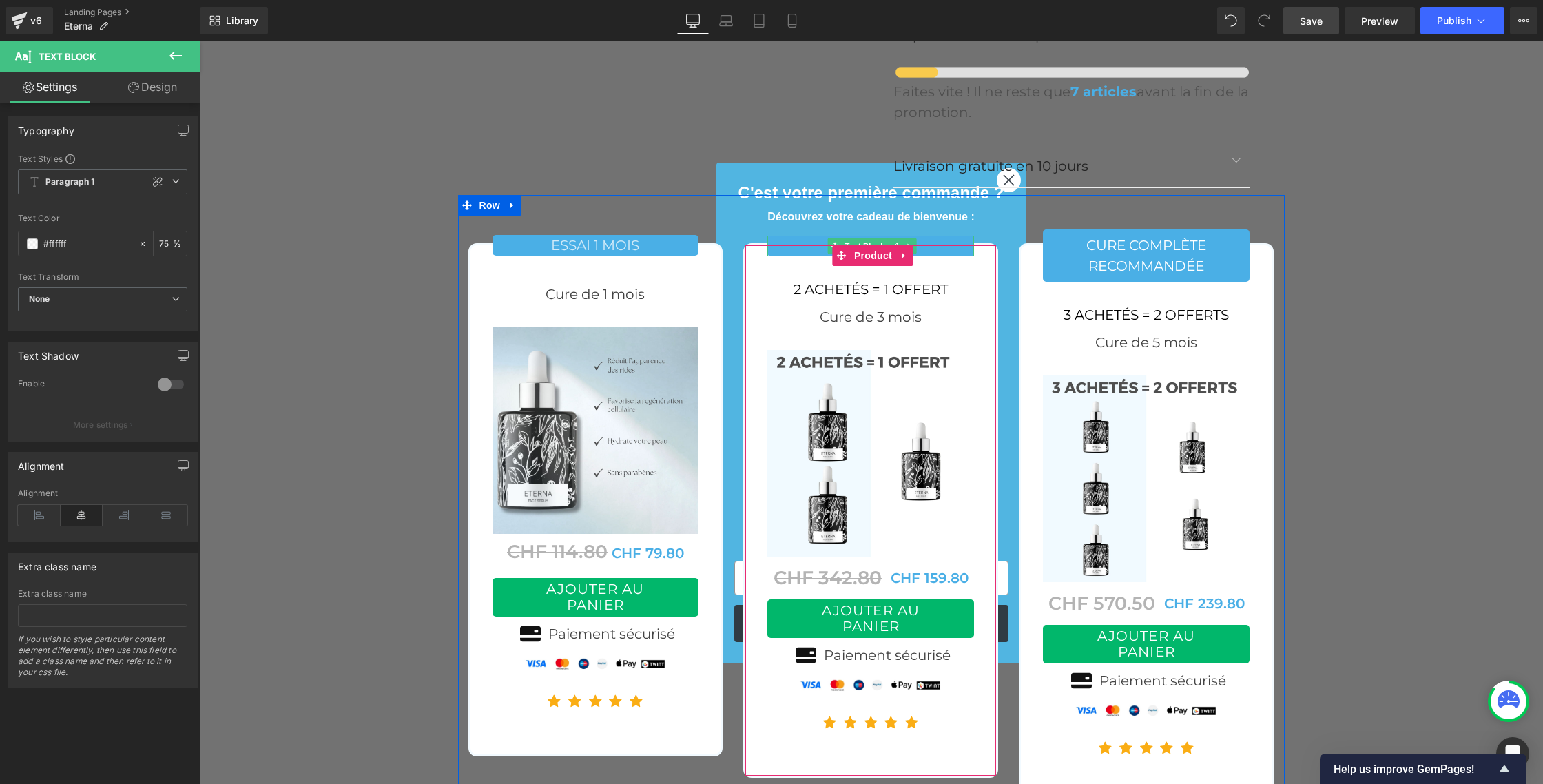
click at [924, 235] on p "ESSAI 1 MOIS" at bounding box center [871, 246] width 206 height 20
click at [895, 238] on link at bounding box center [896, 246] width 15 height 17
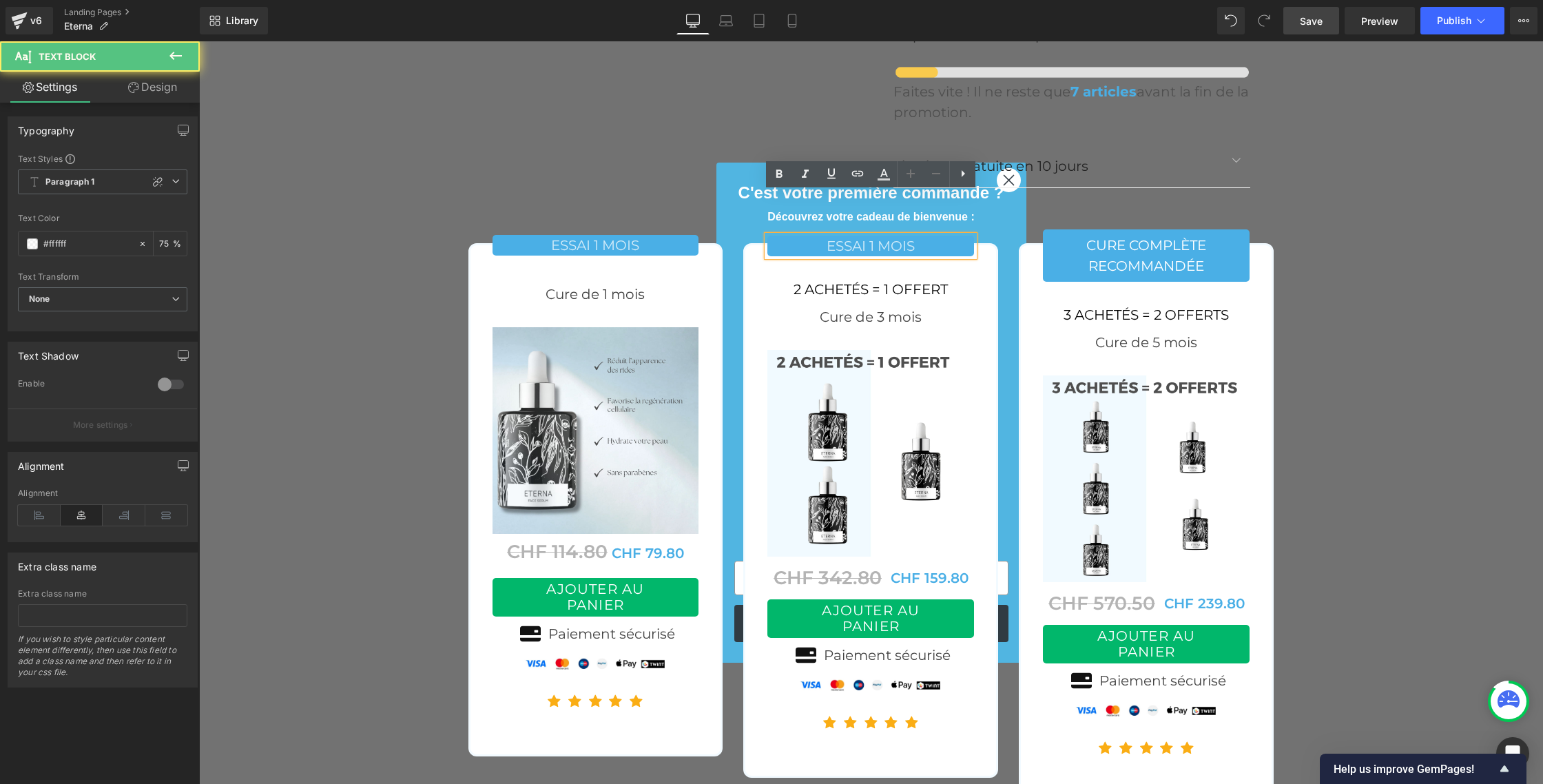
click at [831, 235] on p "ESSAI 1 MOIS" at bounding box center [871, 246] width 206 height 20
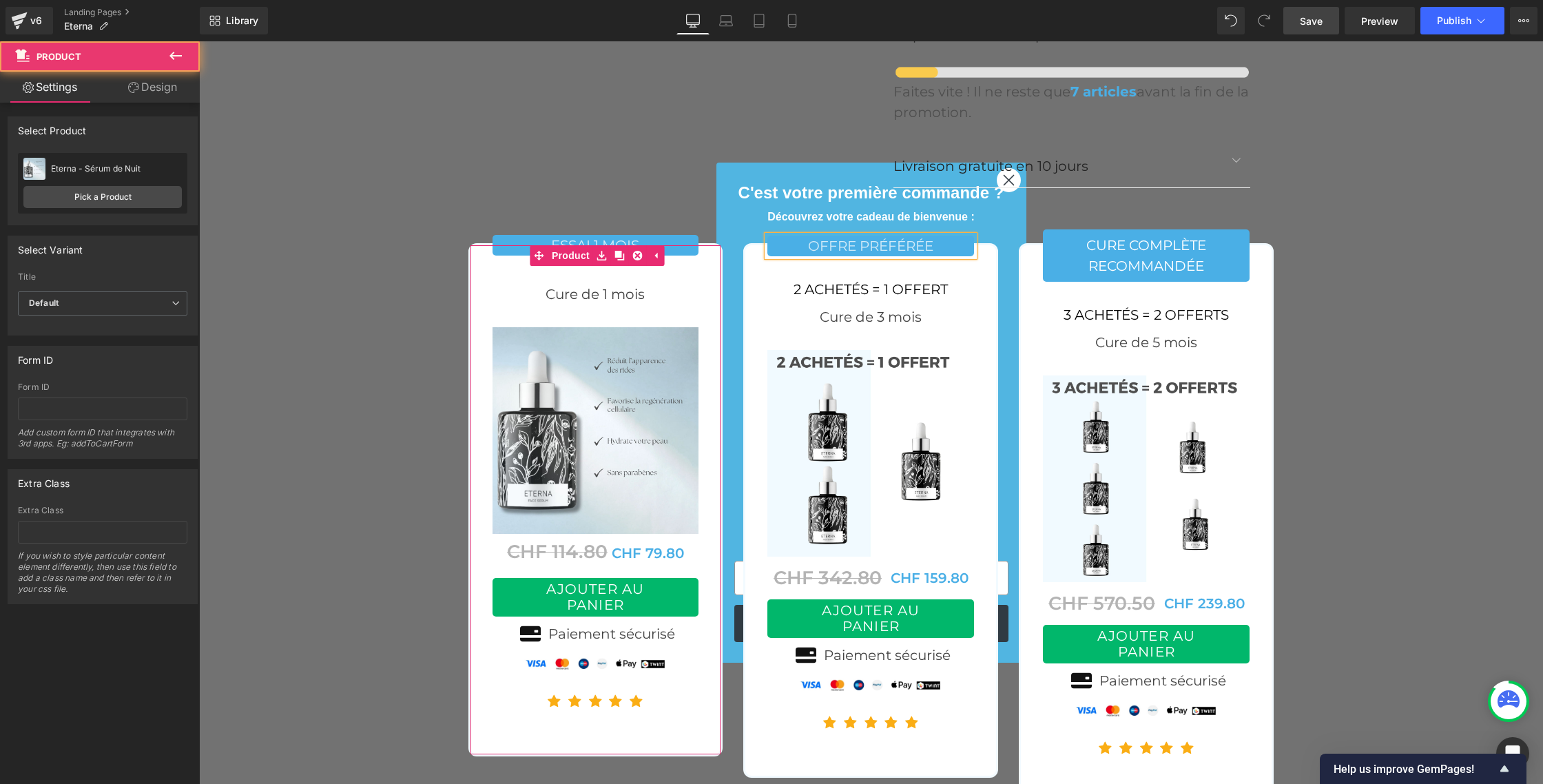
click at [469, 296] on div "ESSAI 1 MOIS Text Block Text Block Cure de 1 mois Text Block Sale Off (P) Image…" at bounding box center [596, 499] width 255 height 513
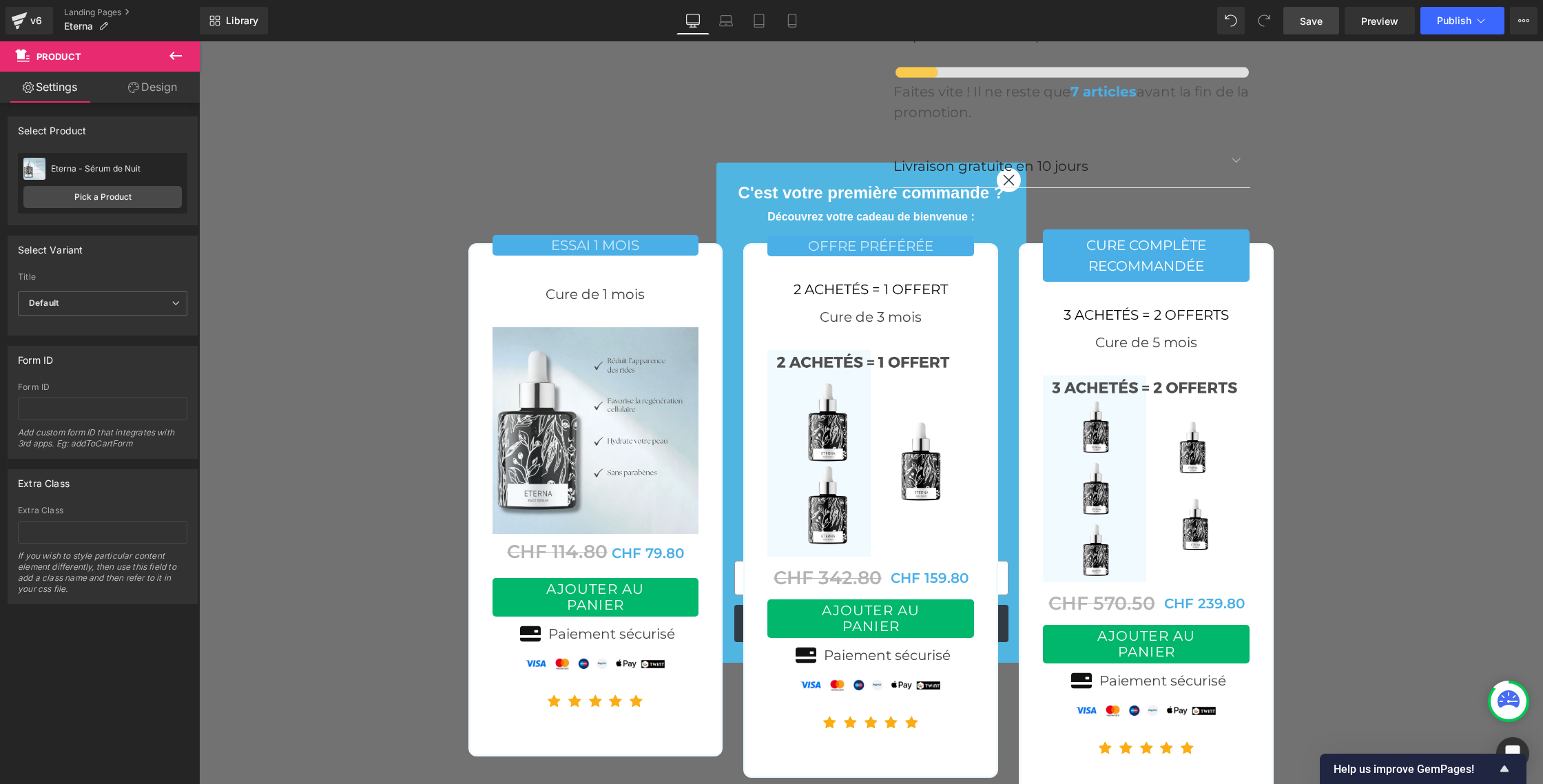
scroll to position [5463, 0]
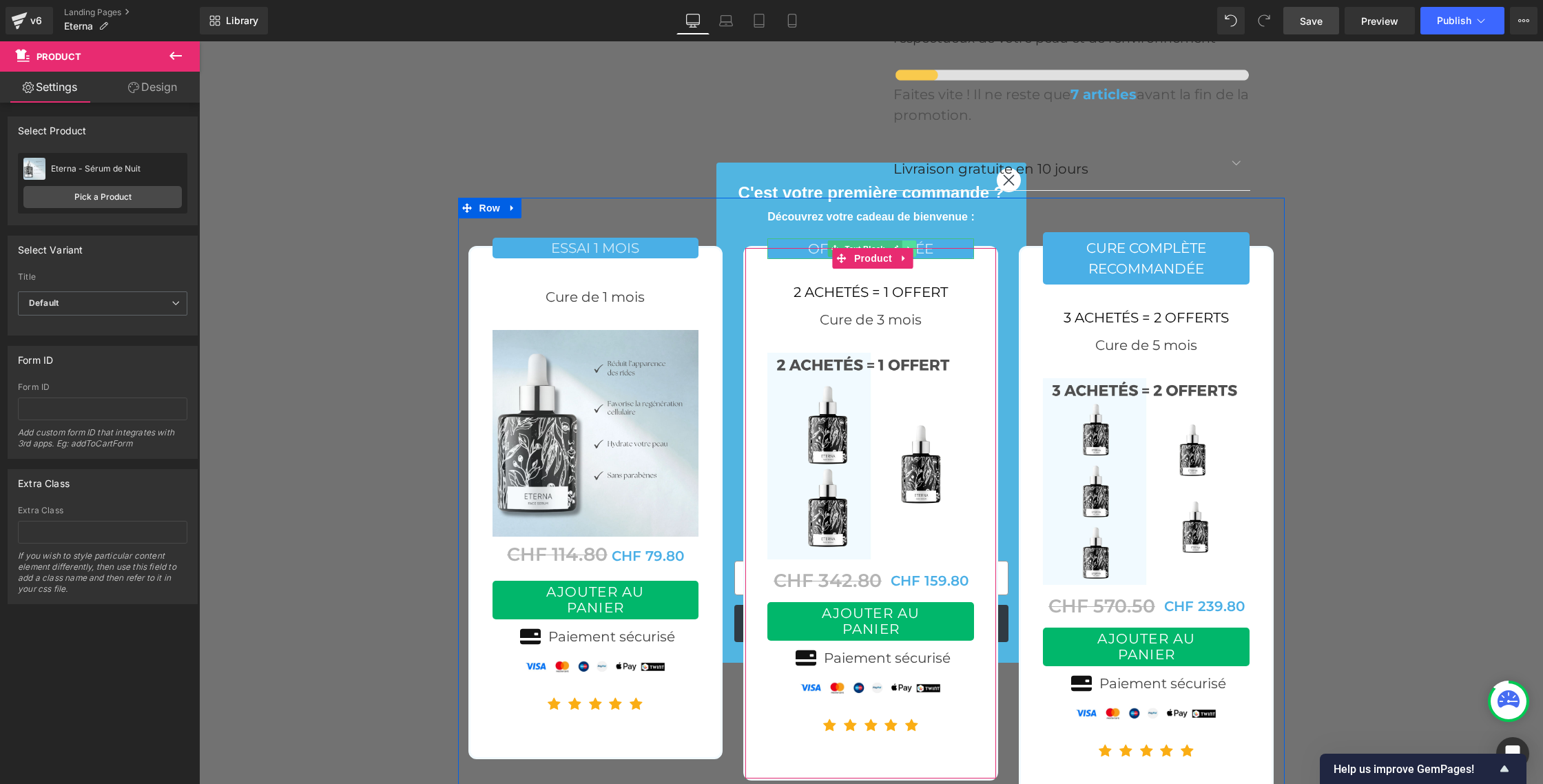
click at [905, 241] on link at bounding box center [910, 249] width 15 height 17
click at [899, 241] on link at bounding box center [902, 249] width 15 height 17
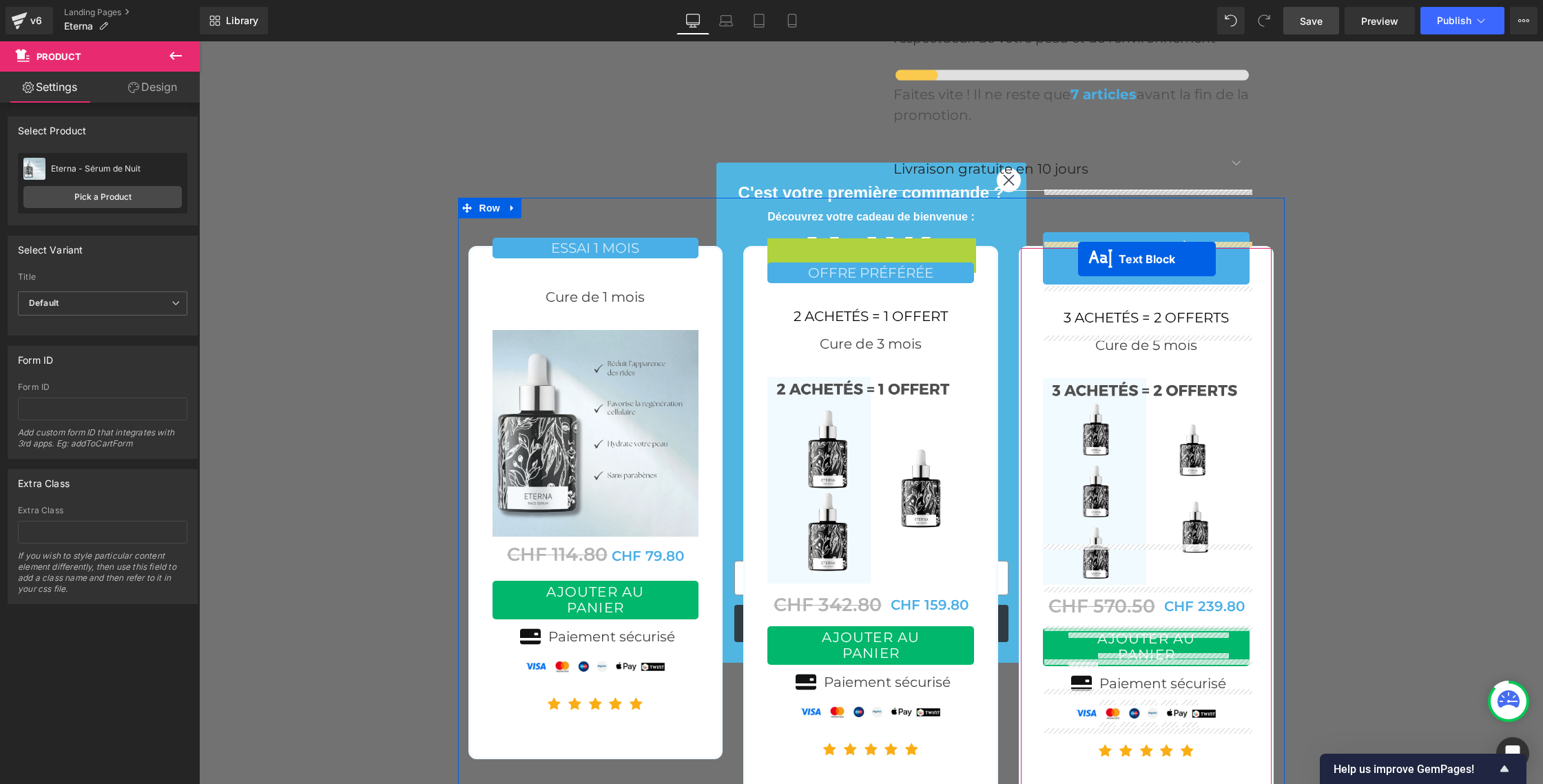
drag, startPoint x: 808, startPoint y: 201, endPoint x: 1077, endPoint y: 259, distance: 275.2
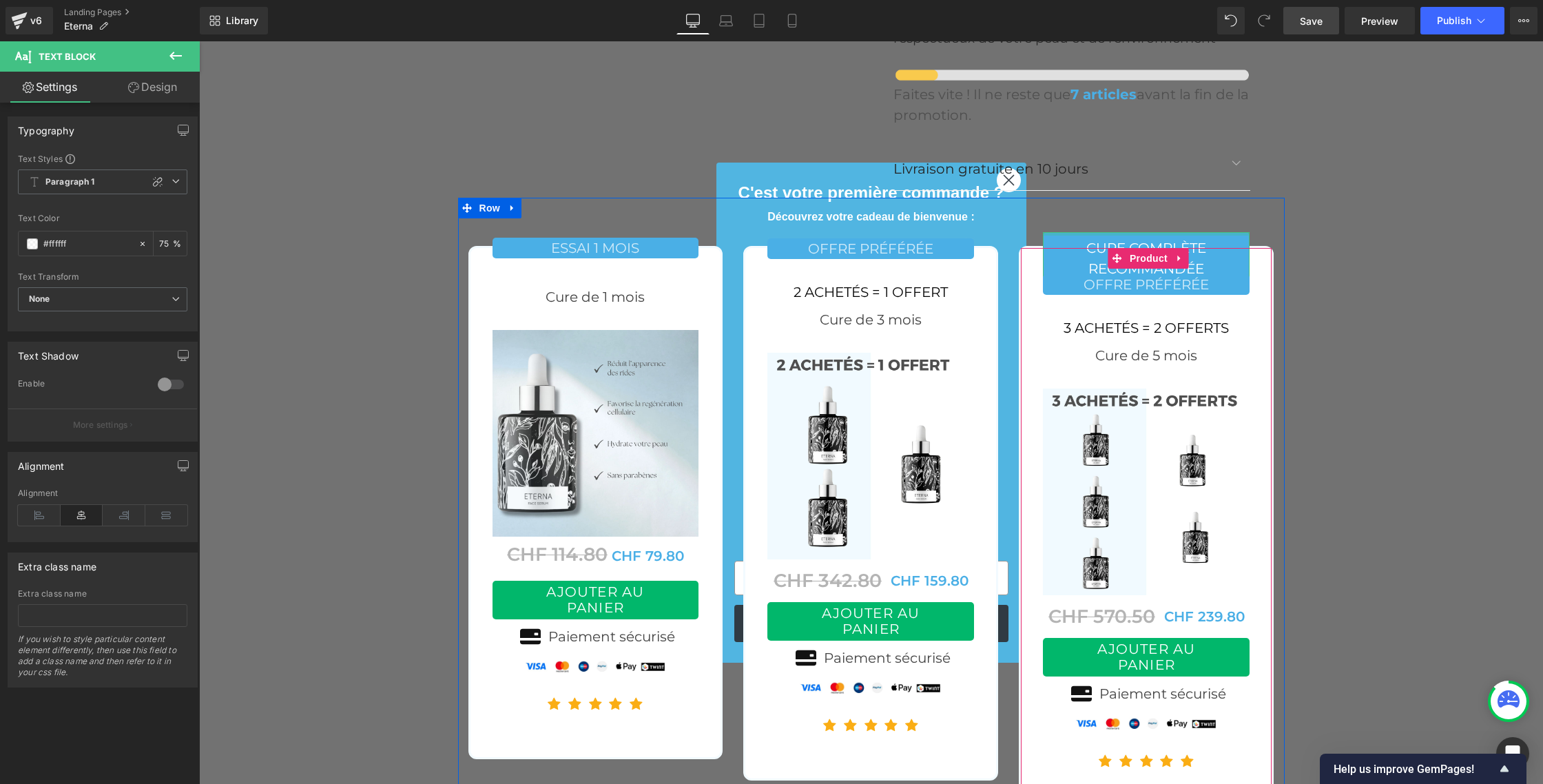
click at [1056, 233] on div at bounding box center [1146, 234] width 206 height 4
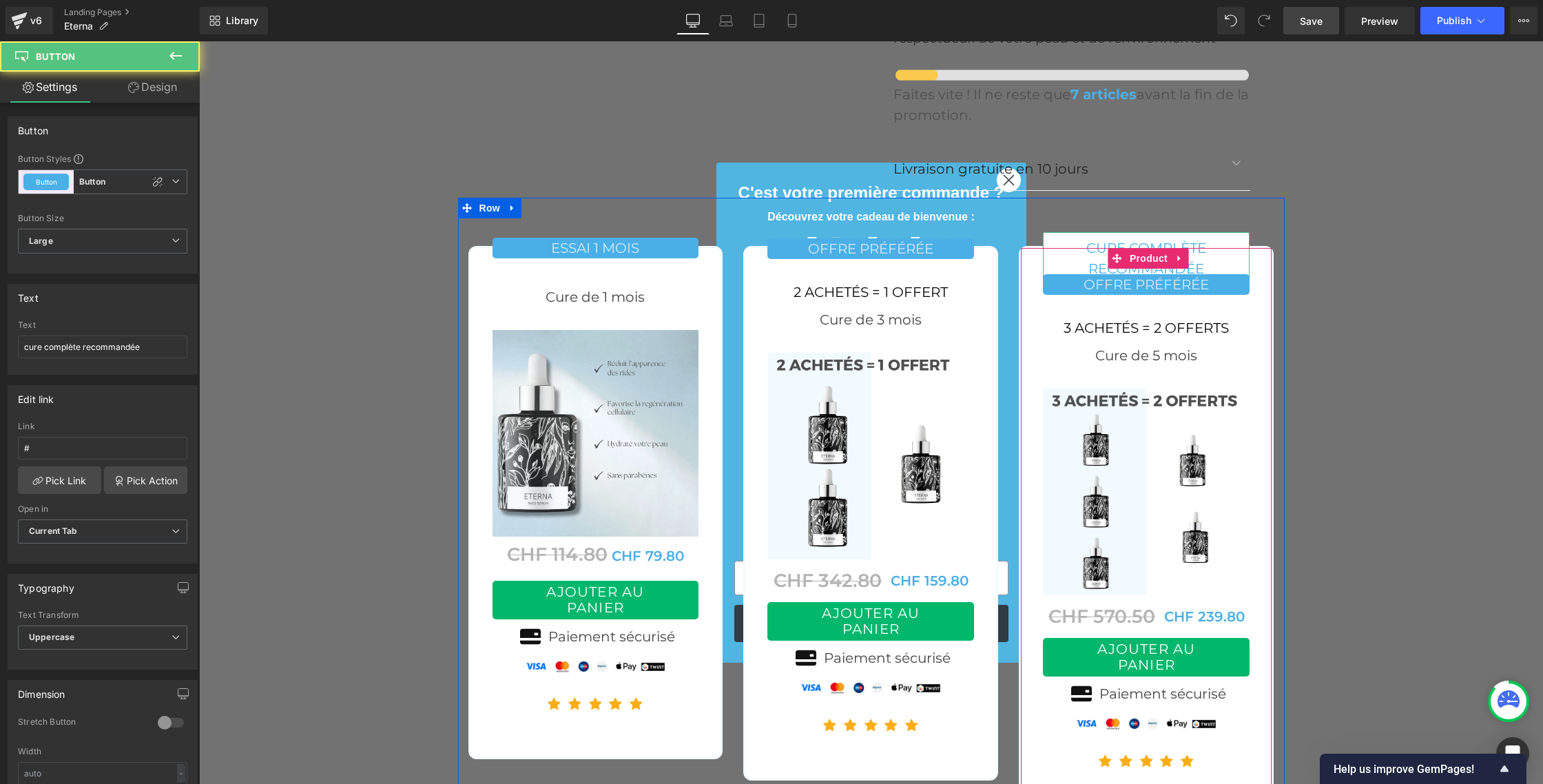
click at [1057, 233] on link "cure complète recommandée" at bounding box center [1146, 259] width 206 height 52
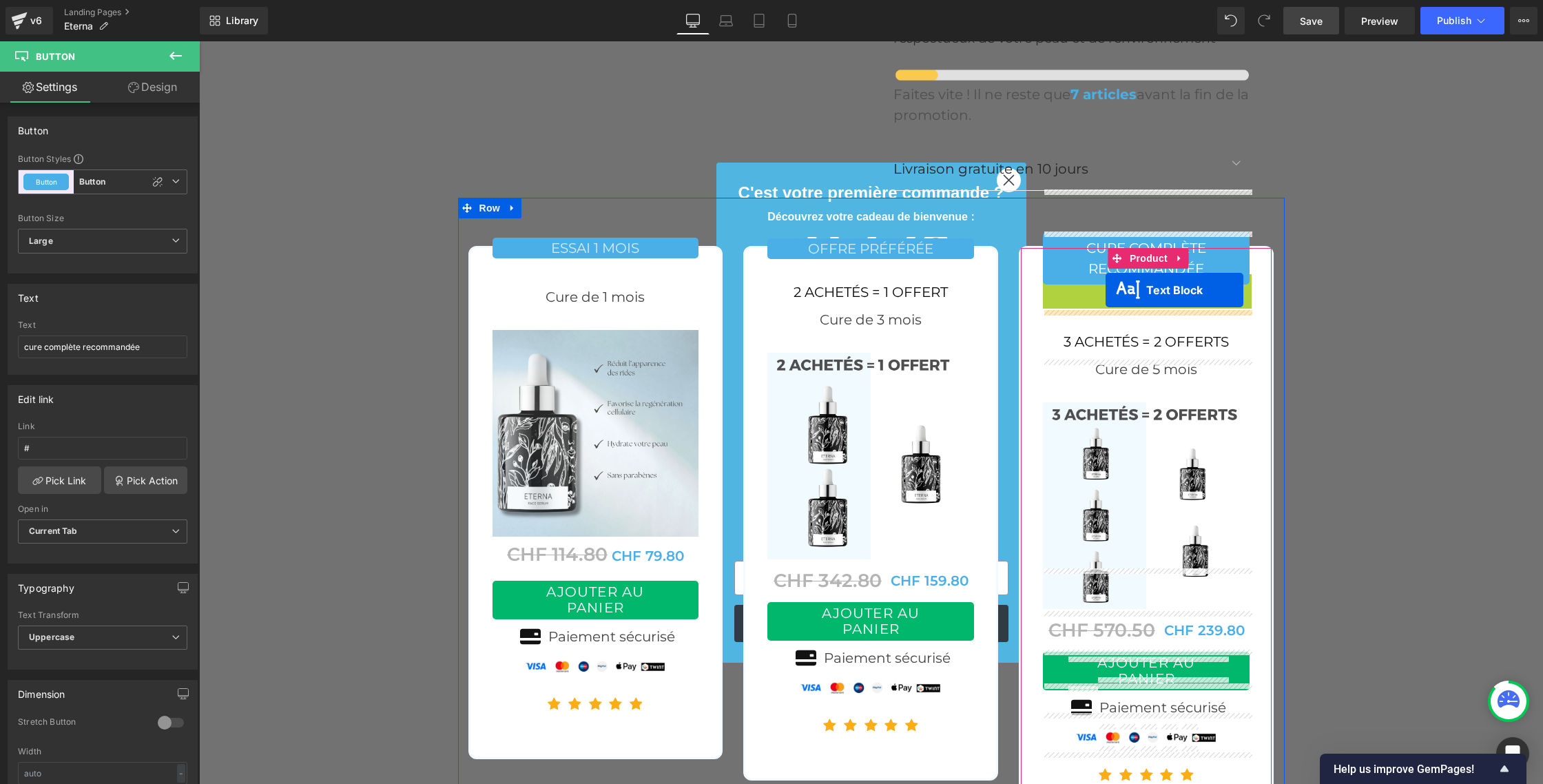
drag, startPoint x: 1105, startPoint y: 244, endPoint x: 1106, endPoint y: 289, distance: 45.0
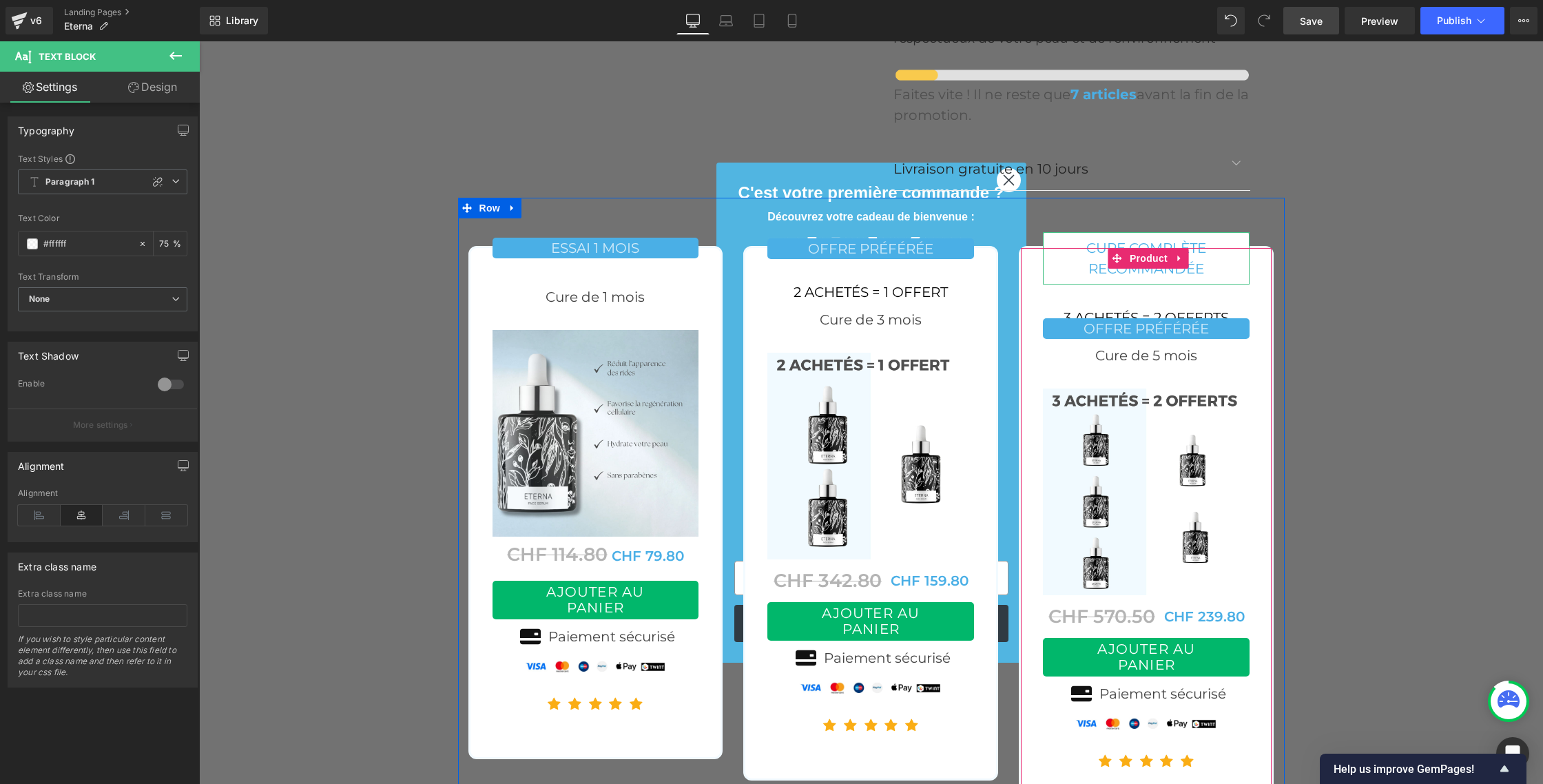
click at [1095, 233] on link "cure complète recommandée" at bounding box center [1146, 259] width 206 height 52
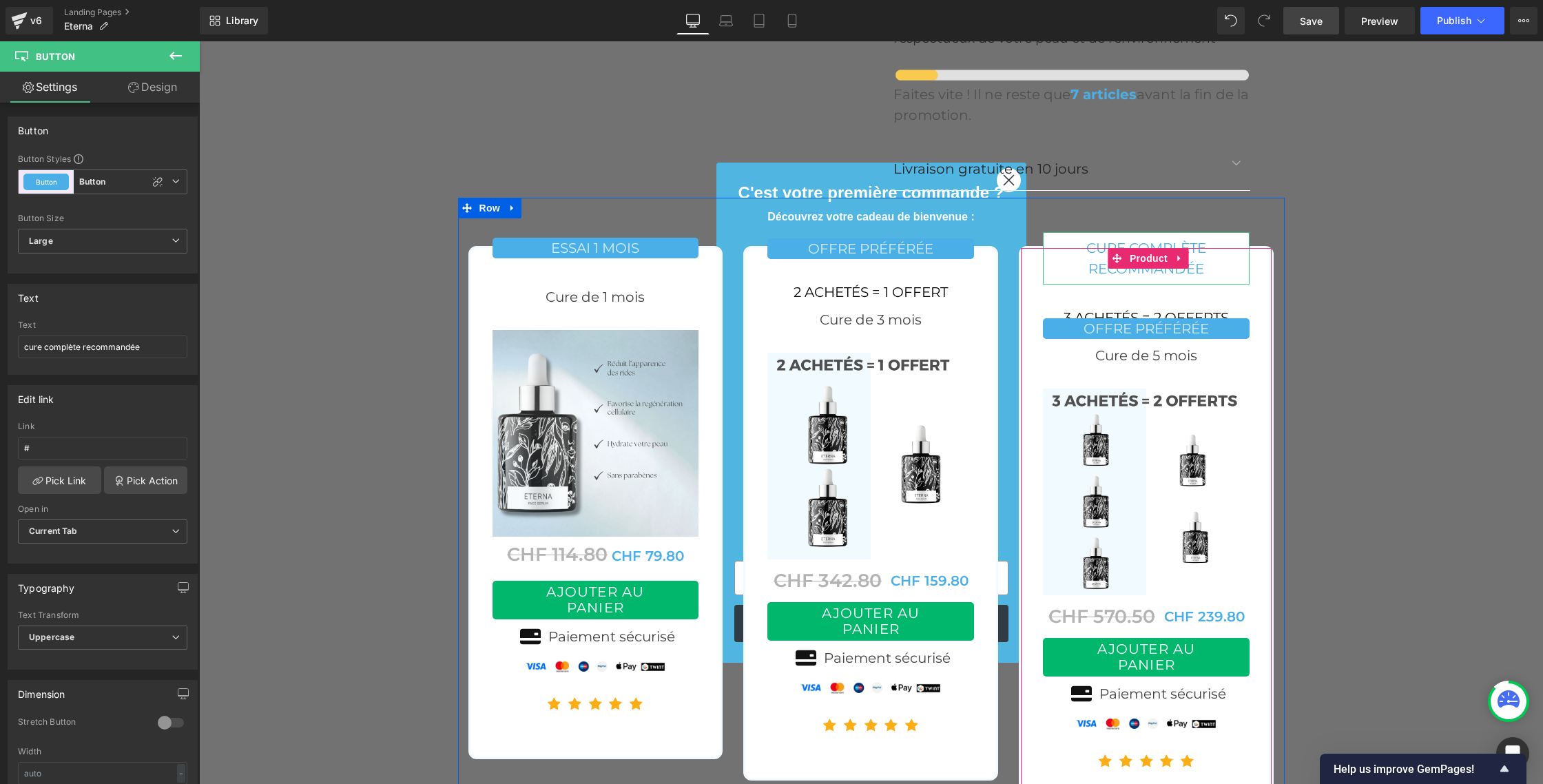
click at [1063, 233] on link "cure complète recommandée" at bounding box center [1146, 259] width 206 height 52
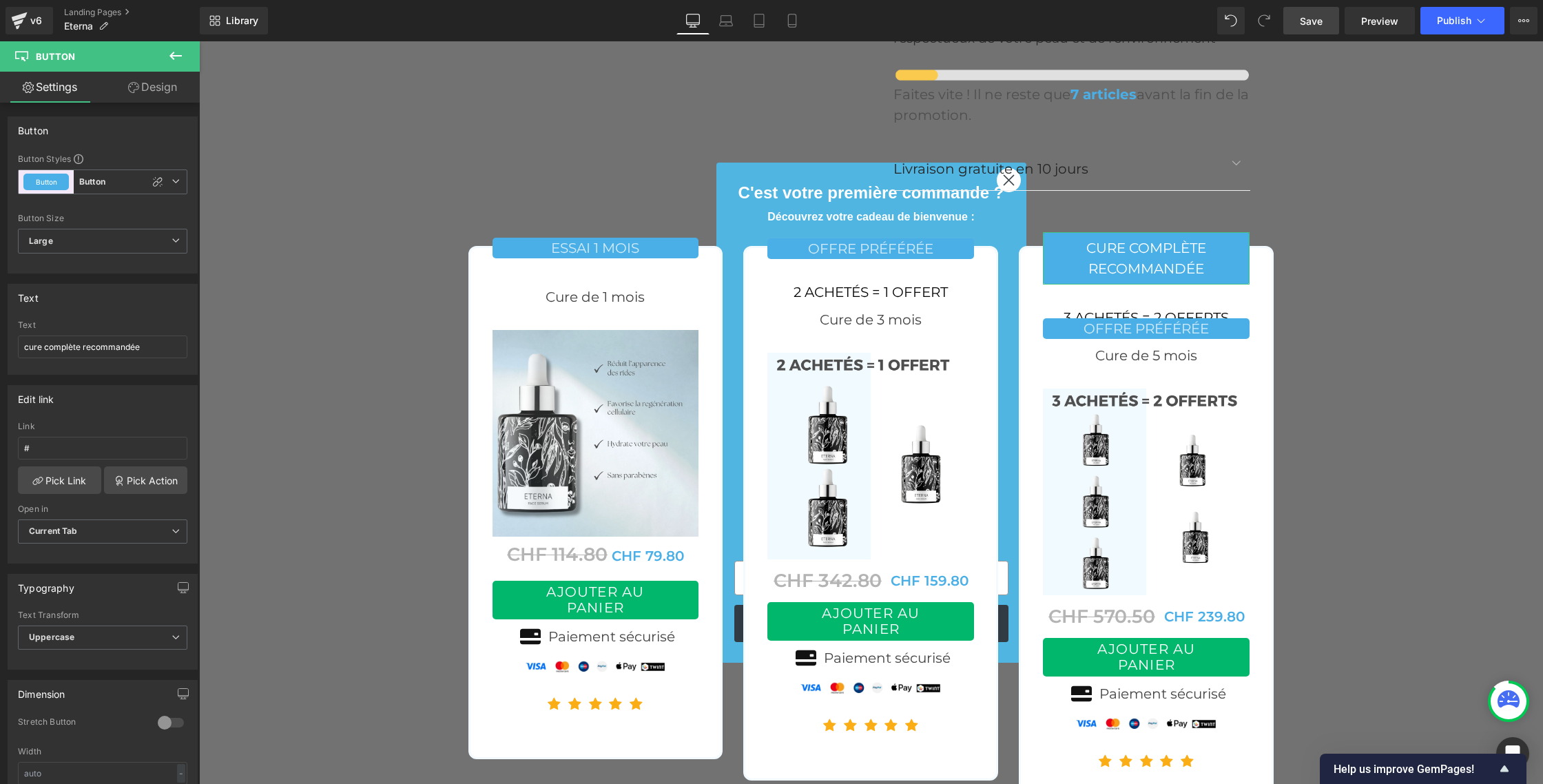
click at [146, 94] on link "Design" at bounding box center [152, 86] width 100 height 31
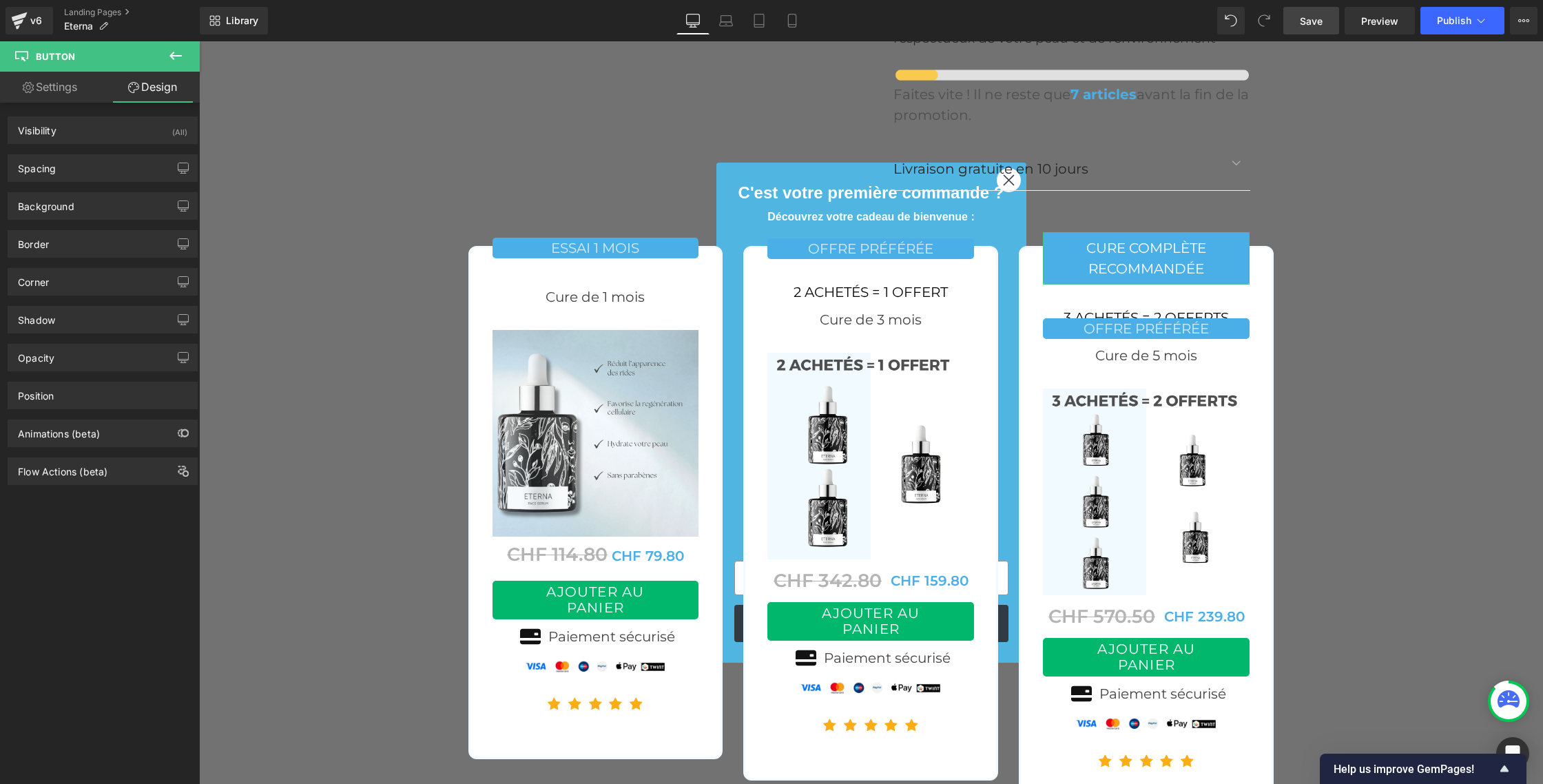
click at [36, 99] on link "Settings" at bounding box center [49, 86] width 100 height 31
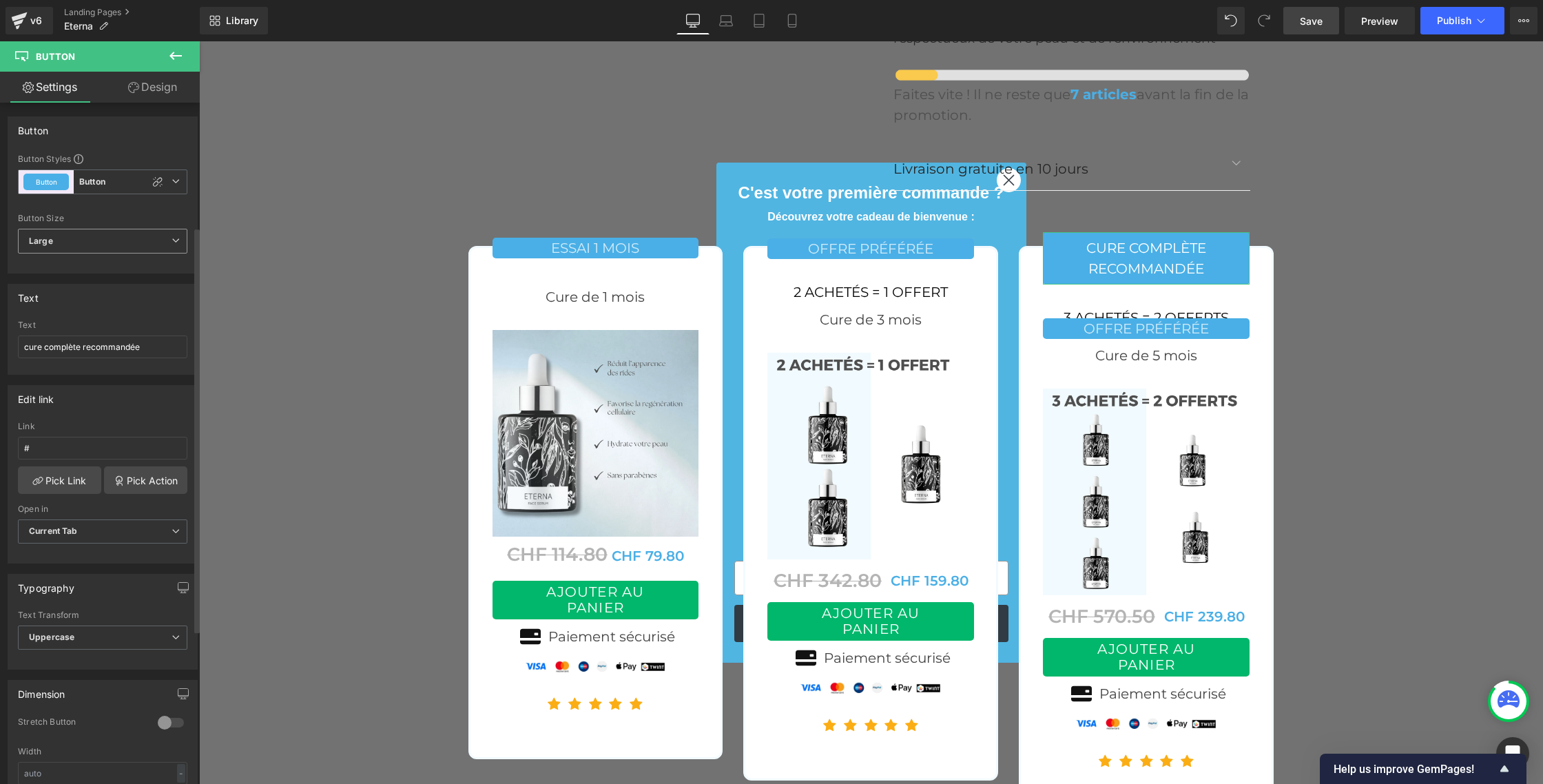
scroll to position [466, 0]
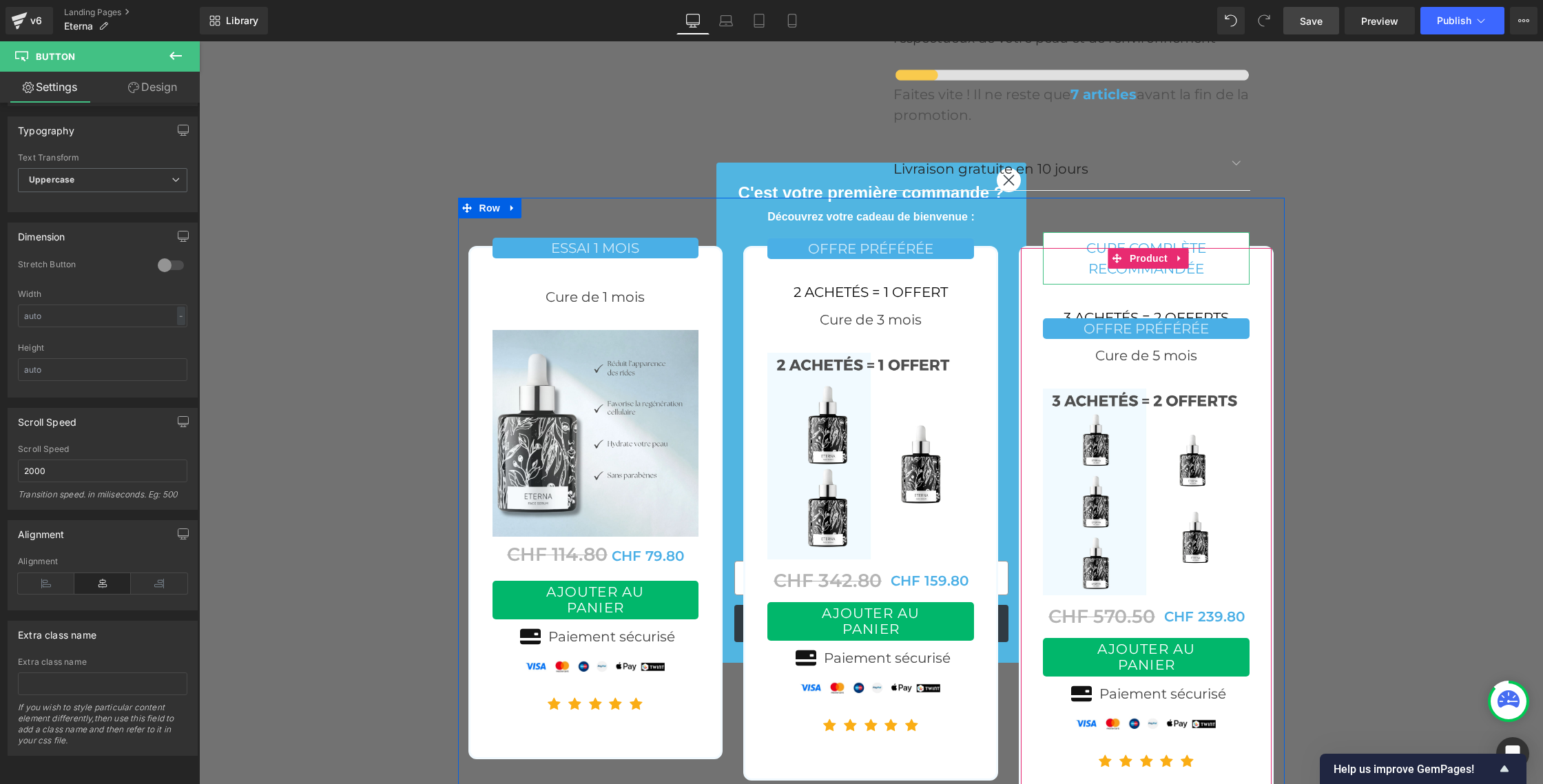
click at [1055, 233] on link "cure complète recommandée" at bounding box center [1146, 259] width 206 height 52
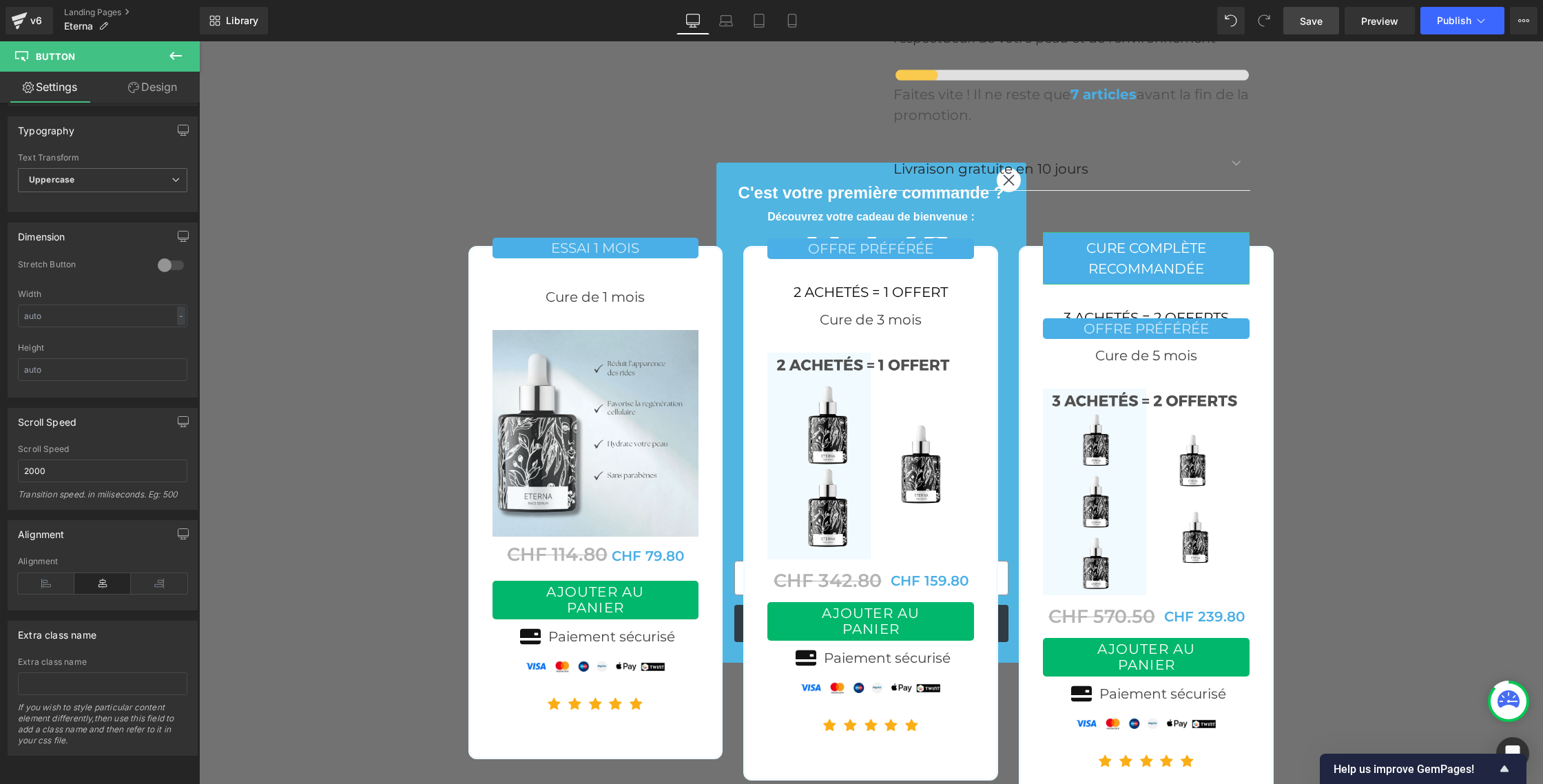
click at [141, 84] on link "Design" at bounding box center [152, 86] width 100 height 31
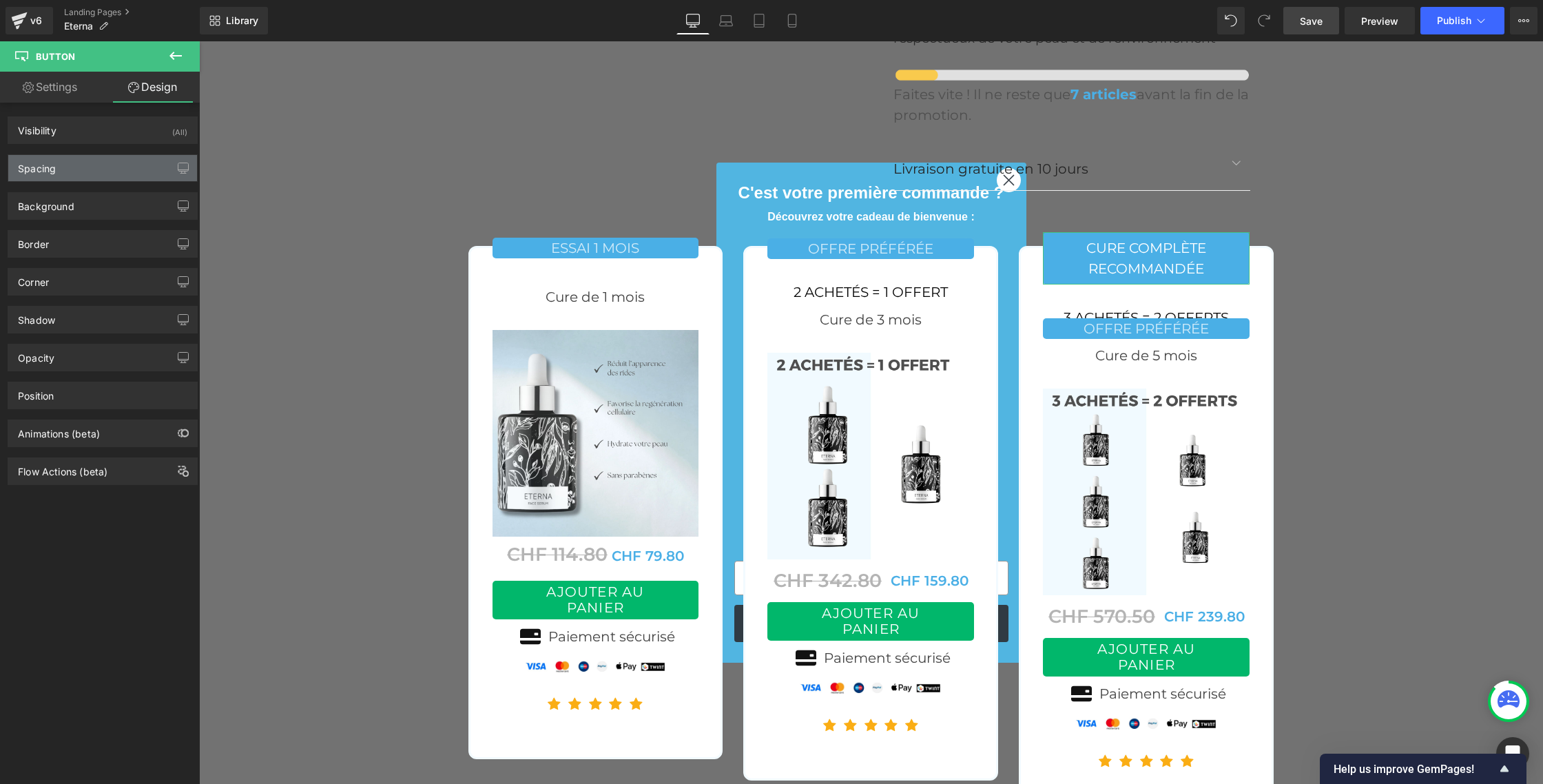
click at [95, 166] on div "Spacing" at bounding box center [102, 168] width 189 height 26
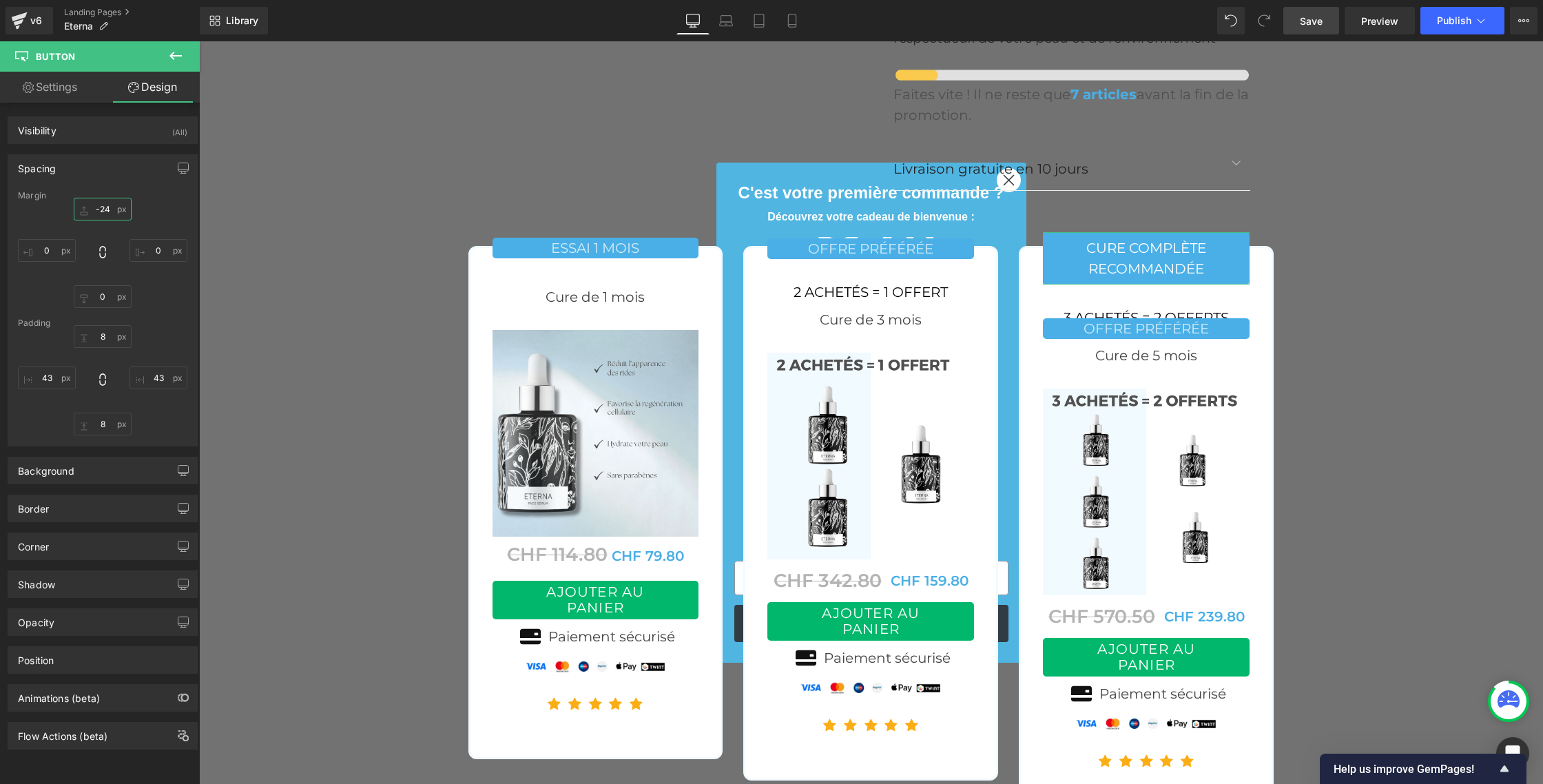
click at [108, 211] on input "-24" at bounding box center [102, 209] width 58 height 22
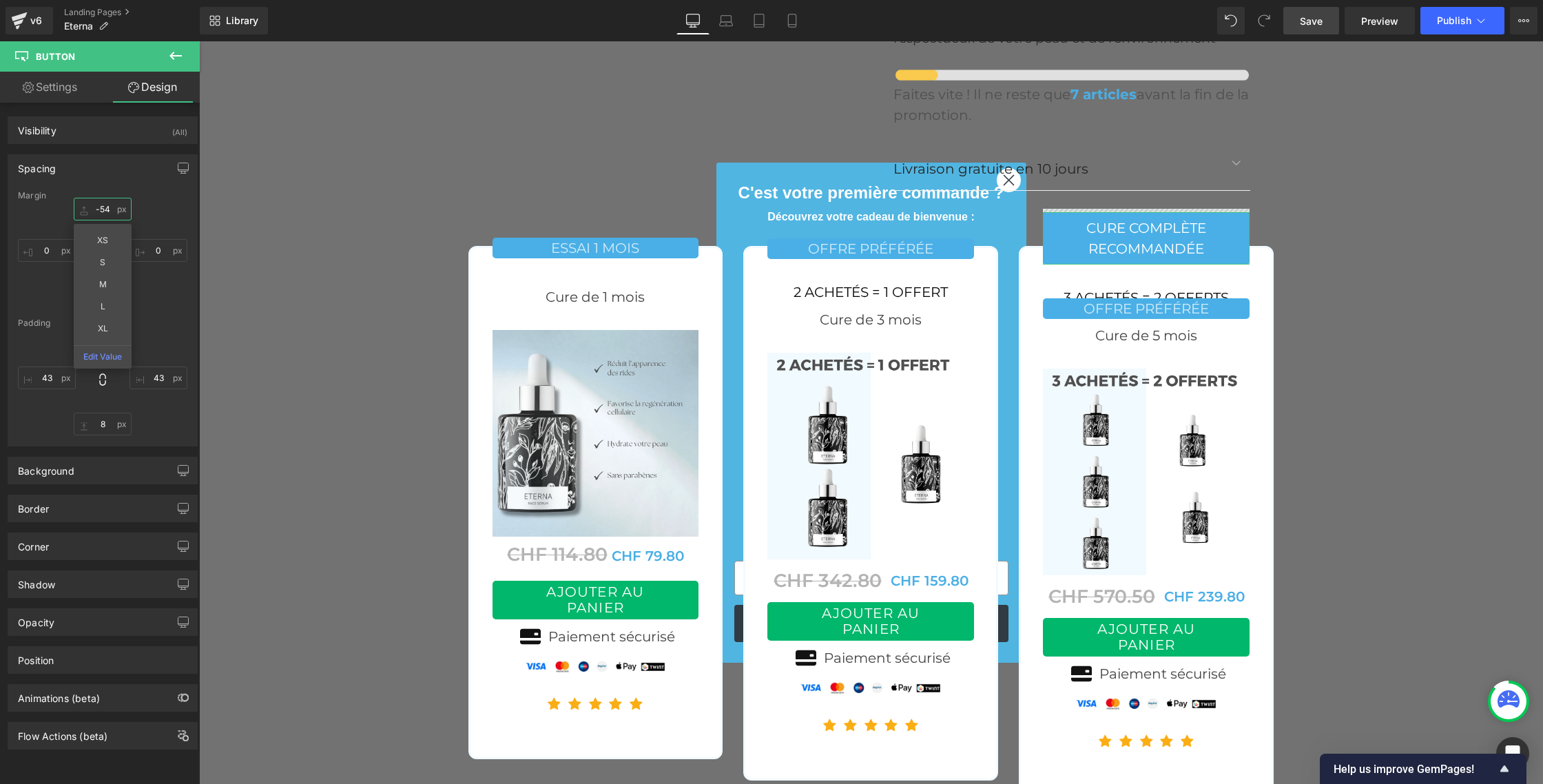
type input "-55"
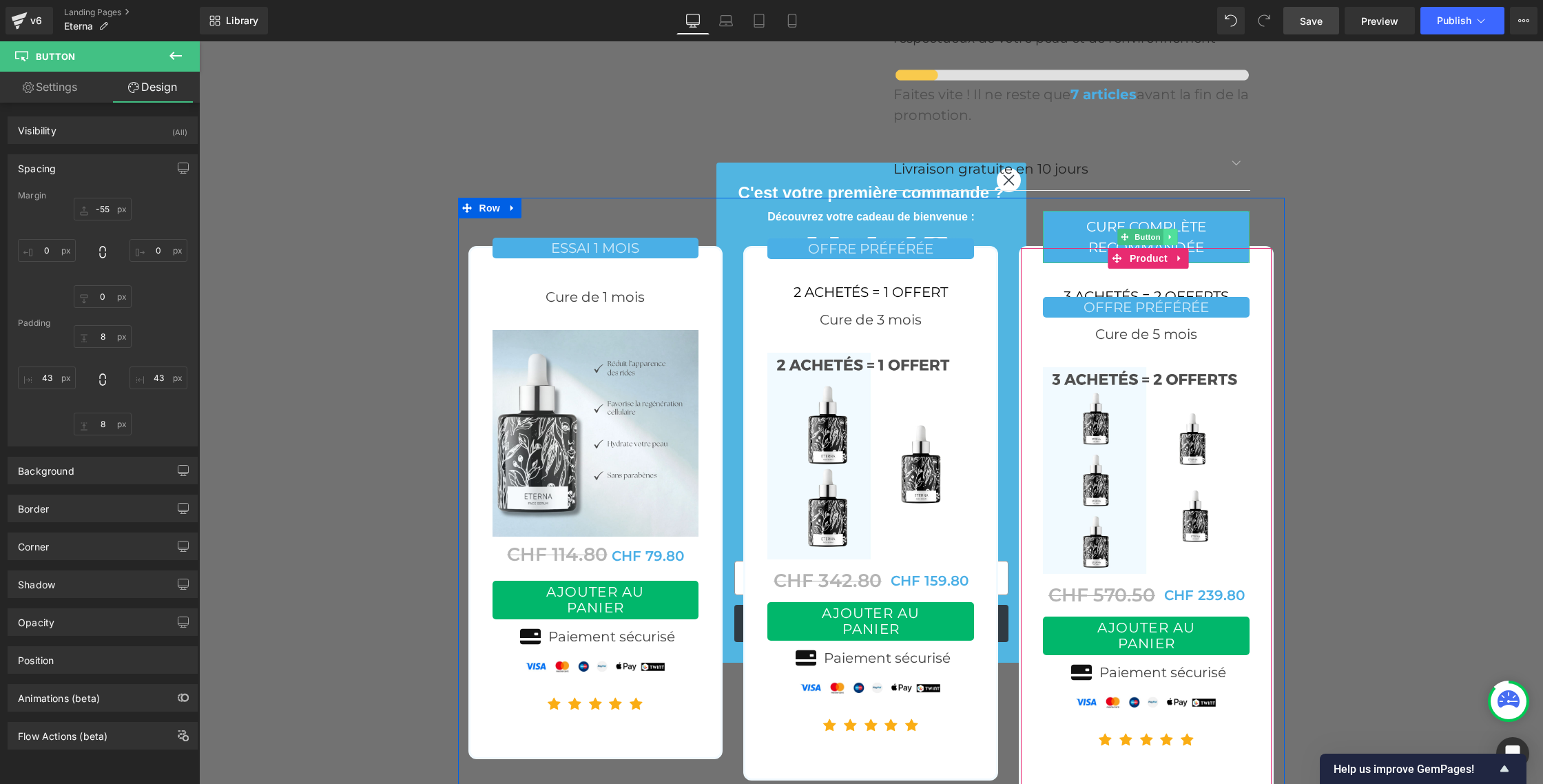
click at [1169, 235] on icon at bounding box center [1170, 237] width 2 height 5
click at [1176, 233] on icon at bounding box center [1177, 236] width 7 height 8
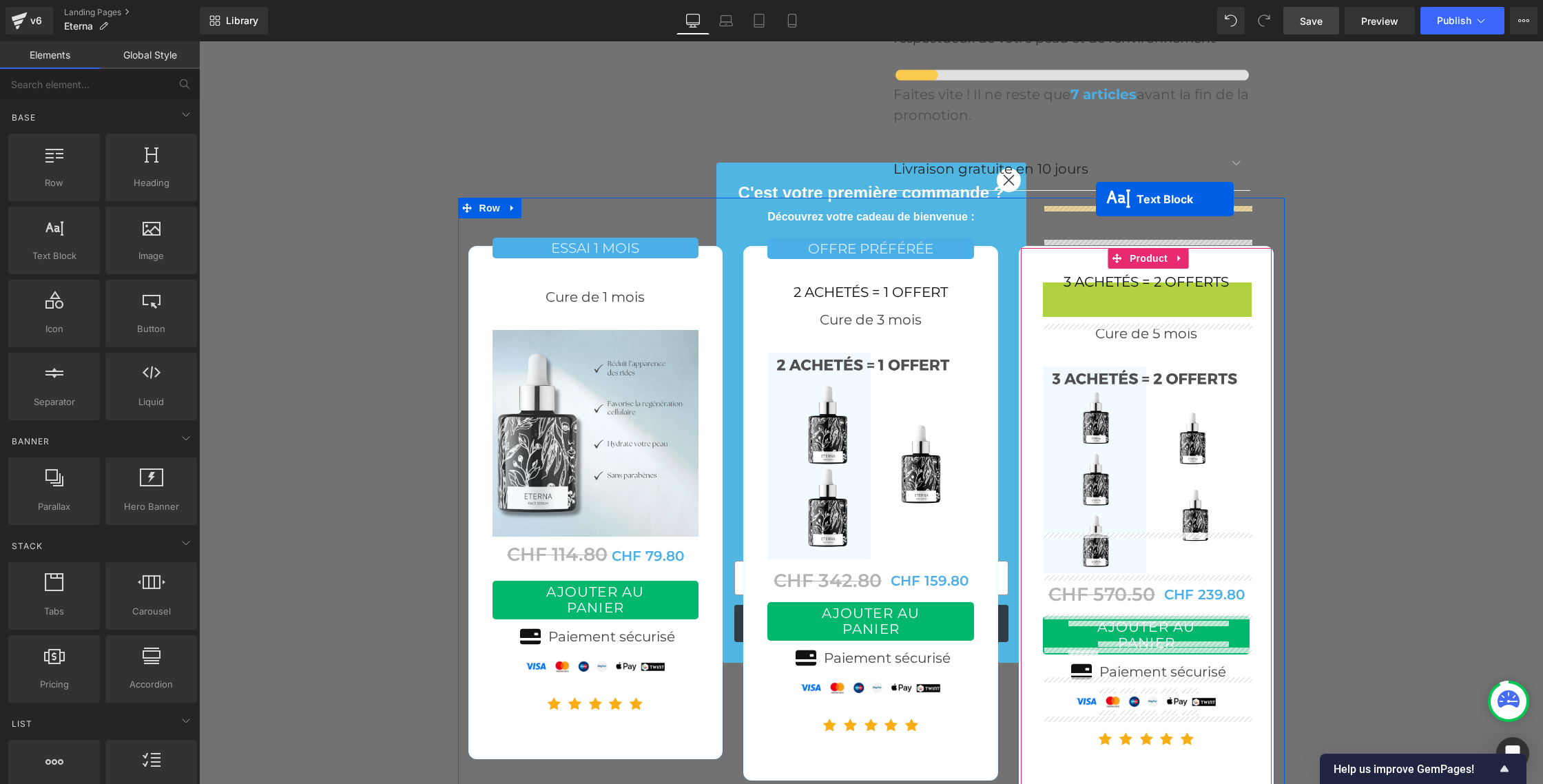
drag, startPoint x: 1111, startPoint y: 252, endPoint x: 1096, endPoint y: 198, distance: 56.0
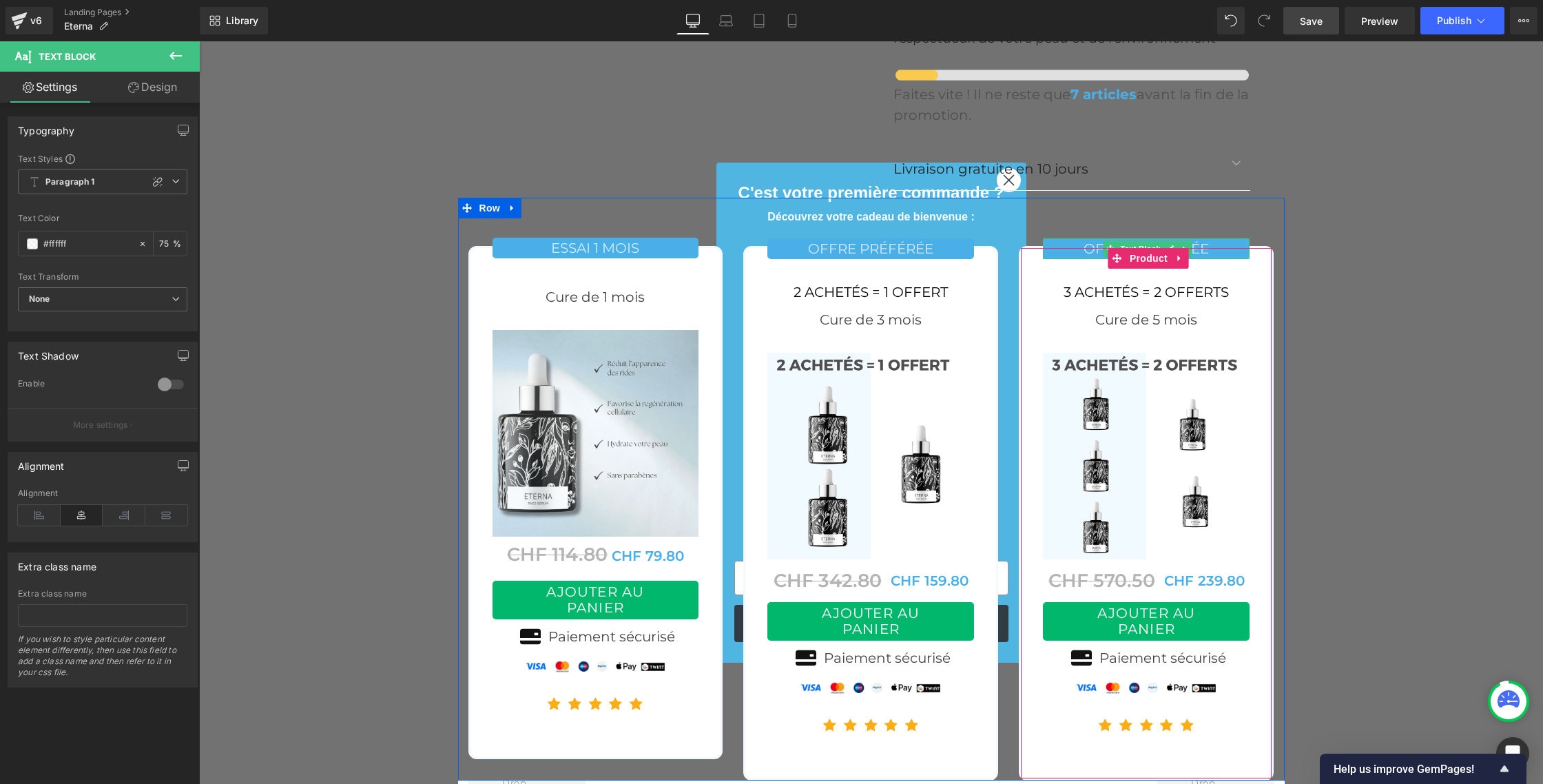
click at [1087, 238] on p "OFFRE PRÉFÉRÉE" at bounding box center [1146, 248] width 206 height 20
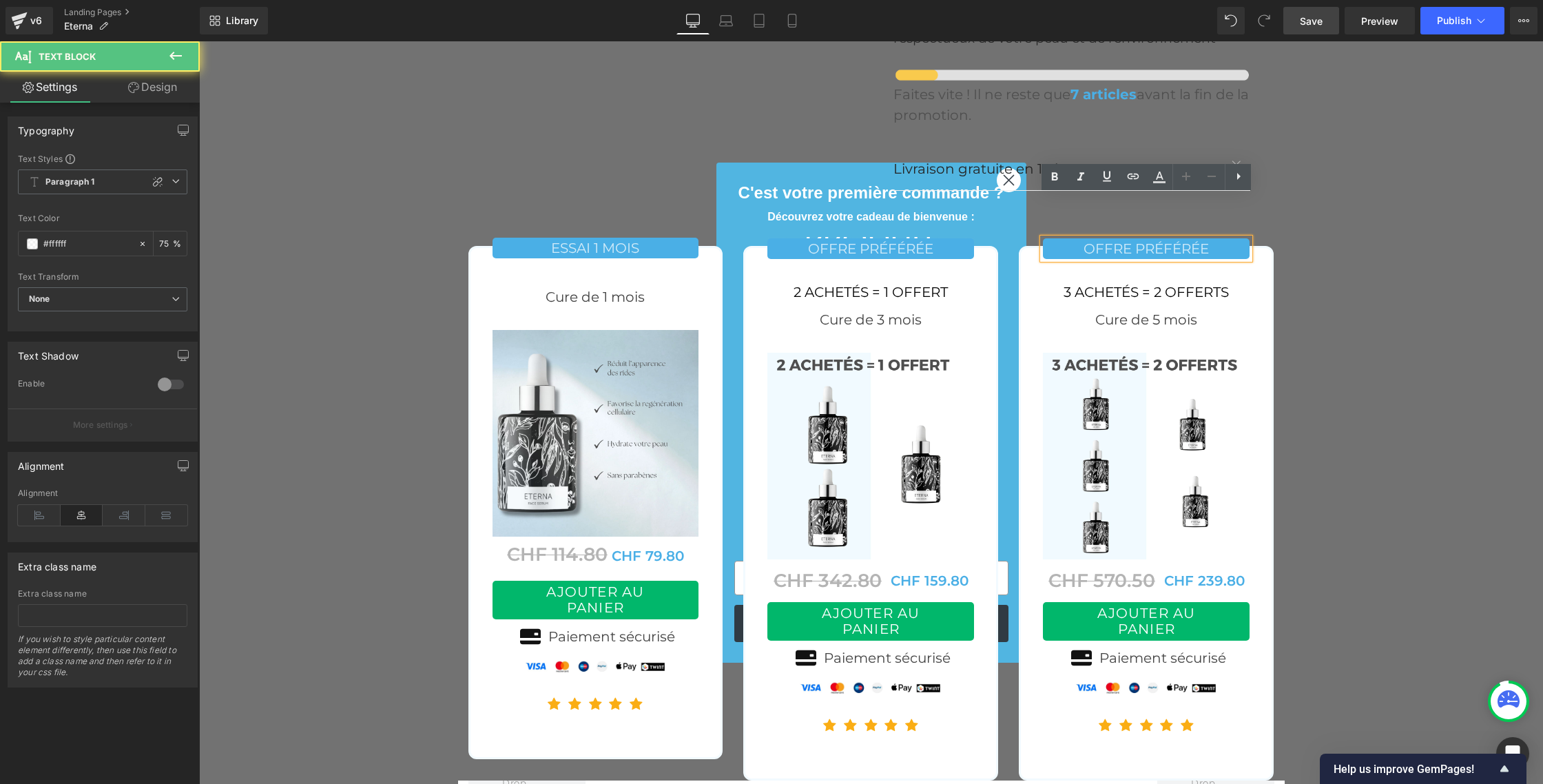
click at [1087, 238] on p "OFFRE PRÉFÉRÉE" at bounding box center [1146, 248] width 206 height 20
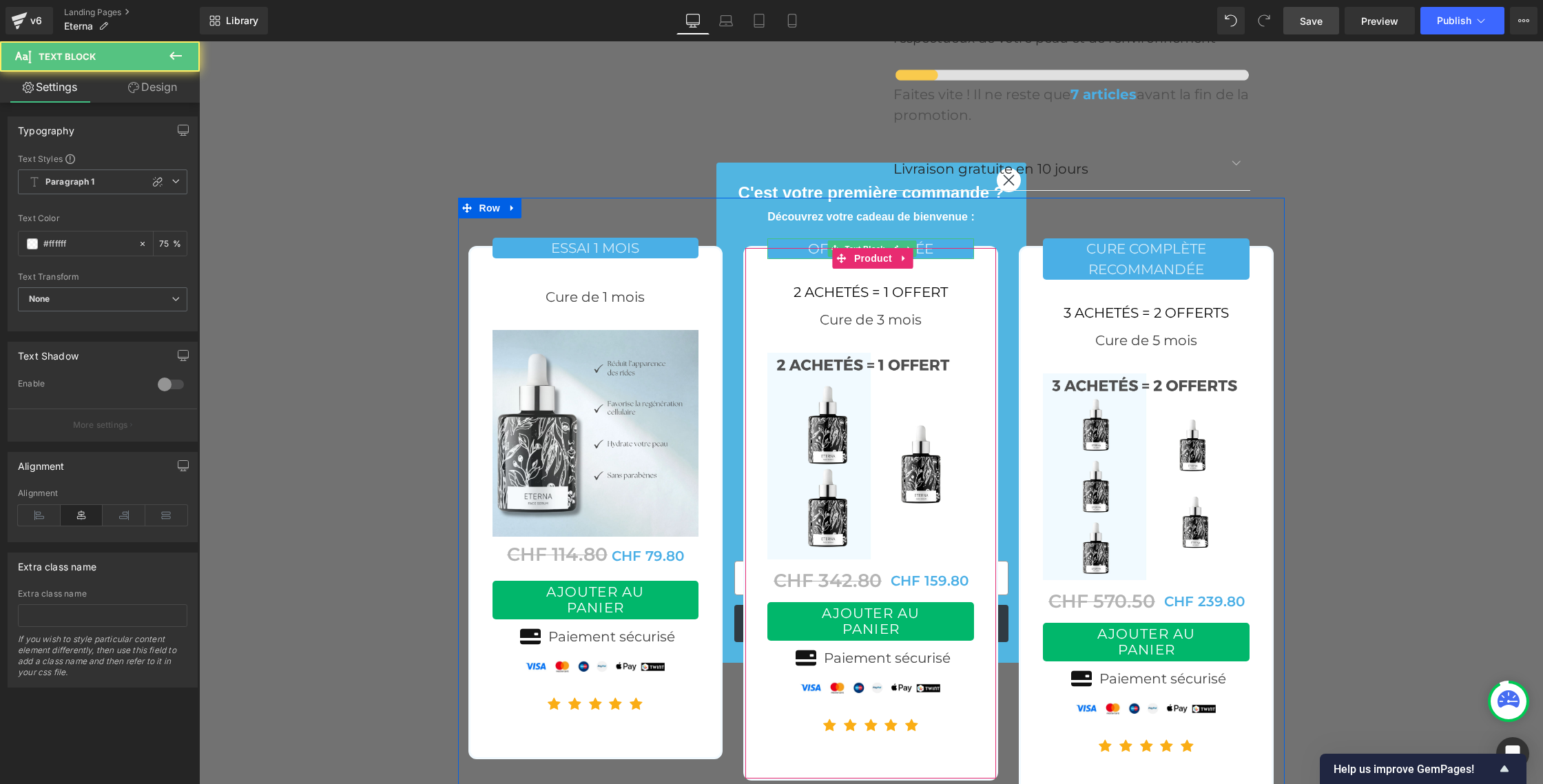
click at [783, 238] on p "OFFRE PRÉFÉRÉE" at bounding box center [871, 248] width 206 height 20
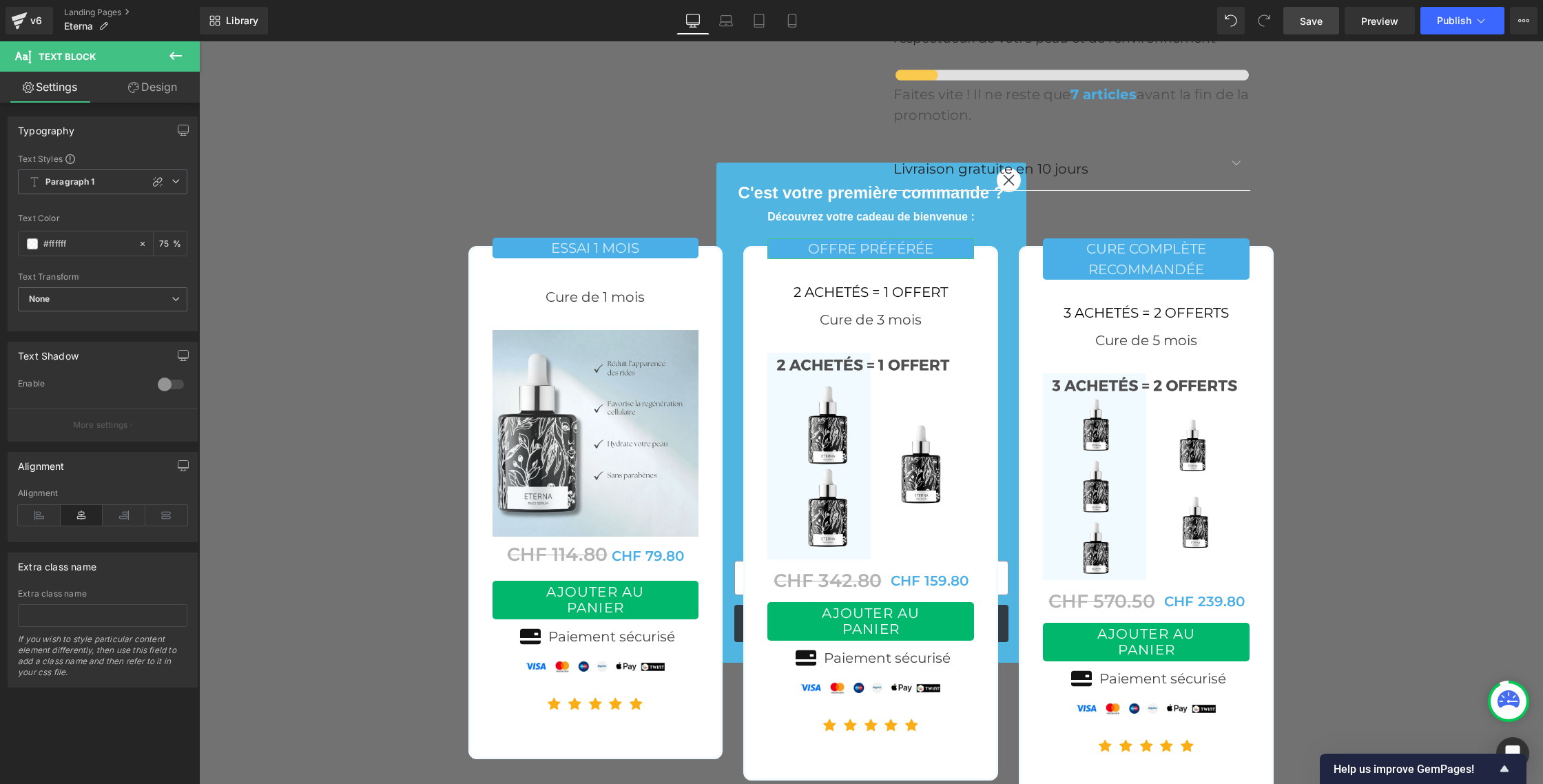
click at [149, 88] on link "Design" at bounding box center [152, 86] width 100 height 31
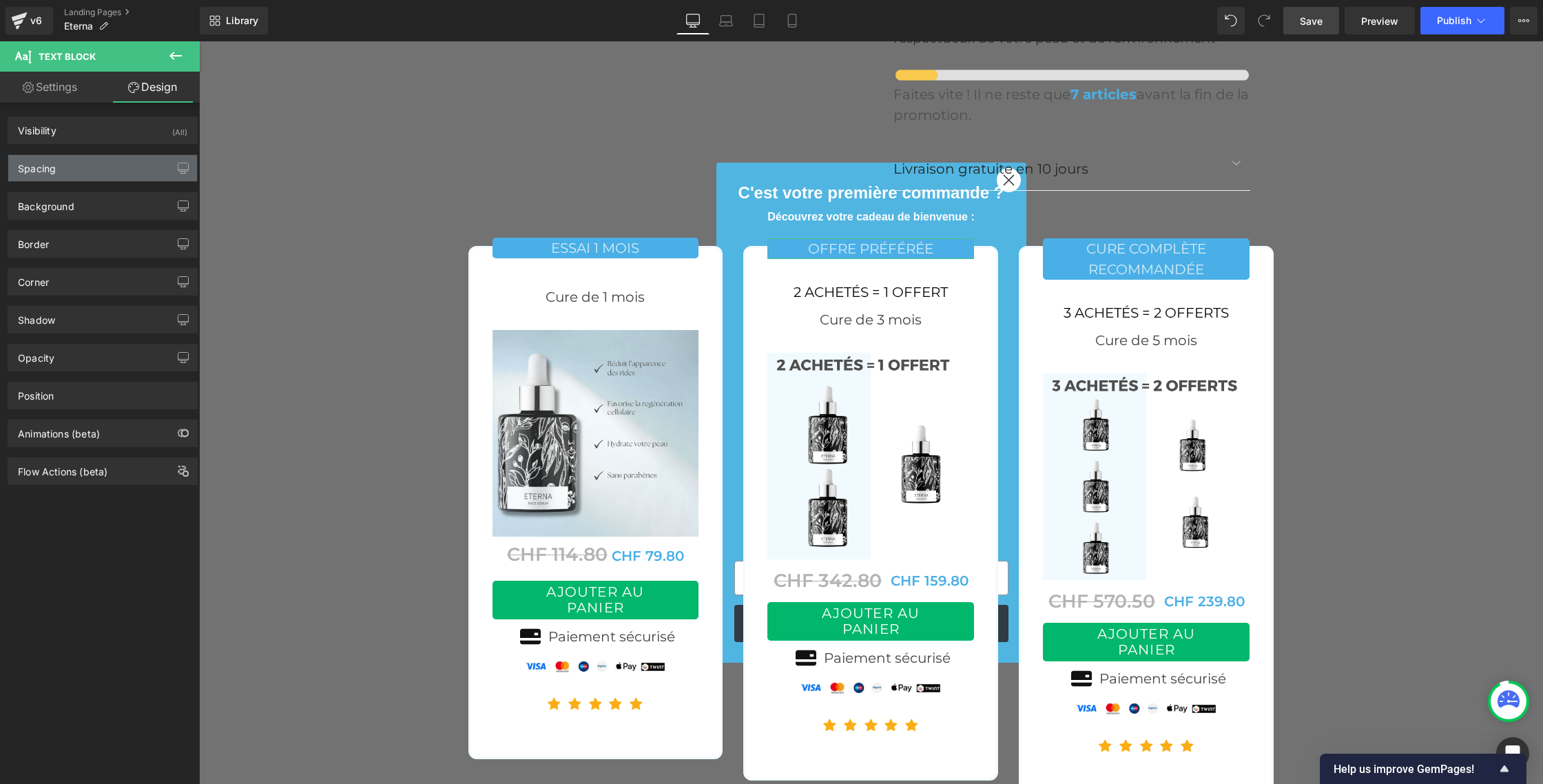
click at [44, 171] on div "Spacing" at bounding box center [36, 165] width 38 height 20
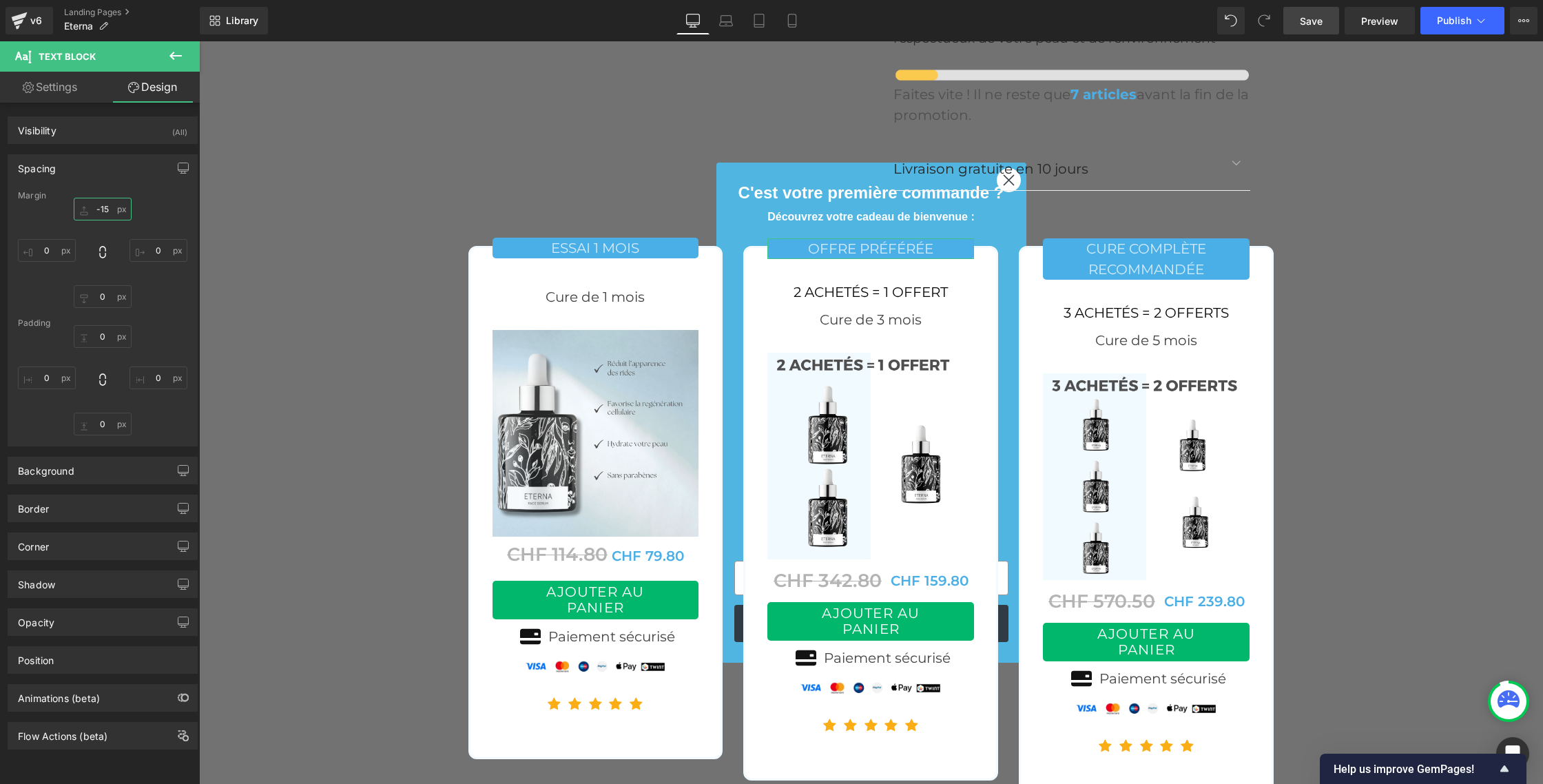
click at [105, 209] on input "text" at bounding box center [102, 209] width 58 height 22
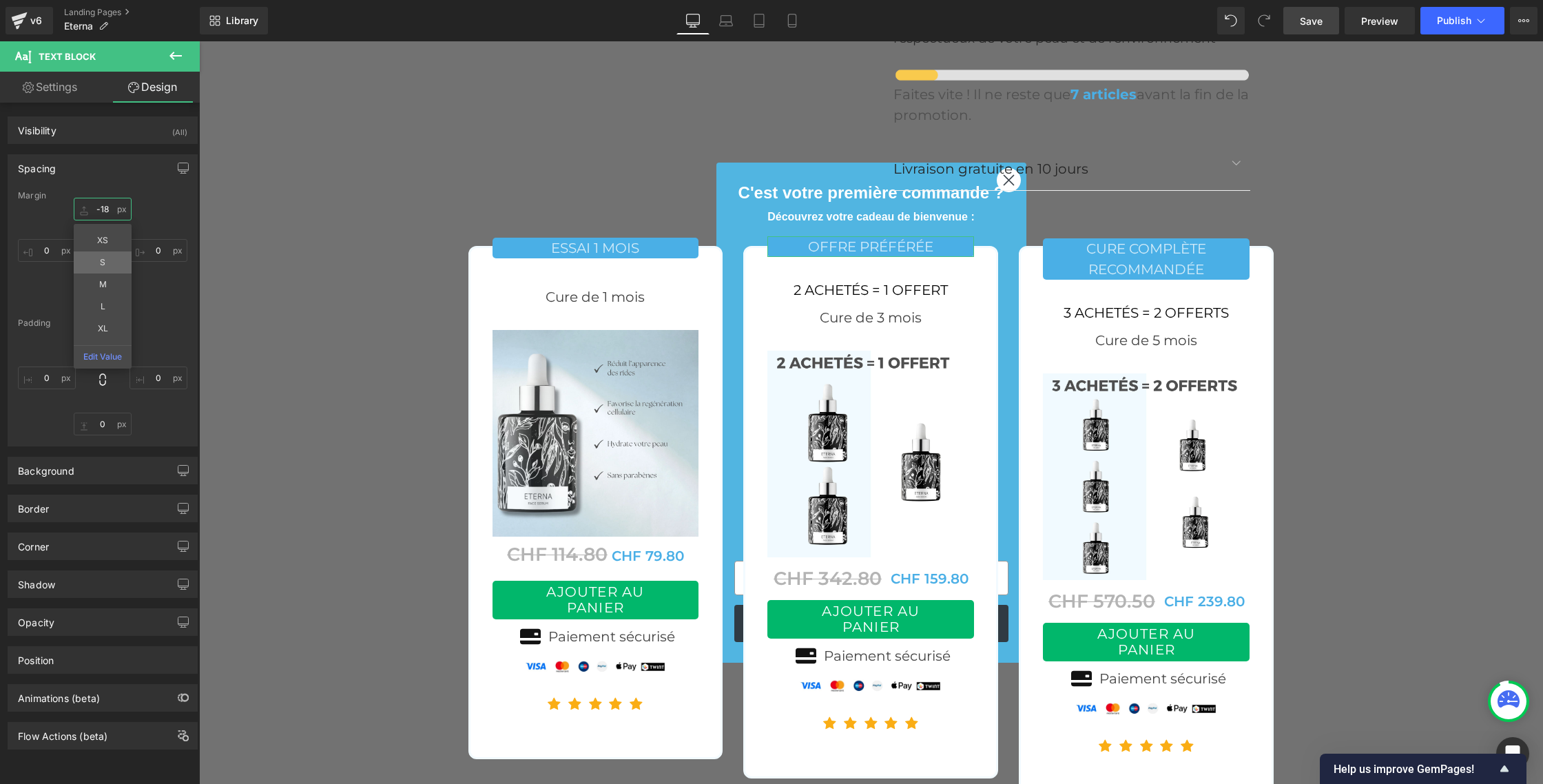
type input "-19"
click at [1104, 251] on span at bounding box center [1111, 259] width 15 height 17
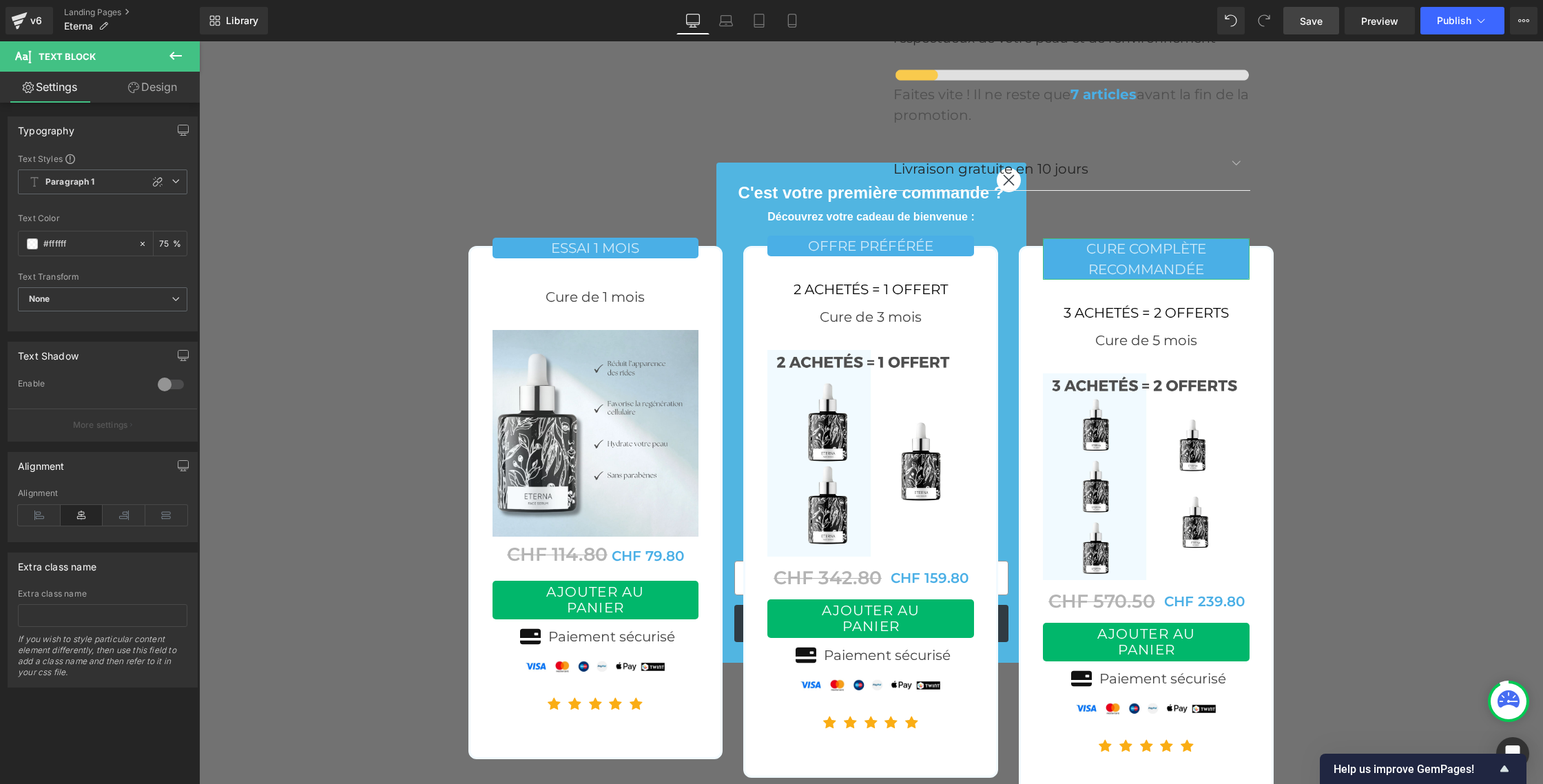
click at [155, 86] on link "Design" at bounding box center [152, 86] width 100 height 31
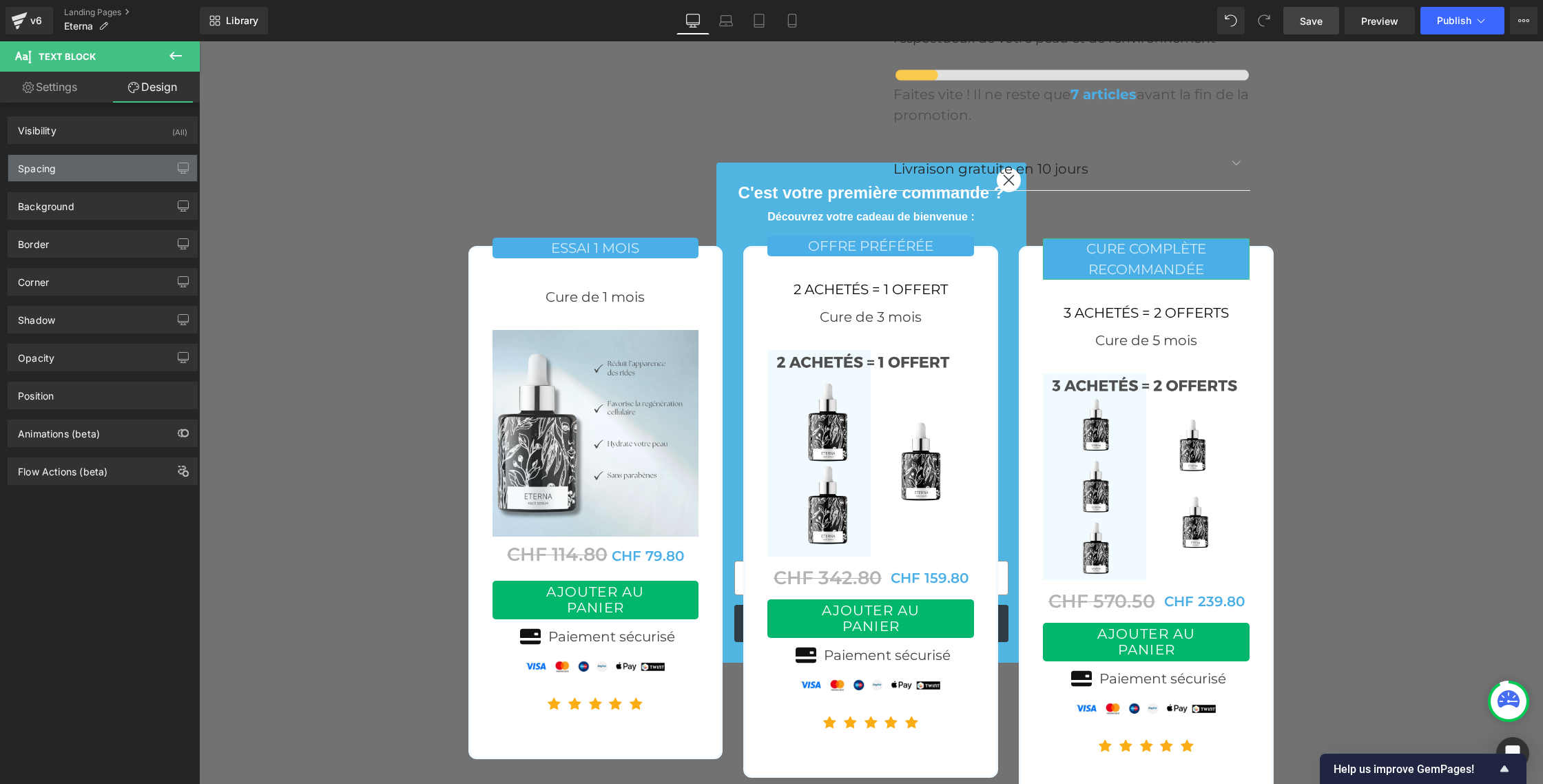
click at [65, 176] on div "Spacing" at bounding box center [102, 168] width 189 height 26
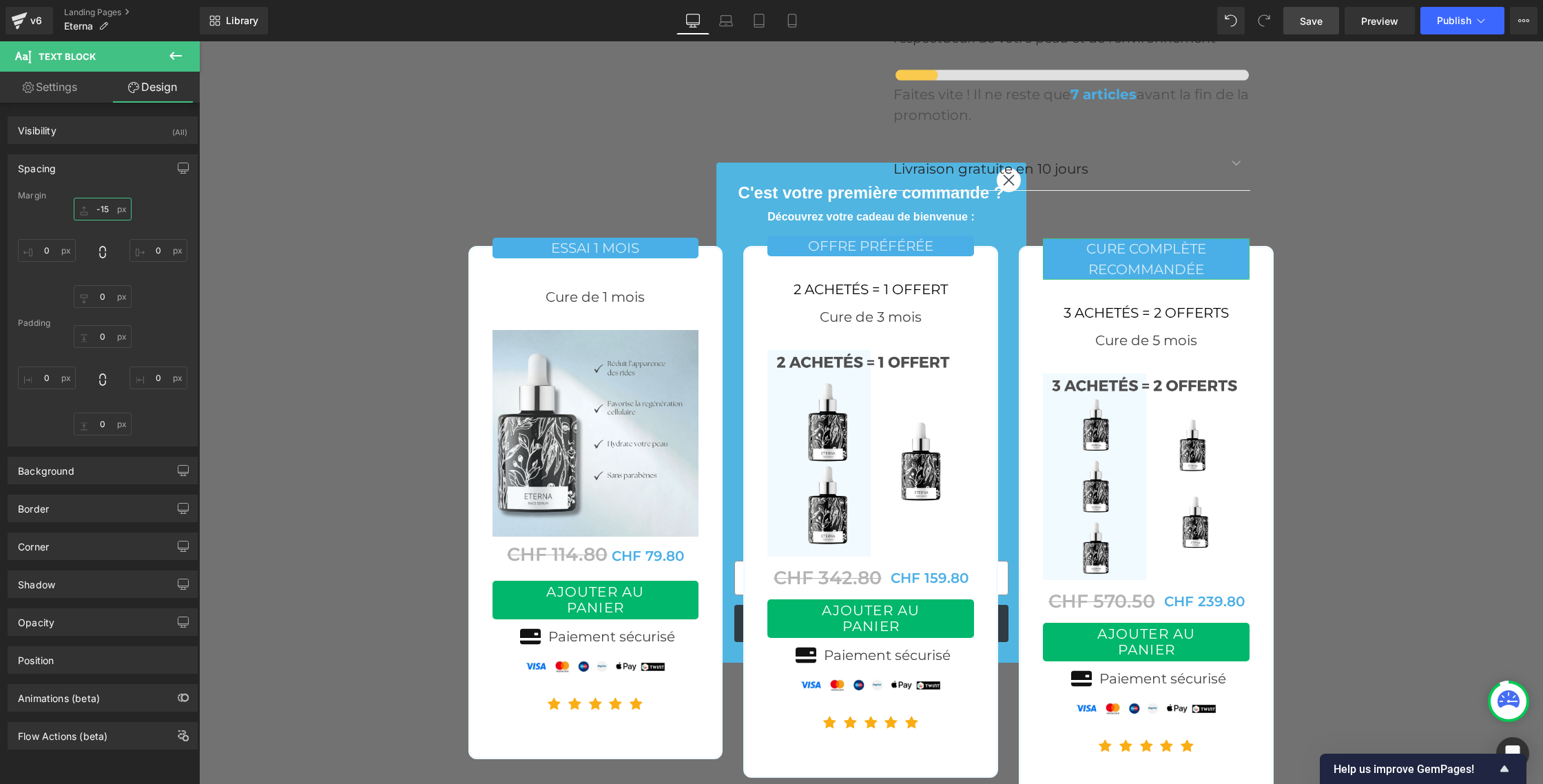
click at [102, 206] on input "text" at bounding box center [102, 209] width 58 height 22
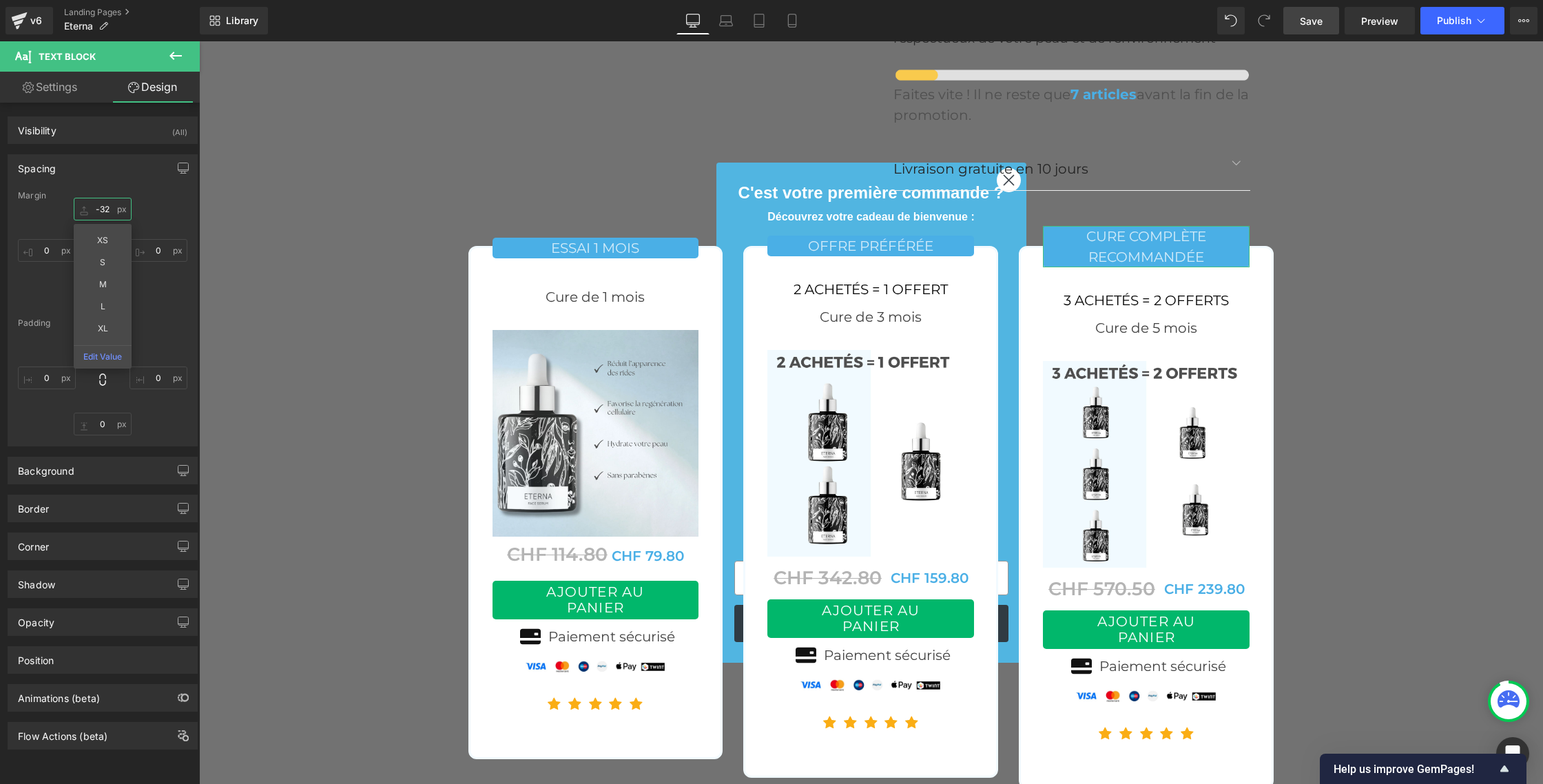
type input "-33"
click at [778, 235] on p "OFFRE PRÉFÉRÉE" at bounding box center [871, 246] width 206 height 20
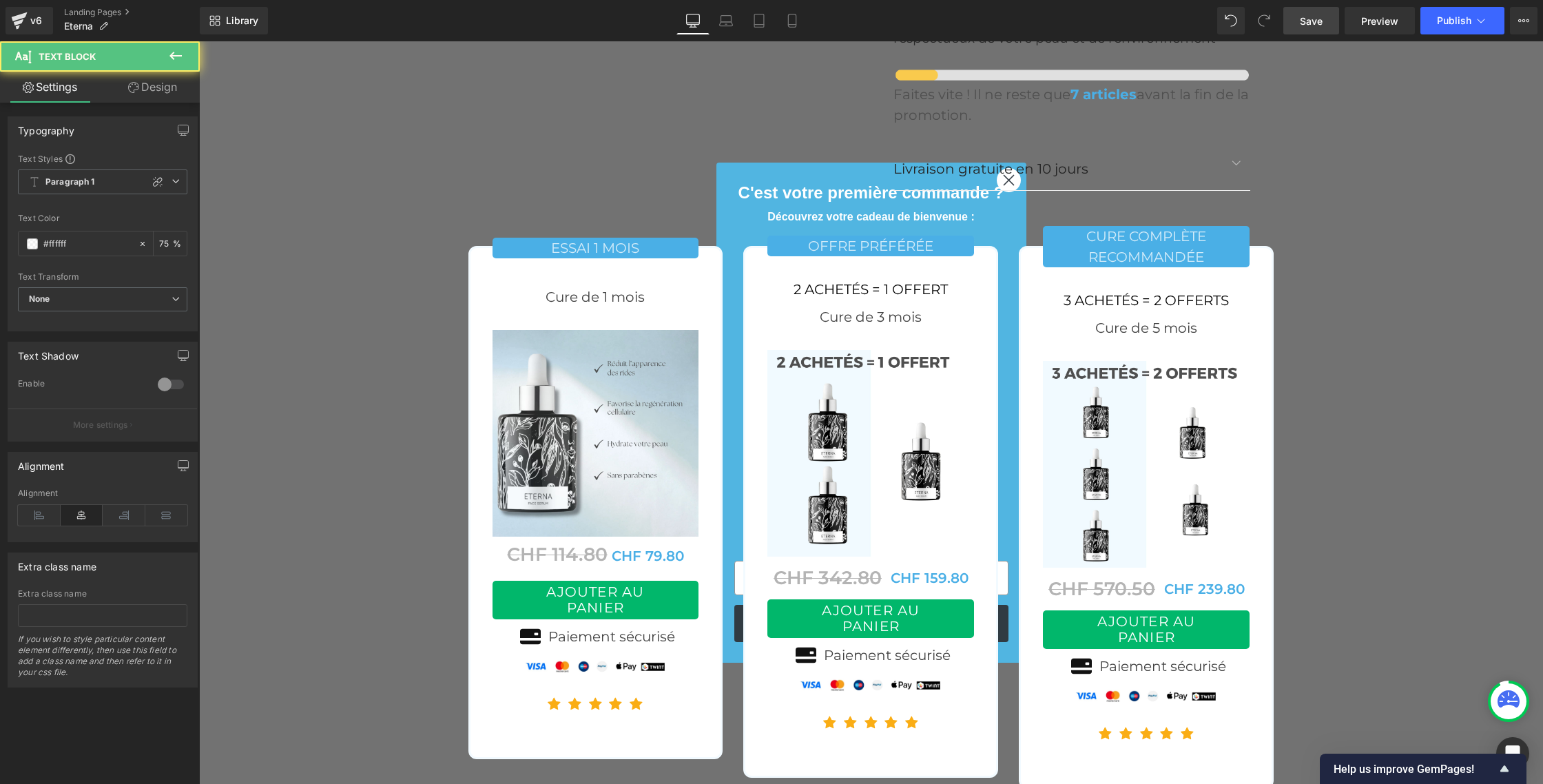
click at [159, 88] on link "Design" at bounding box center [152, 86] width 100 height 31
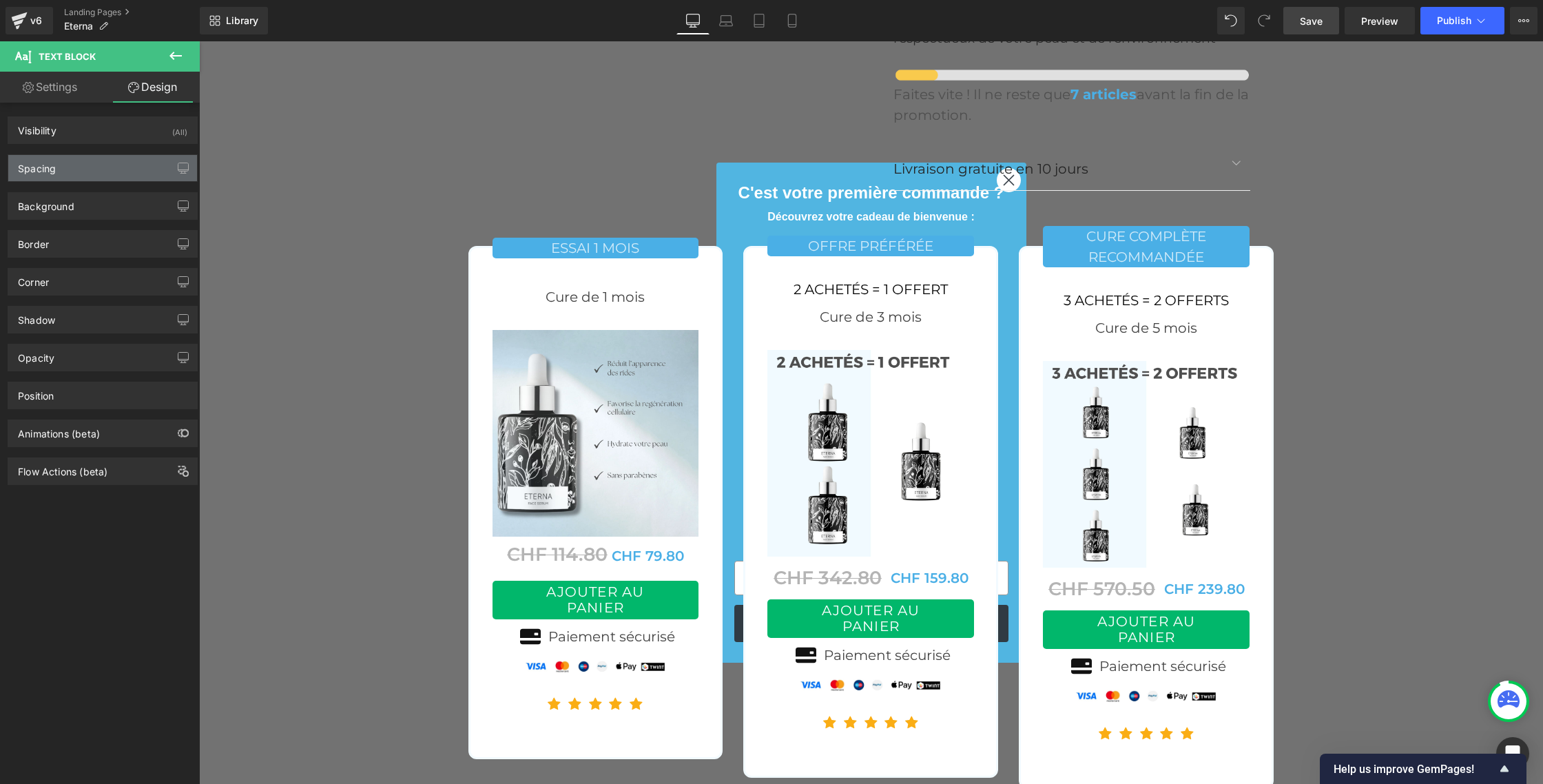
click at [52, 173] on div "Spacing" at bounding box center [36, 165] width 38 height 20
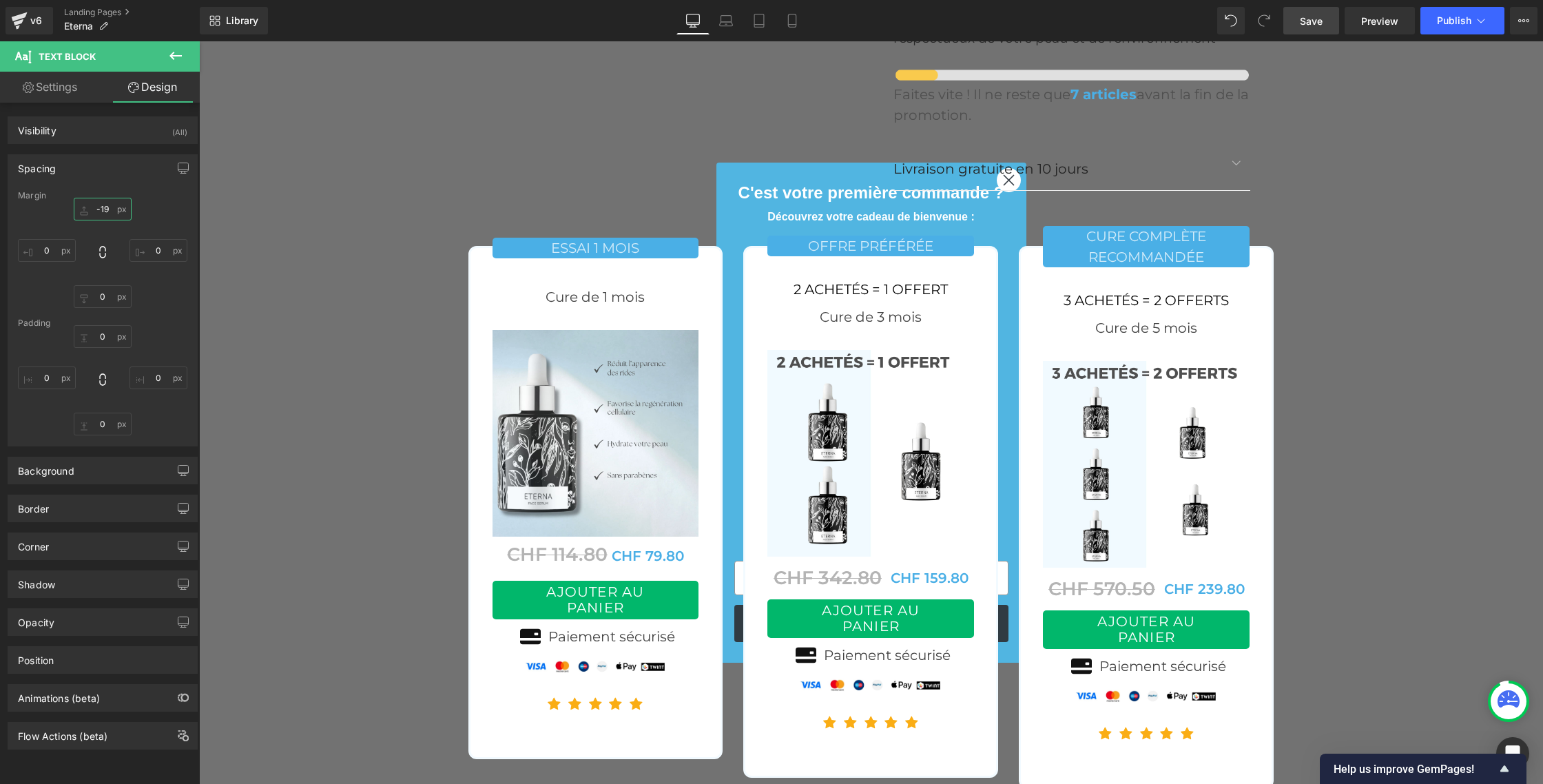
click at [112, 208] on input "-19" at bounding box center [102, 209] width 58 height 22
type input "-18"
click at [1324, 22] on link "Save" at bounding box center [1311, 20] width 56 height 28
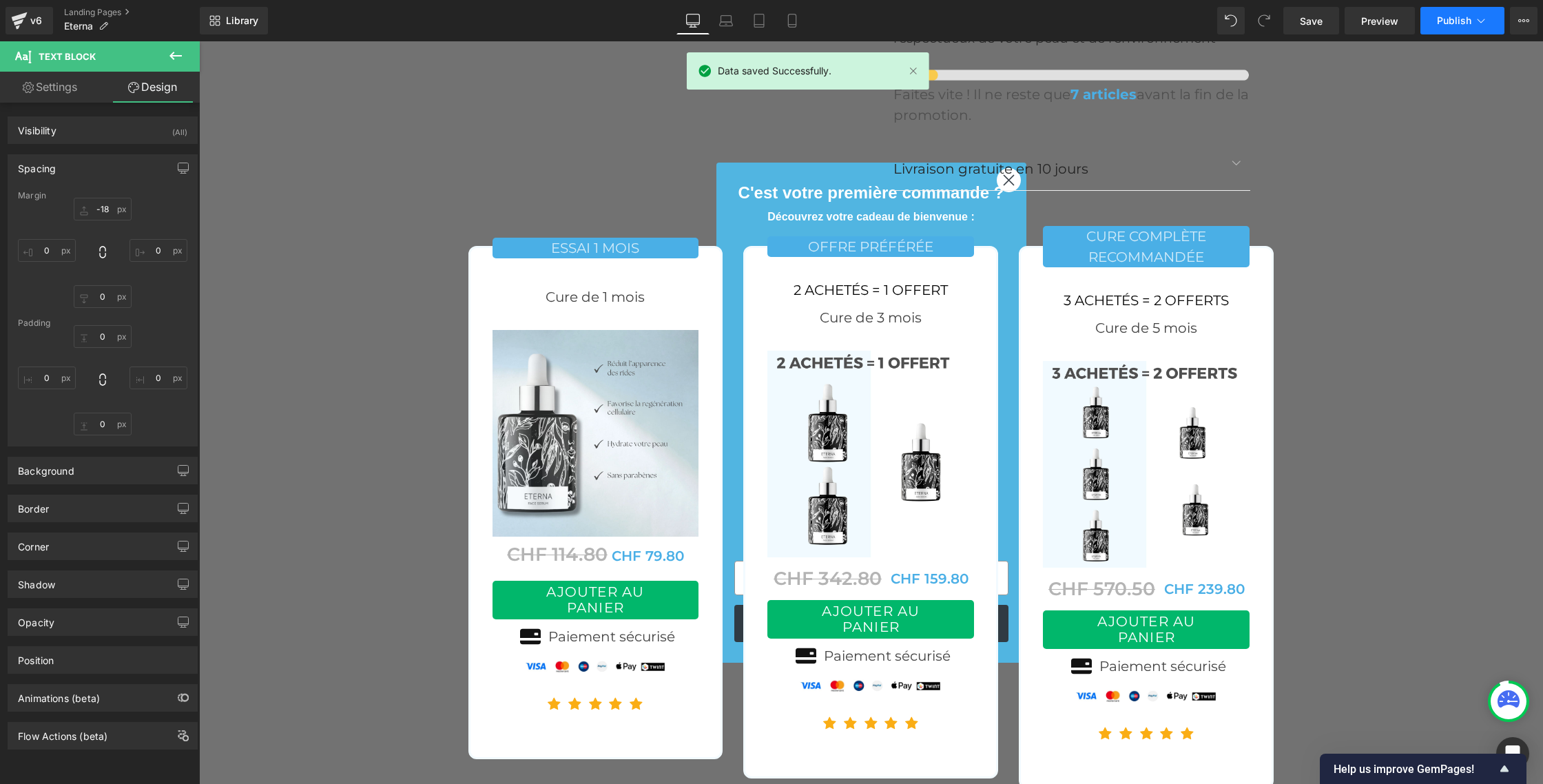
click at [1461, 15] on span "Publish" at bounding box center [1454, 20] width 34 height 11
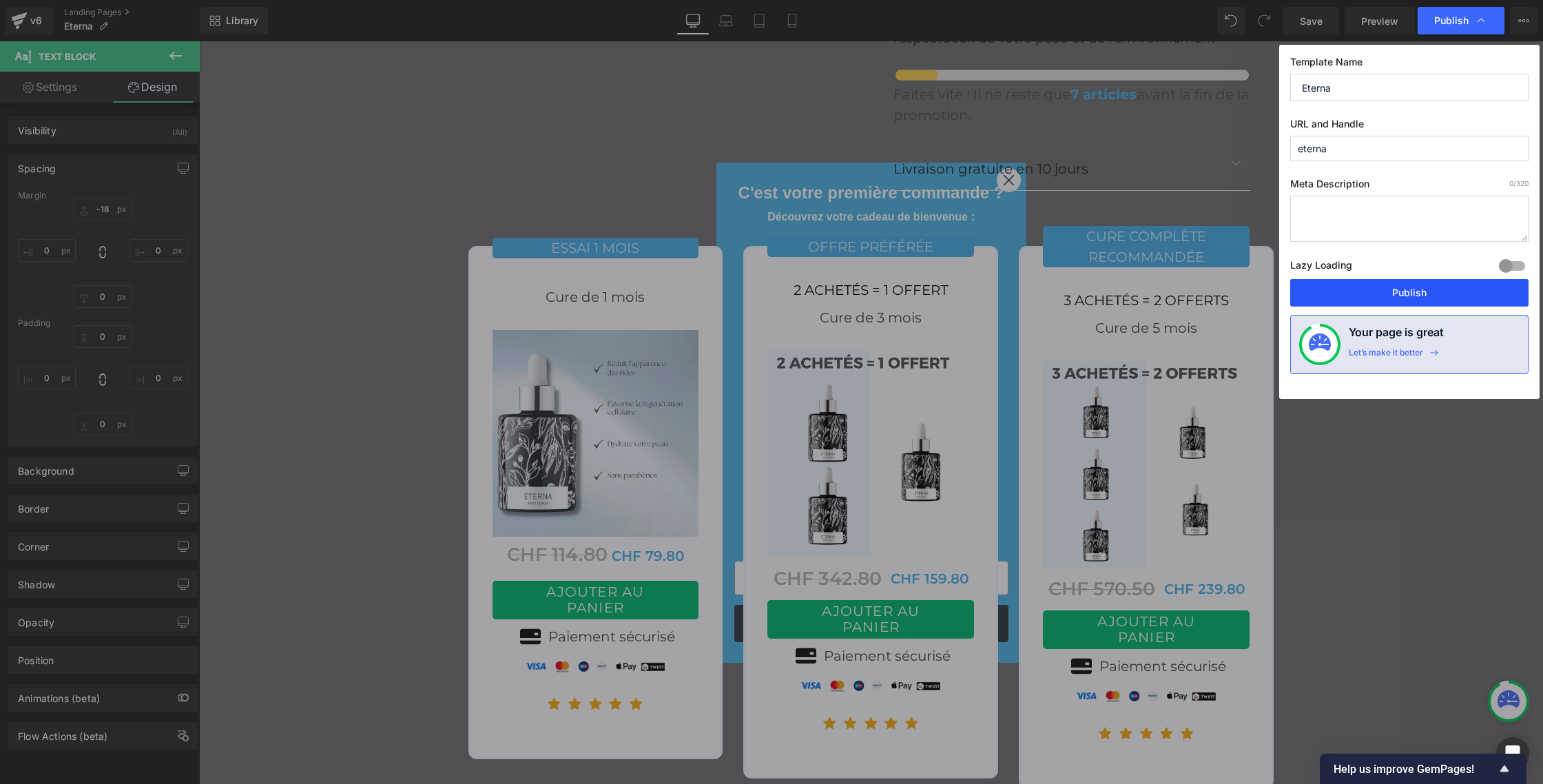
click at [1378, 288] on button "Publish" at bounding box center [1409, 293] width 238 height 28
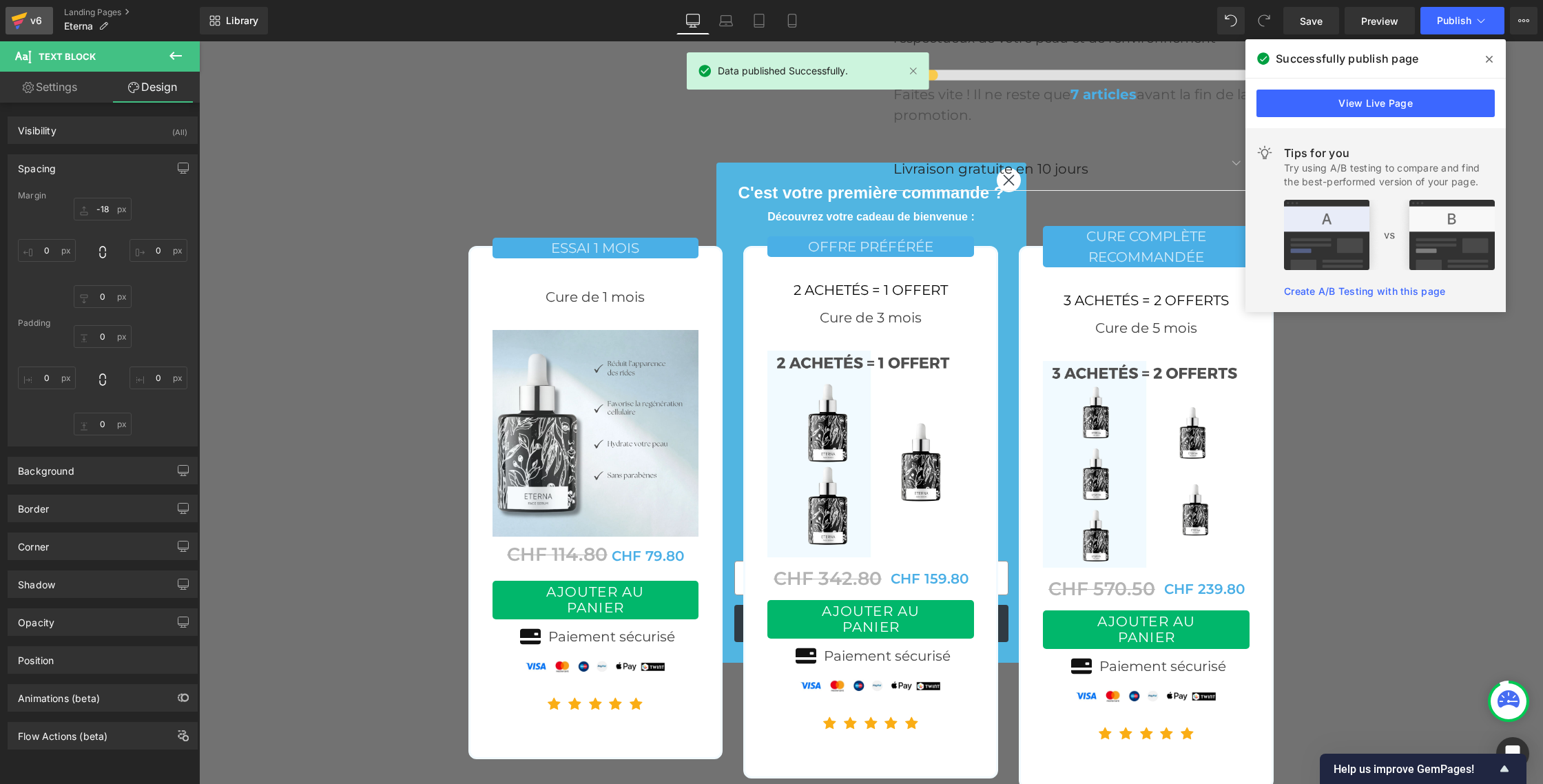
click at [24, 20] on icon at bounding box center [20, 20] width 17 height 34
